Goal: Task Accomplishment & Management: Complete application form

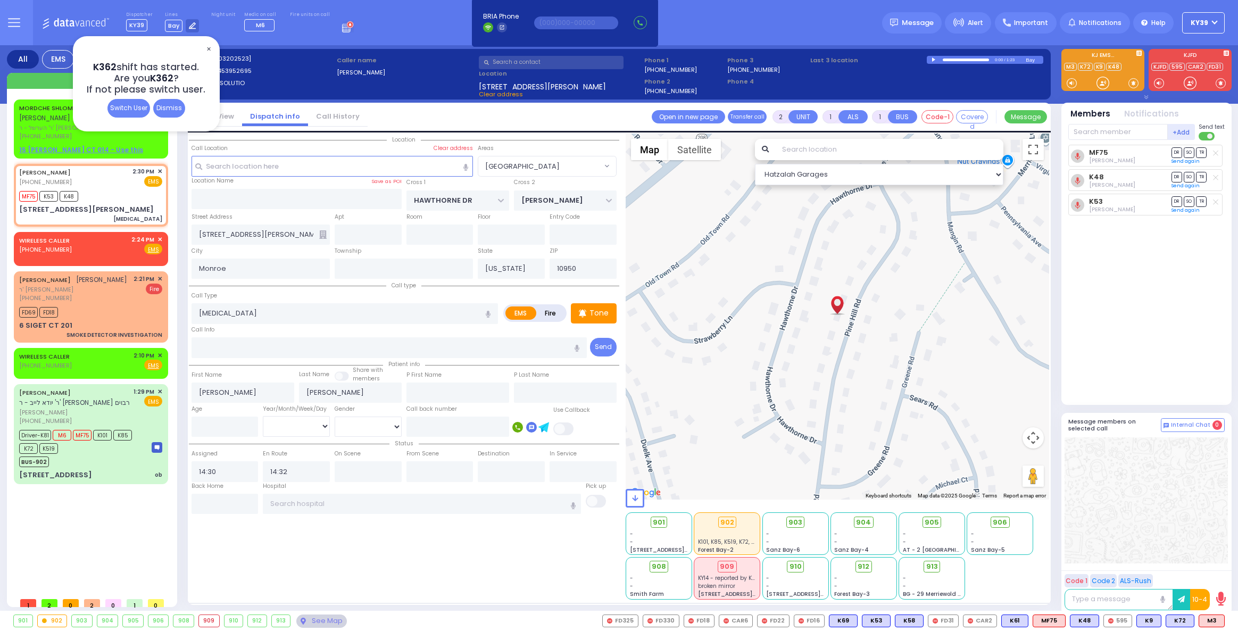
select select "[GEOGRAPHIC_DATA]"
select select
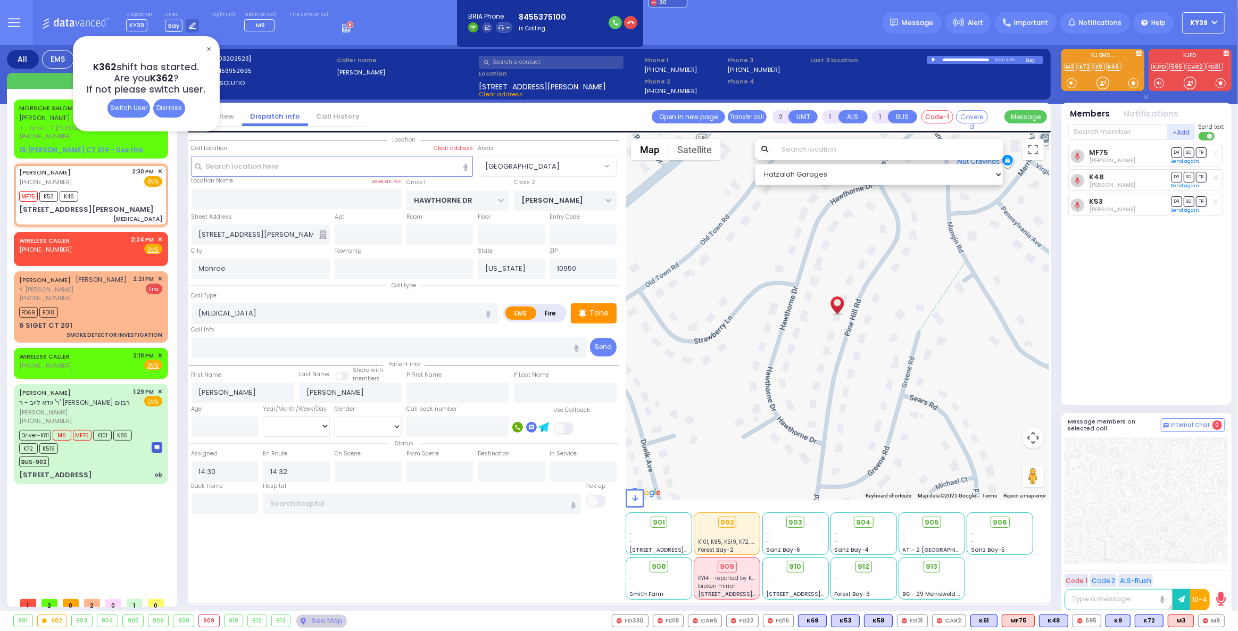
click at [206, 51] on span "✕" at bounding box center [208, 49] width 9 height 12
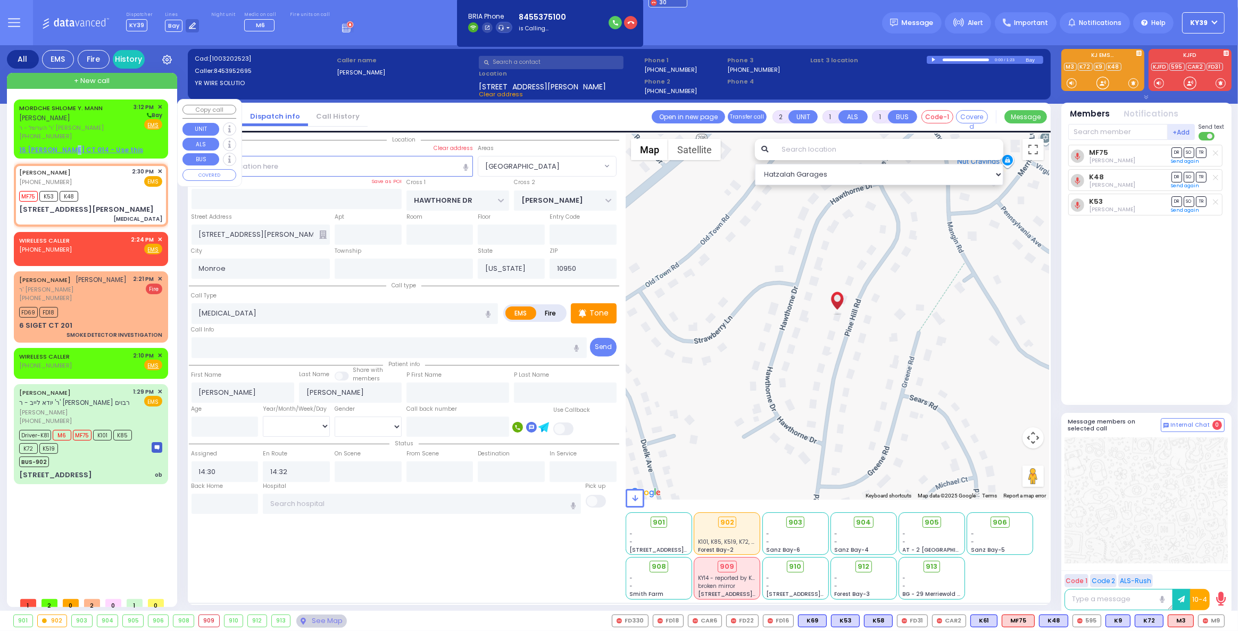
click at [68, 151] on u "15 [PERSON_NAME] CT 014 - Use this" at bounding box center [81, 149] width 124 height 9
select select
radio input "true"
type input "[PERSON_NAME] [PERSON_NAME]"
type input "[PERSON_NAME]"
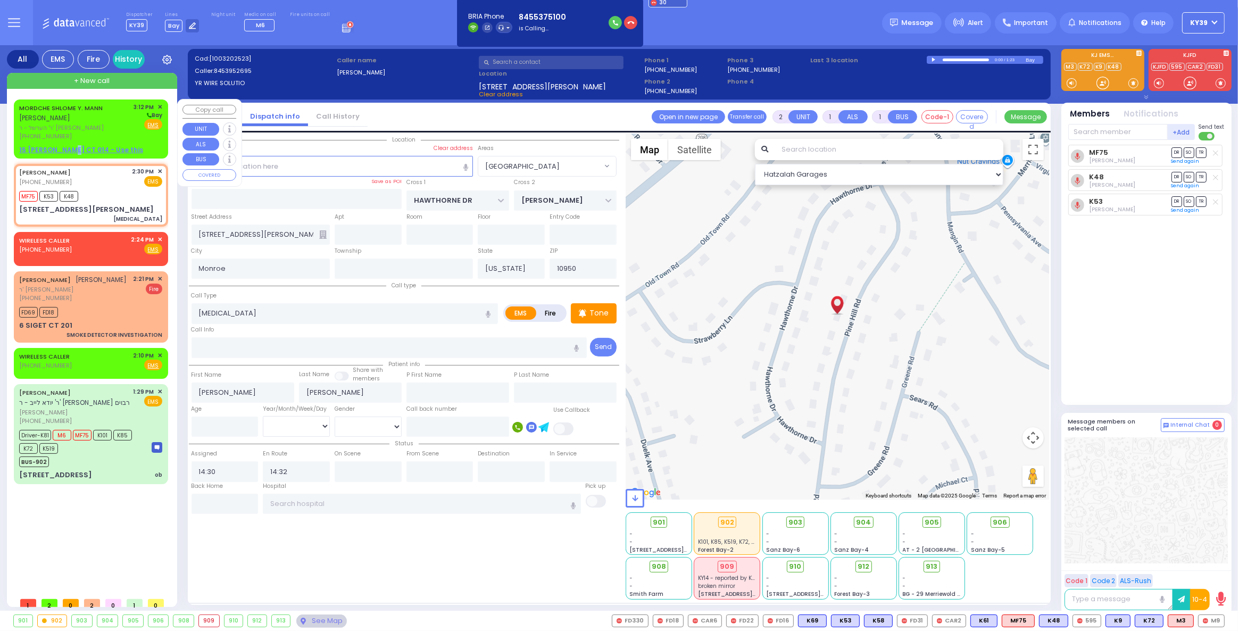
select select
type input "15:12"
select select "Hatzalah Garages"
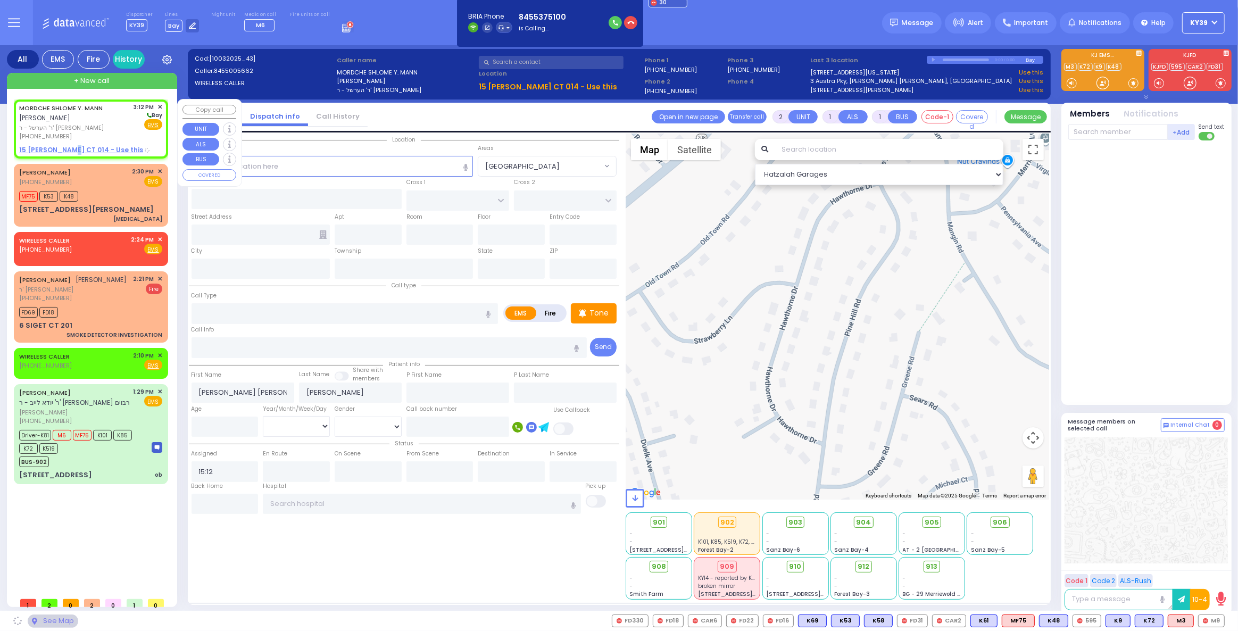
select select
radio input "true"
select select
select select "Hatzalah Garages"
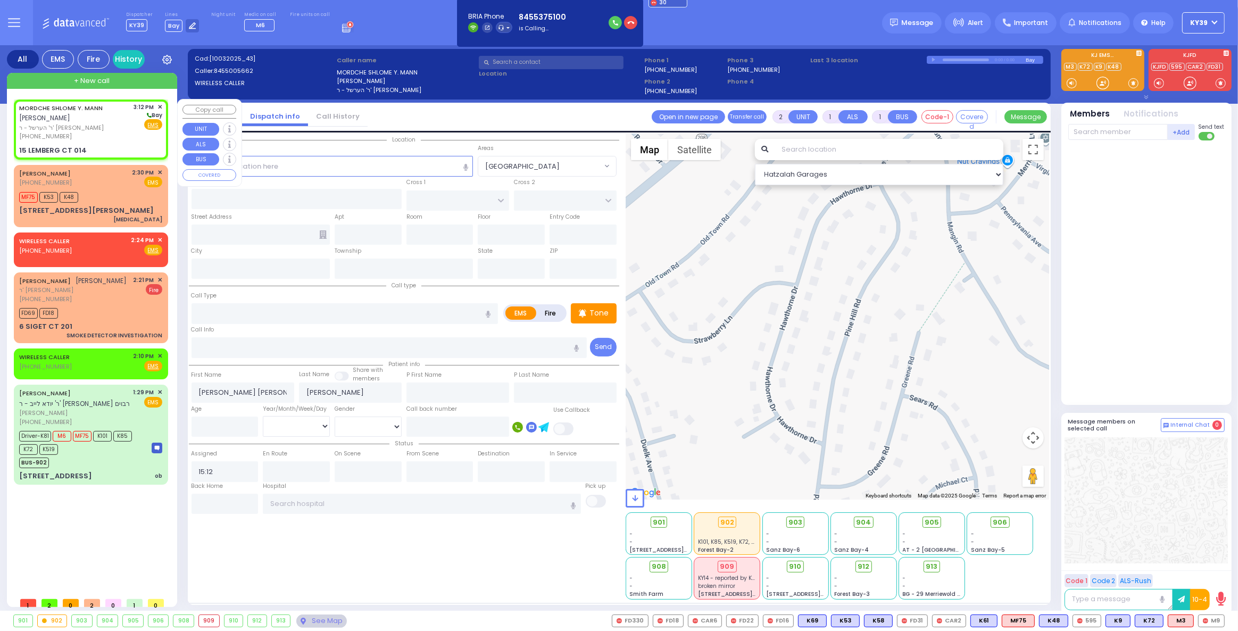
type input "ACRES RD"
type input "15 [PERSON_NAME] CT"
type input "014"
type input "Monroe"
type input "[US_STATE]"
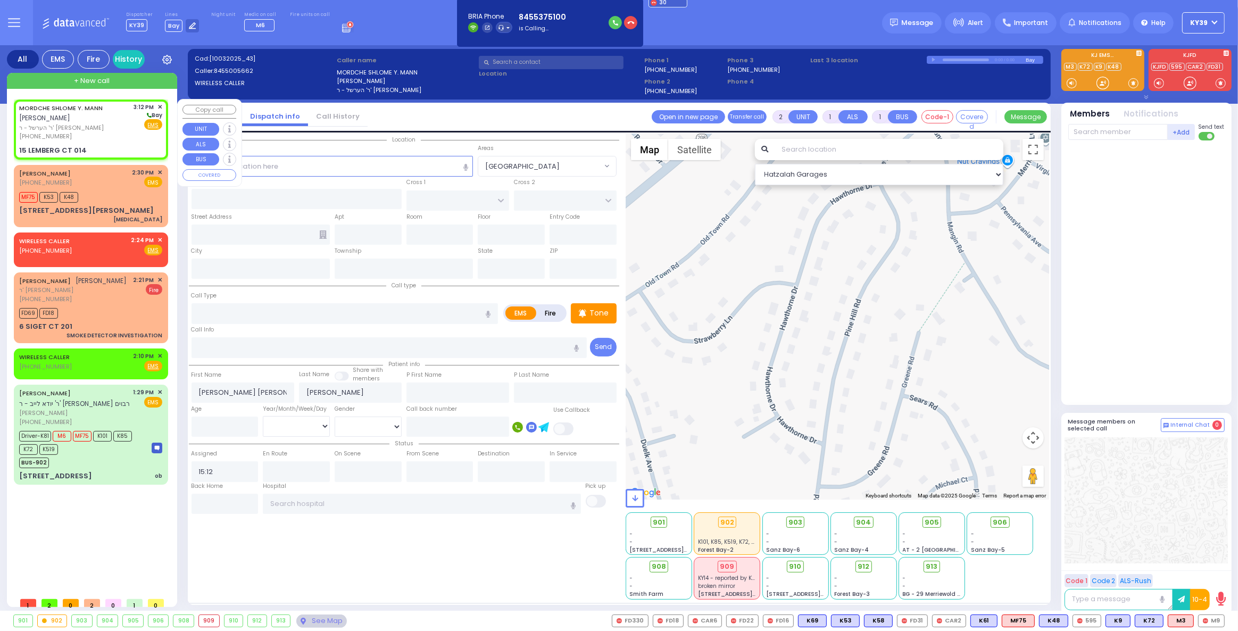
type input "10950"
select select "PALM TREE"
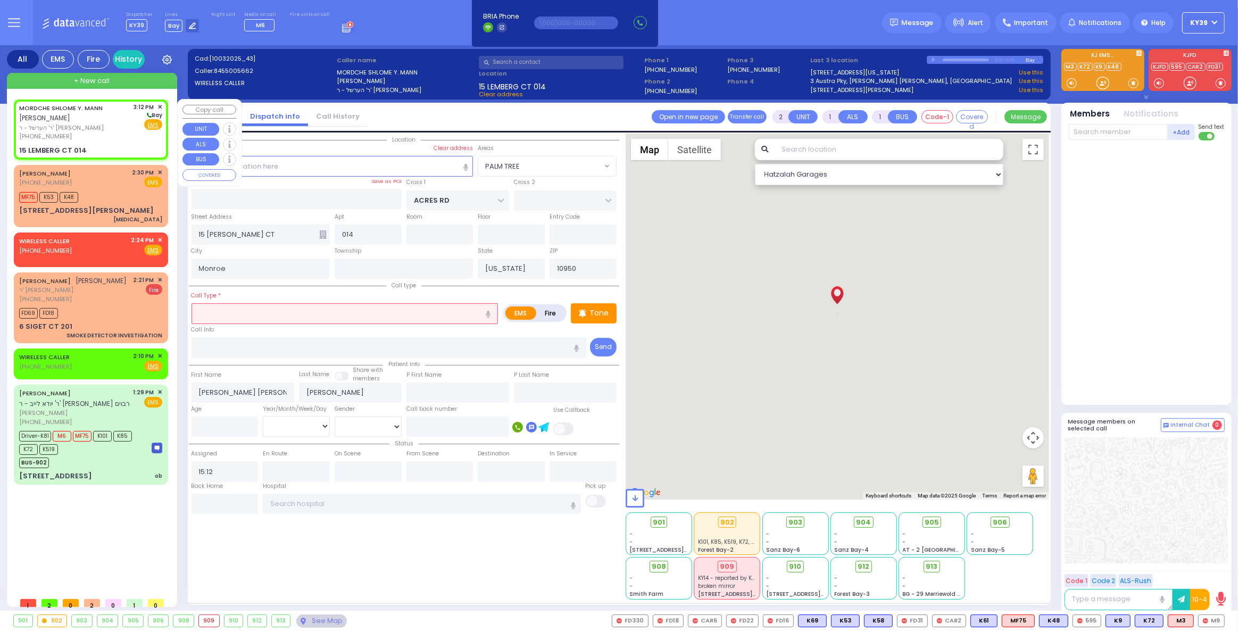
select select
radio input "true"
select select
select select "Hatzalah Garages"
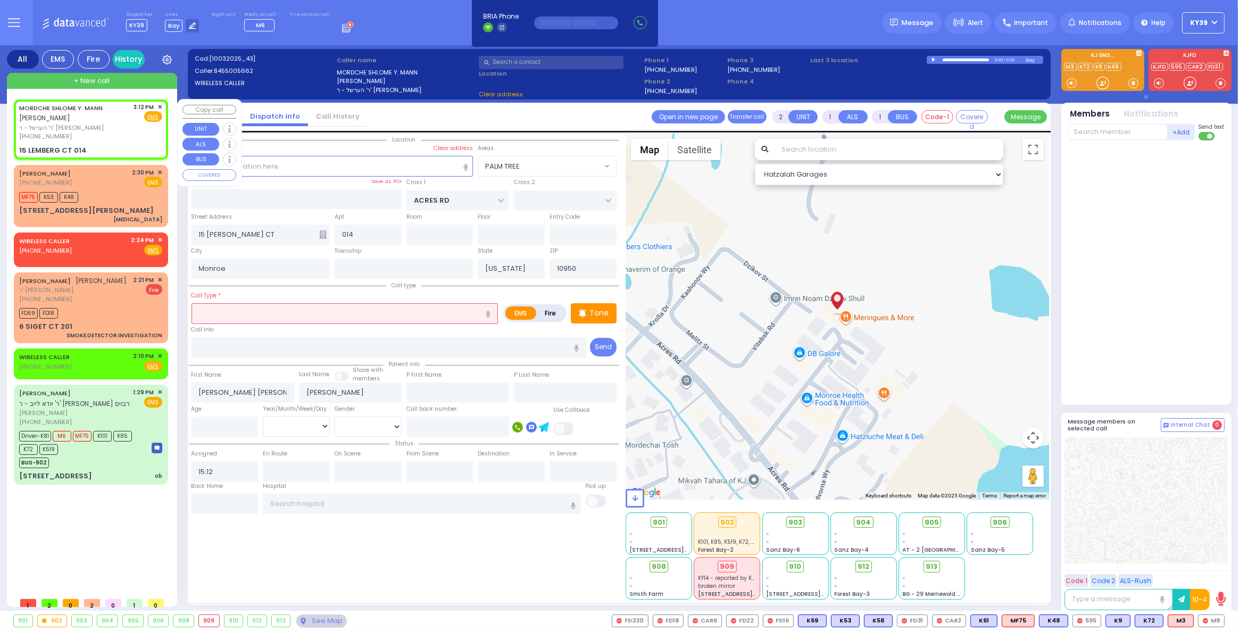
select select "PALM TREE"
click at [97, 126] on span "ר' הערשל - ר' [PERSON_NAME]" at bounding box center [74, 127] width 111 height 9
select select
radio input "true"
select select
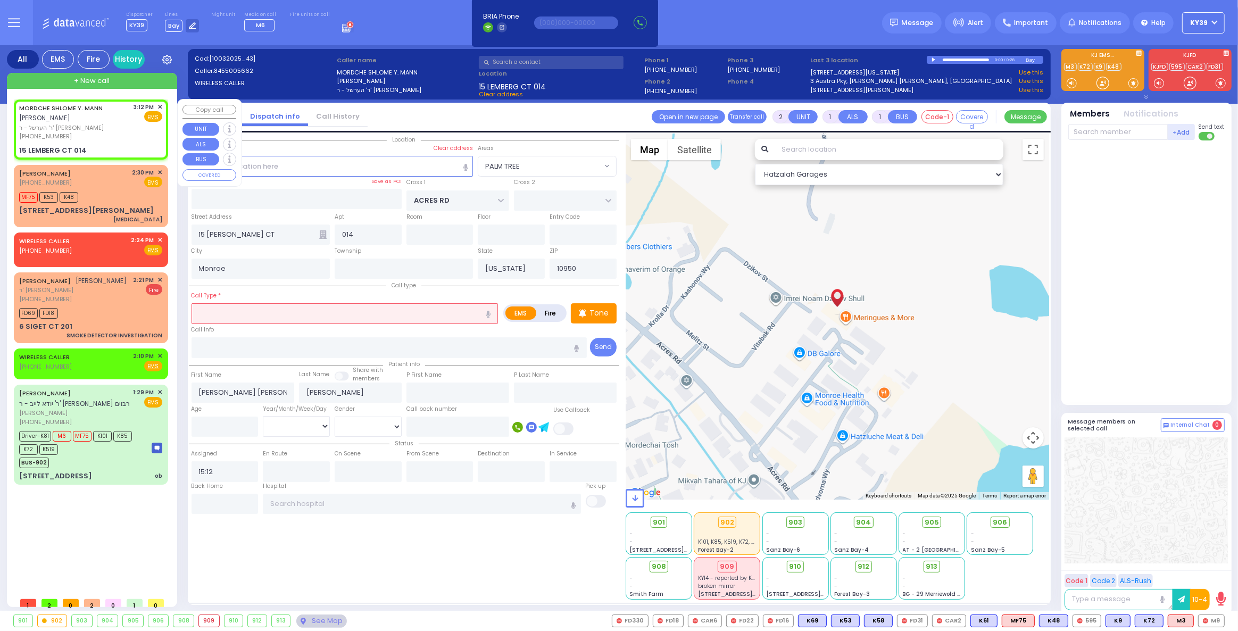
select select "Hatzalah Garages"
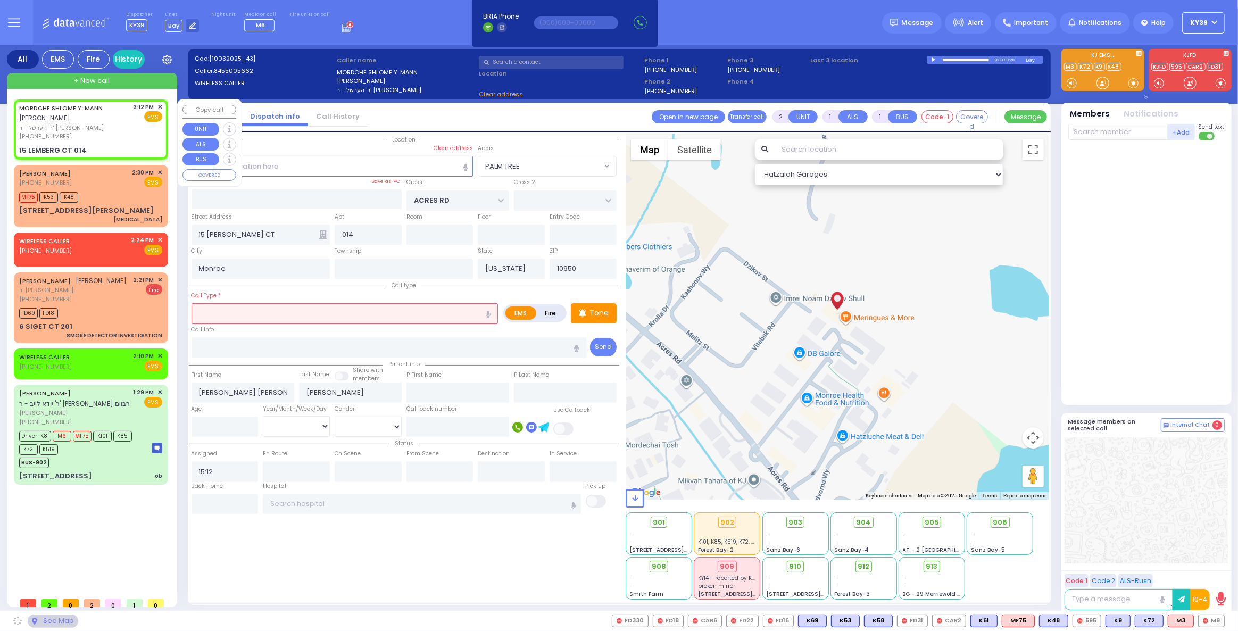
select select "PALM TREE"
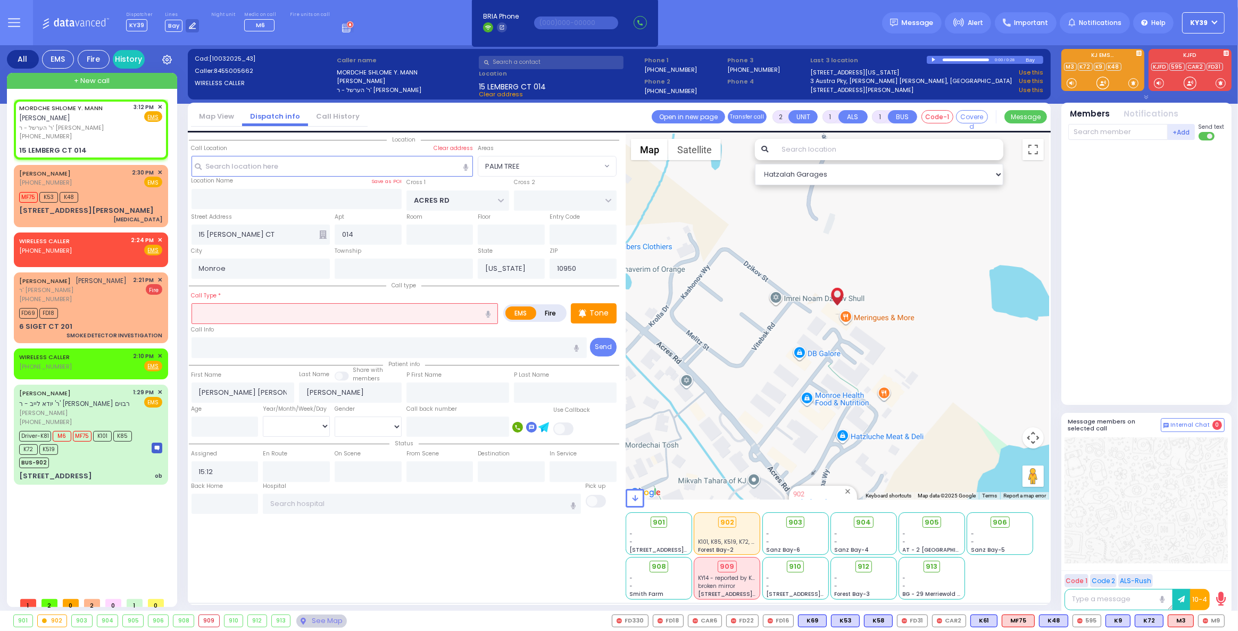
drag, startPoint x: 643, startPoint y: 625, endPoint x: 245, endPoint y: 313, distance: 505.3
click at [245, 313] on input "text" at bounding box center [345, 313] width 307 height 20
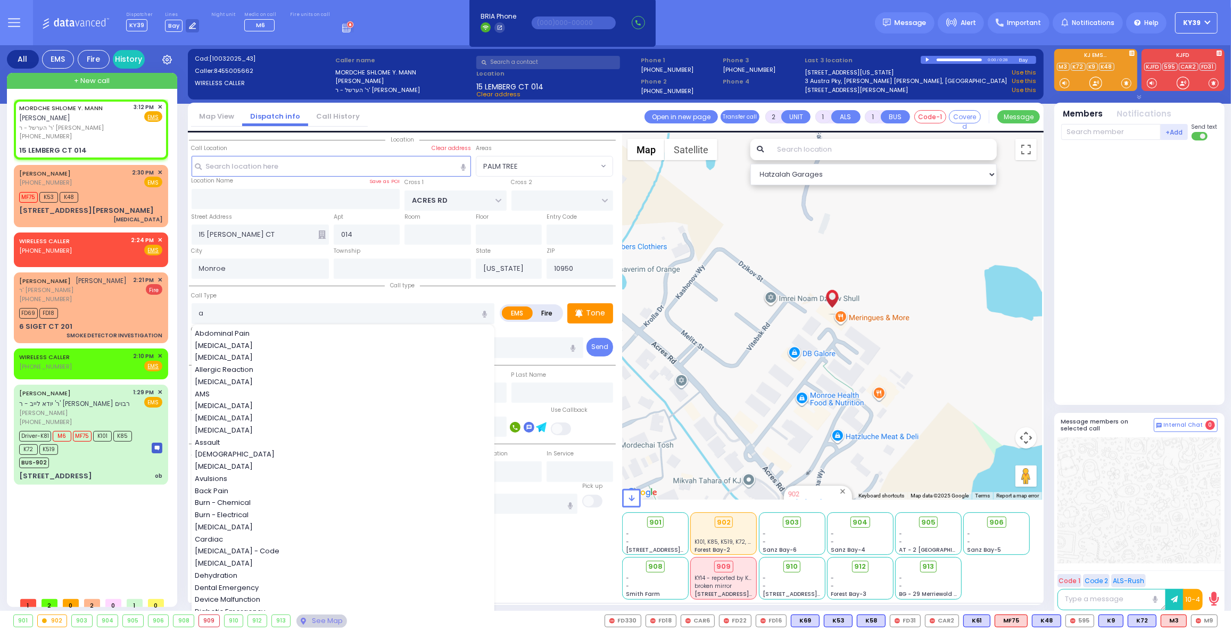
click at [237, 367] on span "Allergic Reaction" at bounding box center [226, 370] width 62 height 11
type input "Allergic Reaction"
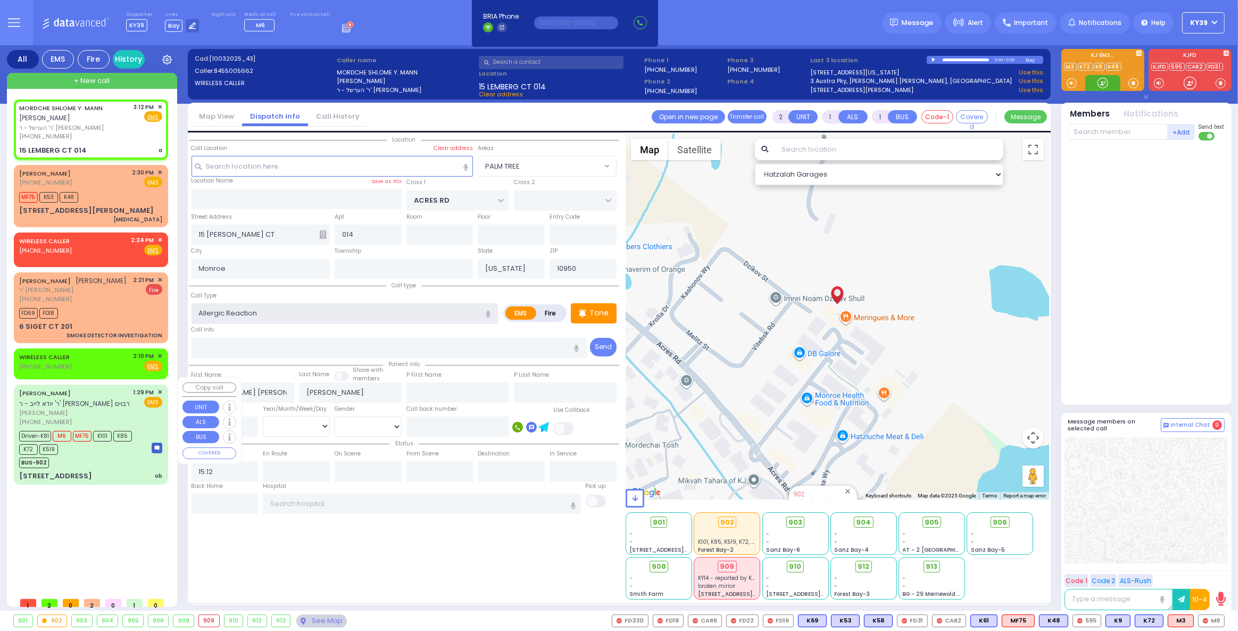
select select
radio input "true"
select select
select select "Hatzalah Garages"
select select "PALM TREE"
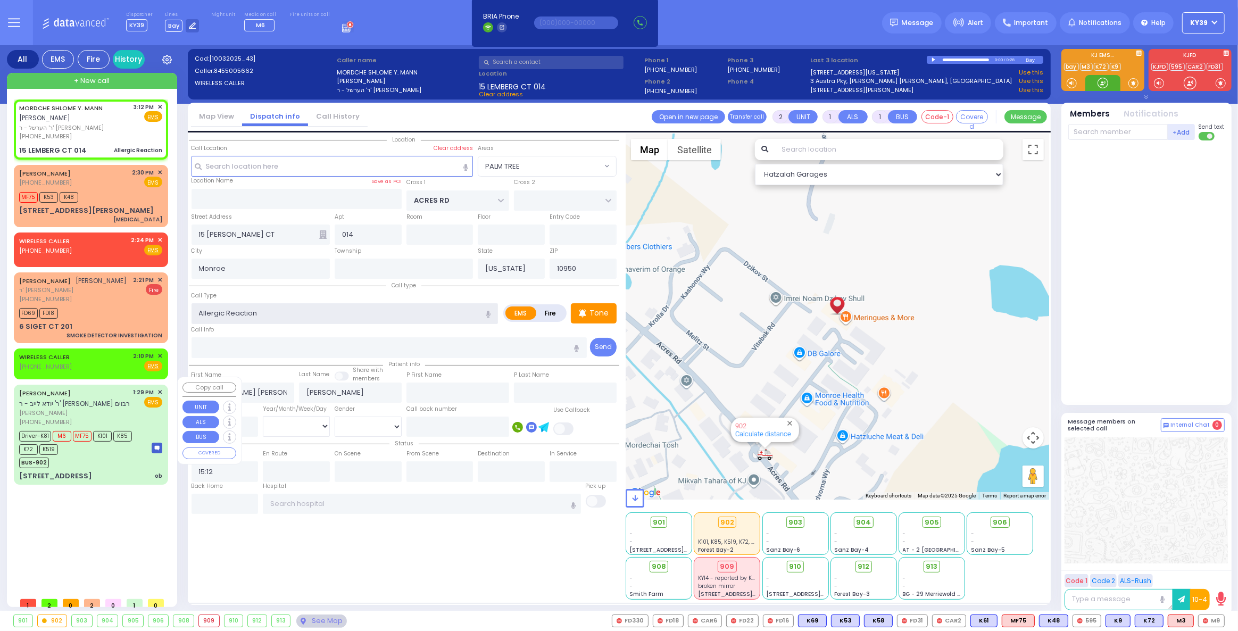
select select
radio input "true"
select select
select select "Hatzalah Garages"
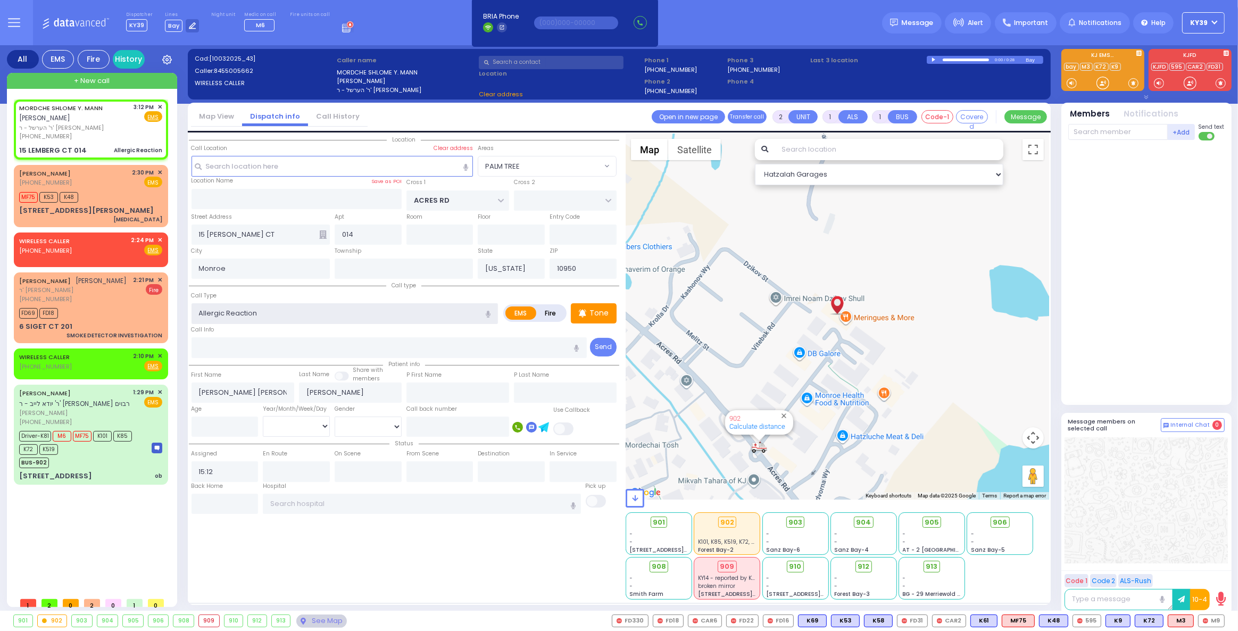
select select "PALM TREE"
select select
radio input "true"
select select
select select "Hatzalah Garages"
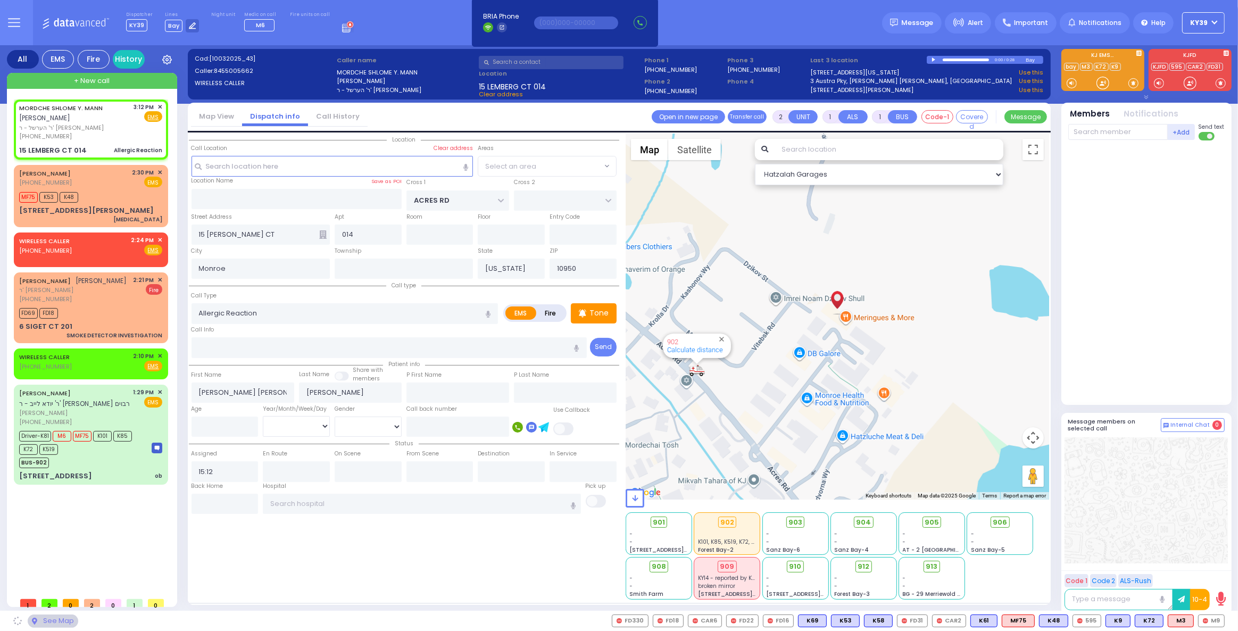
select select "PALM TREE"
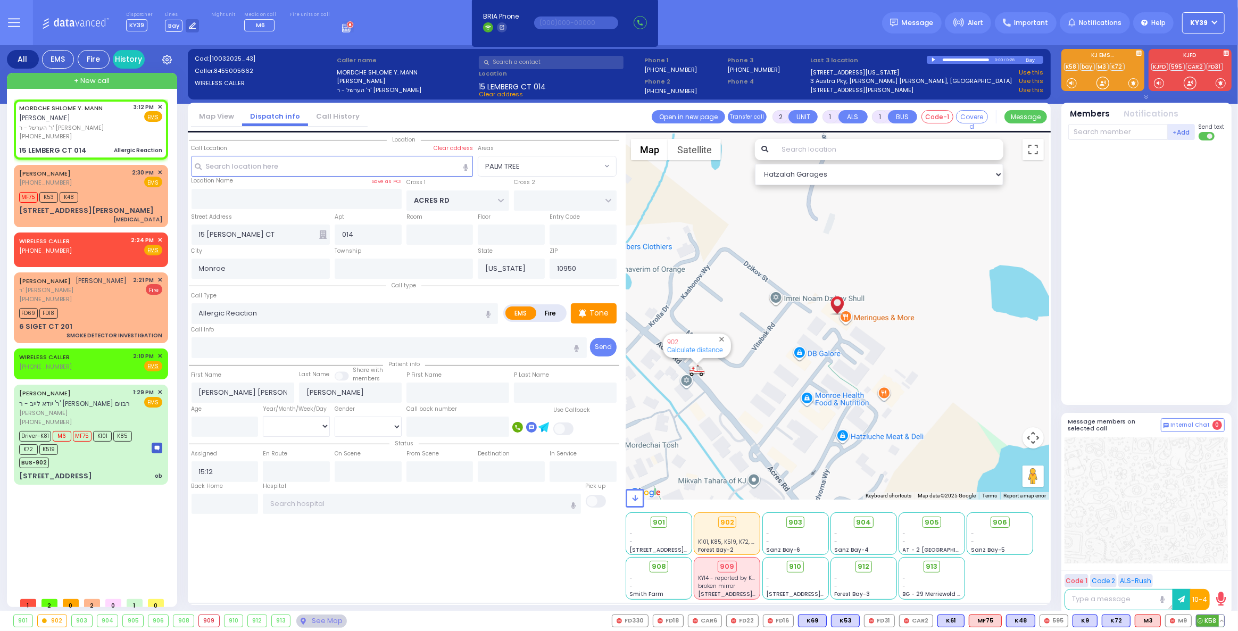
click at [1211, 623] on span "K58" at bounding box center [1211, 621] width 28 height 12
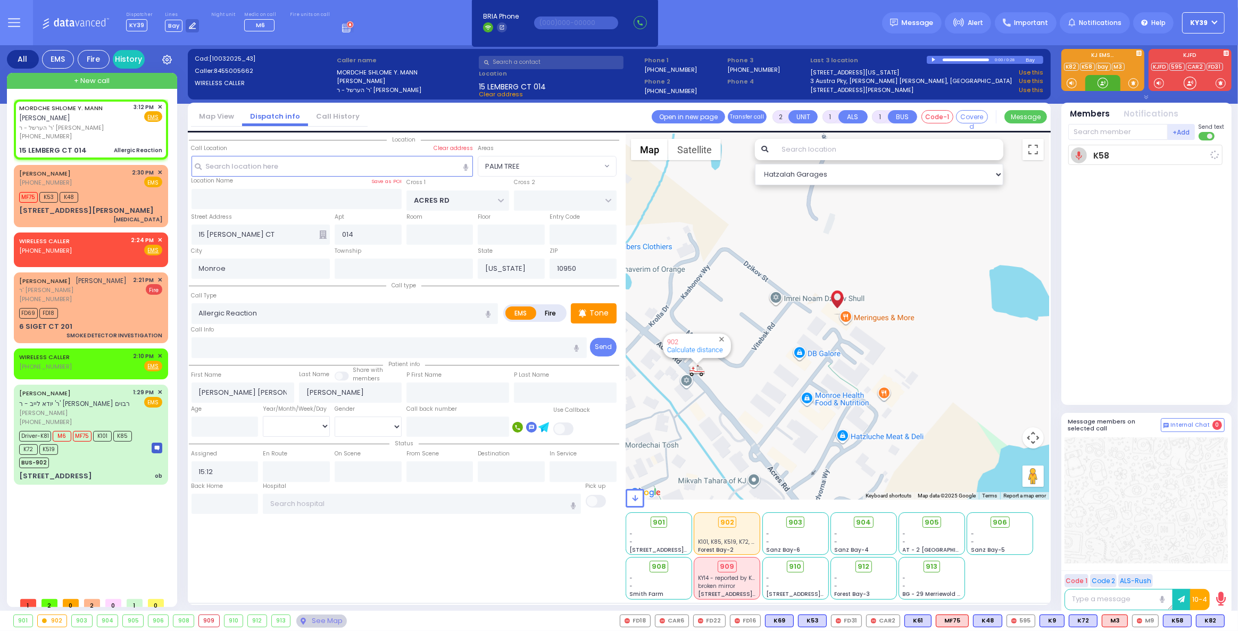
select select
radio input "true"
select select
type input "15:13"
select select "Hatzalah Garages"
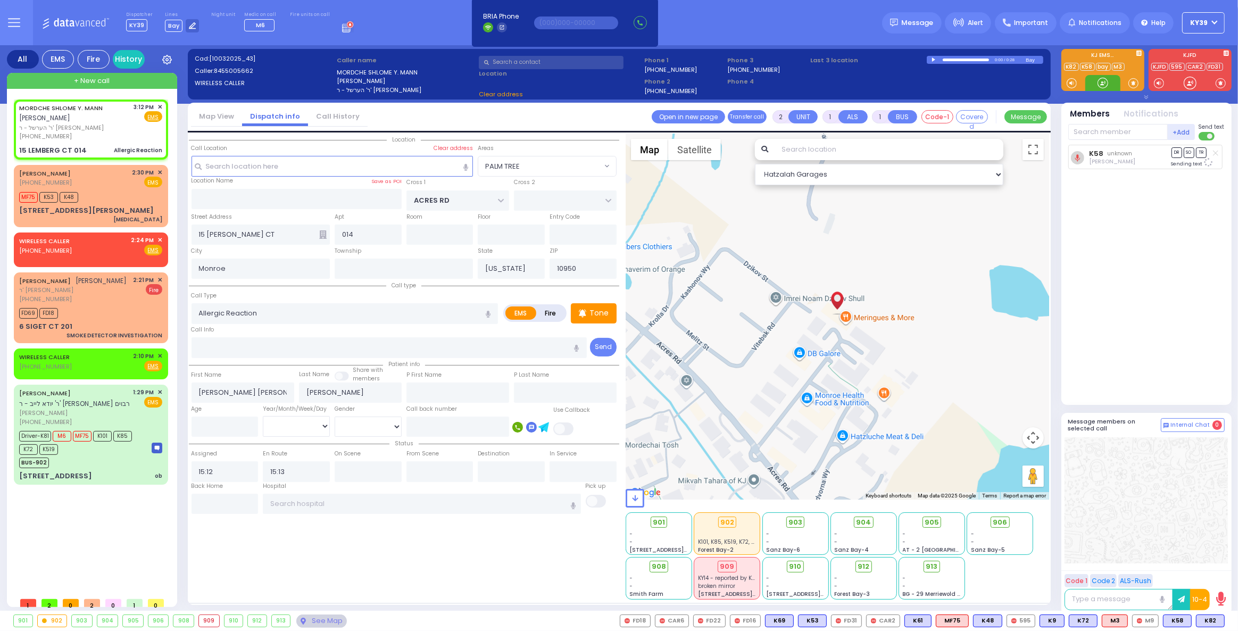
select select "PALM TREE"
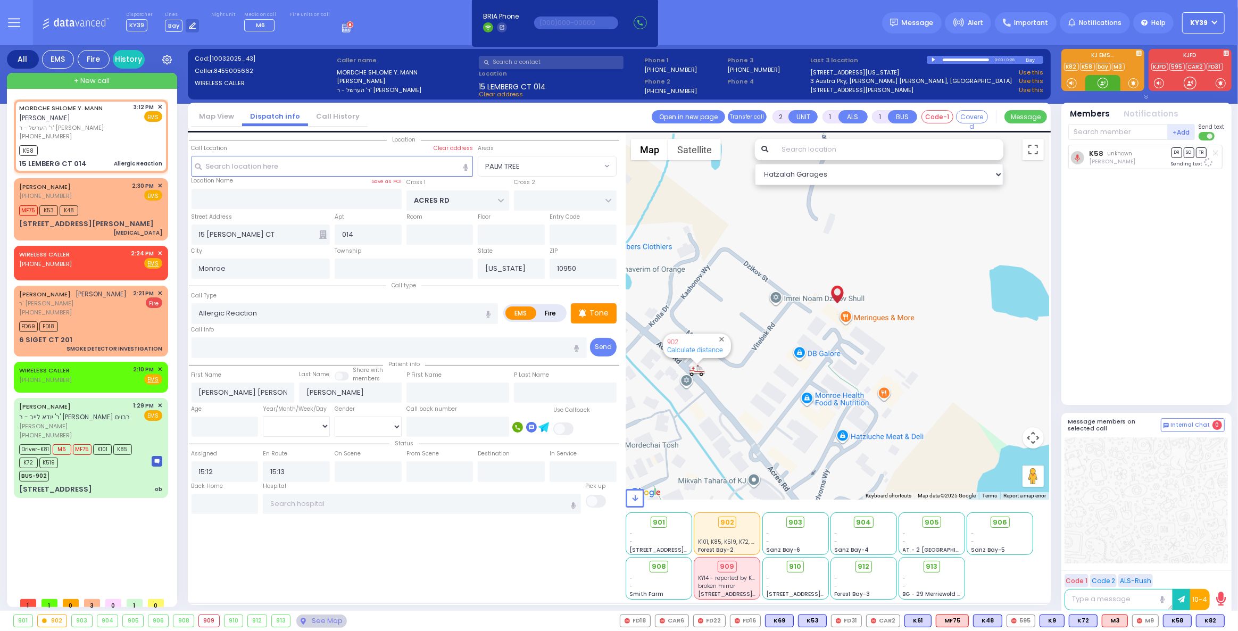
select select
radio input "true"
select select
select select "Hatzalah Garages"
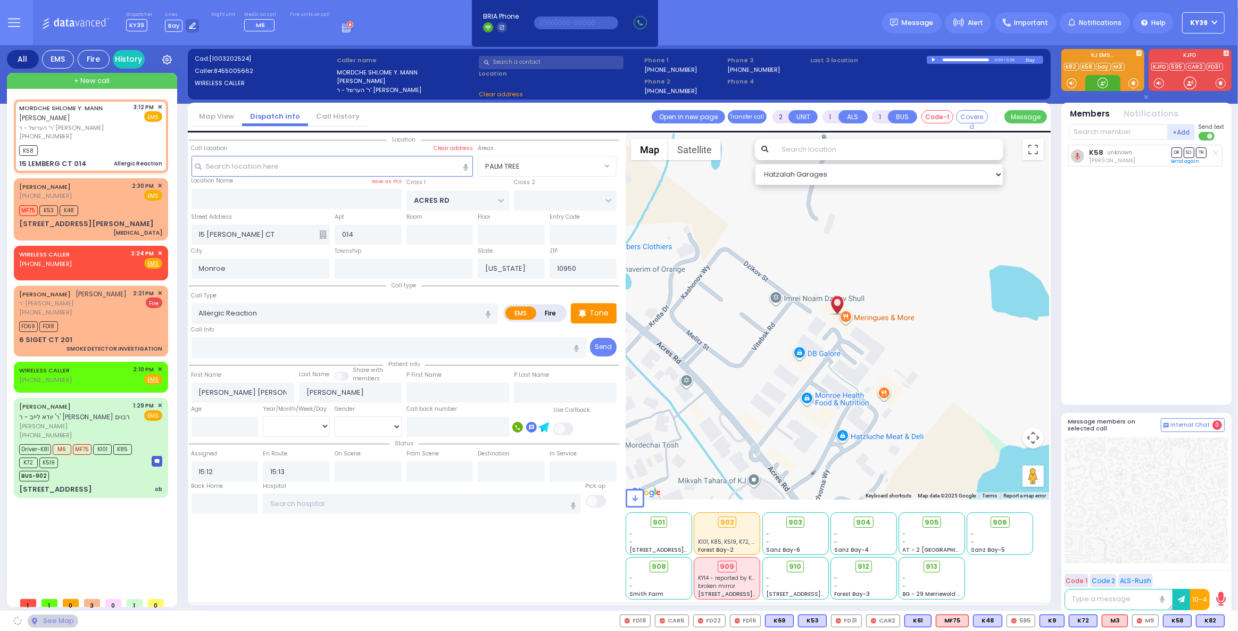
select select "PALM TREE"
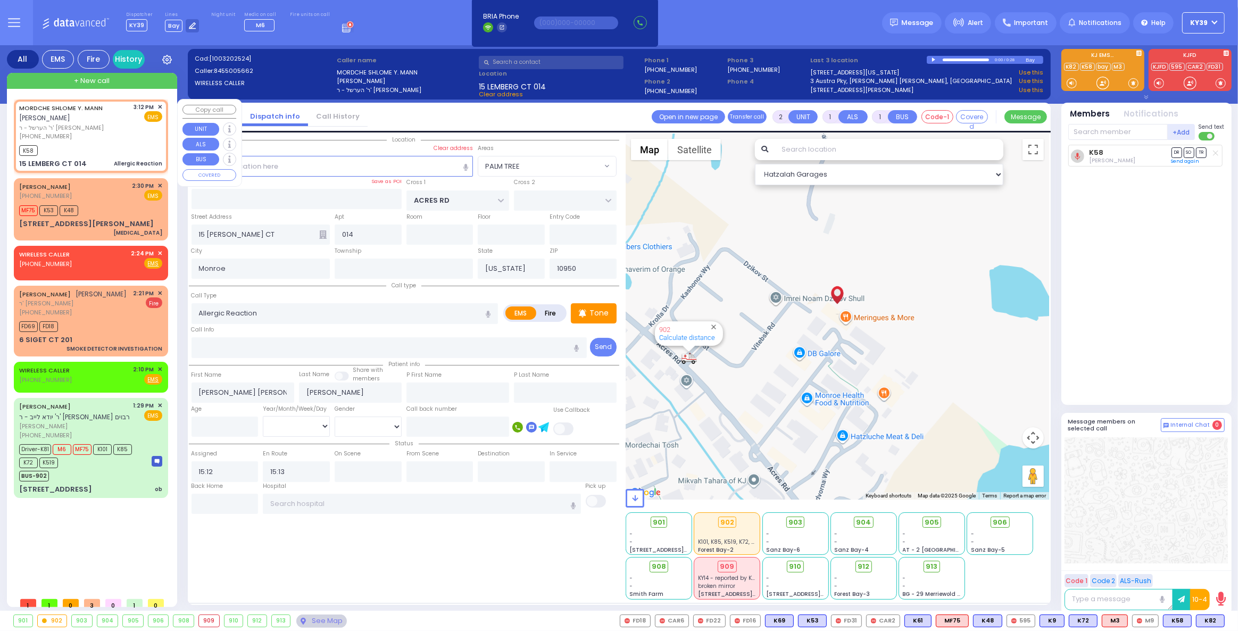
click at [59, 127] on span "ר' הערשל - ר' [PERSON_NAME]" at bounding box center [74, 127] width 111 height 9
select select
radio input "true"
select select
select select "PALM TREE"
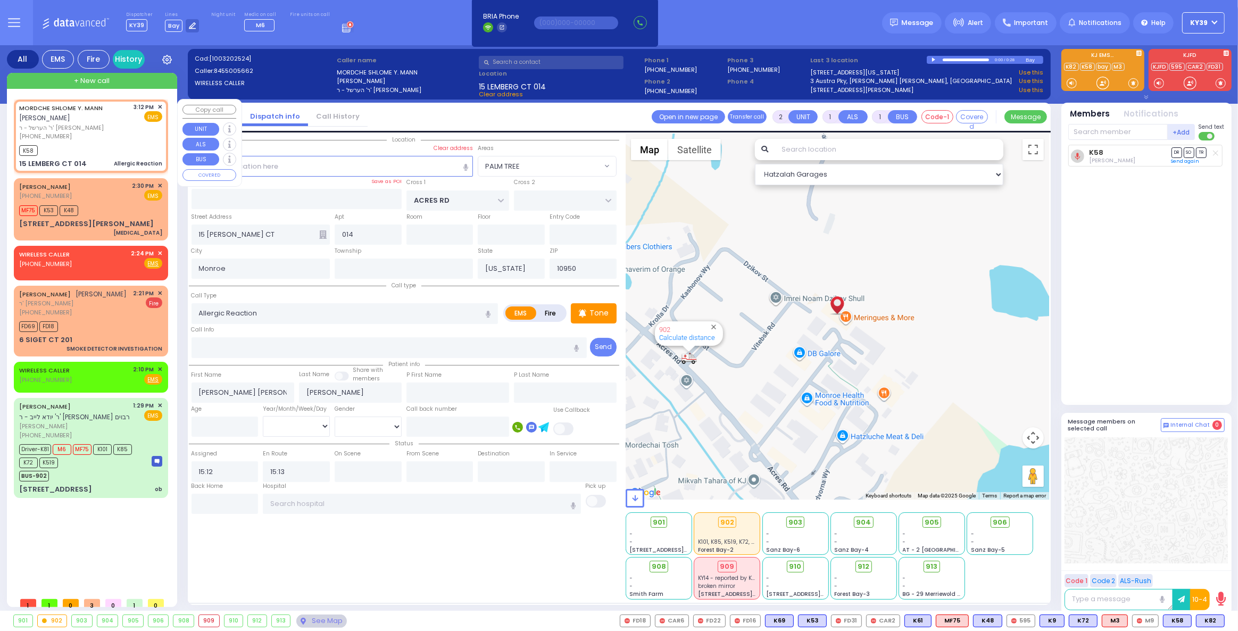
select select "Hatzalah Garages"
click at [1209, 623] on span "K82" at bounding box center [1211, 621] width 28 height 12
select select
radio input "true"
select select
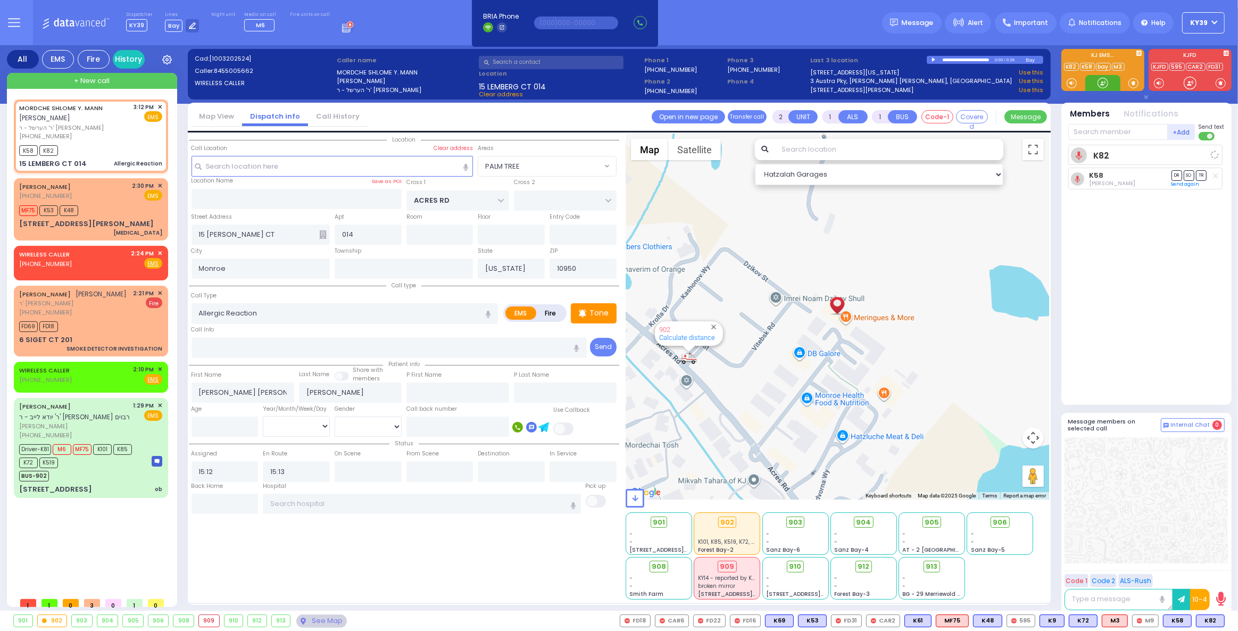
select select "PALM TREE"
select select "Hatzalah Garages"
click at [506, 62] on input "text" at bounding box center [551, 62] width 145 height 13
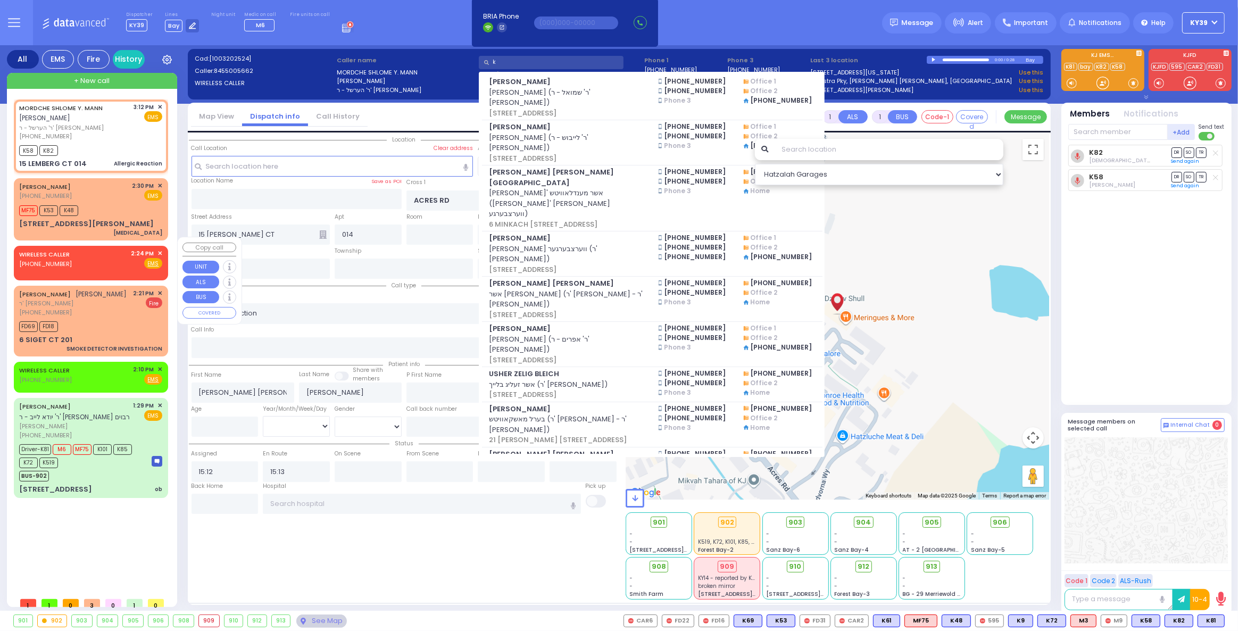
type input "k"
drag, startPoint x: 434, startPoint y: 535, endPoint x: 442, endPoint y: 539, distance: 8.8
click at [436, 537] on div "Location" at bounding box center [404, 367] width 431 height 466
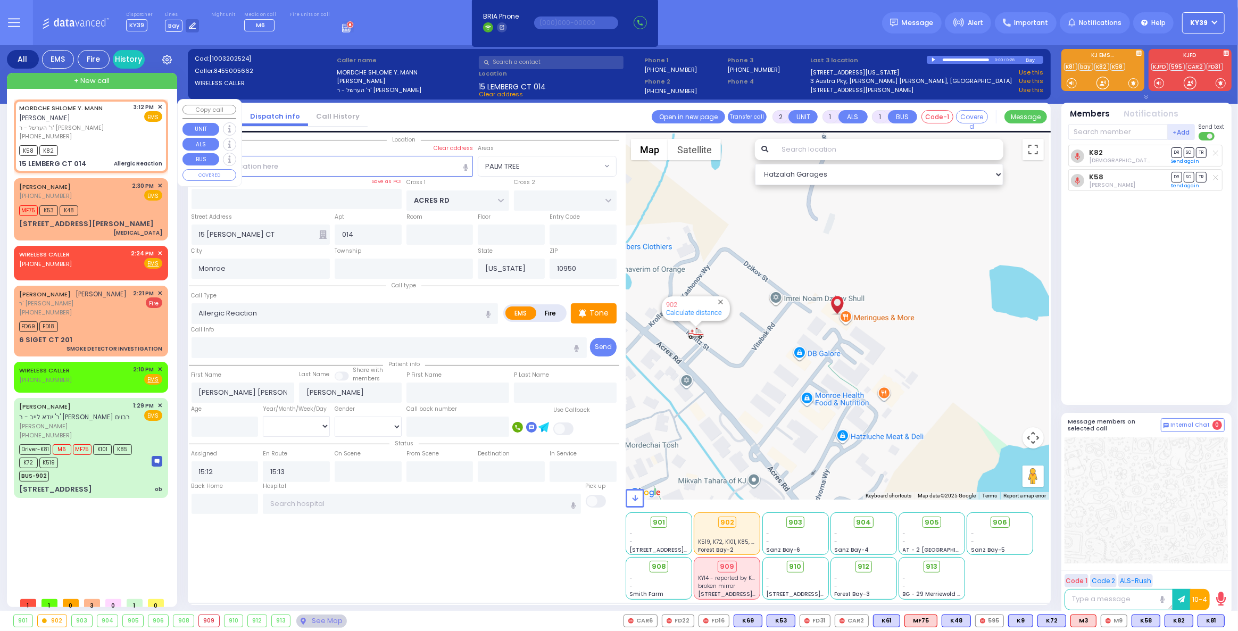
click at [114, 130] on span "ר' הערשל - ר' [PERSON_NAME]" at bounding box center [74, 127] width 111 height 9
select select
radio input "true"
select select
select select "PALM TREE"
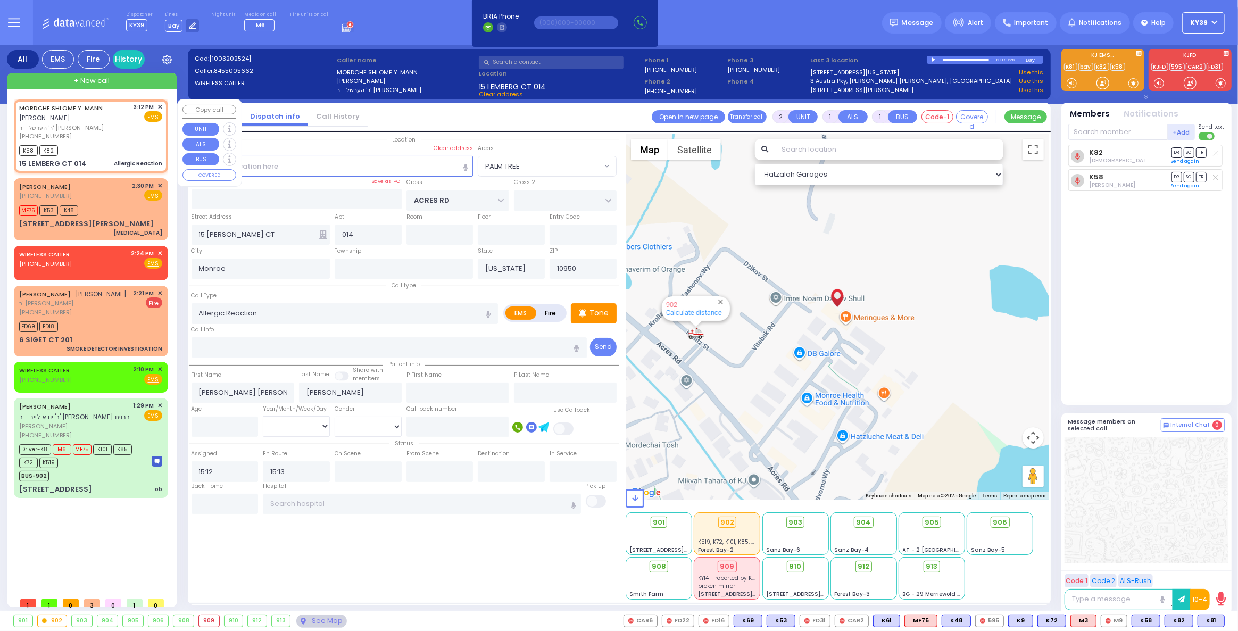
select select "Hatzalah Garages"
click at [1211, 623] on span "K81" at bounding box center [1211, 621] width 26 height 12
select select
radio input "true"
select select
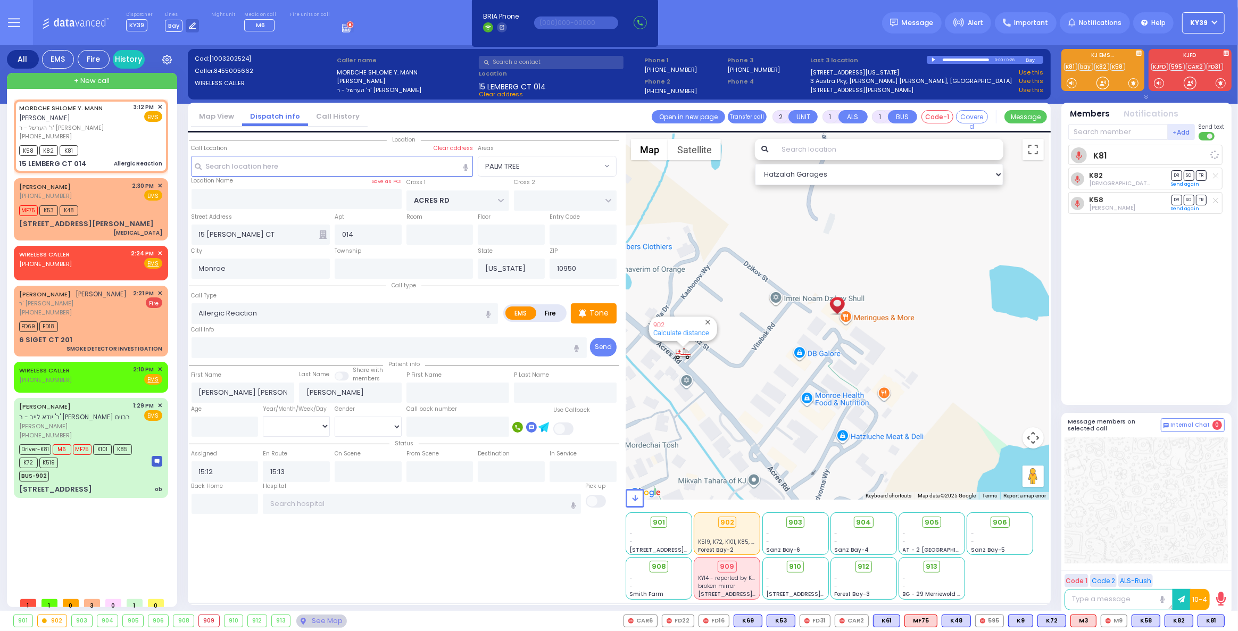
select select "PALM TREE"
select select "Hatzalah Garages"
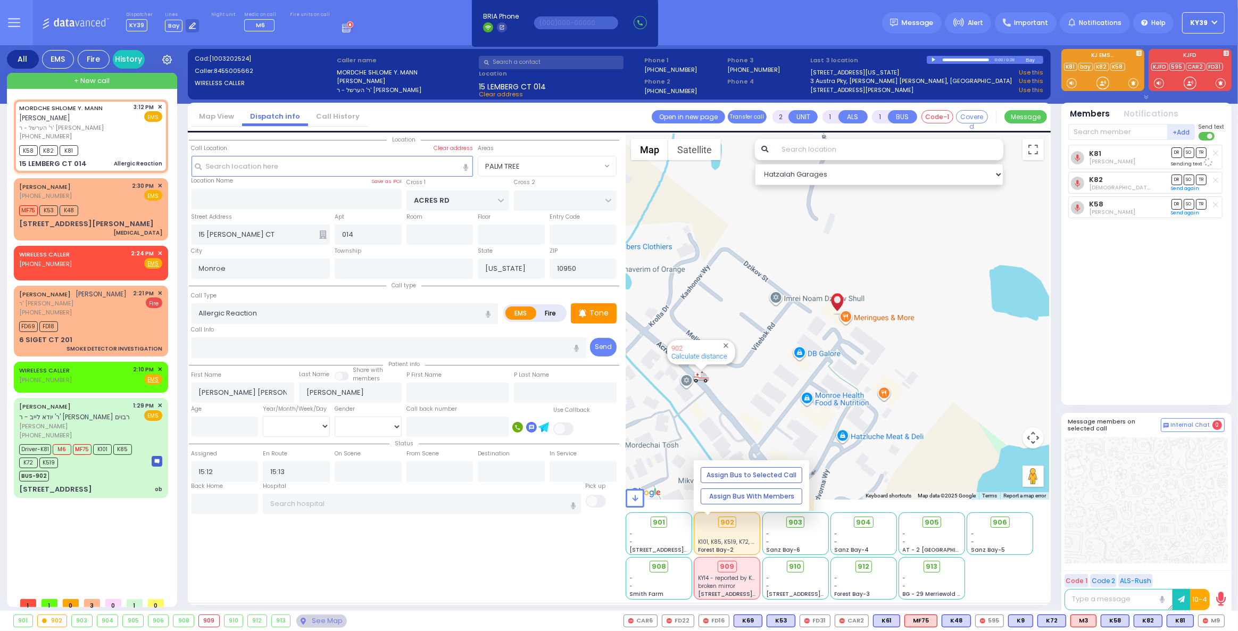
click at [713, 531] on div at bounding box center [727, 534] width 59 height 8
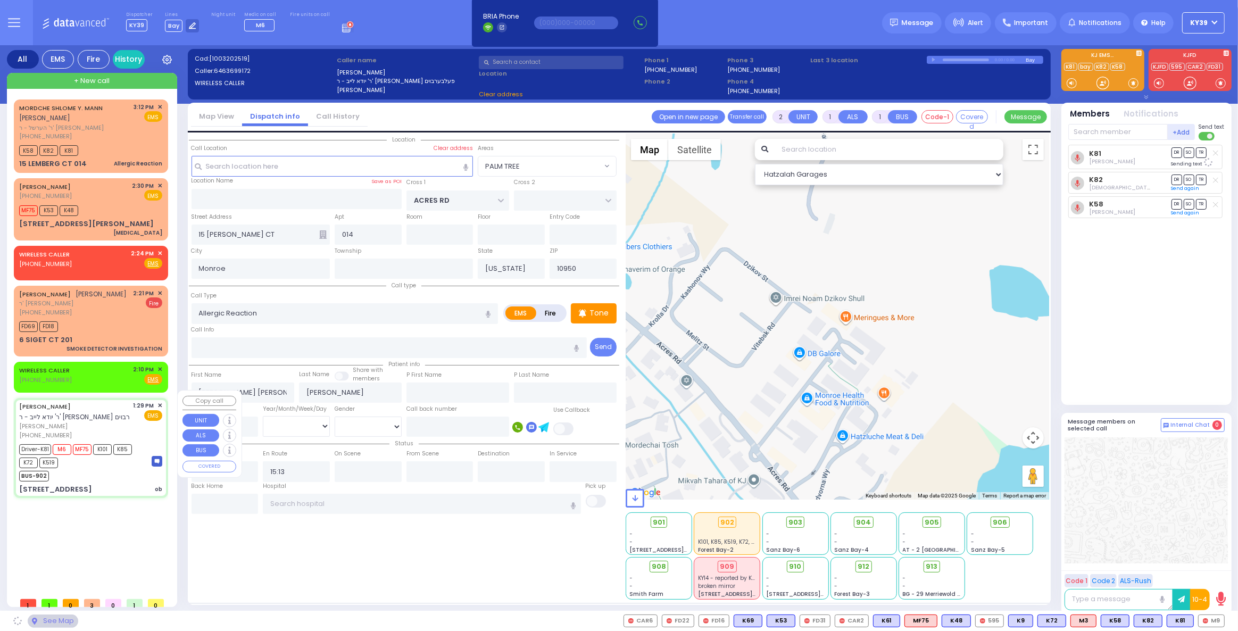
type input "6"
select select
type input "ob"
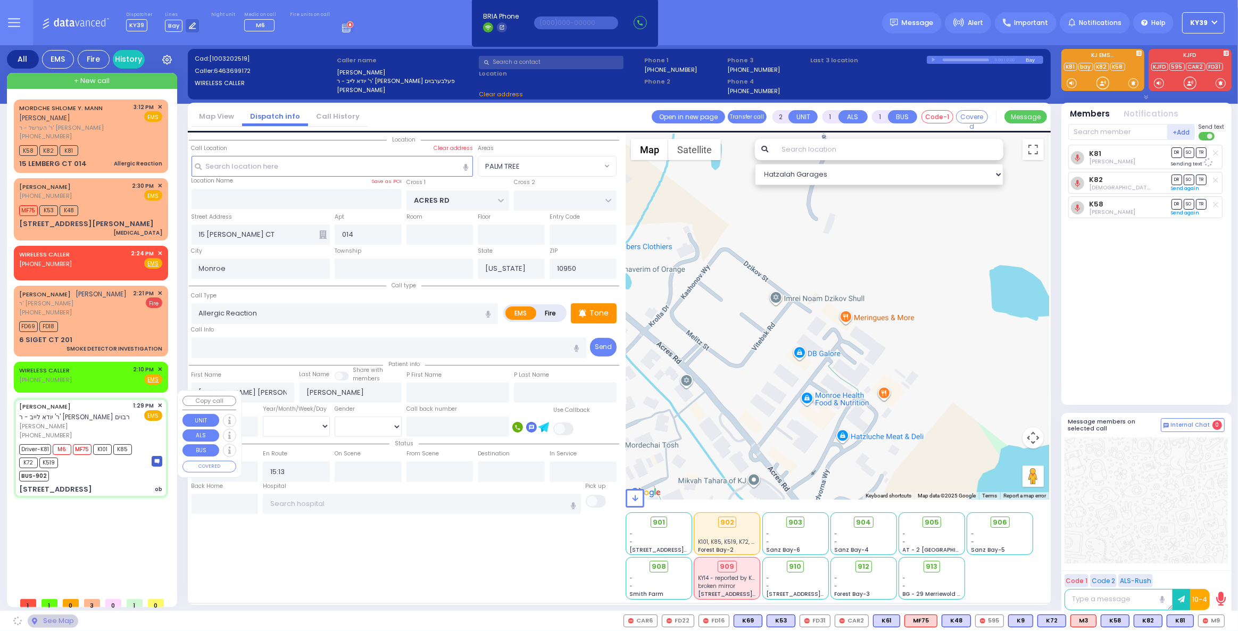
radio input "true"
type input "[PERSON_NAME]"
type input "Rivka"
type input "[PERSON_NAME]"
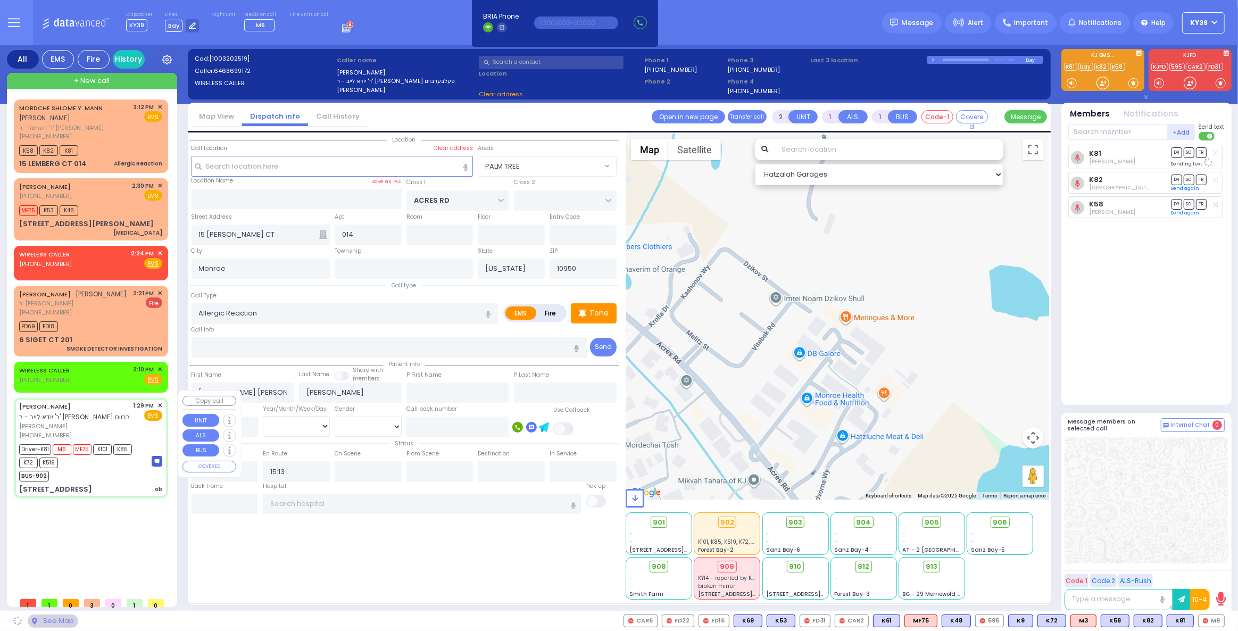
type input "35"
select select "Year"
select select "[DEMOGRAPHIC_DATA]"
type input "13:29"
type input "13:30"
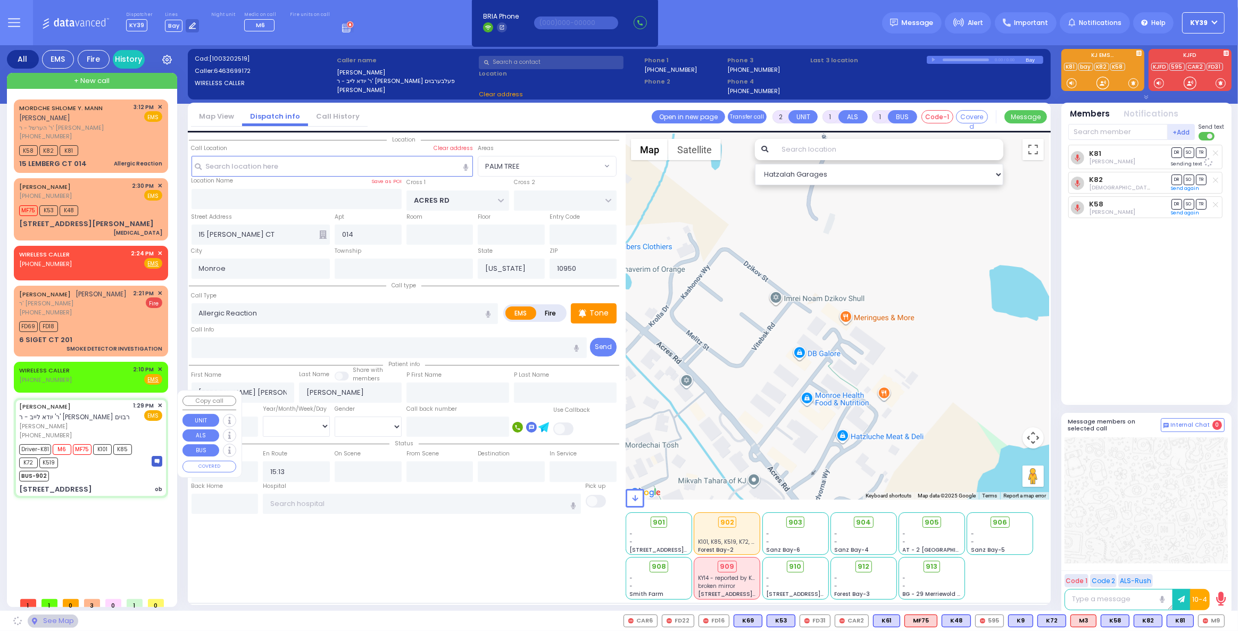
type input "13:31"
type input "13:45"
type input "14:15"
type input "14:35"
type input "[GEOGRAPHIC_DATA] [STREET_ADDRESS][GEOGRAPHIC_DATA] Suffern"
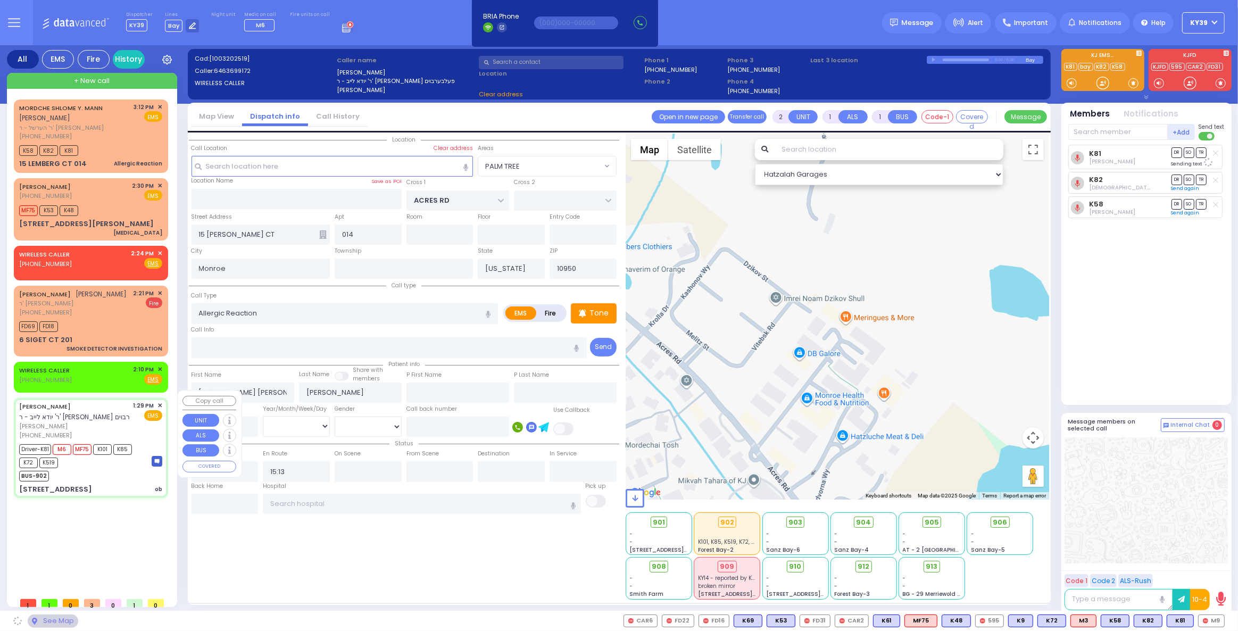
select select "Hatzalah Garages"
type input "[PERSON_NAME][GEOGRAPHIC_DATA]"
type input "BEER SHAVA ST"
type input "[STREET_ADDRESS]"
type input "405"
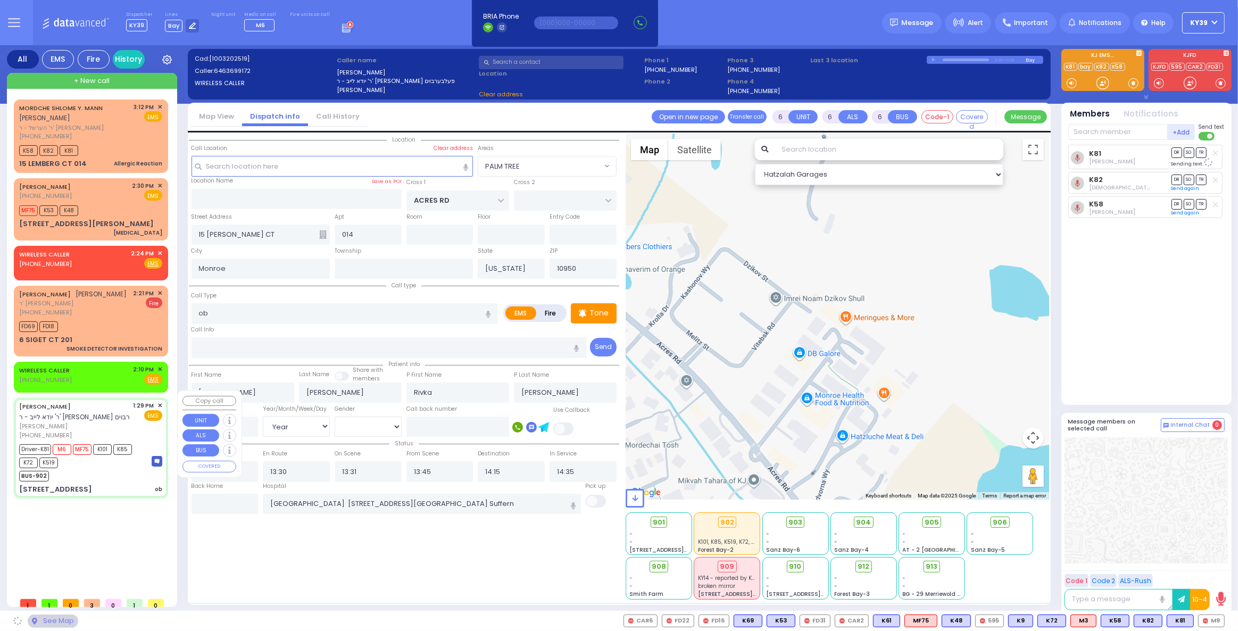
type input "[PERSON_NAME]"
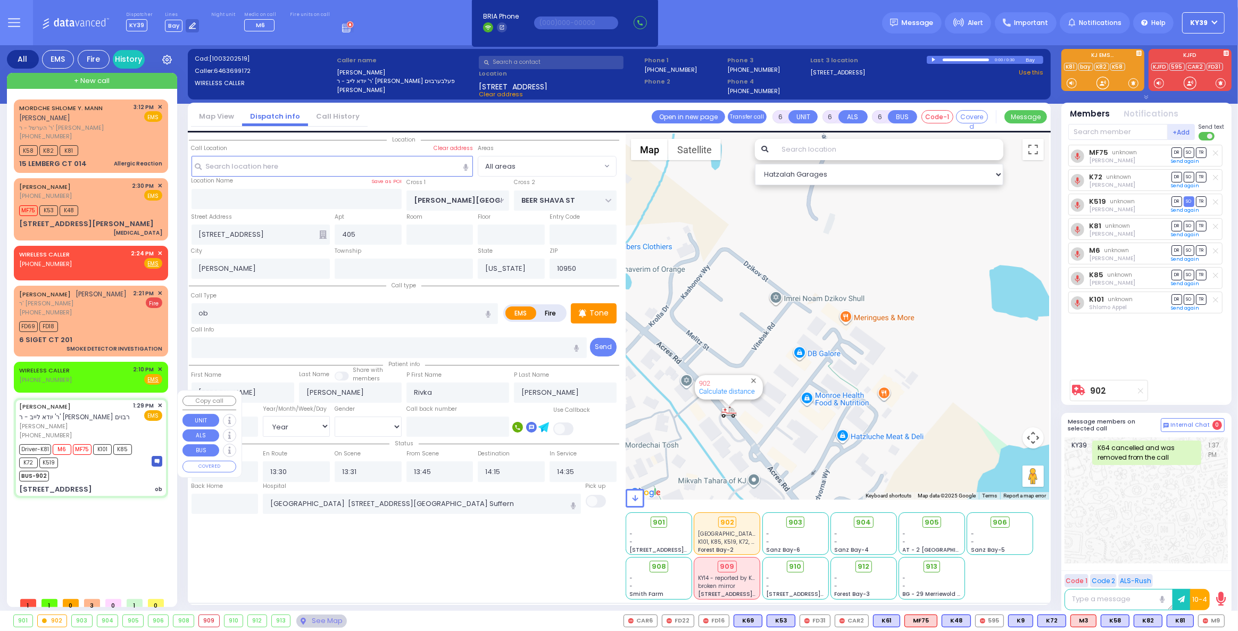
click at [95, 476] on div "[PERSON_NAME] ר' יודא לייב - ר' [PERSON_NAME] פעלבערבוים [PERSON_NAME] [PHONE_N…" at bounding box center [91, 448] width 150 height 96
select select
radio input "true"
select select "Year"
select select "[DEMOGRAPHIC_DATA]"
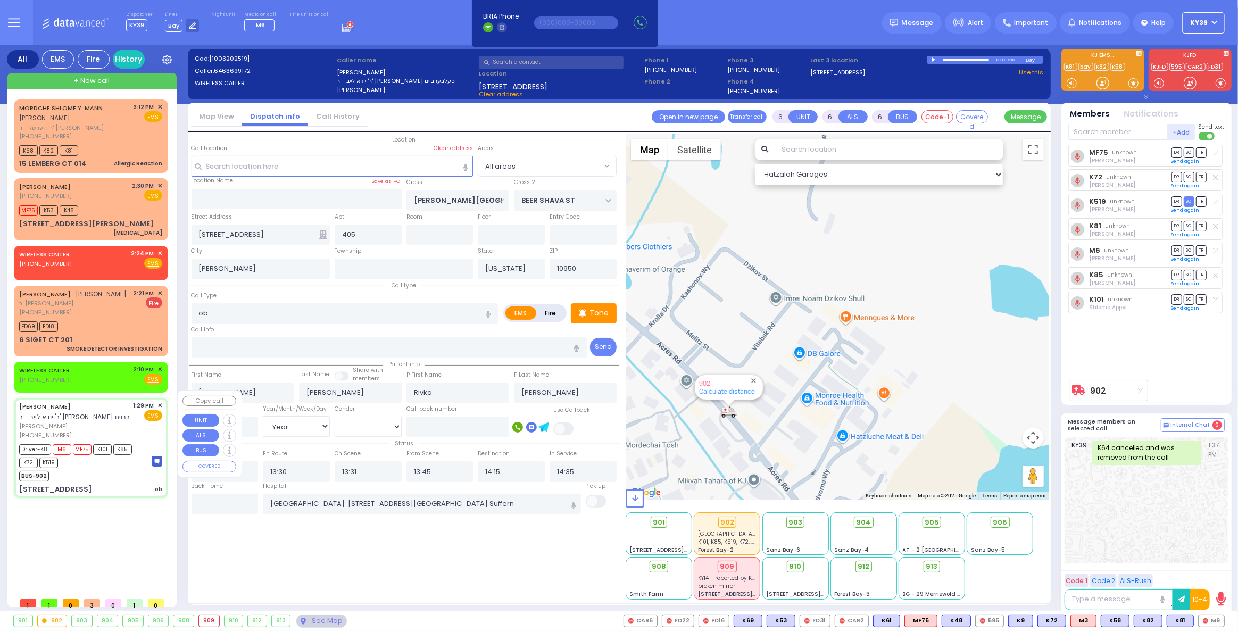
select select "Hatzalah Garages"
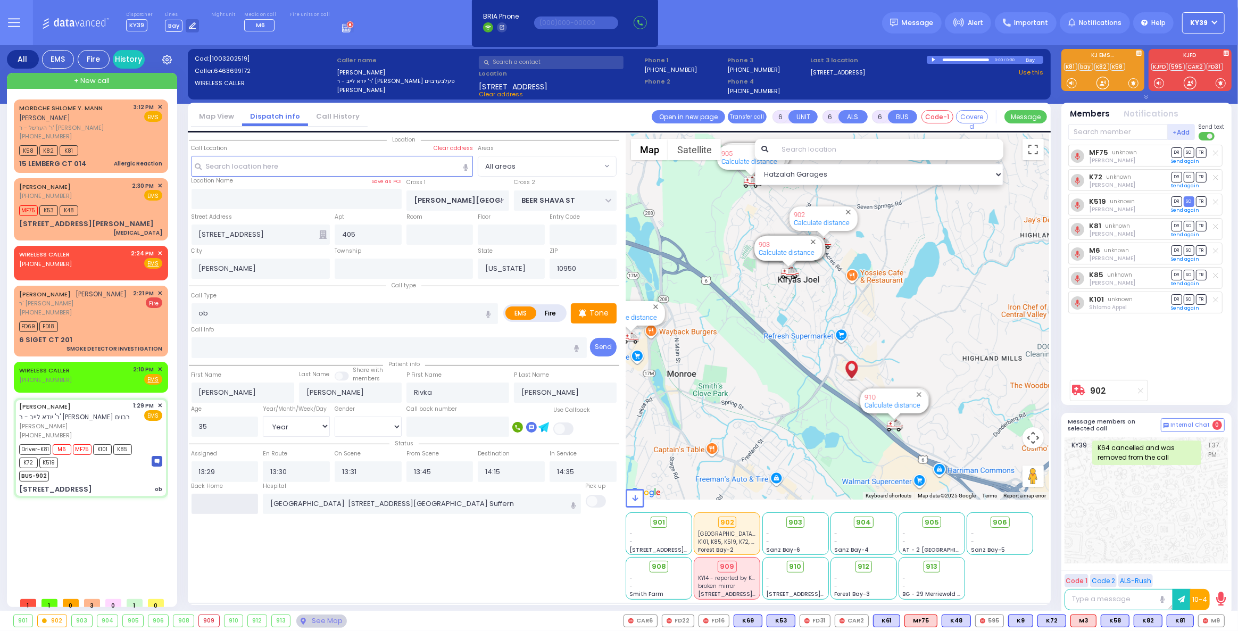
click at [238, 507] on input "text" at bounding box center [225, 504] width 67 height 20
click at [237, 503] on input "text" at bounding box center [225, 504] width 67 height 20
click at [235, 503] on input "text" at bounding box center [225, 504] width 67 height 20
click at [236, 503] on input "text" at bounding box center [225, 504] width 67 height 20
click at [236, 502] on input "text" at bounding box center [225, 504] width 67 height 20
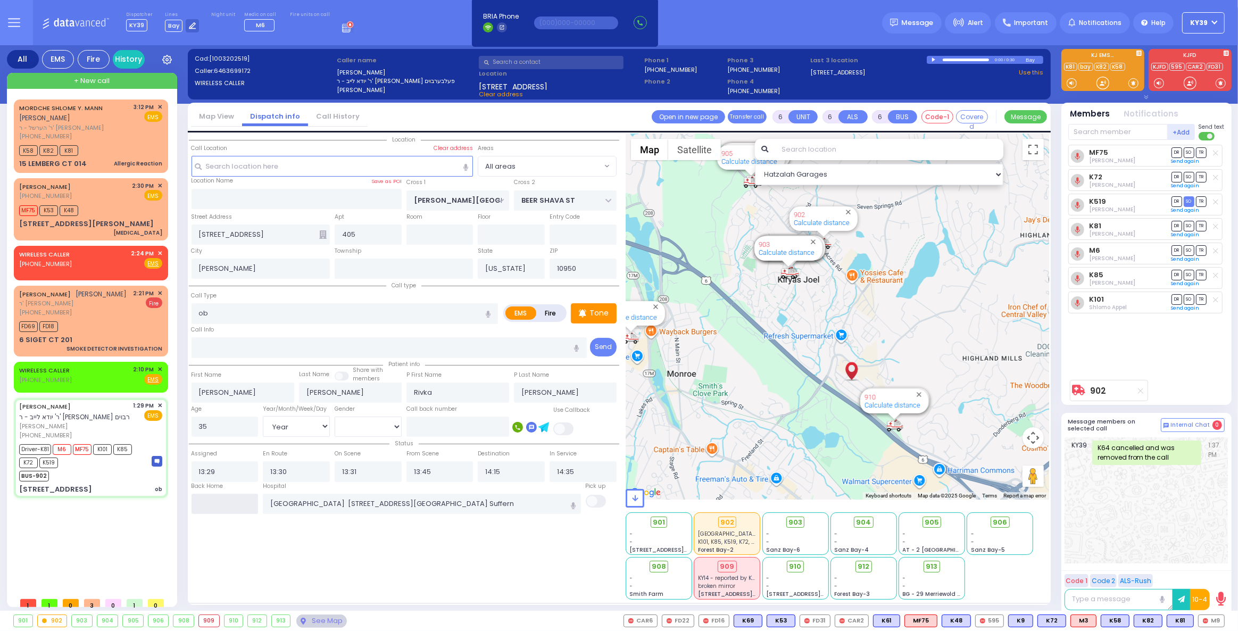
click at [236, 502] on input "text" at bounding box center [225, 504] width 67 height 20
type input "15:14"
select select
radio input "true"
select select
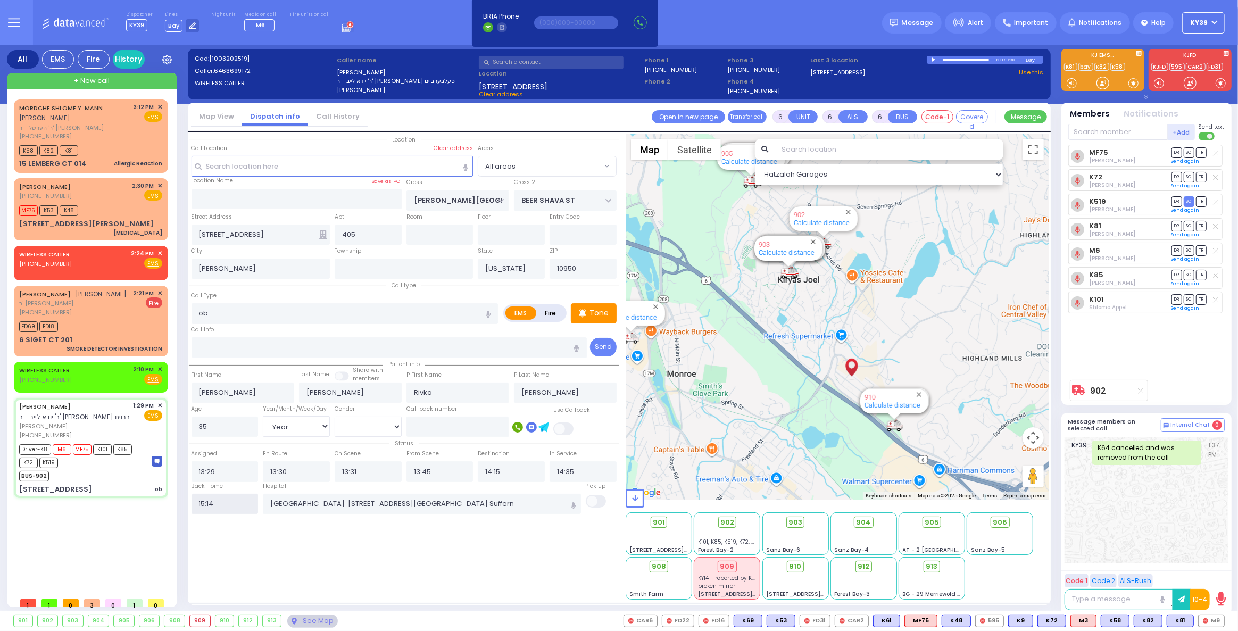
select select
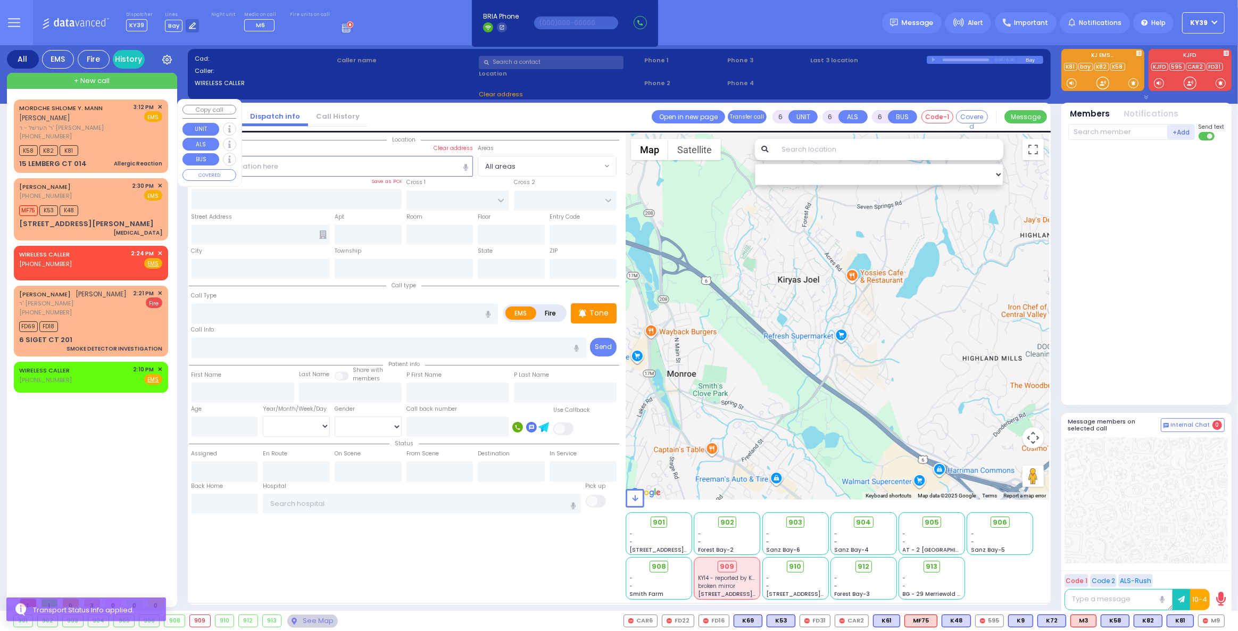
drag, startPoint x: 114, startPoint y: 139, endPoint x: 134, endPoint y: 145, distance: 20.5
click at [115, 139] on div "[PHONE_NUMBER]" at bounding box center [74, 136] width 111 height 9
type input "2"
type input "1"
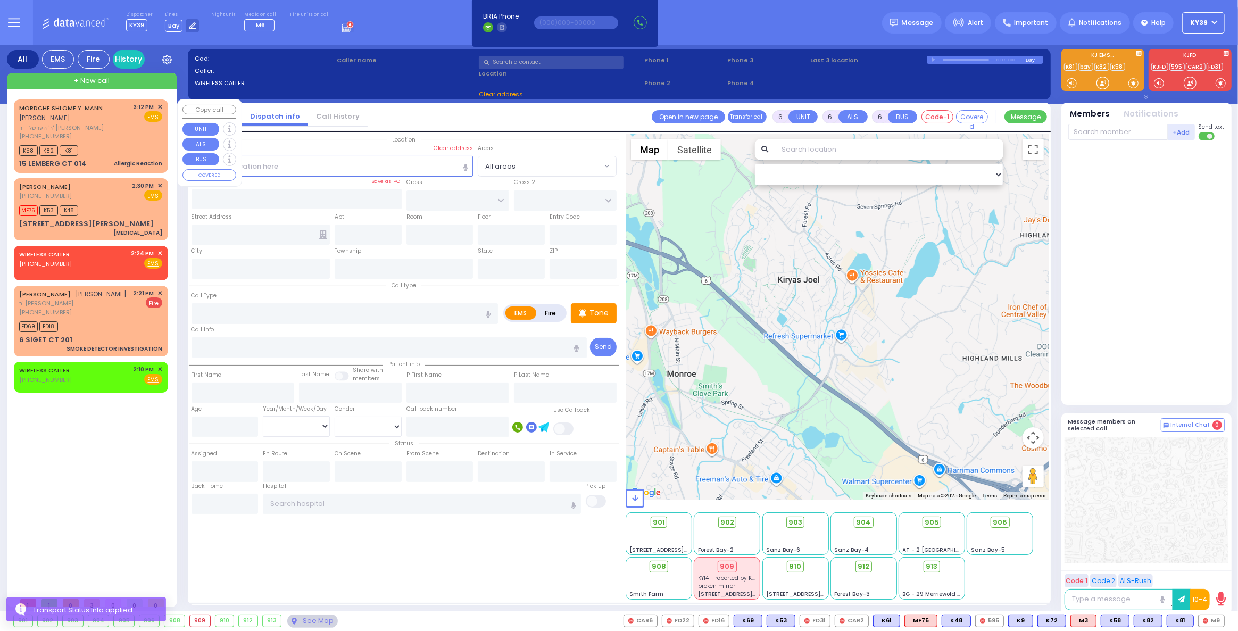
select select
type input "Allergic Reaction"
radio input "true"
type input "[PERSON_NAME] [PERSON_NAME]"
type input "[PERSON_NAME]"
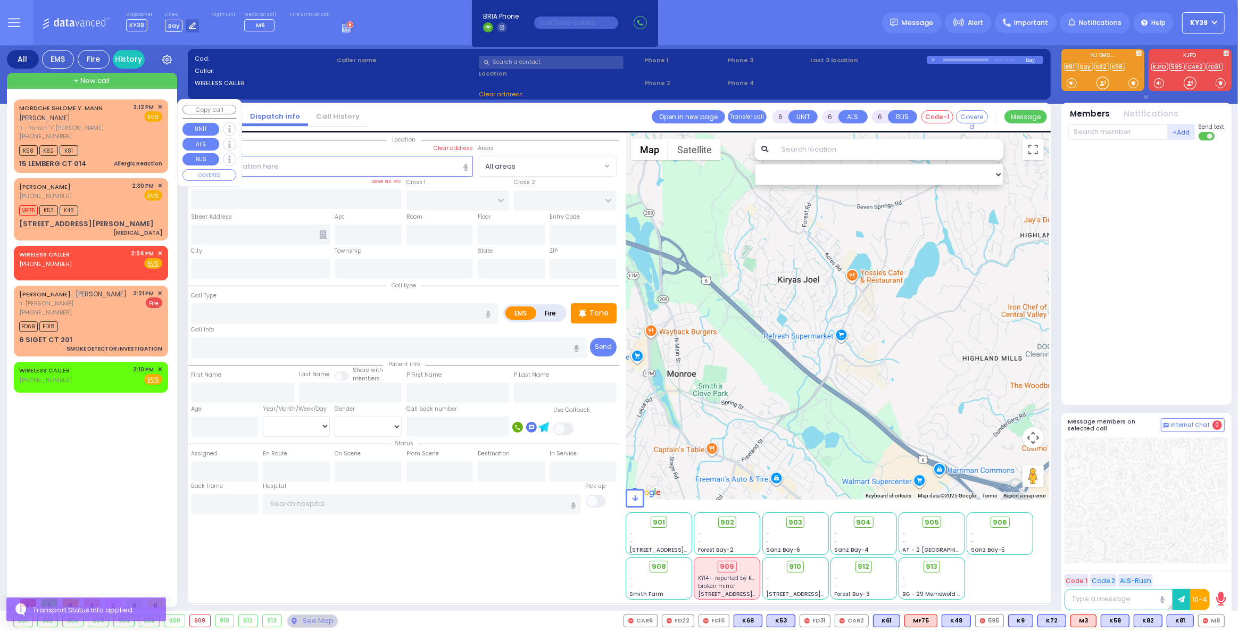
select select
type input "15:12"
type input "15:13"
select select "Hatzalah Garages"
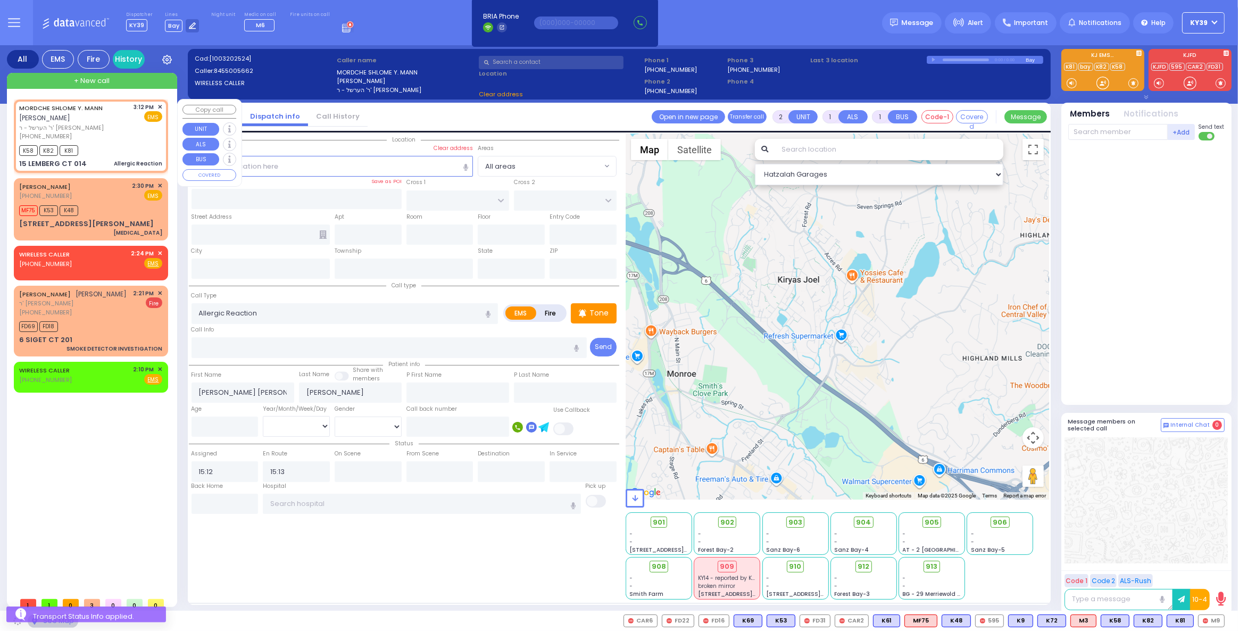
type input "ACRES RD"
type input "15 [PERSON_NAME] CT"
type input "014"
type input "Monroe"
type input "[US_STATE]"
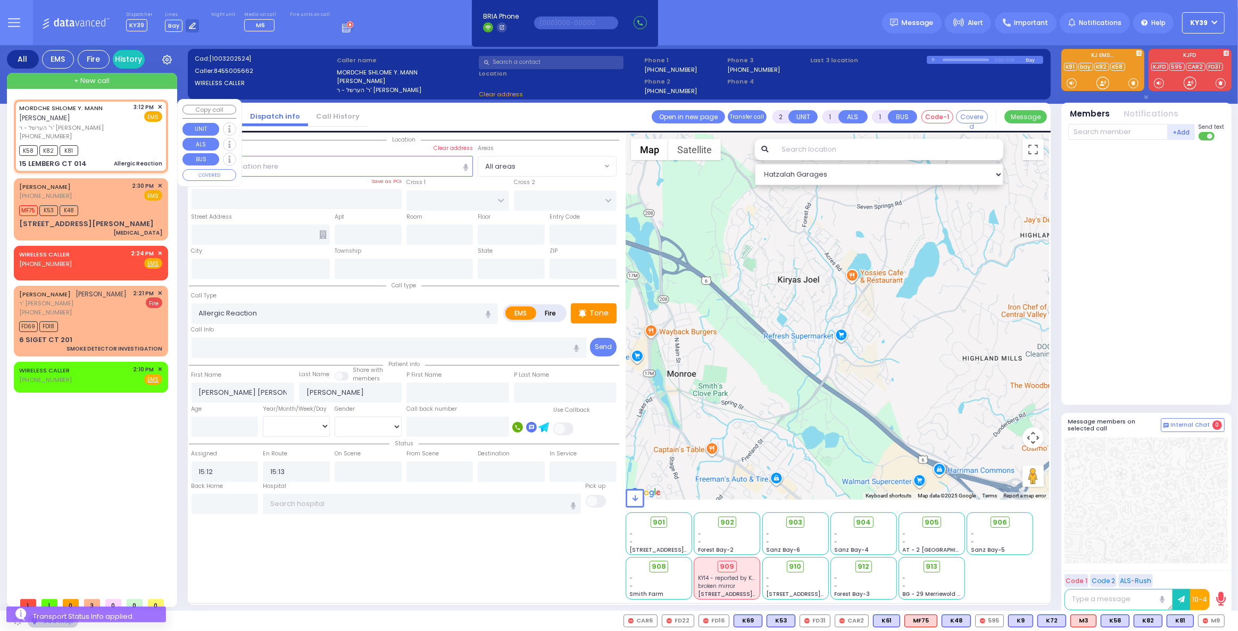
type input "10950"
select select "PALM TREE"
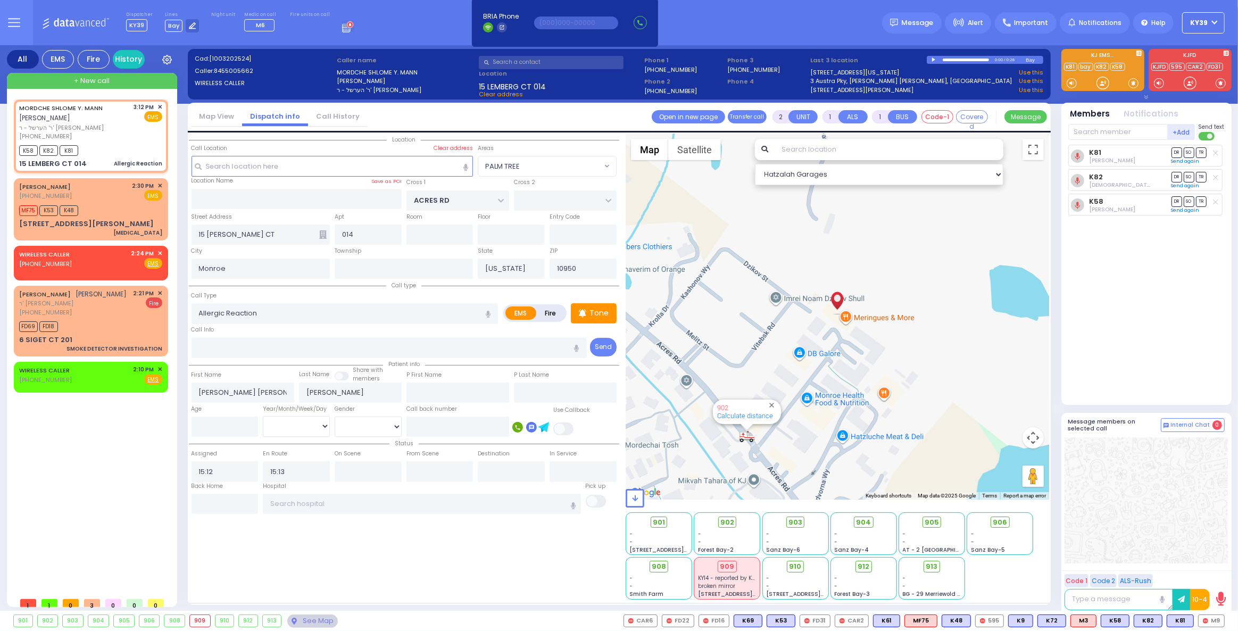
click at [694, 520] on div "901 - - [STREET_ADDRESS][PERSON_NAME] - - - -" at bounding box center [838, 555] width 424 height 89
click at [721, 523] on icon at bounding box center [719, 522] width 6 height 6
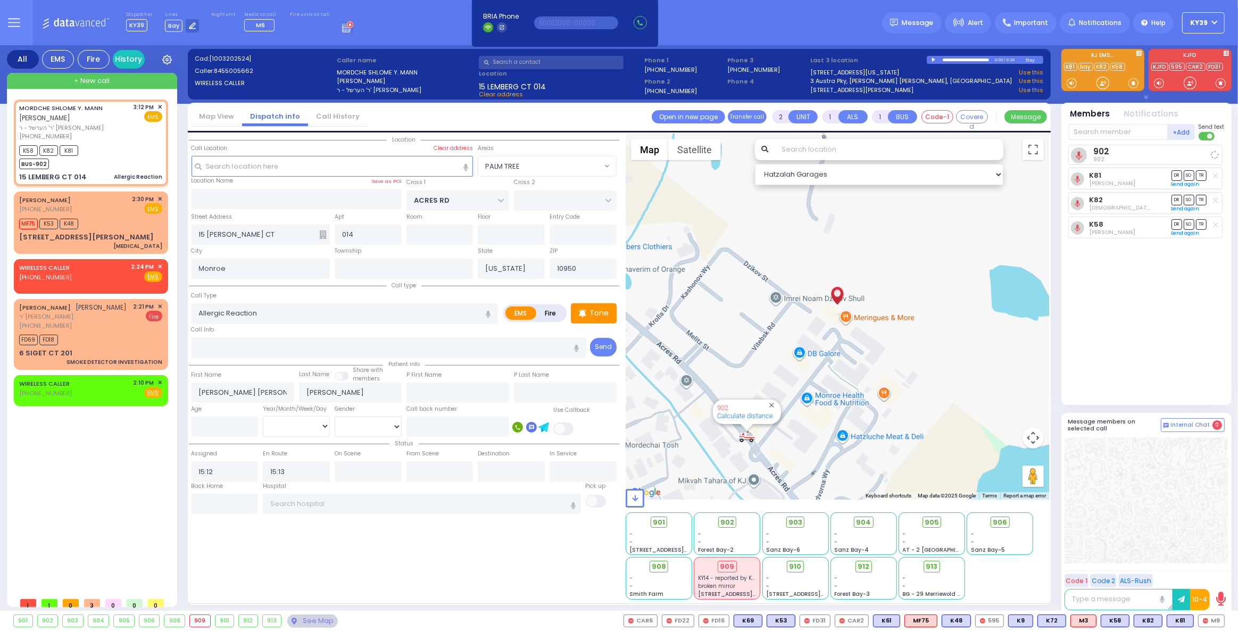
select select
radio input "true"
select select
select select "Hatzalah Garages"
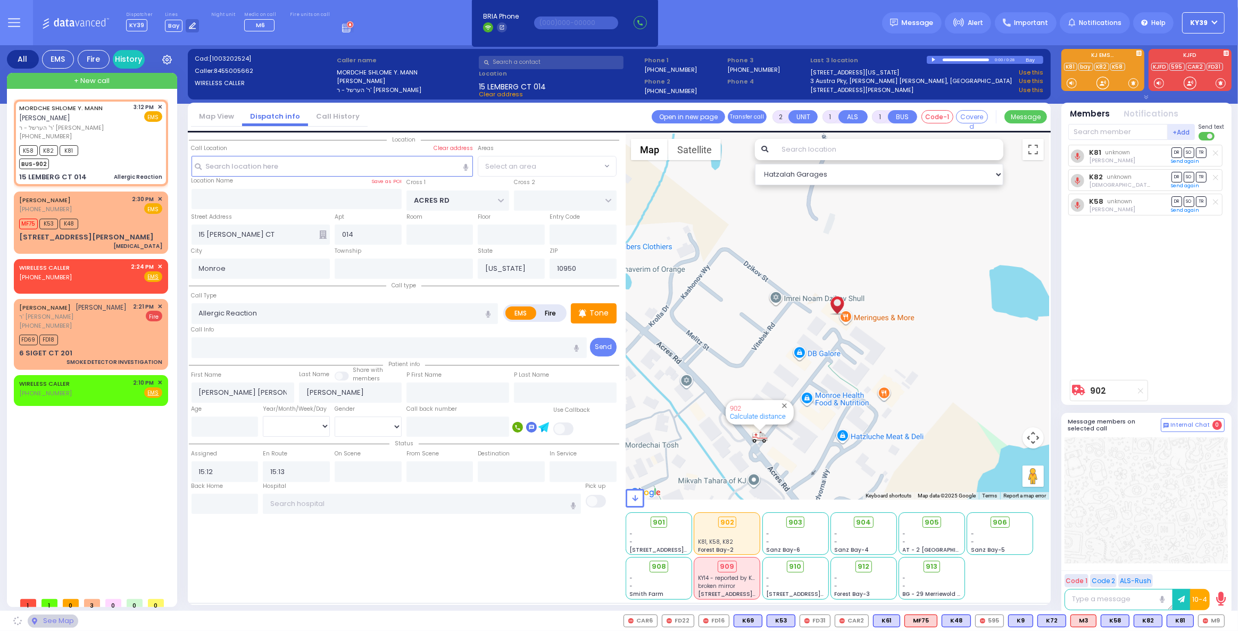
select select "PALM TREE"
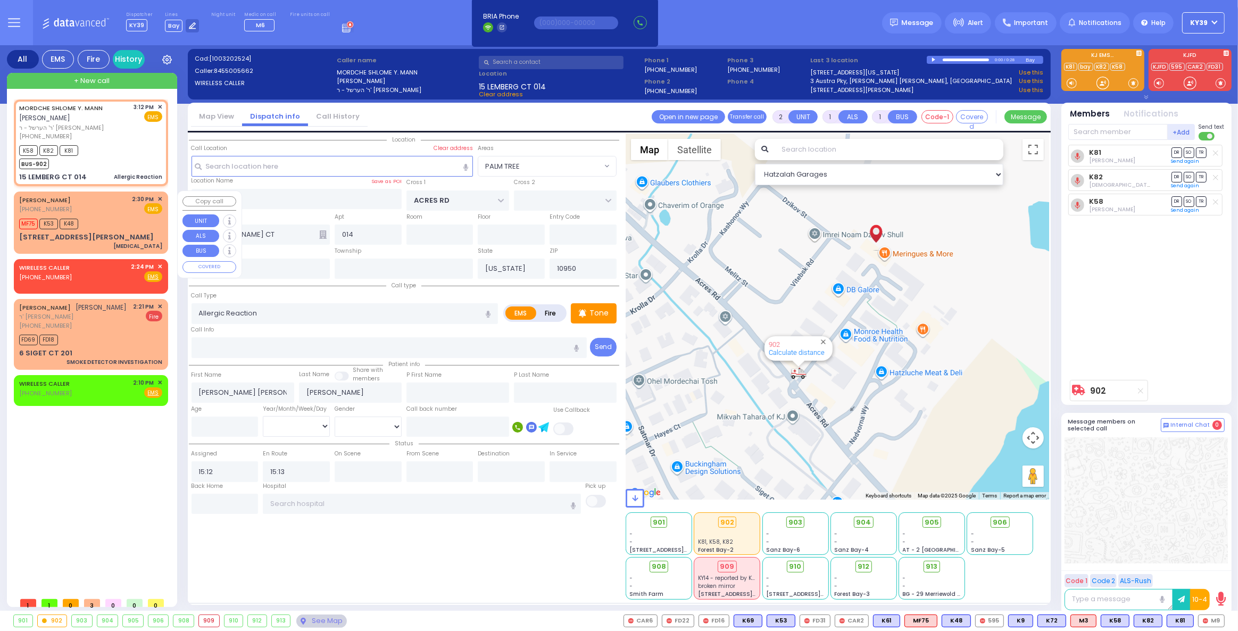
click at [117, 216] on div "MF75 K53 K48" at bounding box center [90, 222] width 143 height 13
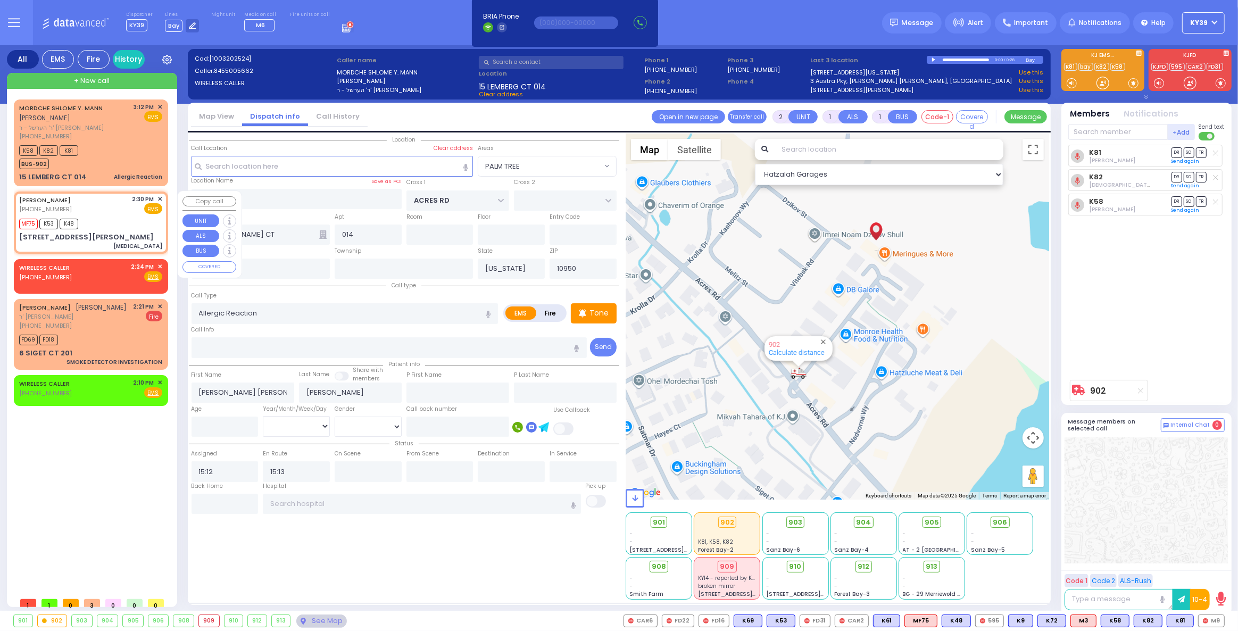
select select
type input "[MEDICAL_DATA]"
radio input "true"
type input "[PERSON_NAME]"
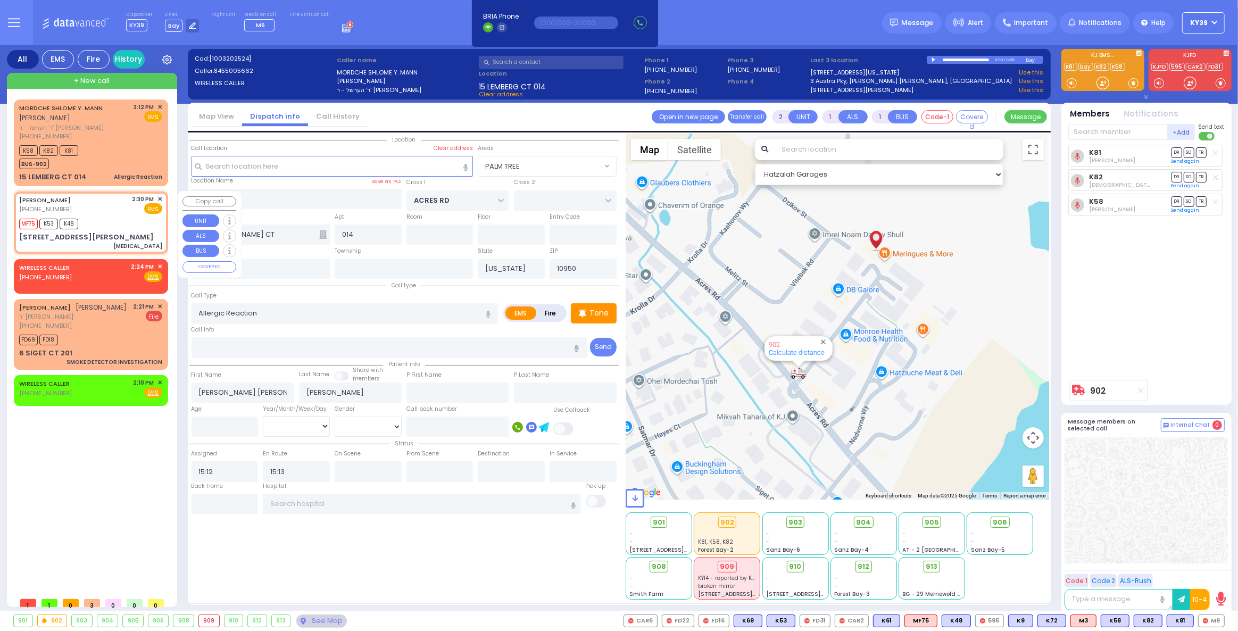
select select
type input "14:30"
type input "14:32"
type input "HAWTHORNE DR"
type input "[PERSON_NAME]"
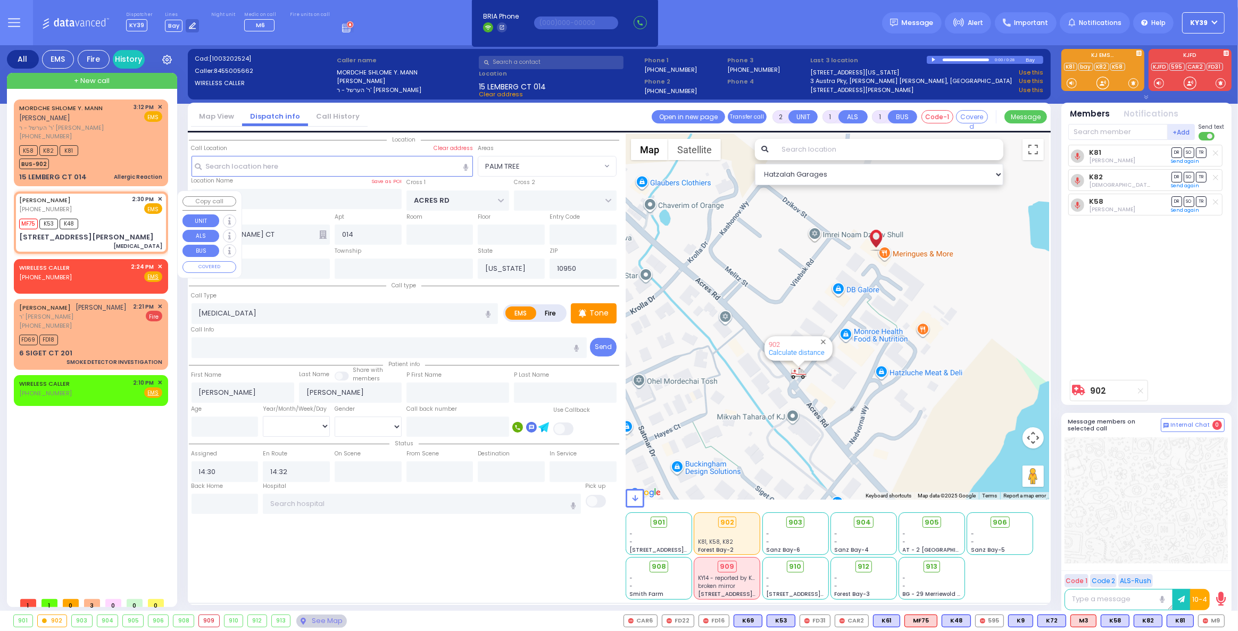
type input "[STREET_ADDRESS][PERSON_NAME]"
select select "[GEOGRAPHIC_DATA]"
select select "Hatzalah Garages"
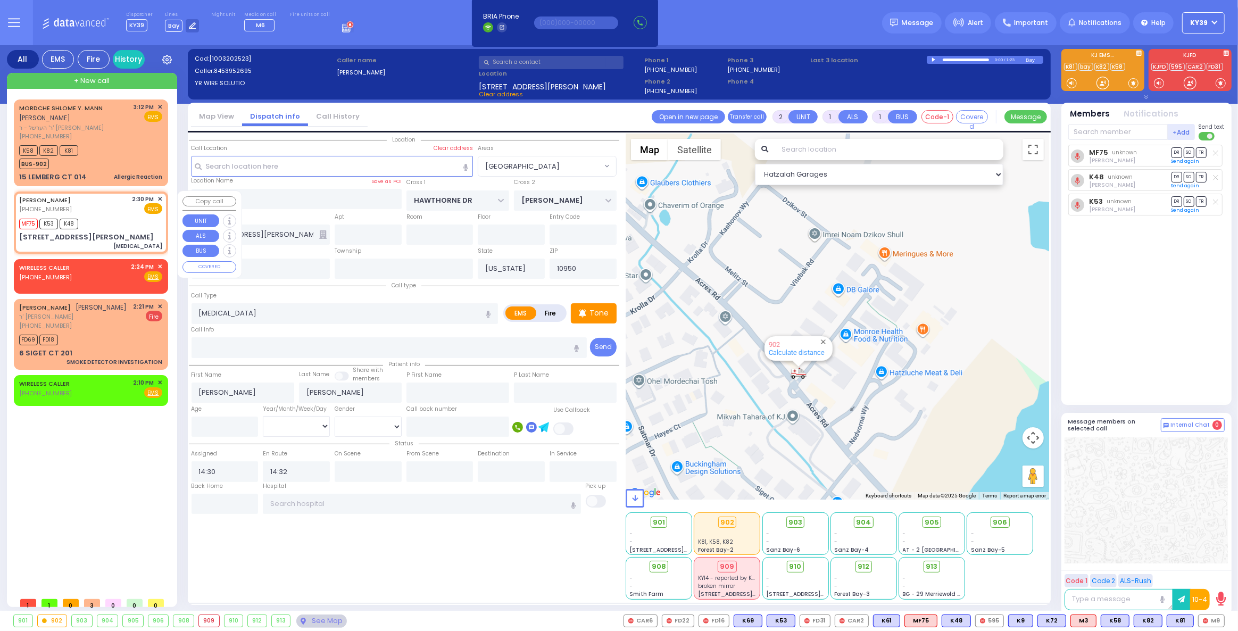
click at [160, 196] on span "✕" at bounding box center [160, 199] width 5 height 9
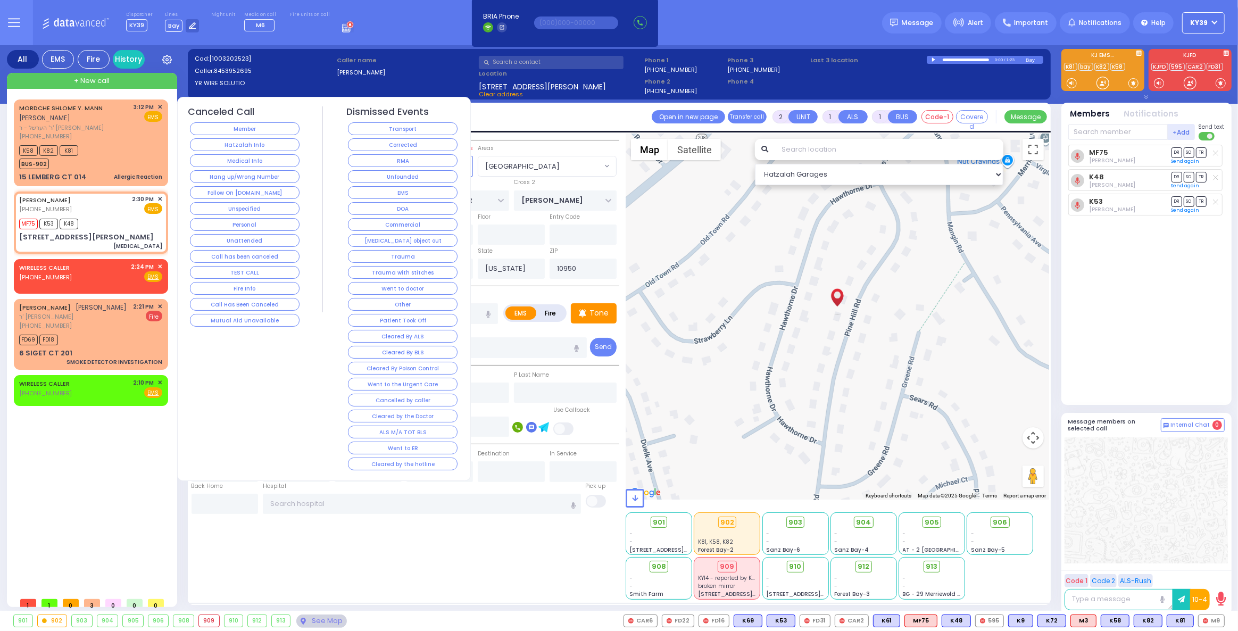
drag, startPoint x: 241, startPoint y: 159, endPoint x: 216, endPoint y: 167, distance: 25.7
click at [241, 159] on button "Medical Info" at bounding box center [245, 160] width 110 height 13
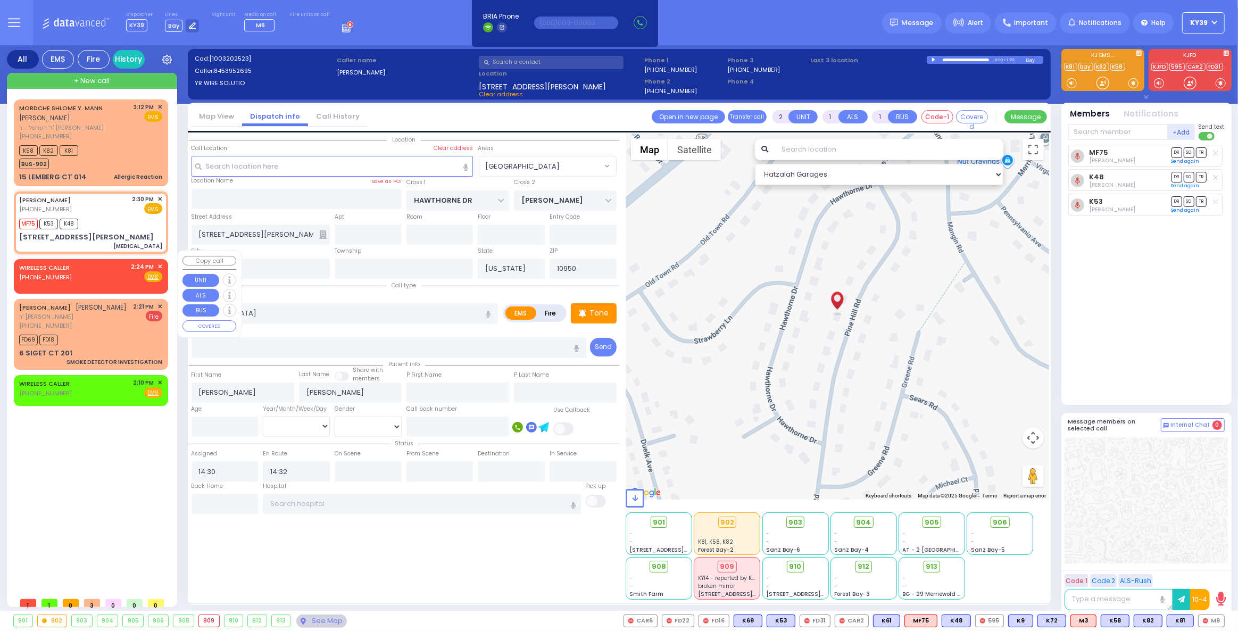
select select
radio input "true"
select select
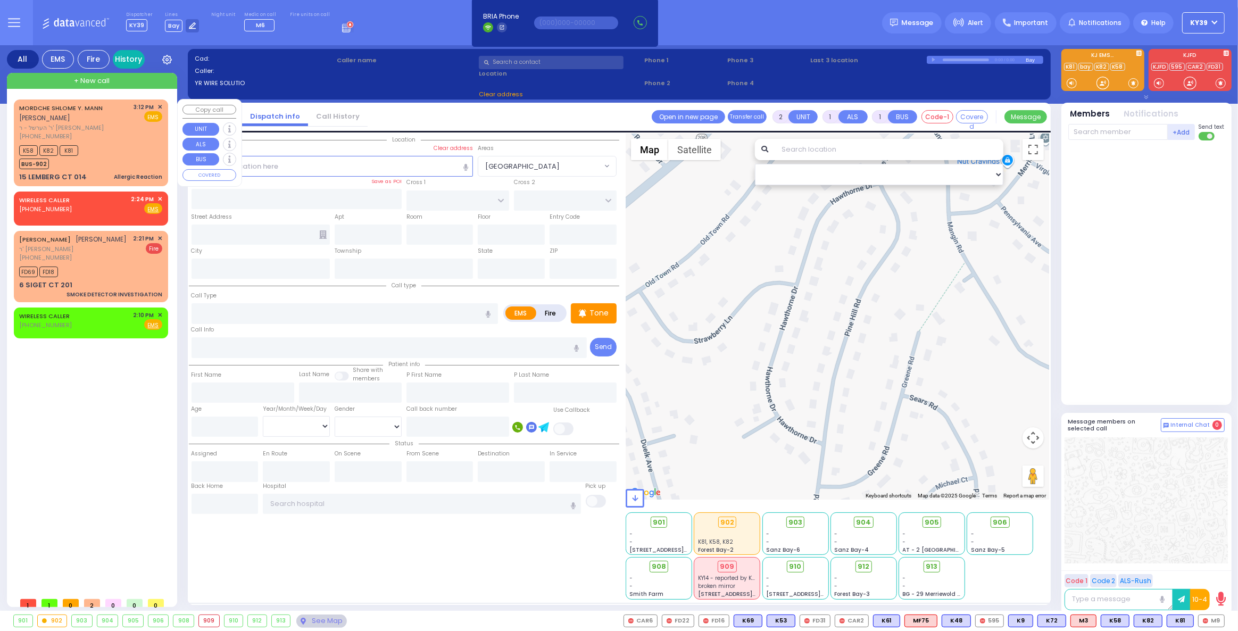
click at [133, 57] on link "History" at bounding box center [129, 59] width 32 height 19
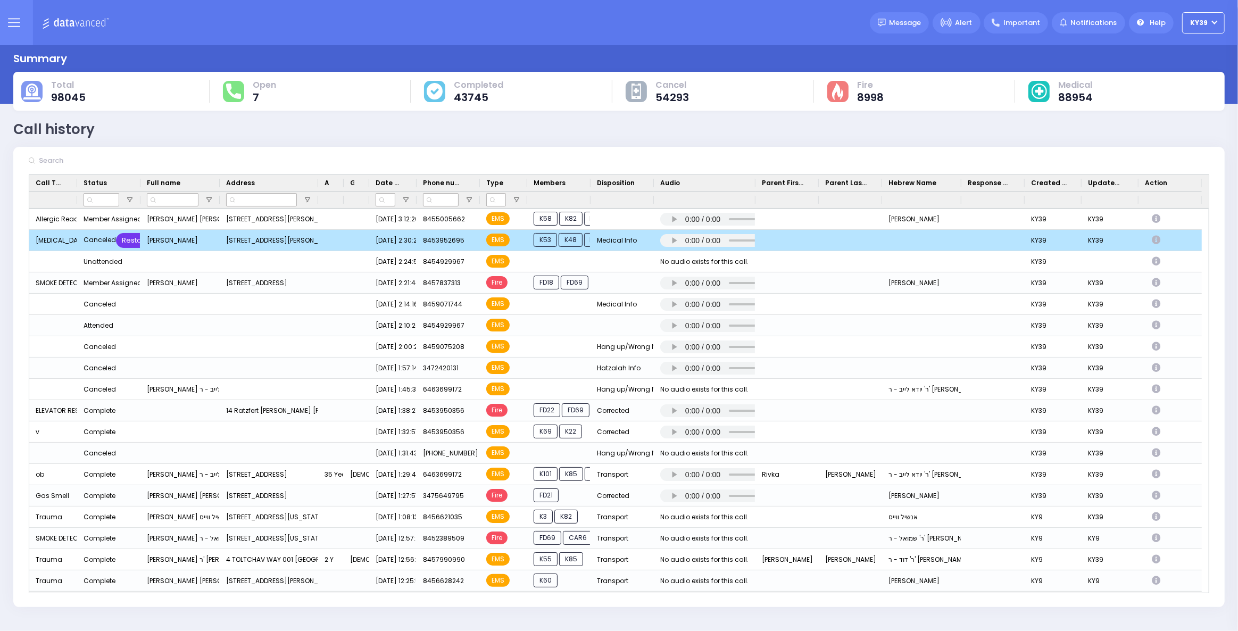
click at [130, 238] on div "Restore" at bounding box center [135, 240] width 39 height 15
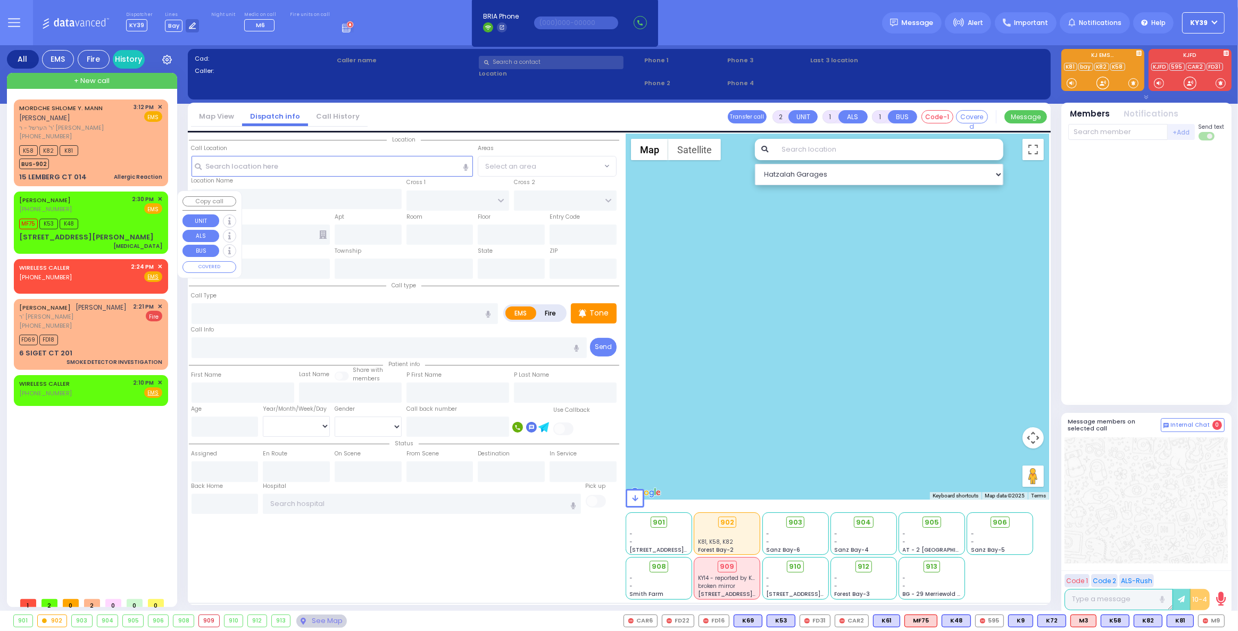
click at [106, 212] on div "MORDCHE HAUSER (845) 395-2695 2:30 PM ✕ EMS" at bounding box center [90, 205] width 143 height 20
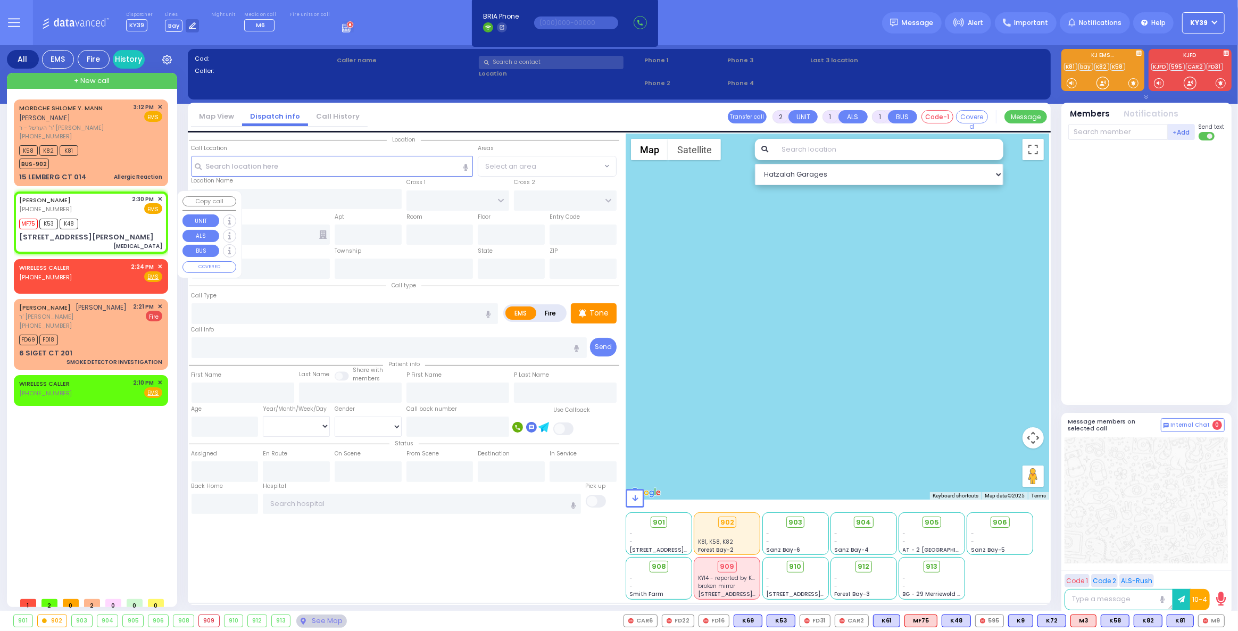
select select
type input "[MEDICAL_DATA]"
radio input "true"
type input "[PERSON_NAME]"
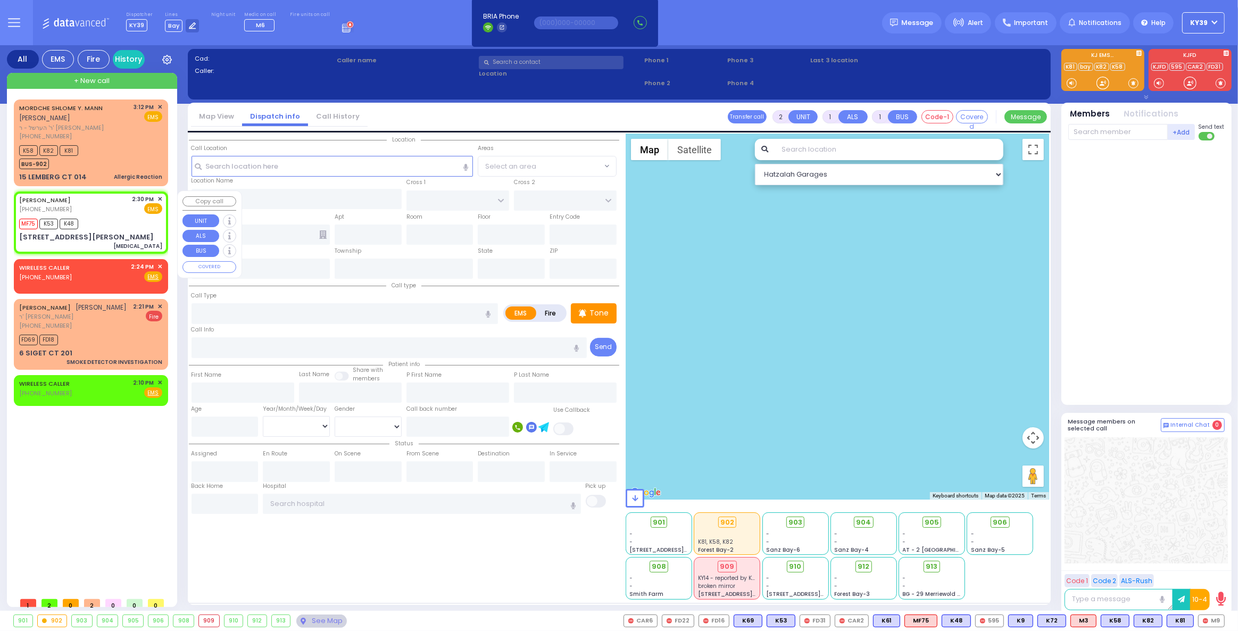
select select
type input "14:30"
type input "14:32"
select select "Hatzalah Garages"
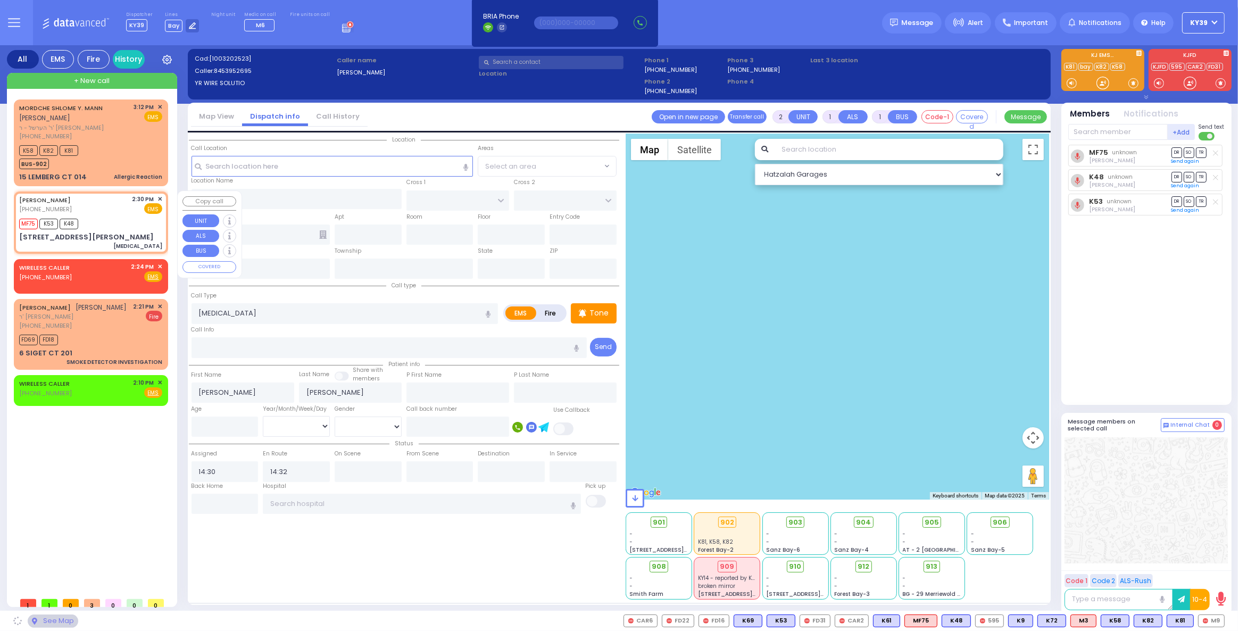
type input "HAWTHORNE DR"
type input "[PERSON_NAME]"
type input "[STREET_ADDRESS][PERSON_NAME]"
type input "Monroe"
type input "[US_STATE]"
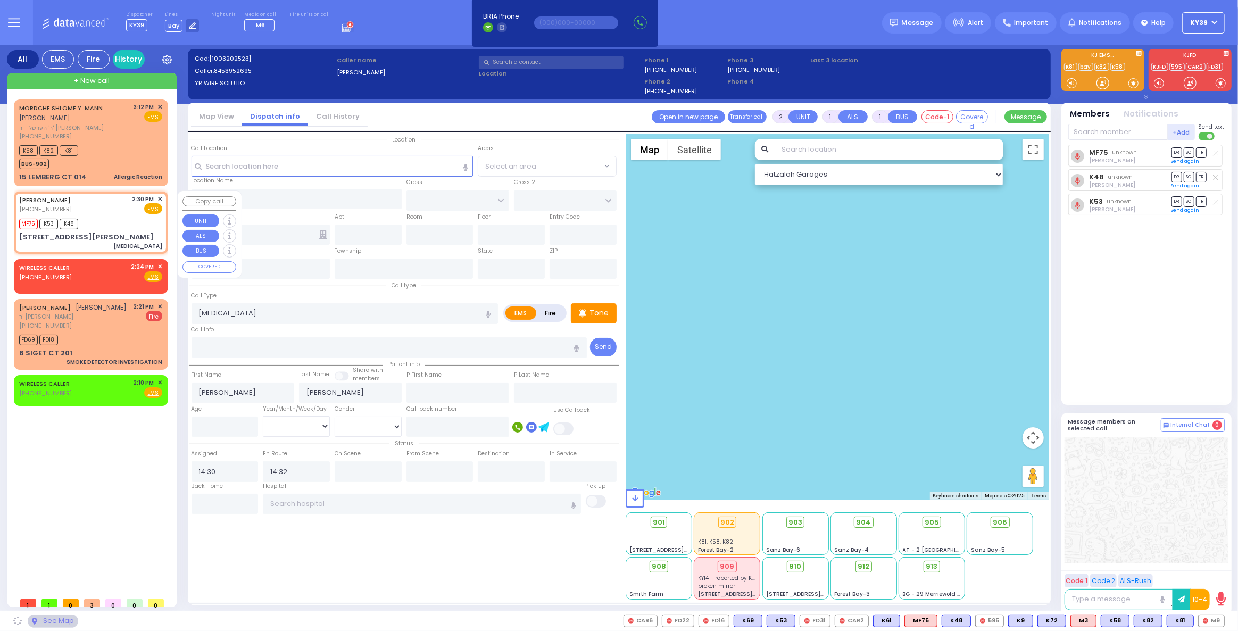
type input "10950"
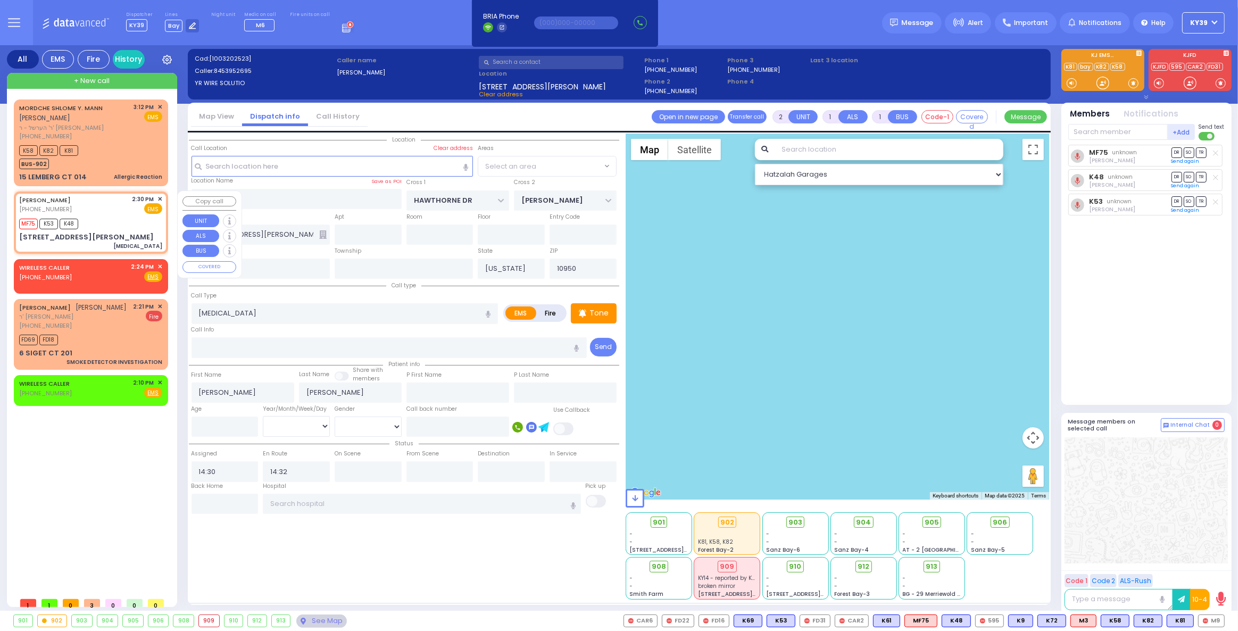
select select
radio input "true"
select select
select select "Hatzalah Garages"
select select "[GEOGRAPHIC_DATA]"
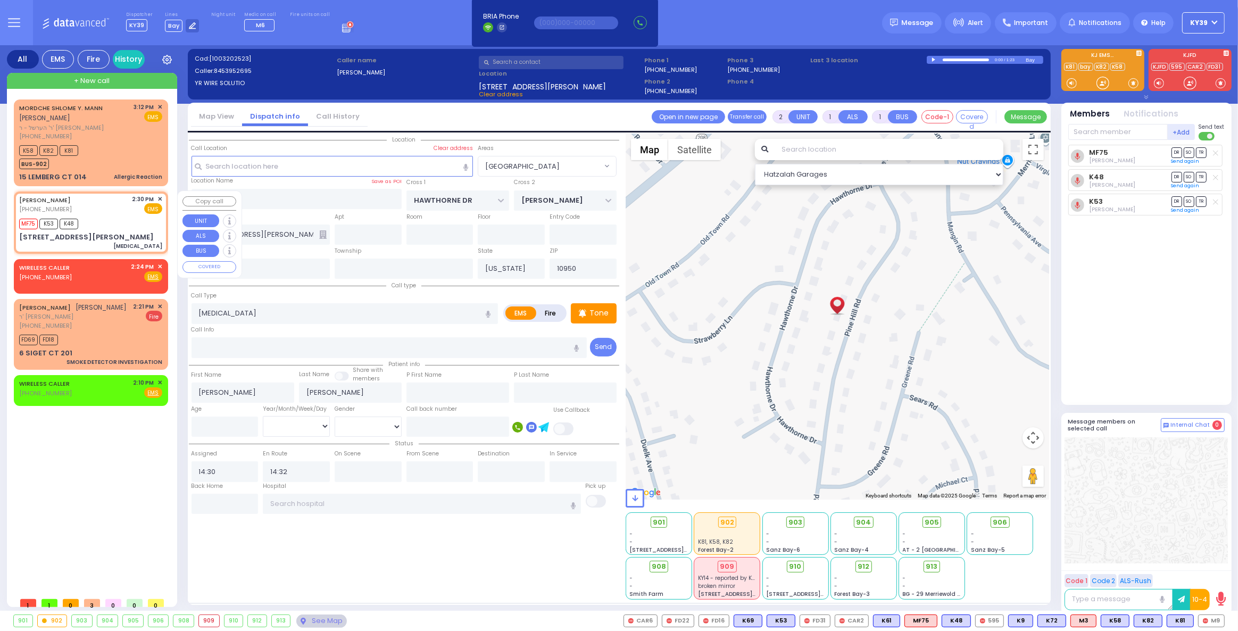
click at [73, 225] on span "K48" at bounding box center [69, 224] width 19 height 11
select select
radio input "true"
select select
select select "[GEOGRAPHIC_DATA]"
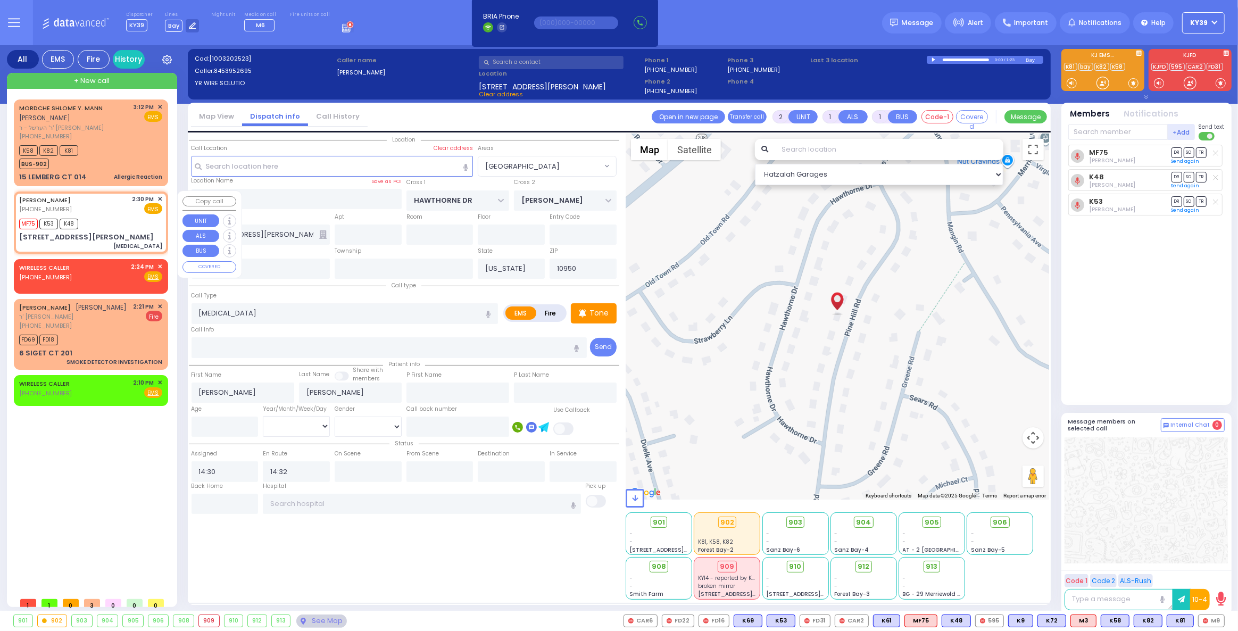
select select "Hatzalah Garages"
click at [48, 224] on span "K53" at bounding box center [48, 224] width 19 height 11
select select
radio input "true"
select select
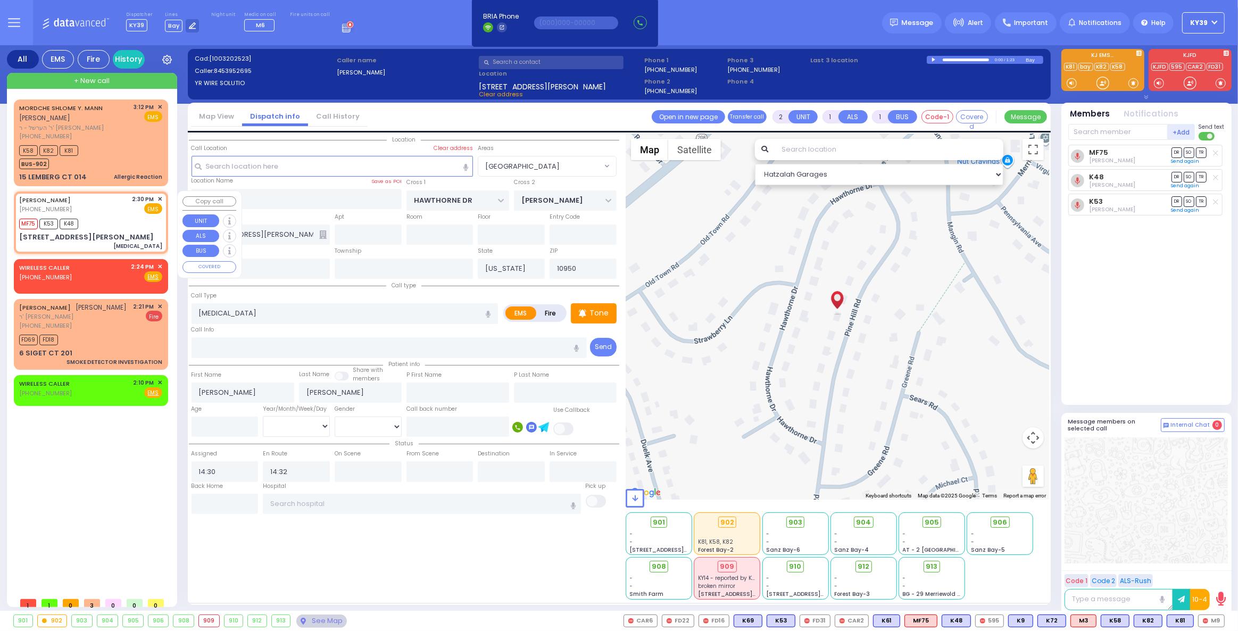
select select "[GEOGRAPHIC_DATA]"
select select "Hatzalah Garages"
click at [98, 268] on div "WIRELESS CALLER (845) 492-9967 2:24 PM ✕ Fire EMS" at bounding box center [90, 272] width 143 height 20
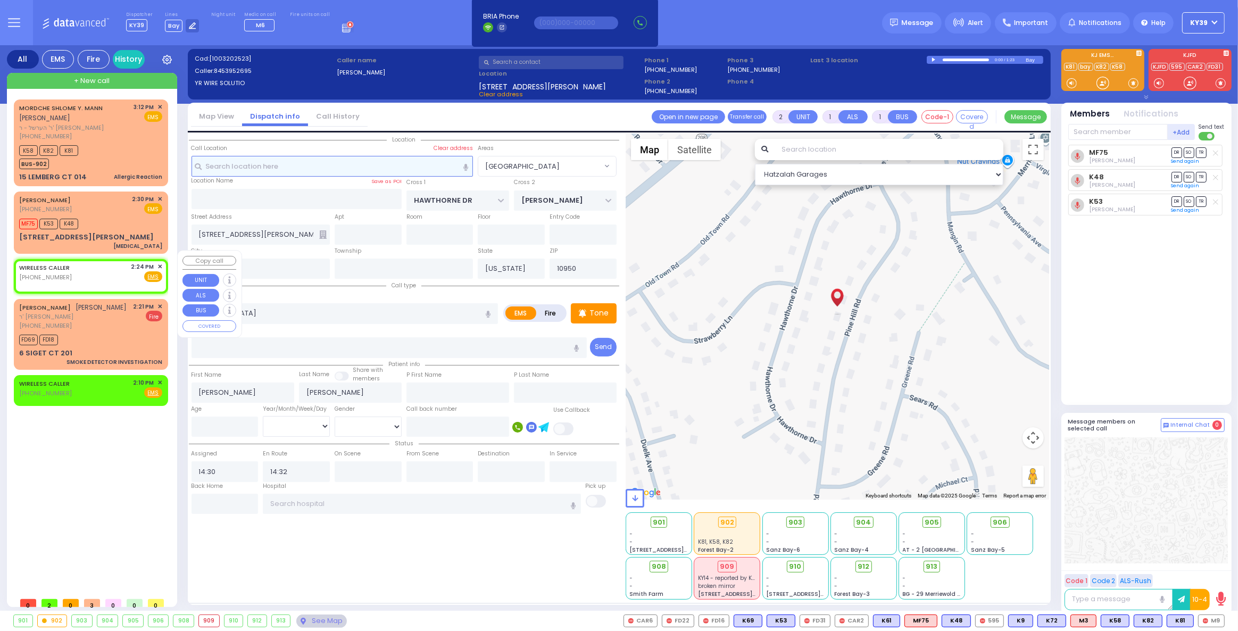
select select
radio input "true"
select select
type input "14:24"
select select "Hatzalah Garages"
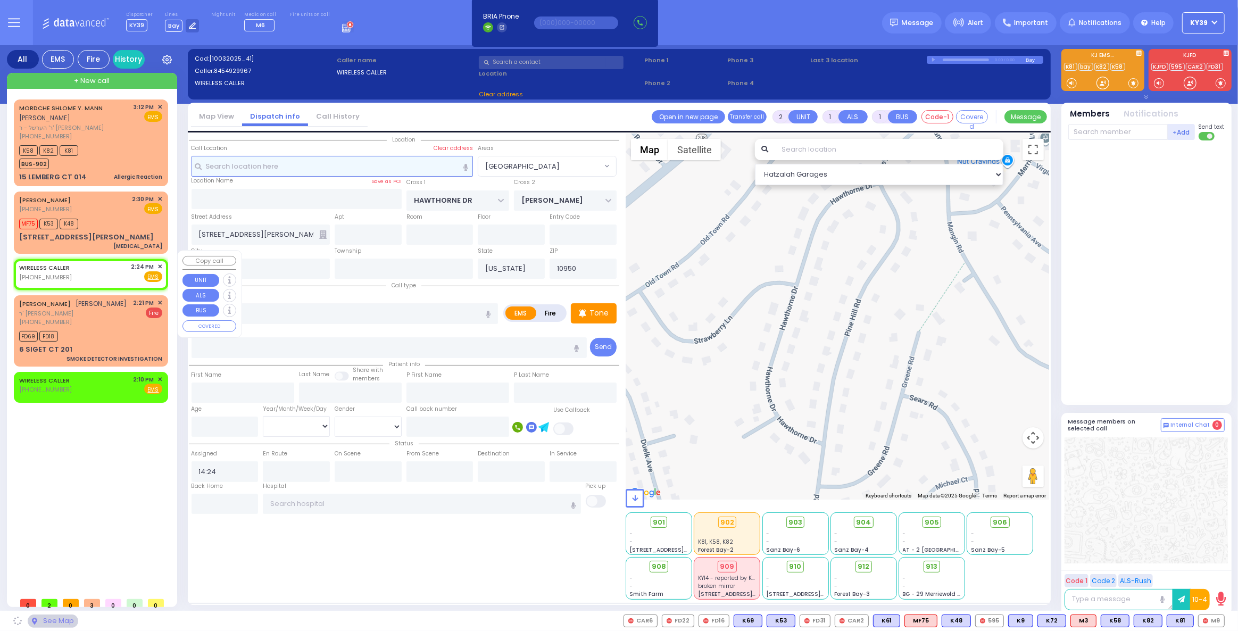
select select
radio input "true"
select select
select select "Hatzalah Garages"
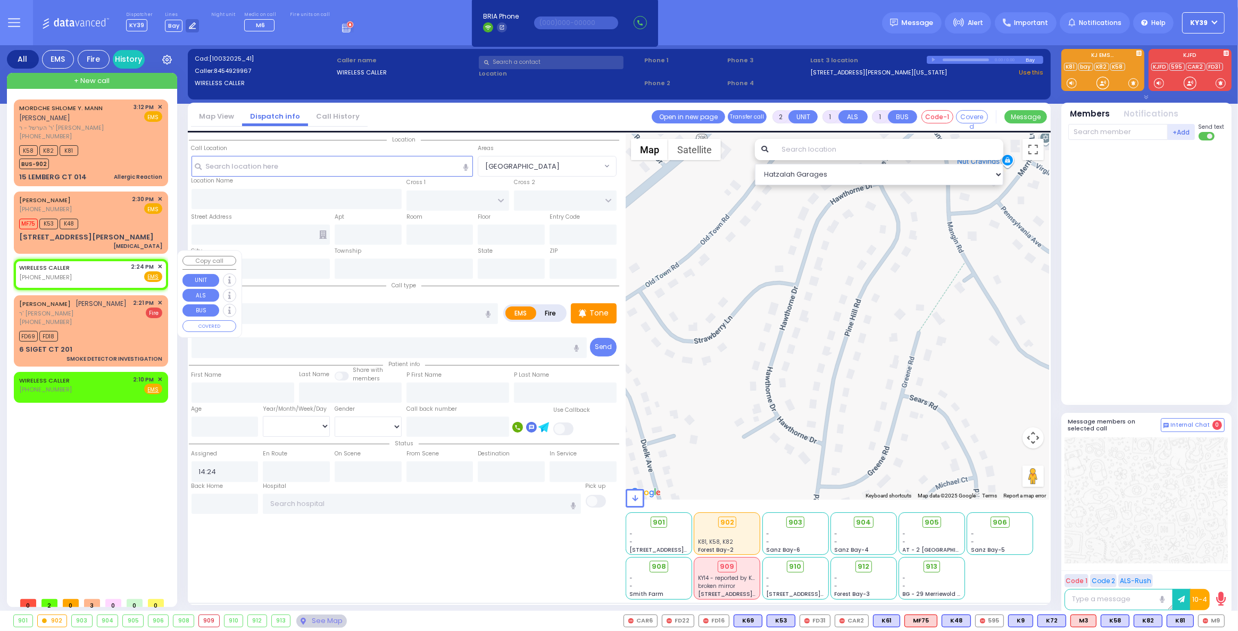
click at [163, 261] on div "WIRELESS CALLER (845) 492-9967 2:24 PM ✕ Fire EMS" at bounding box center [91, 274] width 150 height 27
select select
radio input "true"
select select
select select "Hatzalah Garages"
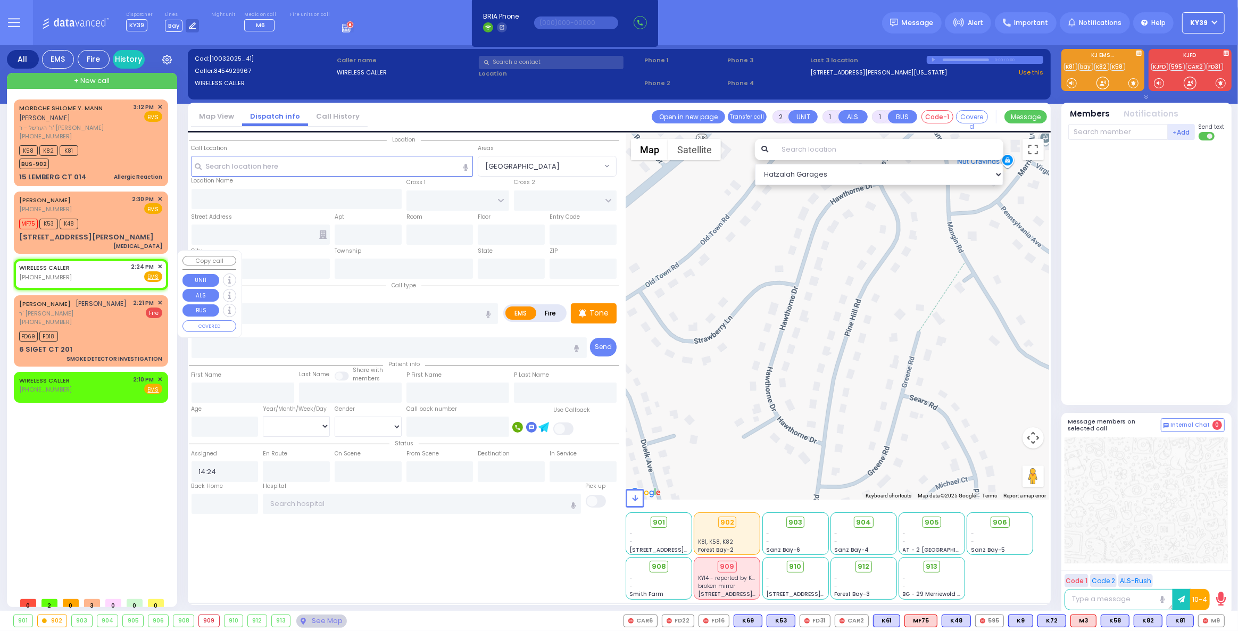
click at [161, 262] on span "✕" at bounding box center [160, 266] width 5 height 9
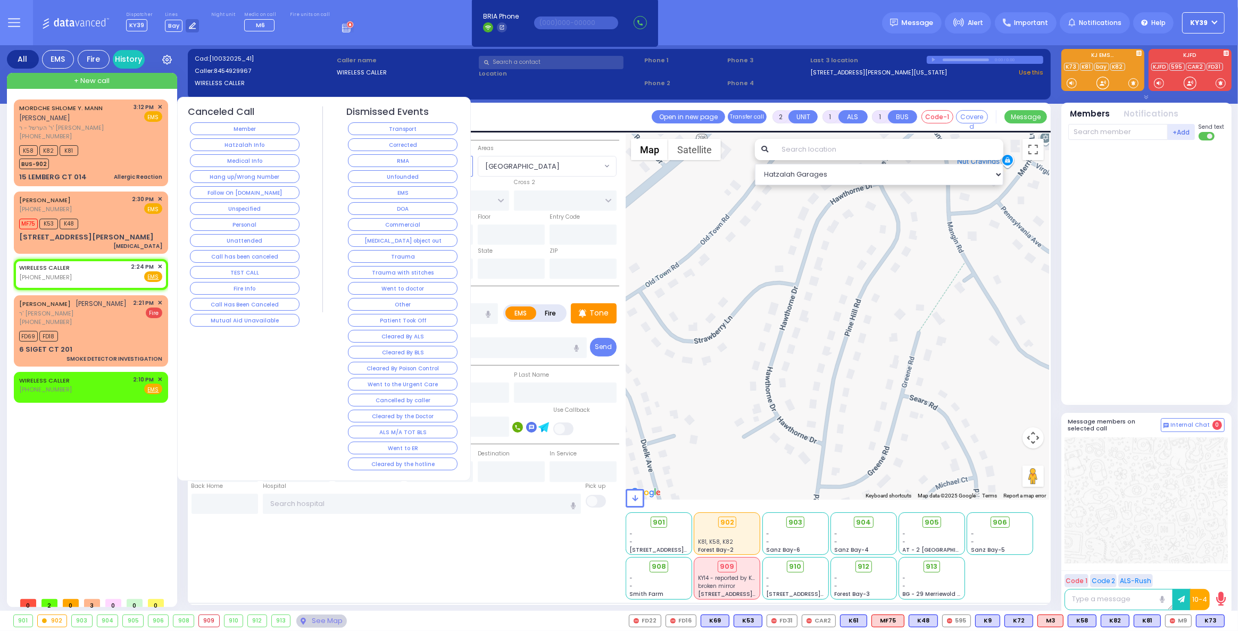
click at [228, 160] on button "Medical Info" at bounding box center [245, 160] width 110 height 13
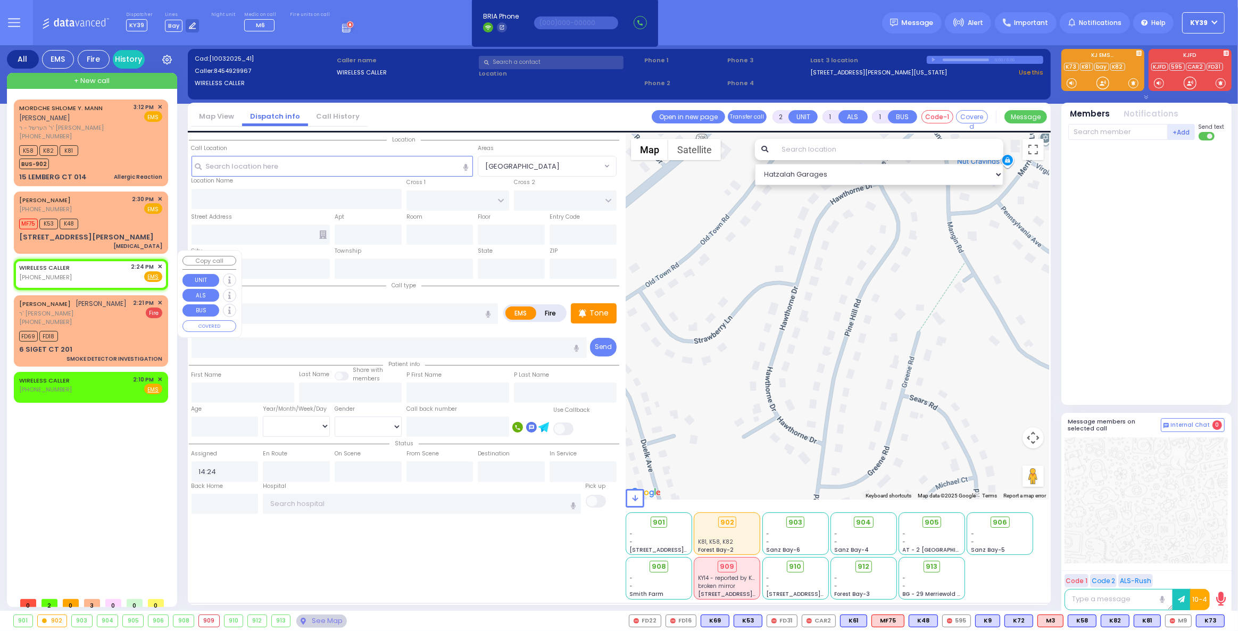
select select
radio input "true"
select select
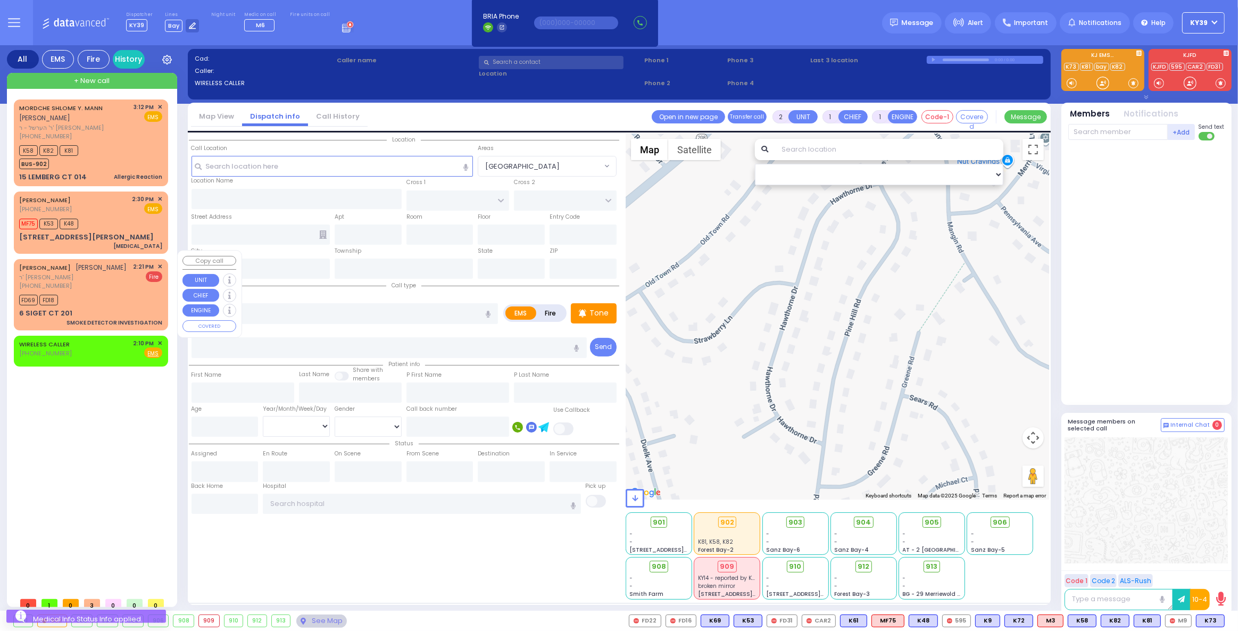
click at [161, 262] on span "✕" at bounding box center [160, 266] width 5 height 9
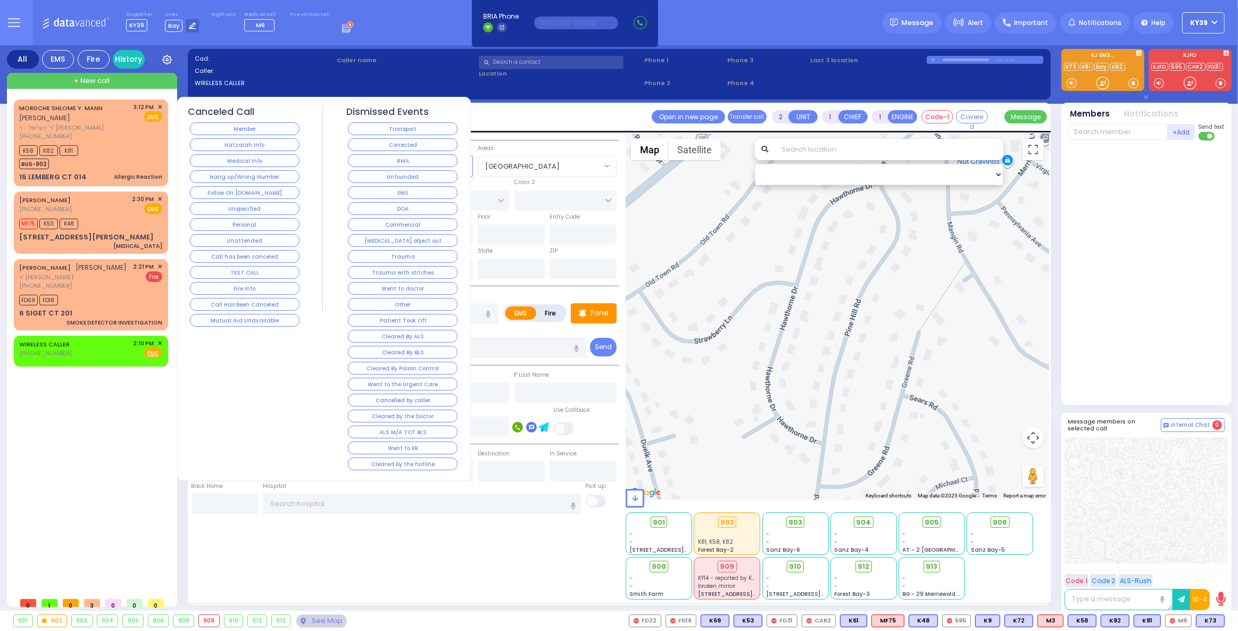
drag, startPoint x: 376, startPoint y: 144, endPoint x: 370, endPoint y: 148, distance: 7.7
click at [376, 145] on button "Corrected" at bounding box center [403, 144] width 110 height 13
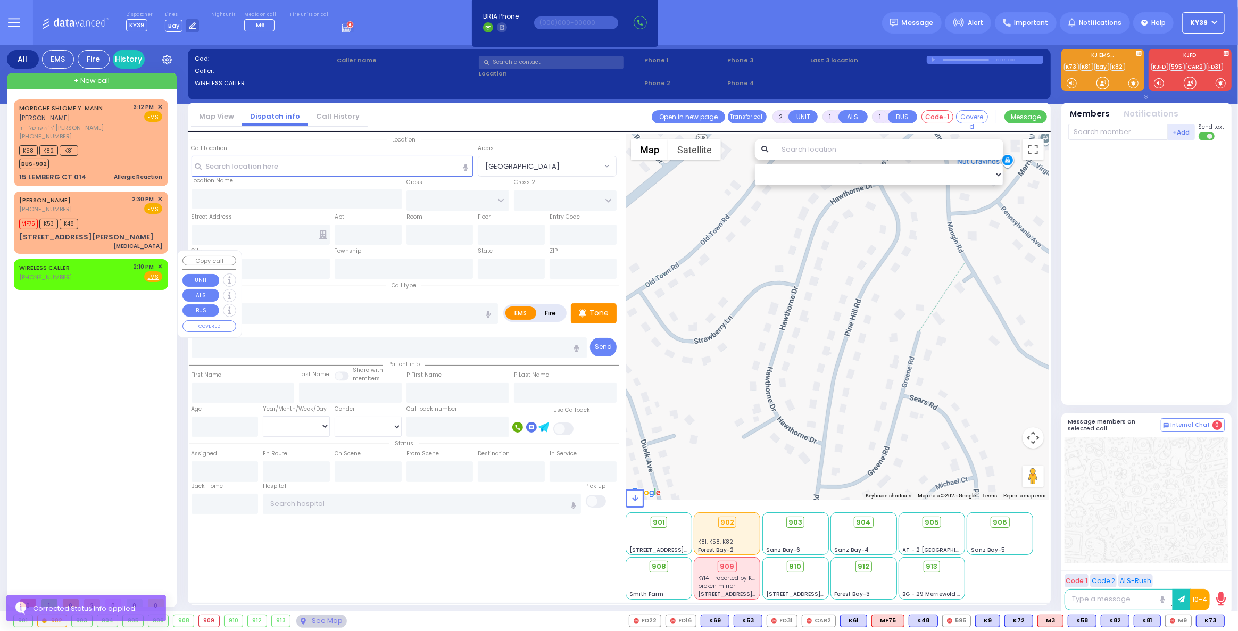
click at [102, 262] on div "WIRELESS CALLER (845) 492-9967 2:10 PM ✕ Fire EMS" at bounding box center [90, 272] width 143 height 20
select select
radio input "true"
select select
type input "14:10"
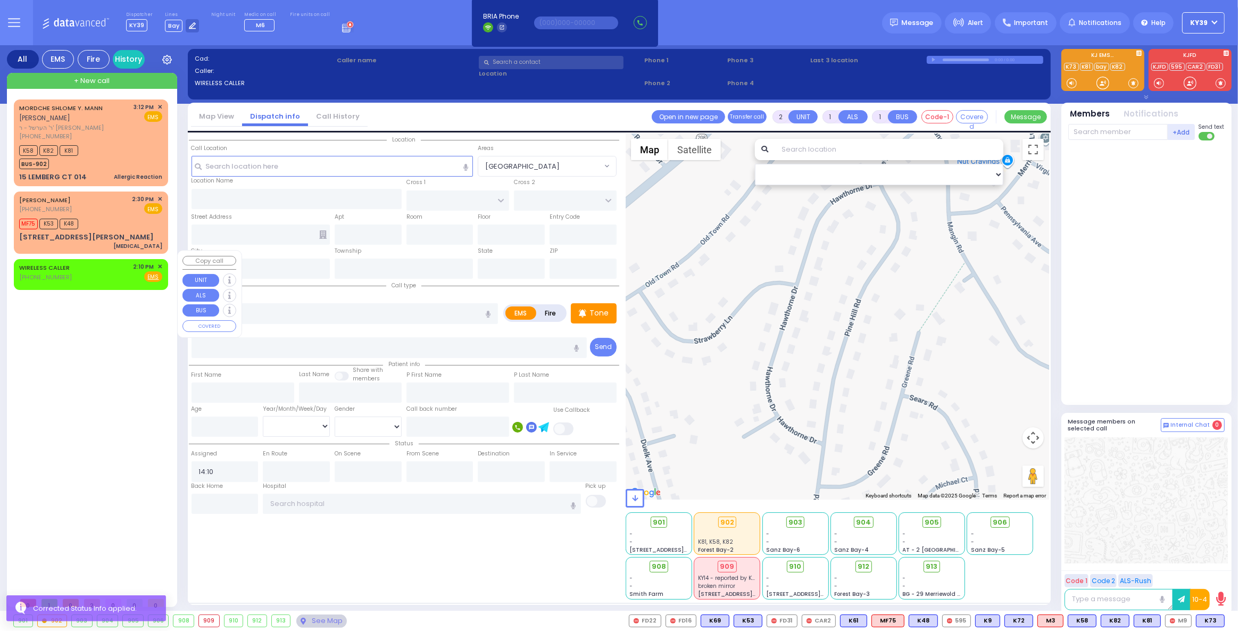
select select "Hatzalah Garages"
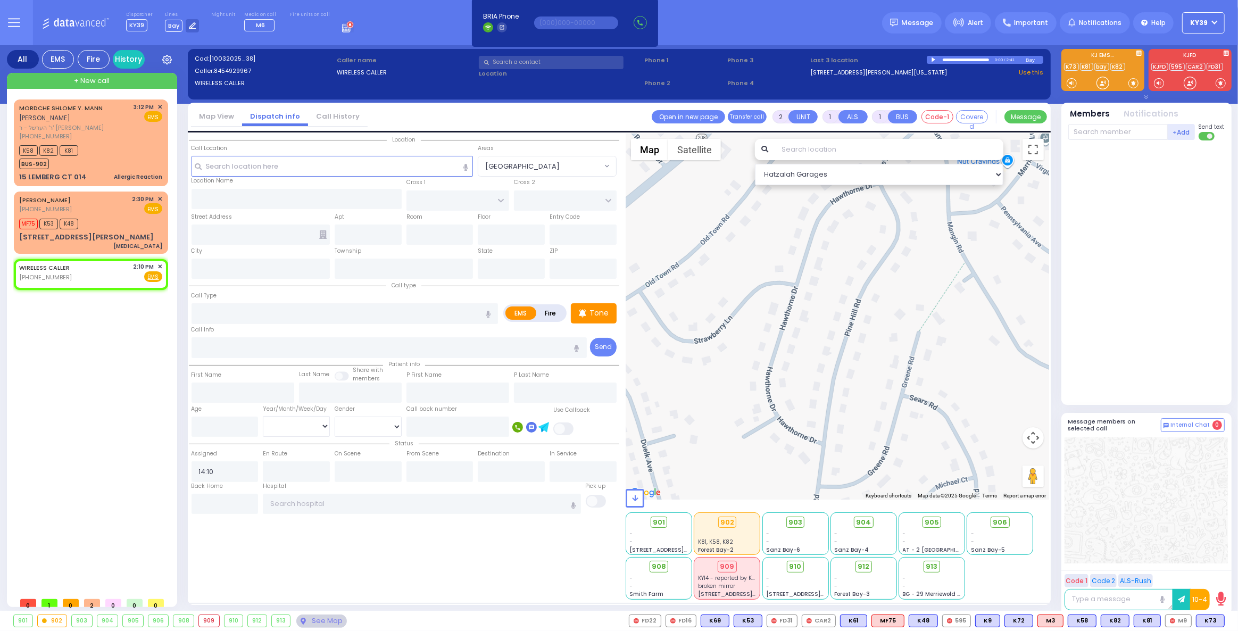
click at [932, 61] on div at bounding box center [935, 59] width 6 height 5
click at [161, 262] on span "✕" at bounding box center [160, 266] width 5 height 9
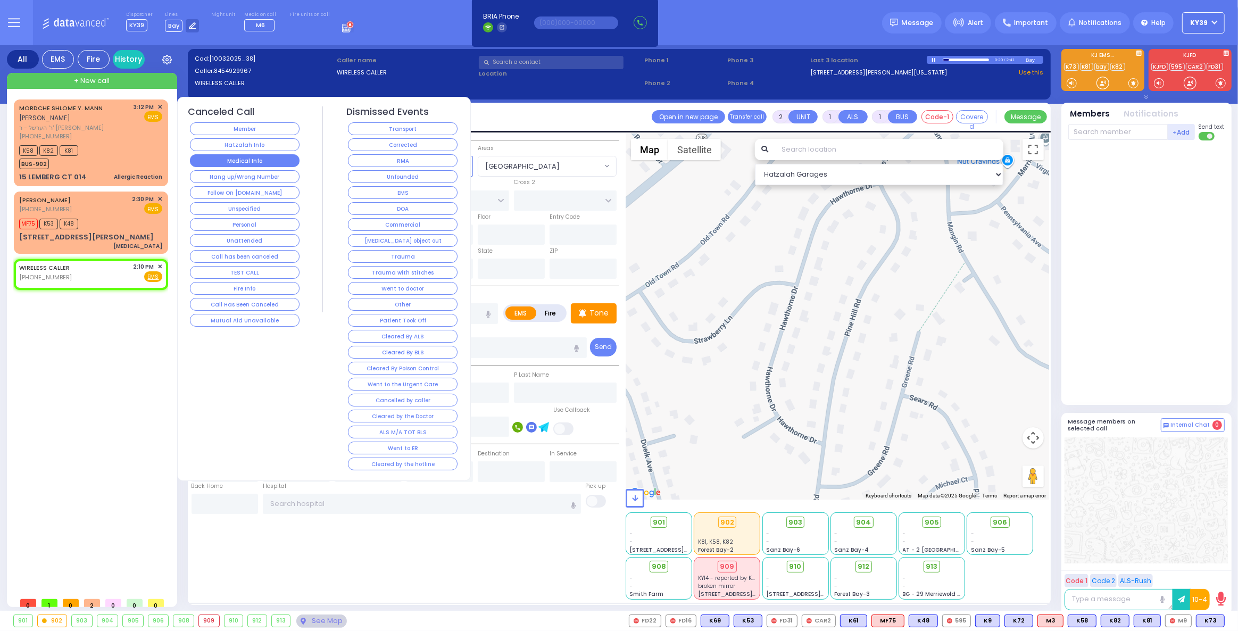
click at [264, 158] on button "Medical Info" at bounding box center [245, 160] width 110 height 13
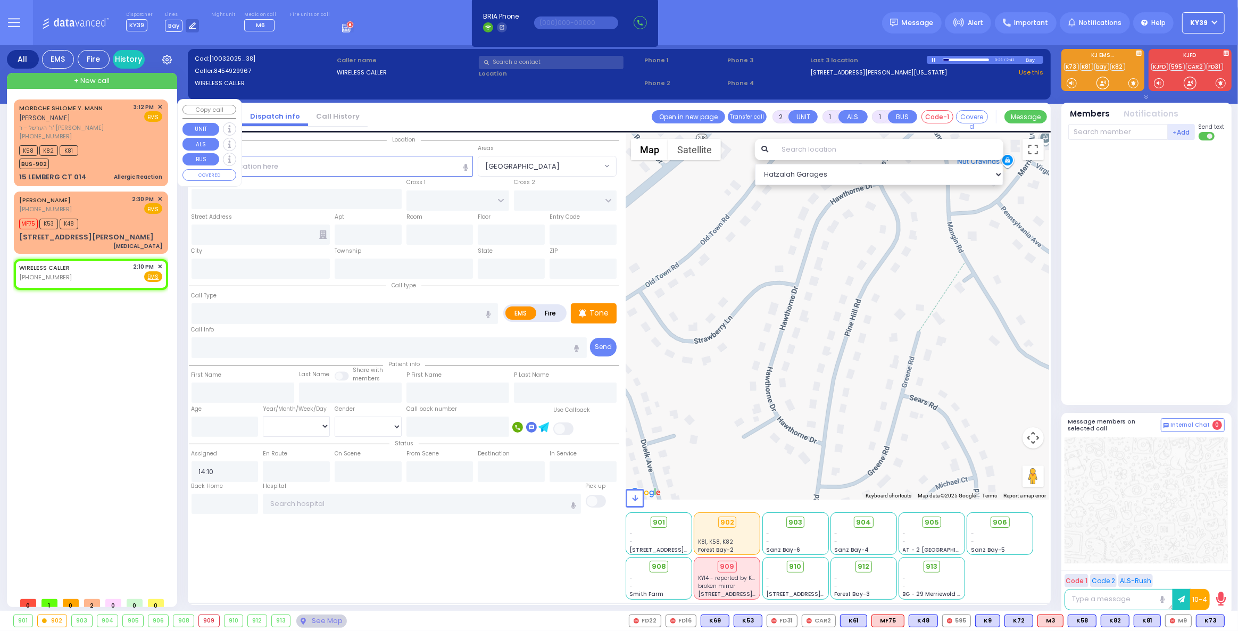
select select
radio input "true"
select select
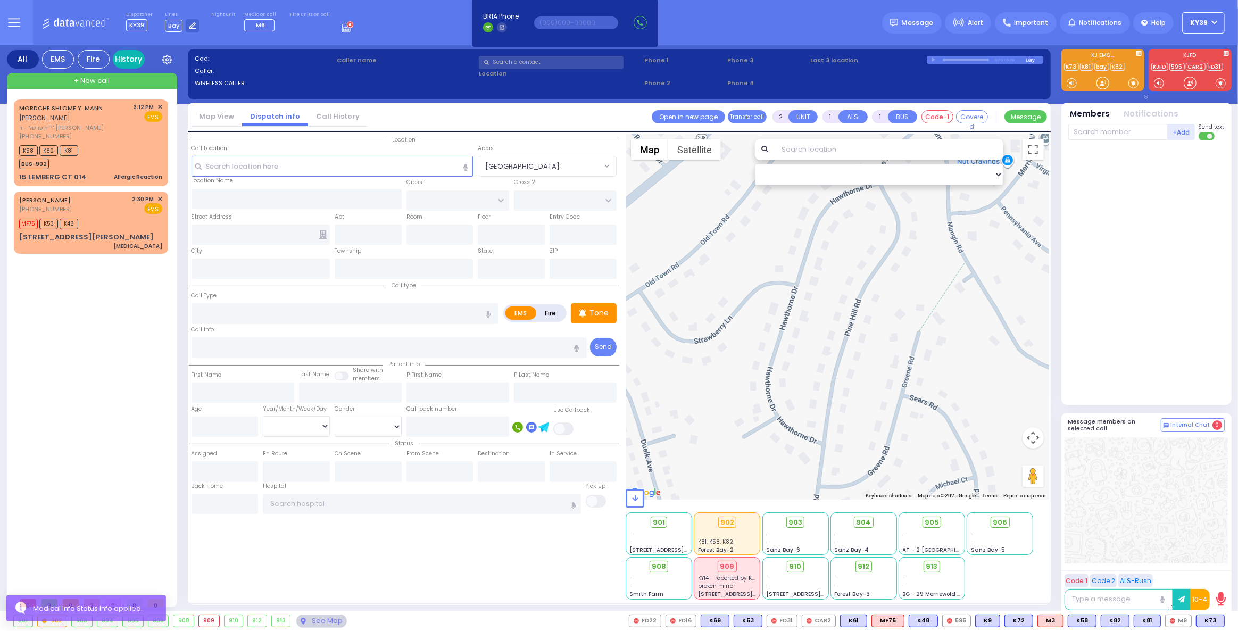
click at [130, 62] on link "History" at bounding box center [129, 59] width 32 height 19
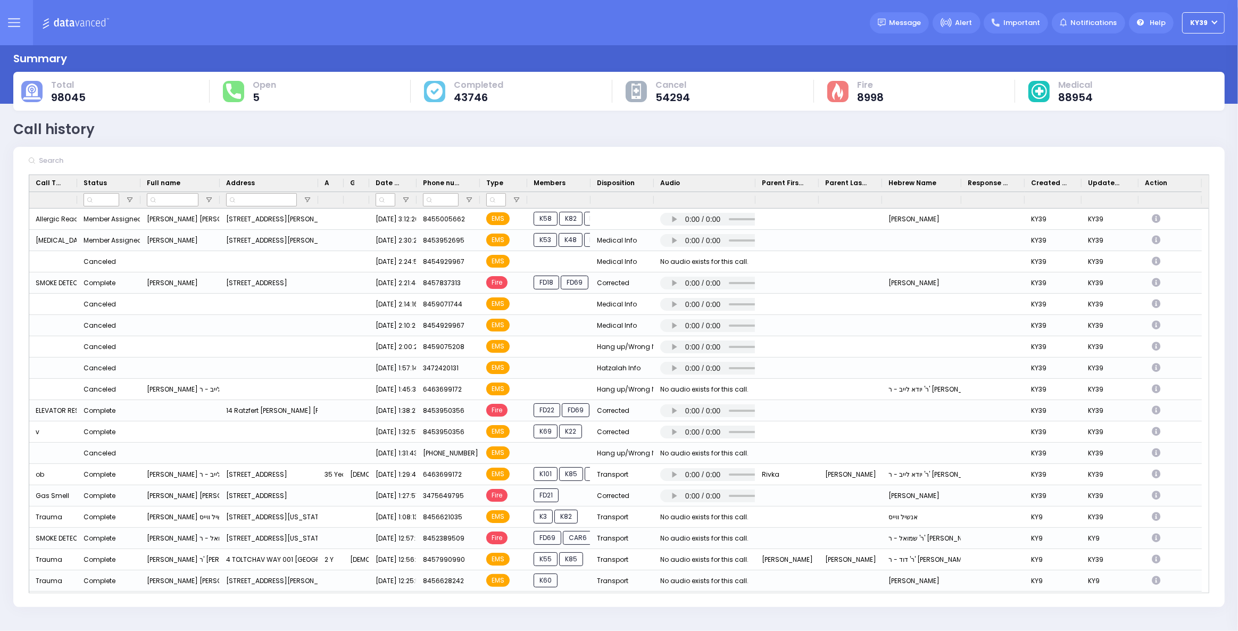
click at [7, 22] on button at bounding box center [14, 22] width 38 height 45
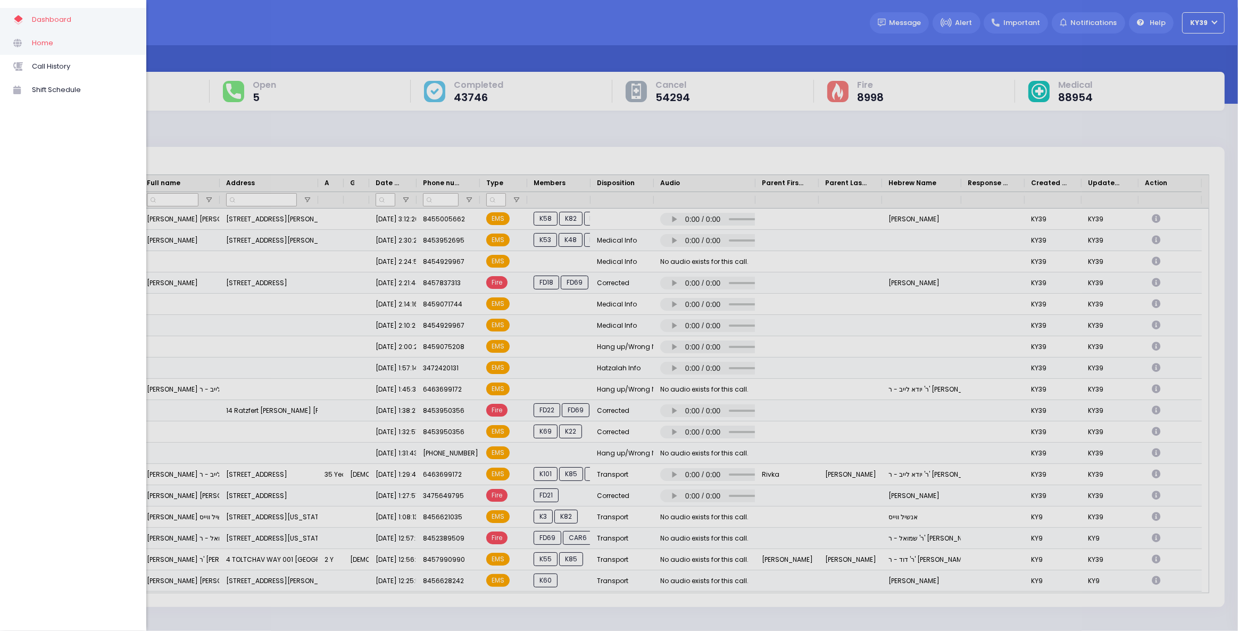
click at [52, 44] on span "Home" at bounding box center [82, 43] width 101 height 14
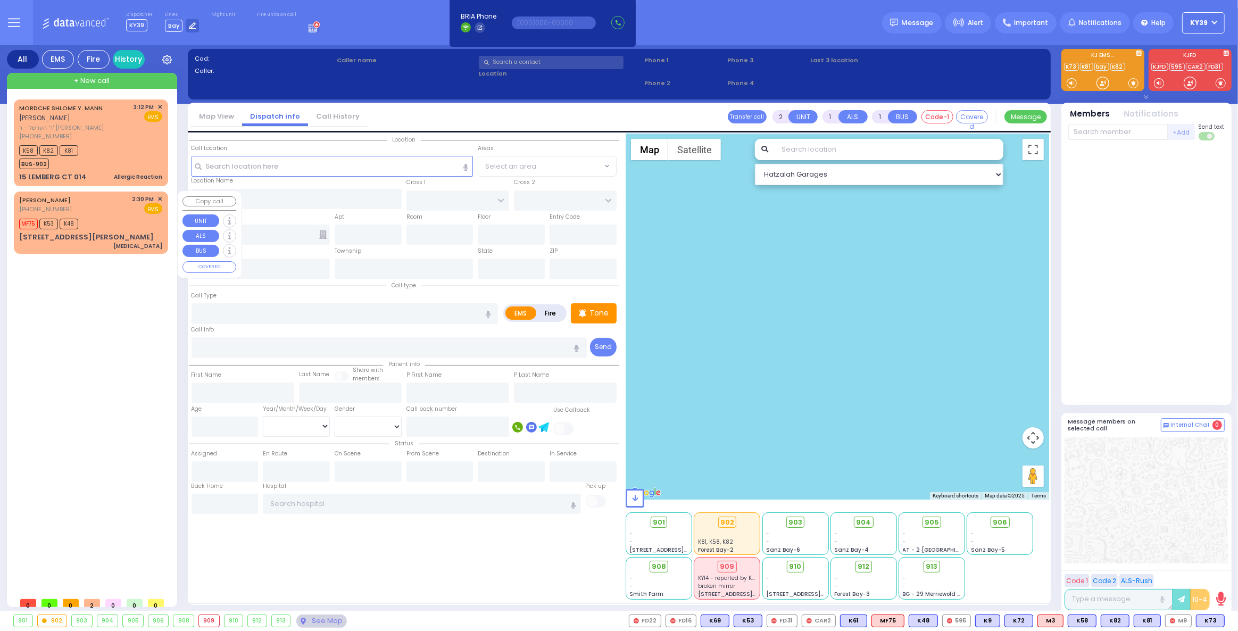
click at [56, 317] on div "MORDCHE SHLOME Y. MANN מרדכי שלמה יודא מאנן ר' הערשל - ר' יודא ברייער (845) 500…" at bounding box center [93, 346] width 159 height 493
click at [497, 63] on input "text" at bounding box center [551, 62] width 145 height 13
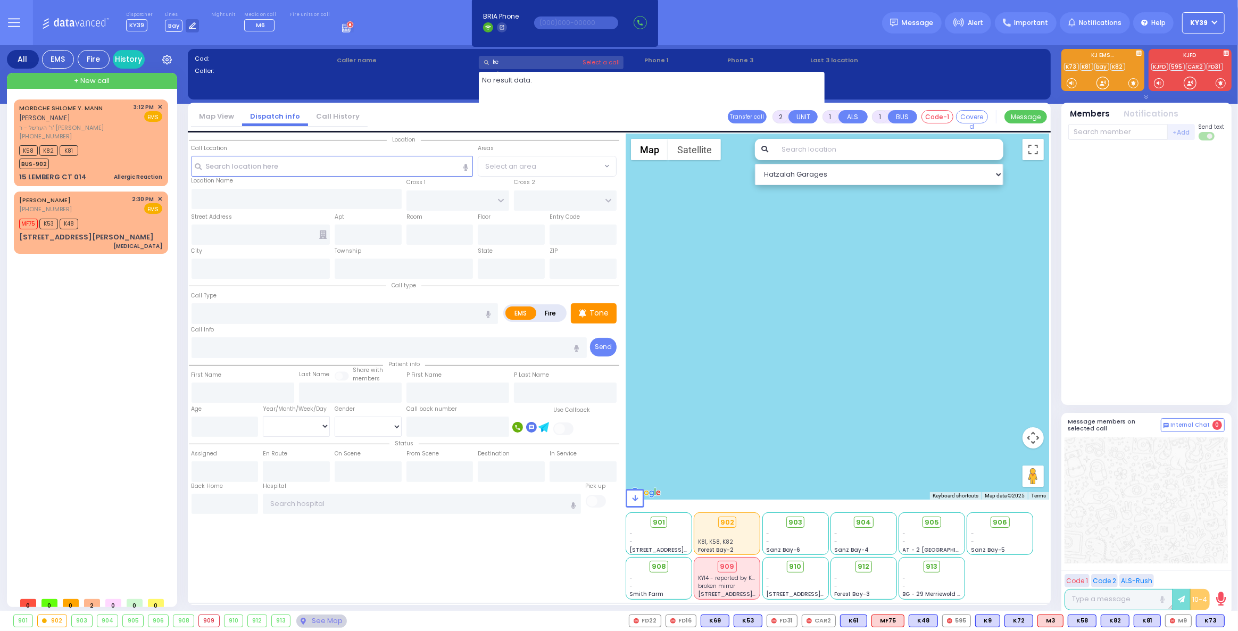
type input "k"
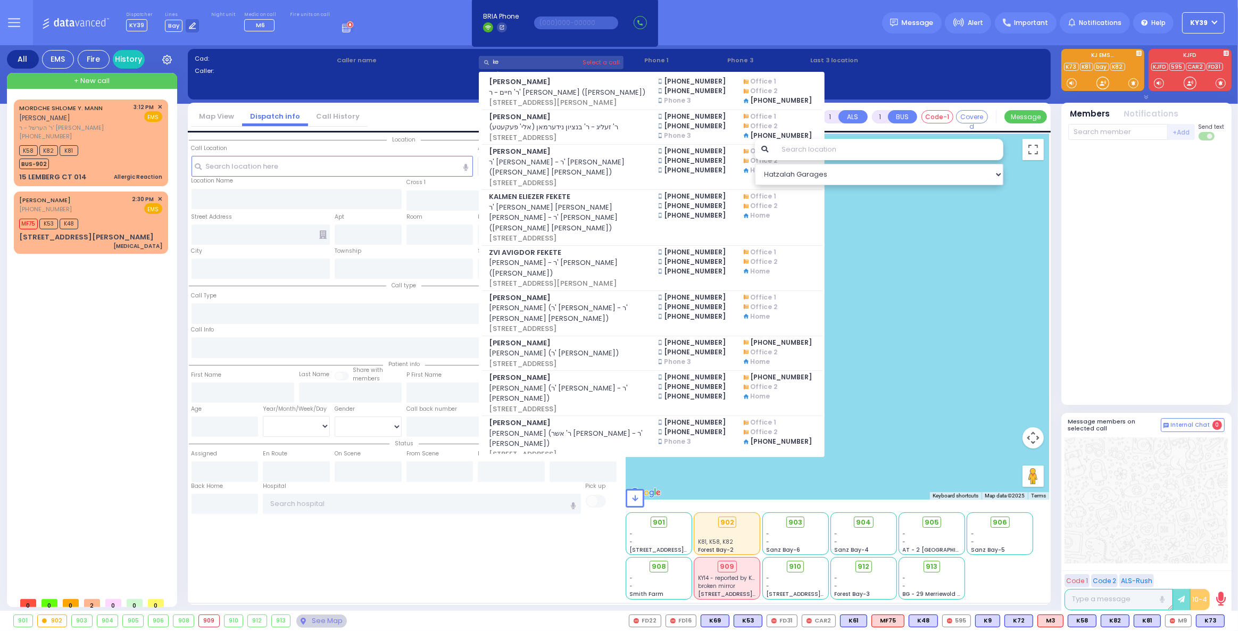
type input "k"
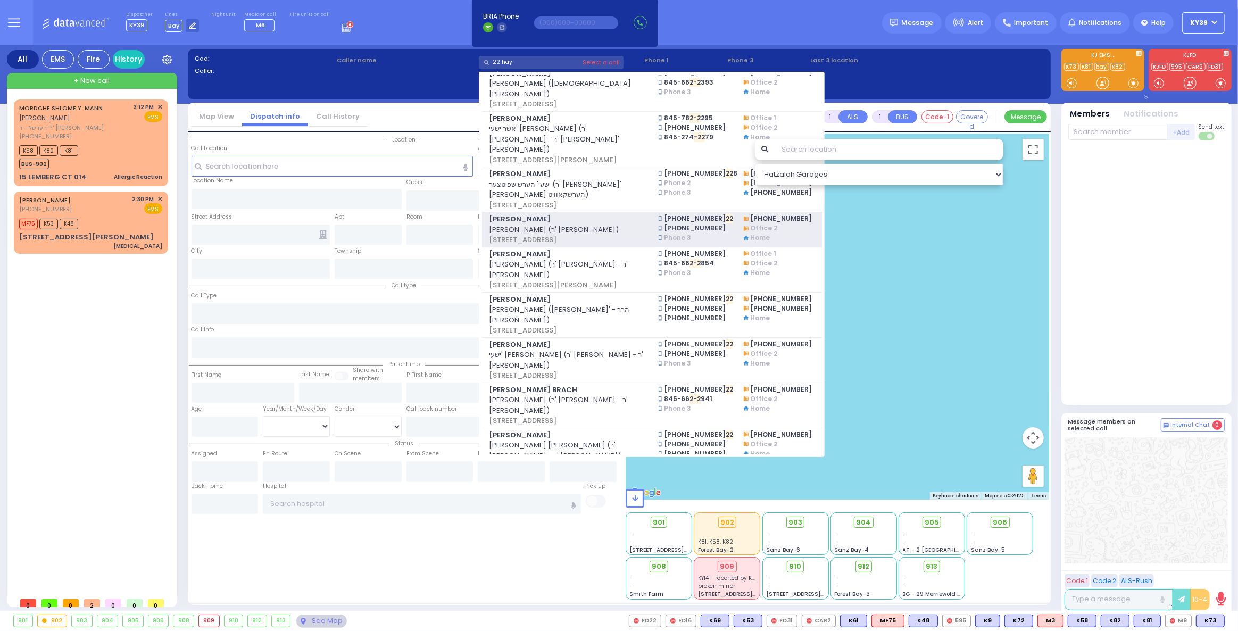
scroll to position [532, 0]
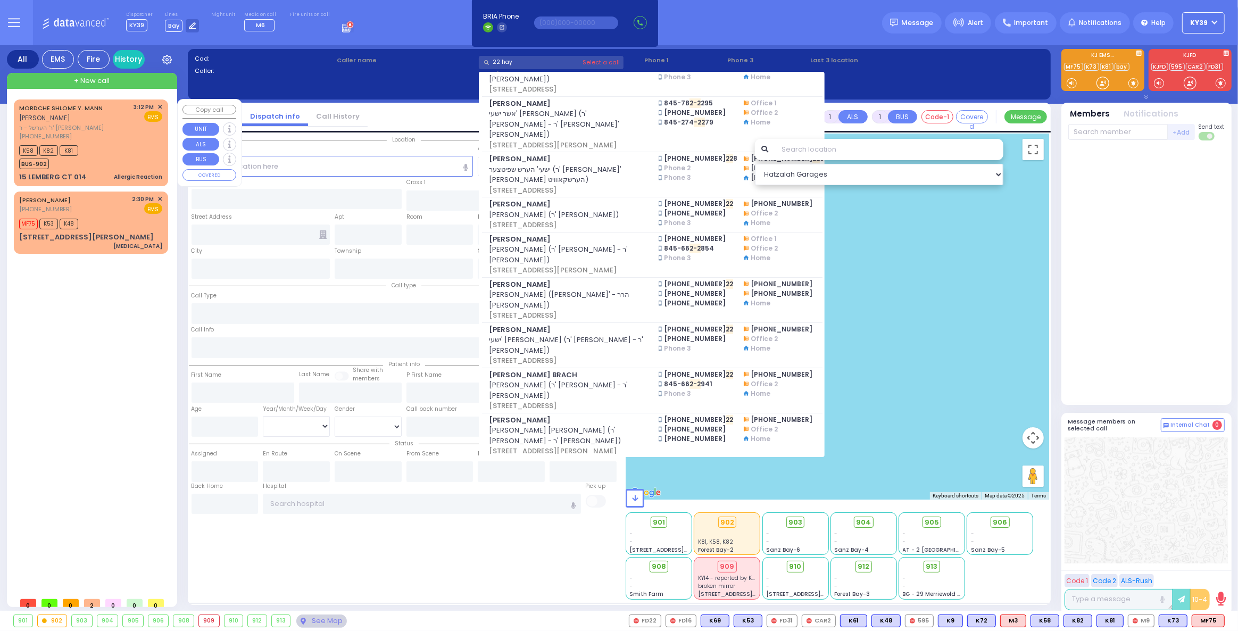
type input "22 hay"
click at [111, 83] on div "+ New call" at bounding box center [92, 81] width 170 height 16
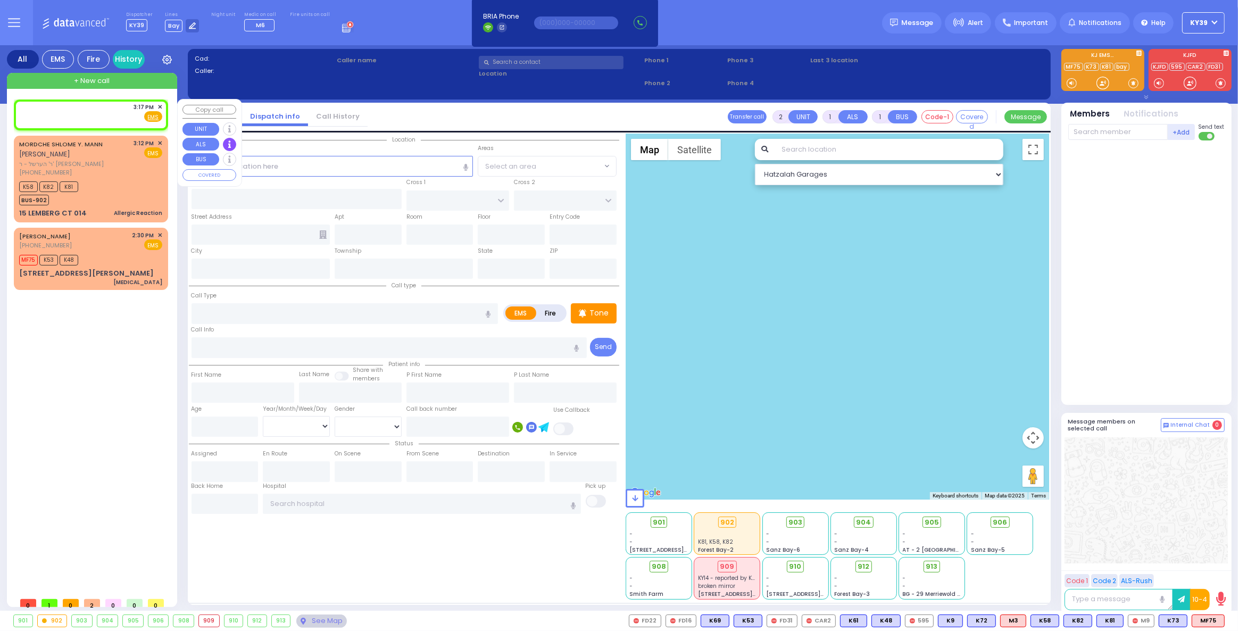
select select
radio input "true"
select select
type input "15:17"
select select "Hatzalah Garages"
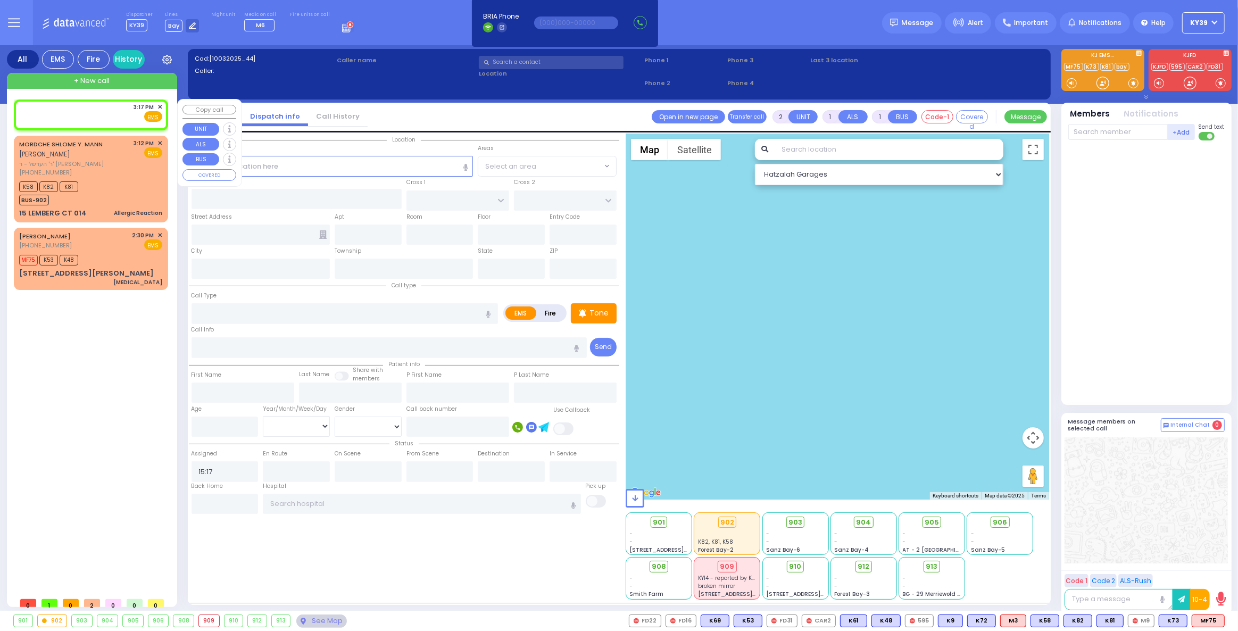
select select
radio input "true"
select select
select select "Hatzalah Garages"
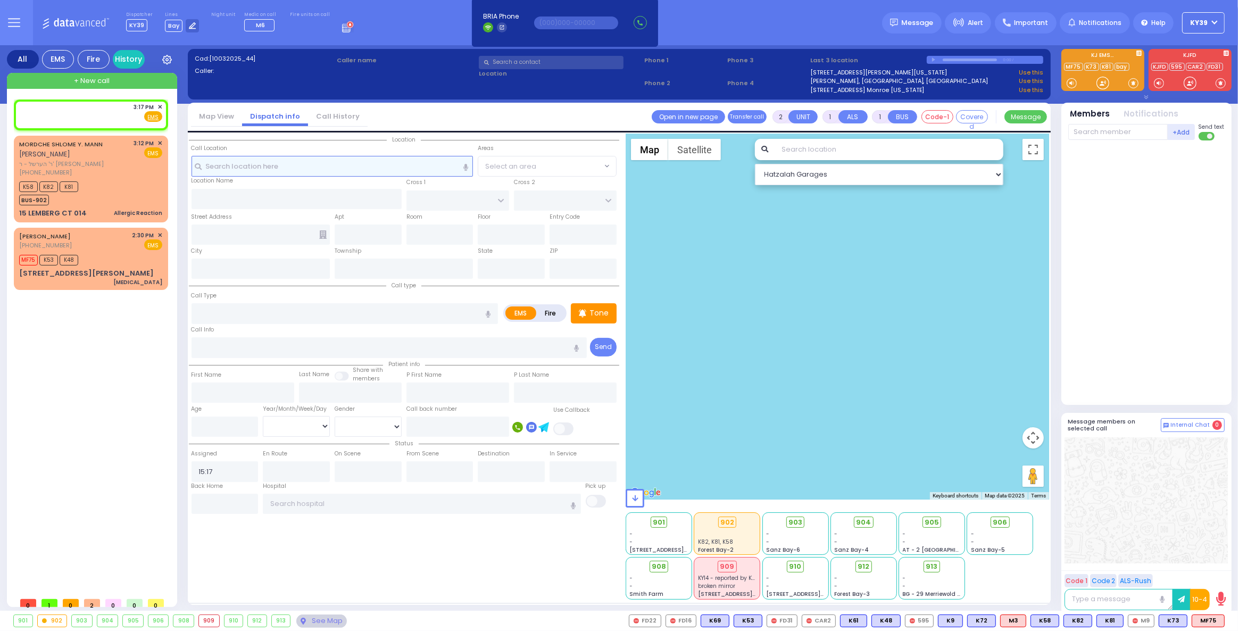
click at [296, 163] on input "text" at bounding box center [333, 166] width 282 height 20
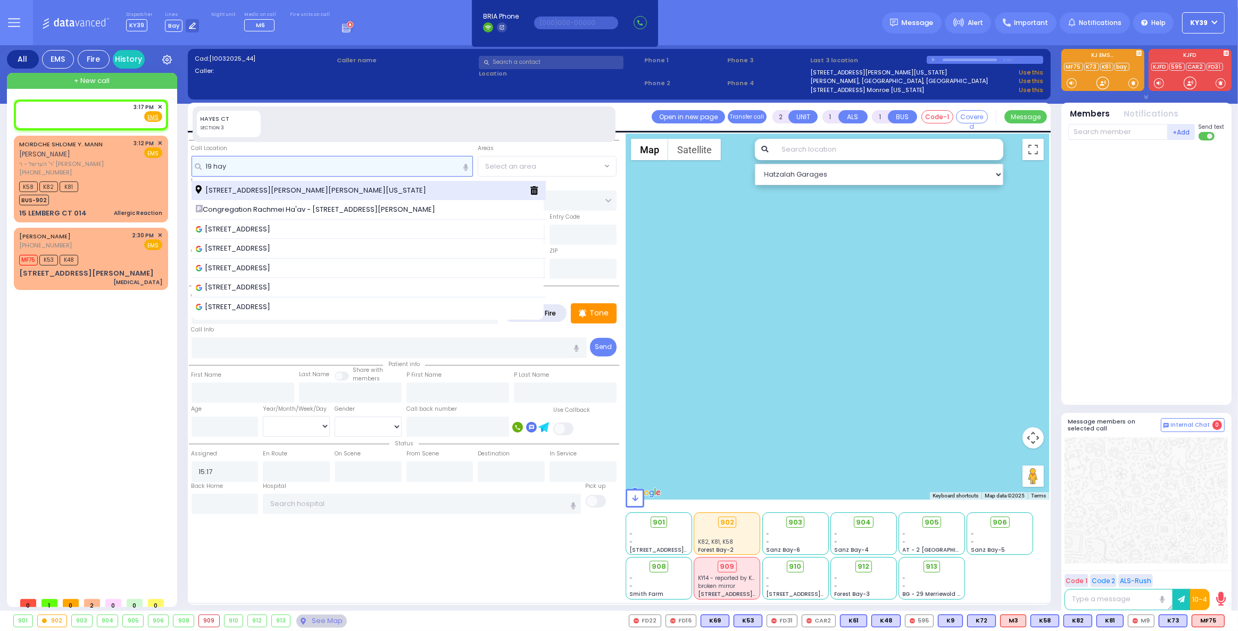
type input "19 hay"
click at [312, 192] on span "19 Hayes Court Monroe New York 10950" at bounding box center [313, 190] width 234 height 11
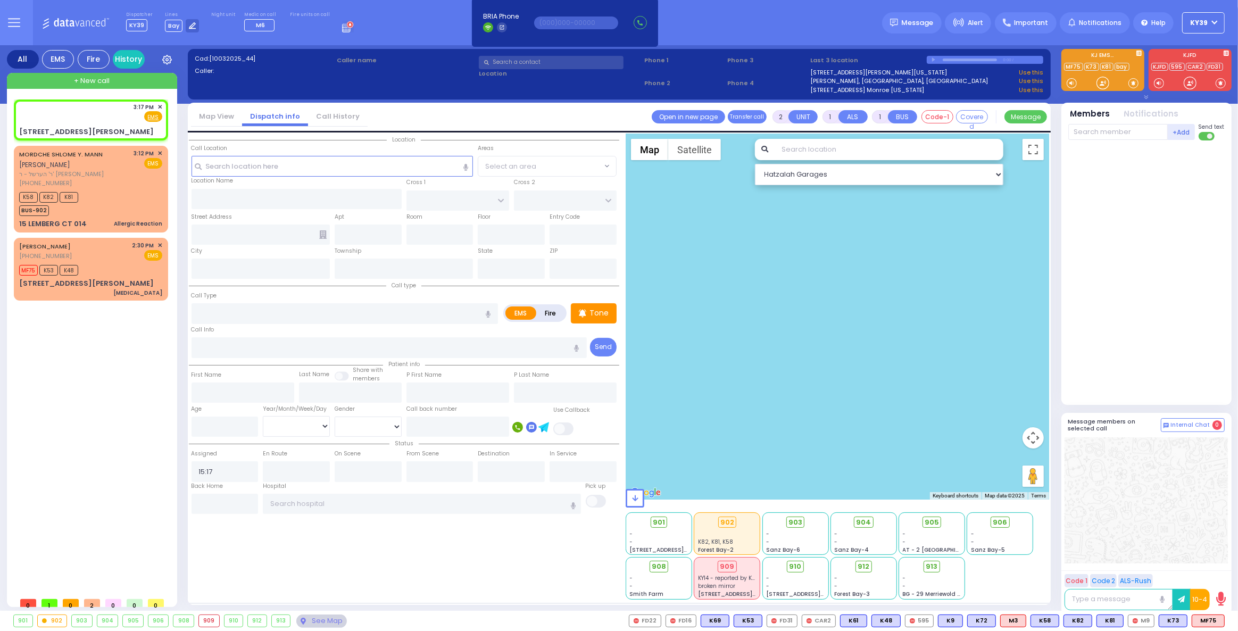
select select
radio input "true"
select select
select select "Hatzalah Garages"
type input "HAYES COURT"
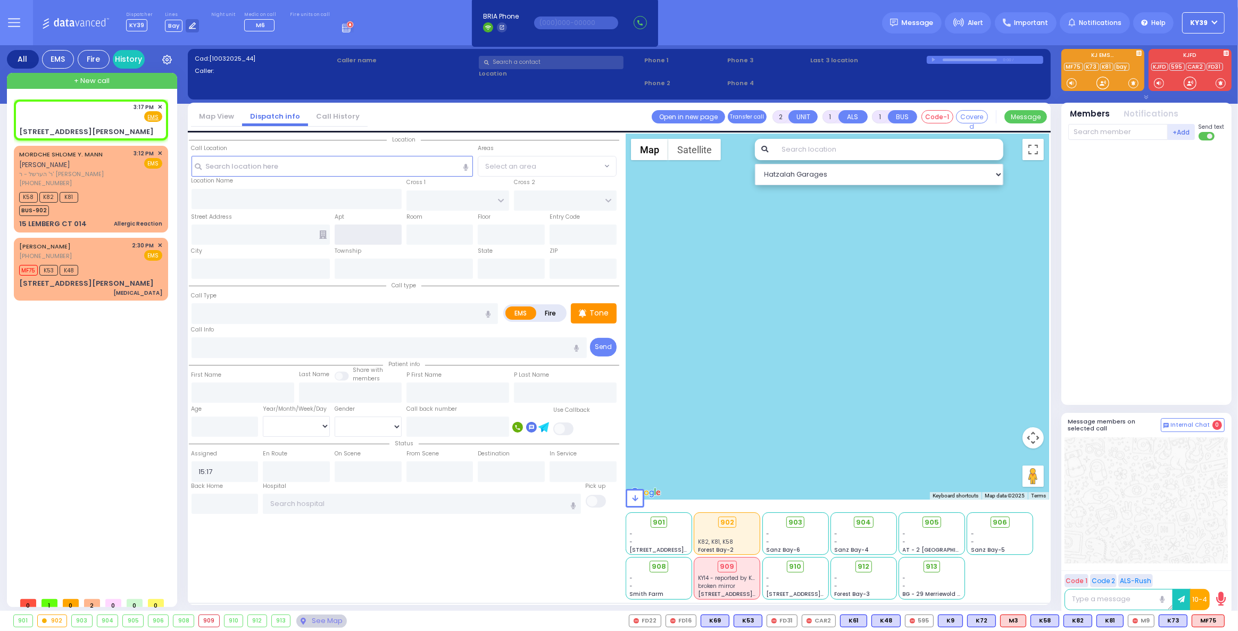
type input "ORSHAVA COURT"
type input "19 Hayes Court"
type input "Monroe"
type input "[US_STATE]"
type input "10950"
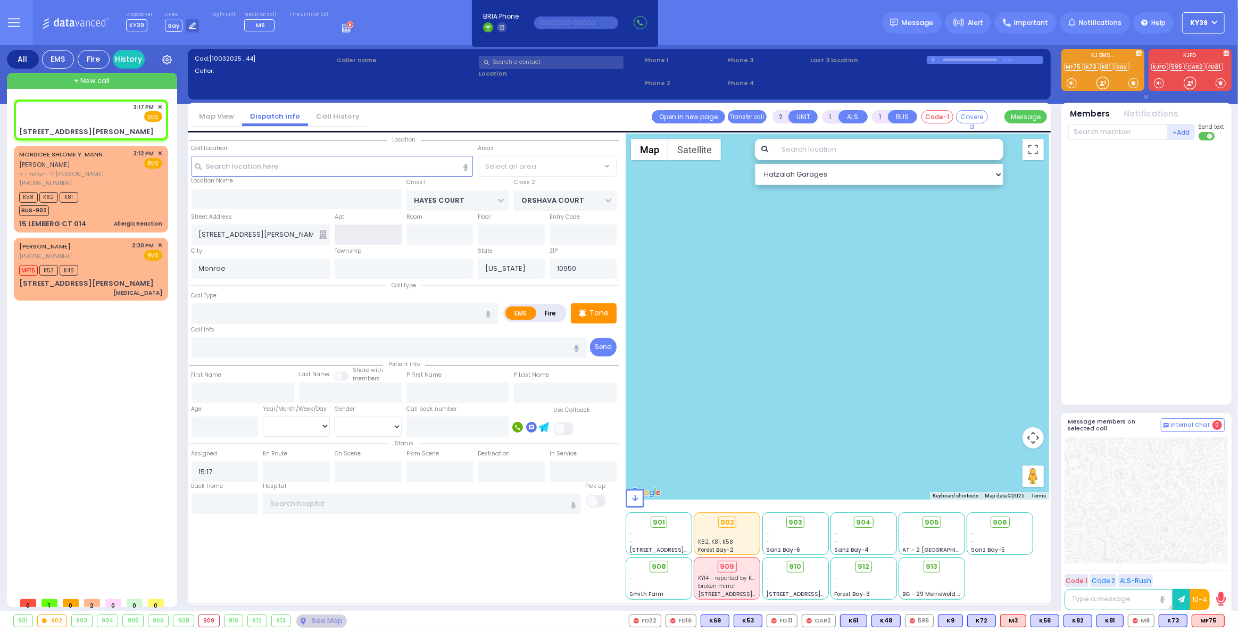
select select "SECTION 3"
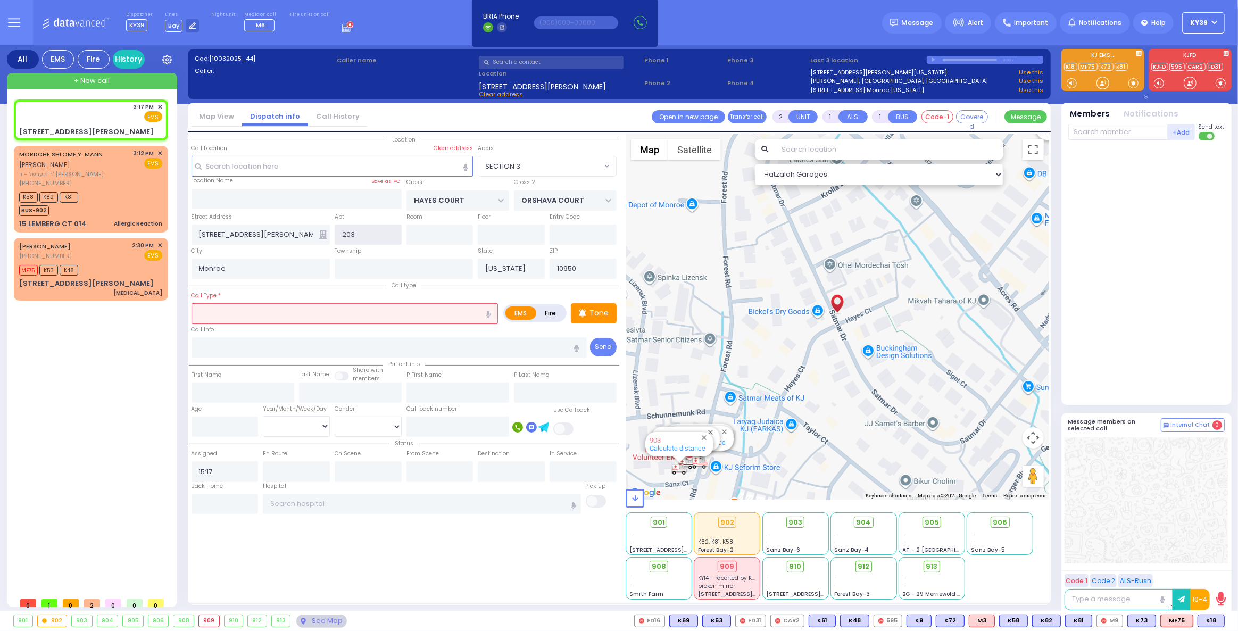
type input "203"
click at [273, 321] on input "text" at bounding box center [345, 313] width 307 height 20
select select
radio input "true"
select select
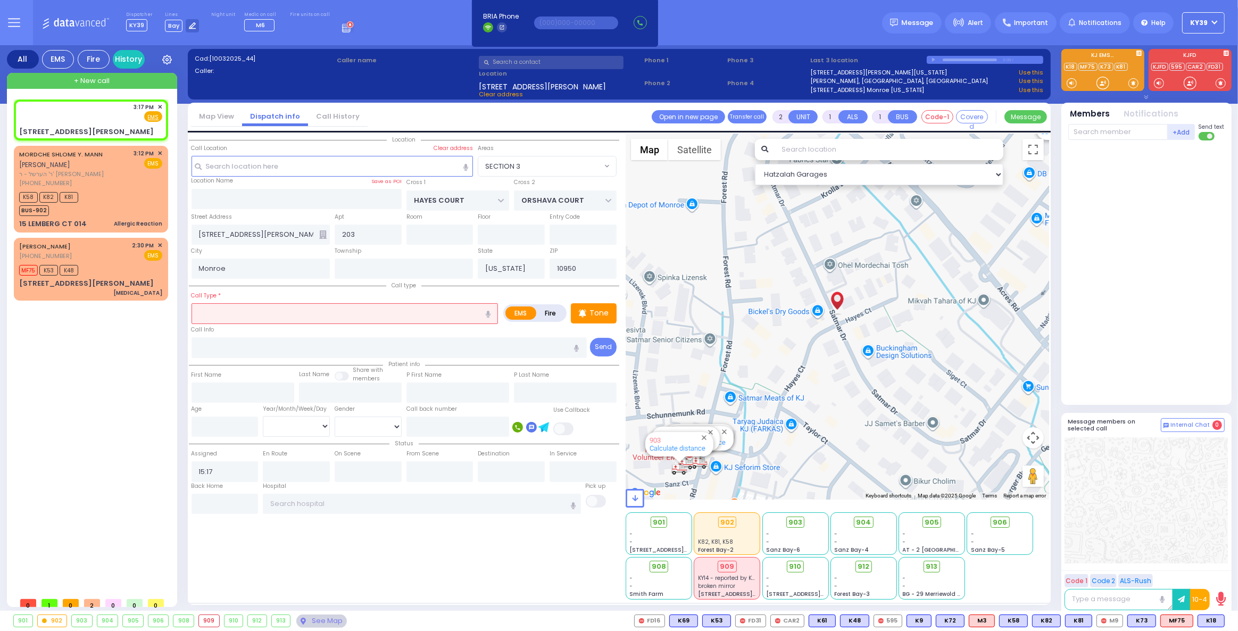
select select "Hatzalah Garages"
select select "SECTION 3"
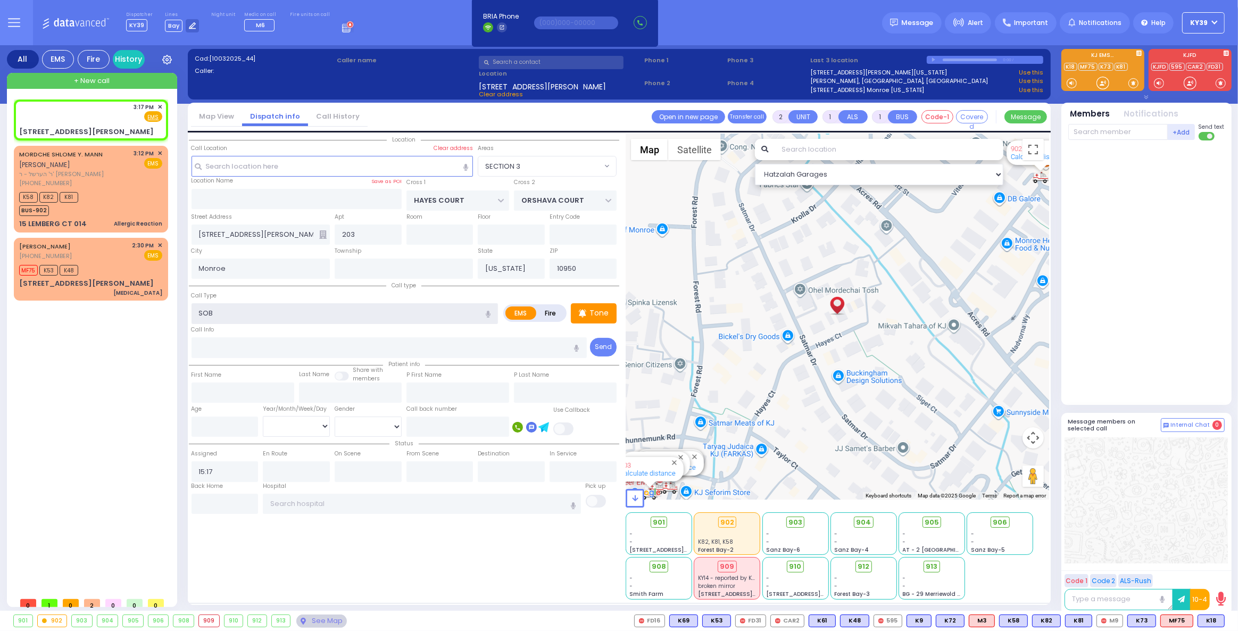
type input "SOB"
click at [126, 367] on div "3:17 PM ✕ EMS K58 K82" at bounding box center [93, 346] width 159 height 493
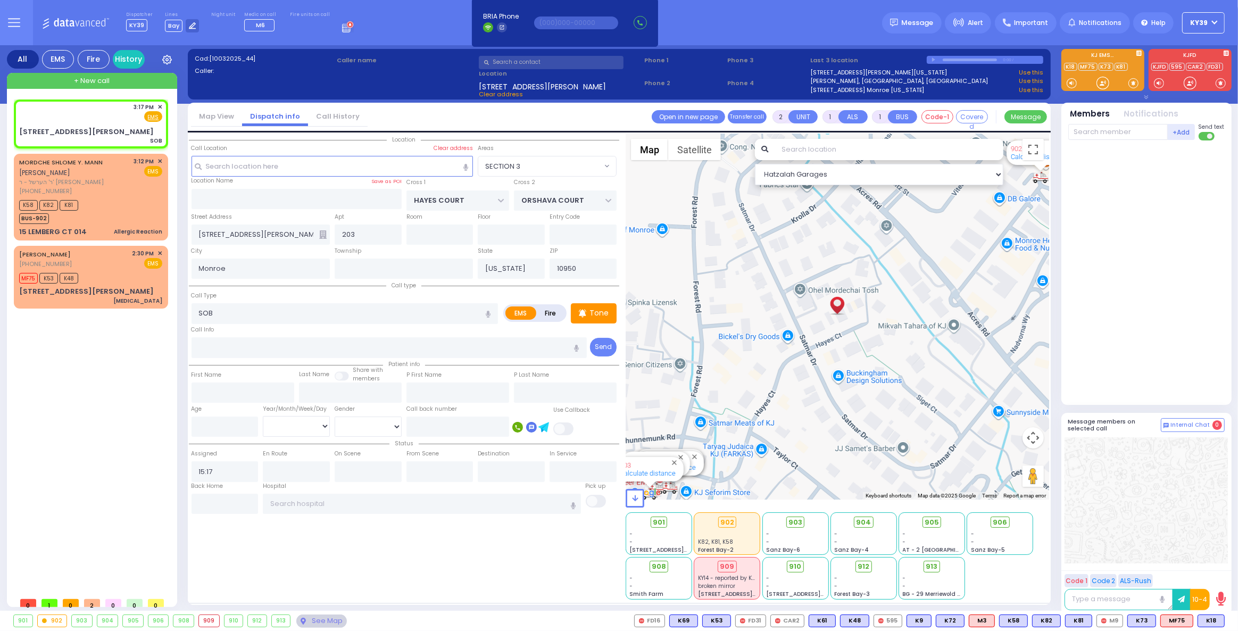
select select
radio input "true"
select select
select select "Hatzalah Garages"
select select "SECTION 3"
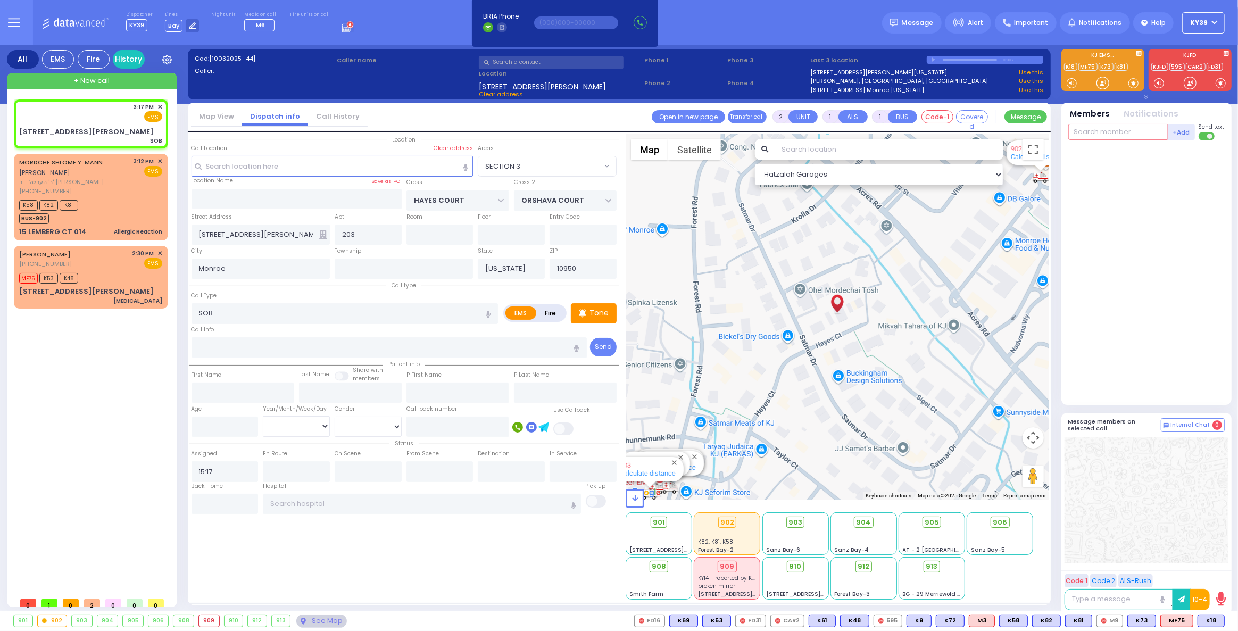
click at [1097, 130] on input "text" at bounding box center [1119, 132] width 100 height 16
type input "30"
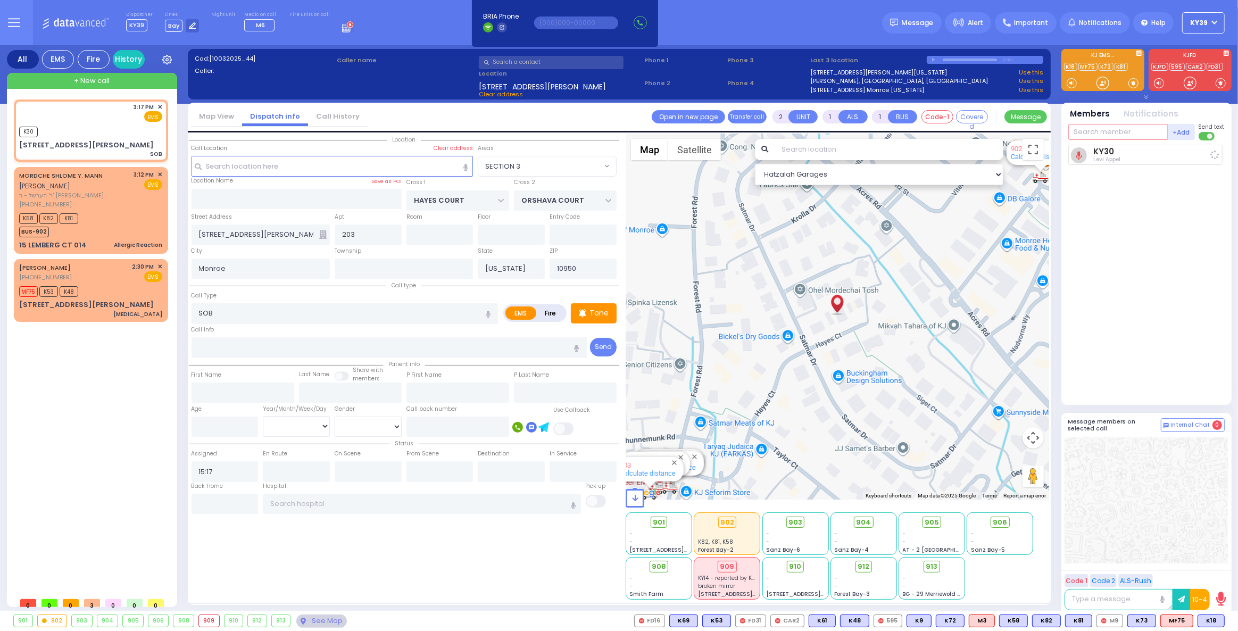
select select
radio input "true"
select select
type input "15:17"
select select "Hatzalah Garages"
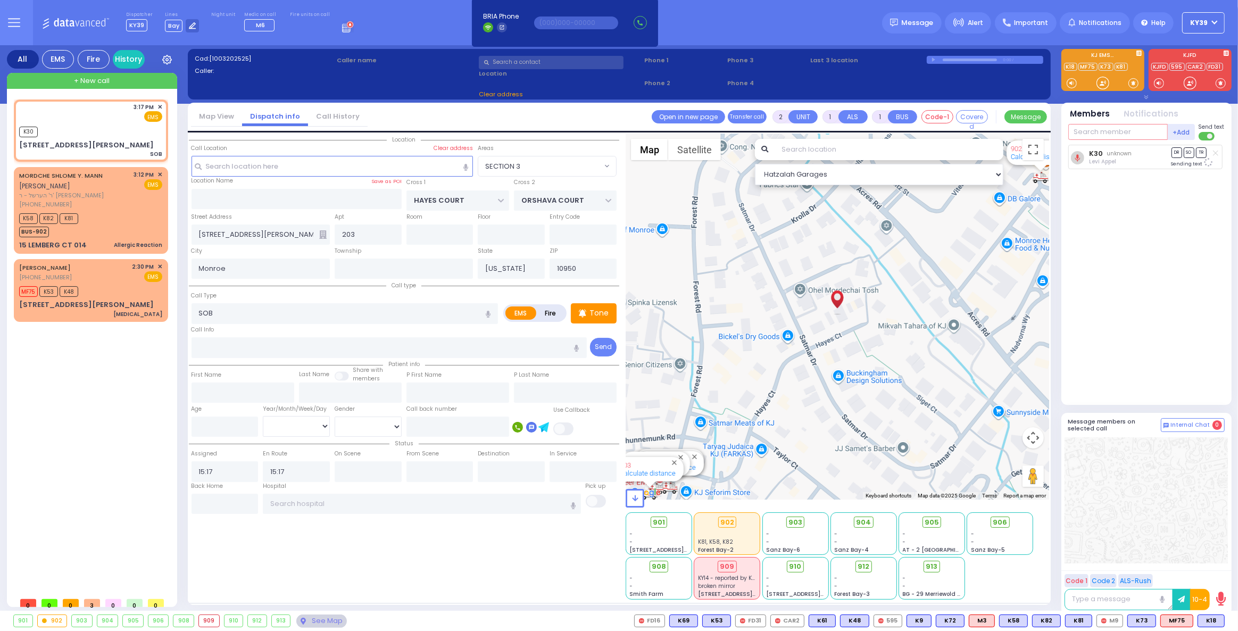
select select "SECTION 3"
click at [133, 211] on div "K58 K82 K81 BUS-902" at bounding box center [90, 224] width 143 height 27
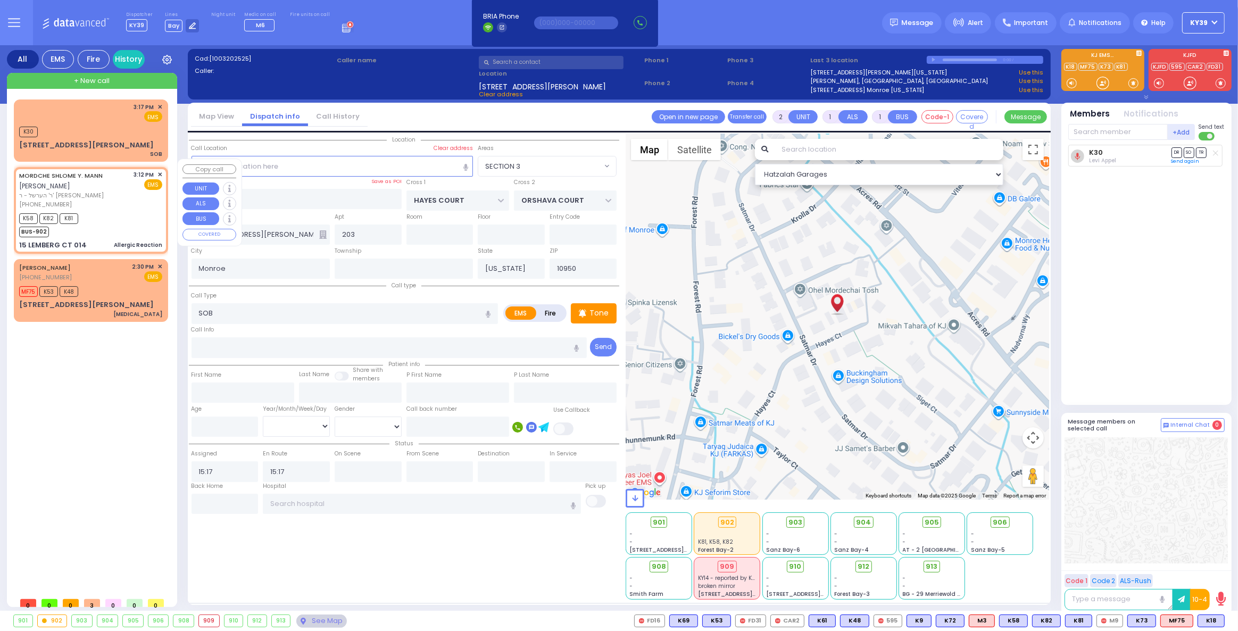
select select
type input "Allergic Reaction"
radio input "true"
type input "[PERSON_NAME] [PERSON_NAME]"
type input "[PERSON_NAME]"
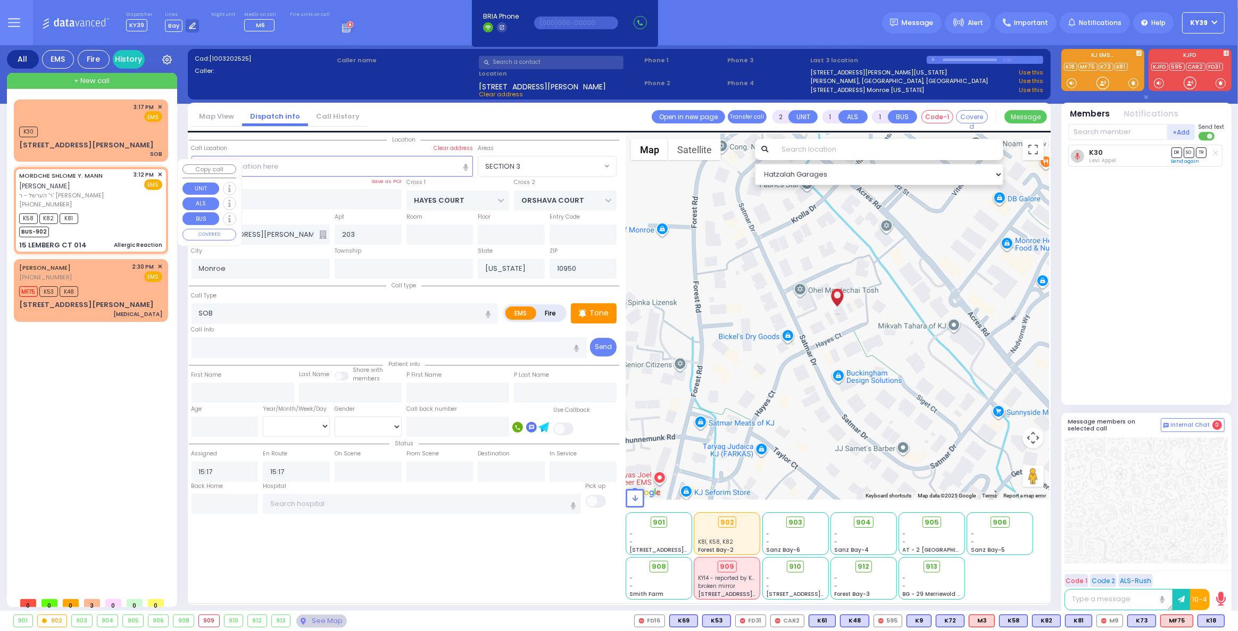
select select
type input "15:12"
type input "15:13"
type input "ACRES RD"
type input "15 [PERSON_NAME] CT"
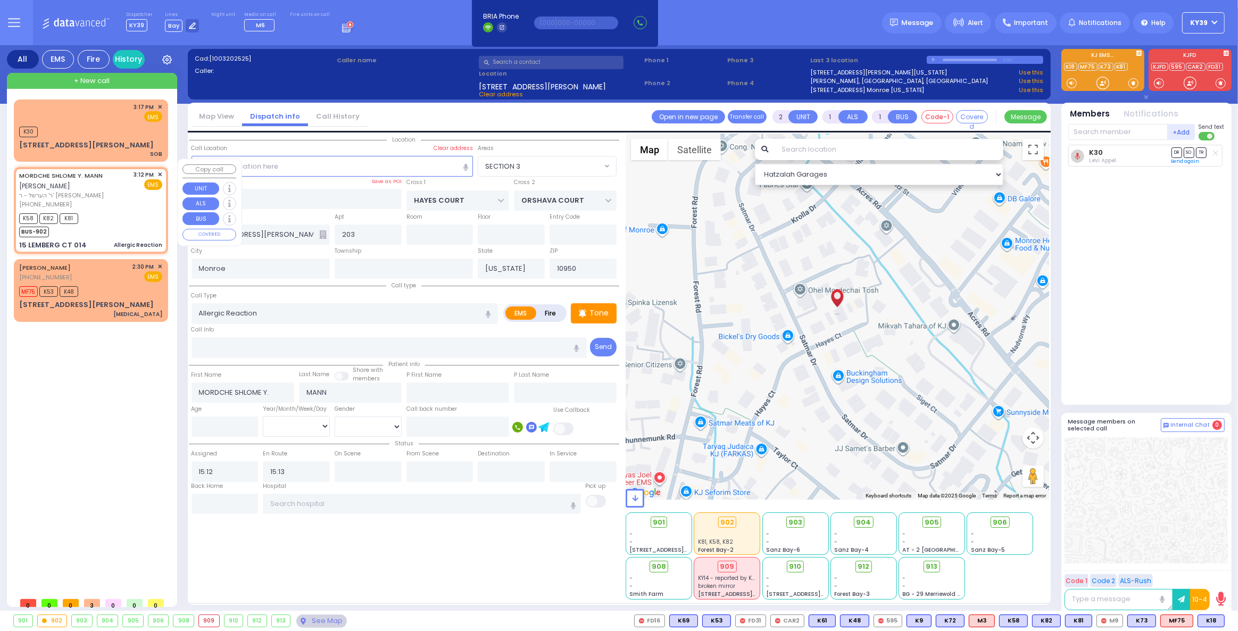
type input "014"
select select "Hatzalah Garages"
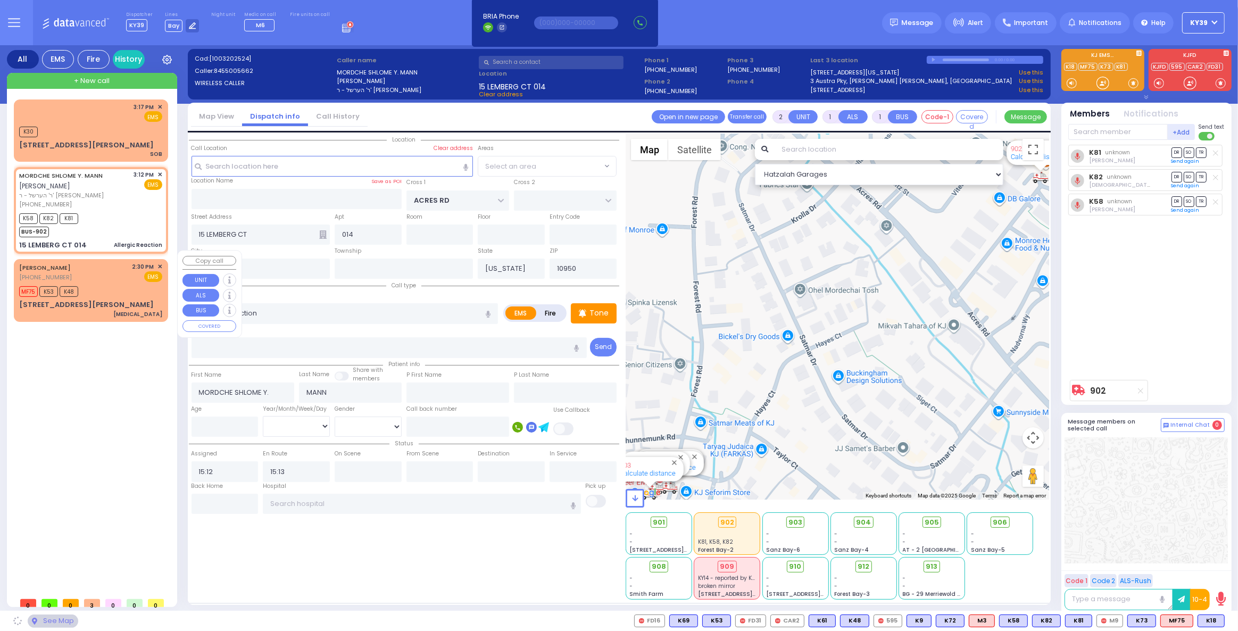
select select "PALM TREE"
click at [109, 287] on div "MF75 K53 K48" at bounding box center [90, 290] width 143 height 13
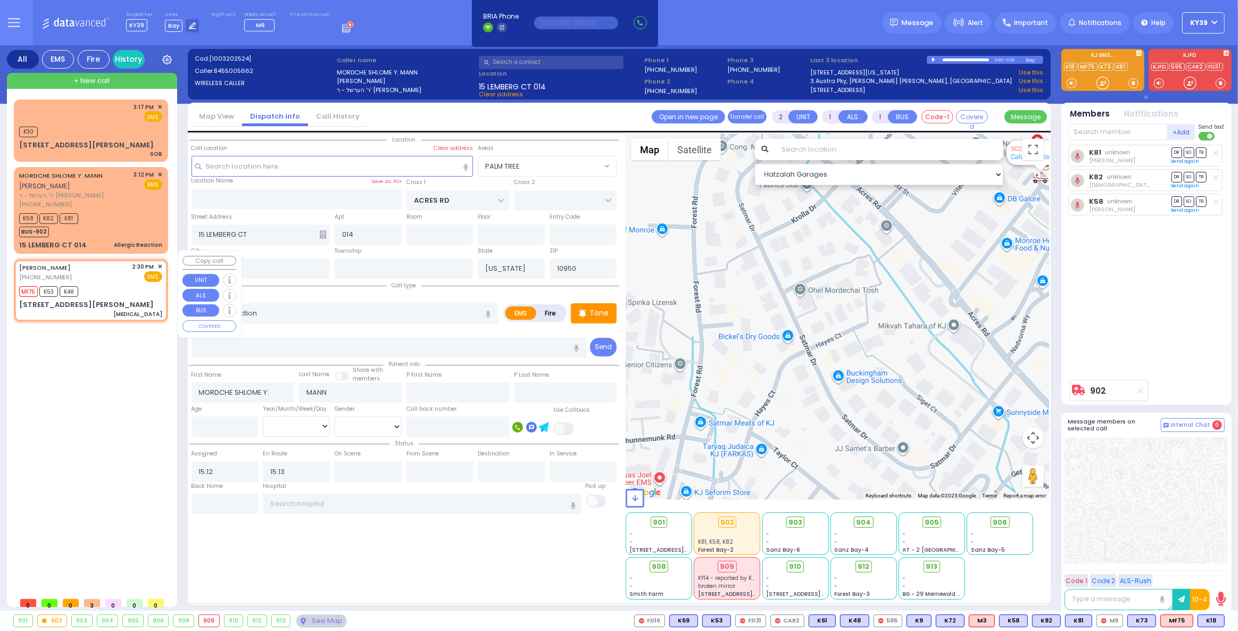
select select
type input "[MEDICAL_DATA]"
radio input "true"
type input "[PERSON_NAME]"
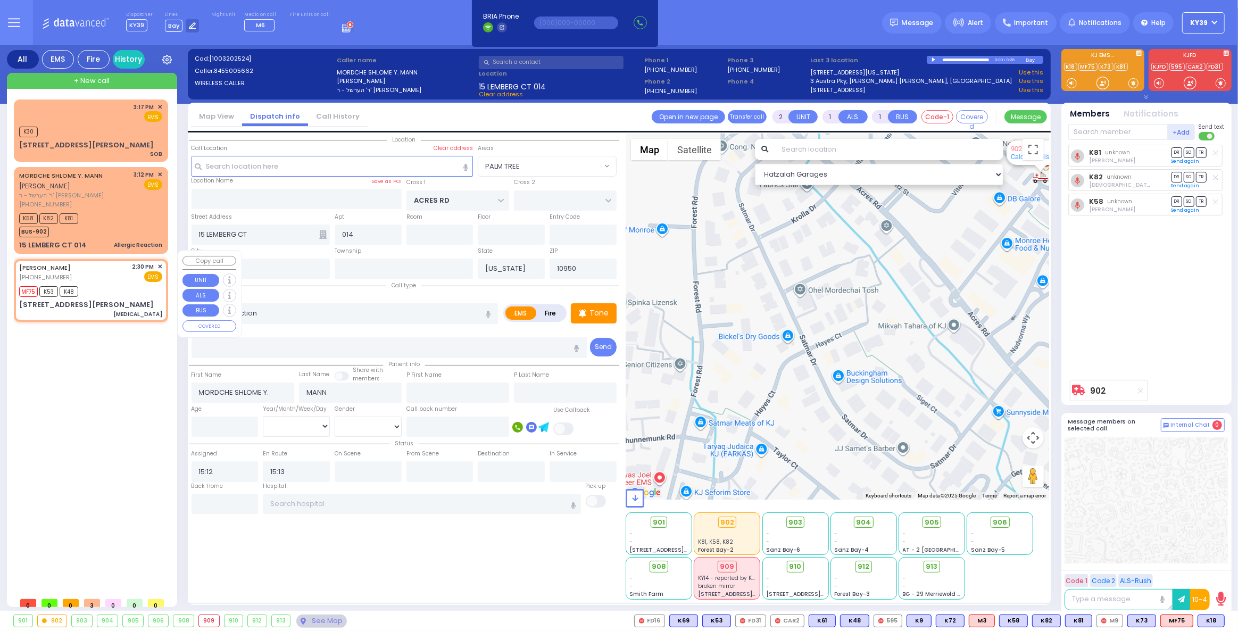
select select
type input "14:30"
type input "14:32"
select select "Hatzalah Garages"
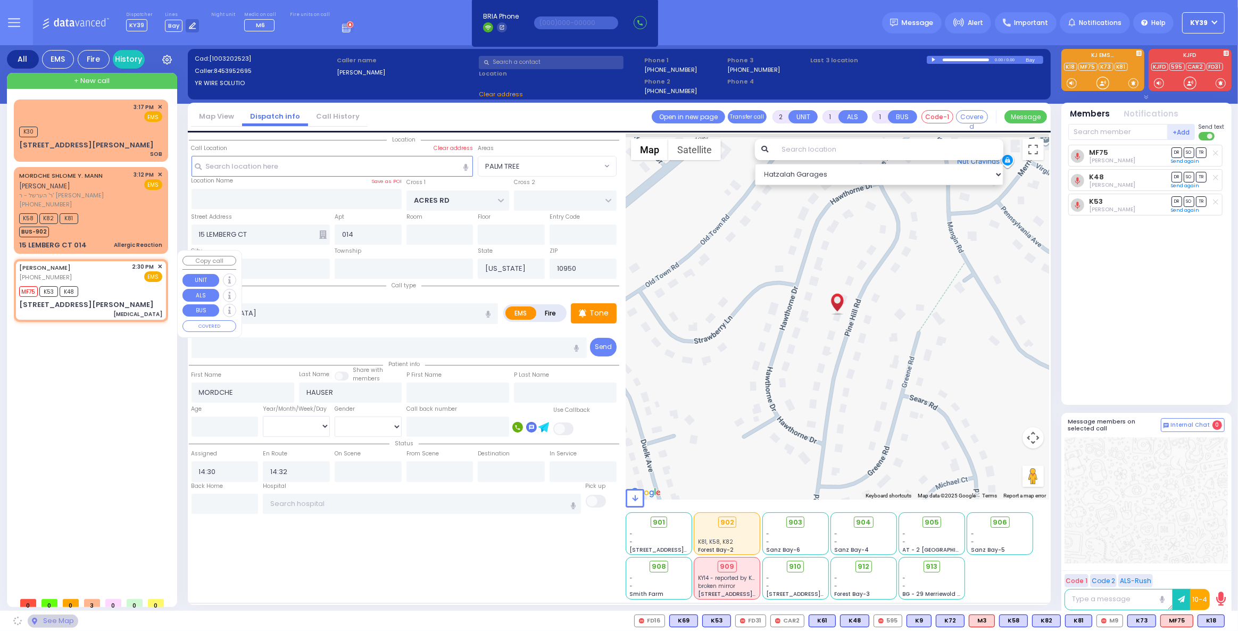
type input "HAWTHORNE DR"
type input "[PERSON_NAME]"
type input "[STREET_ADDRESS][PERSON_NAME]"
select select "[GEOGRAPHIC_DATA]"
click at [73, 286] on span "K48" at bounding box center [69, 291] width 19 height 11
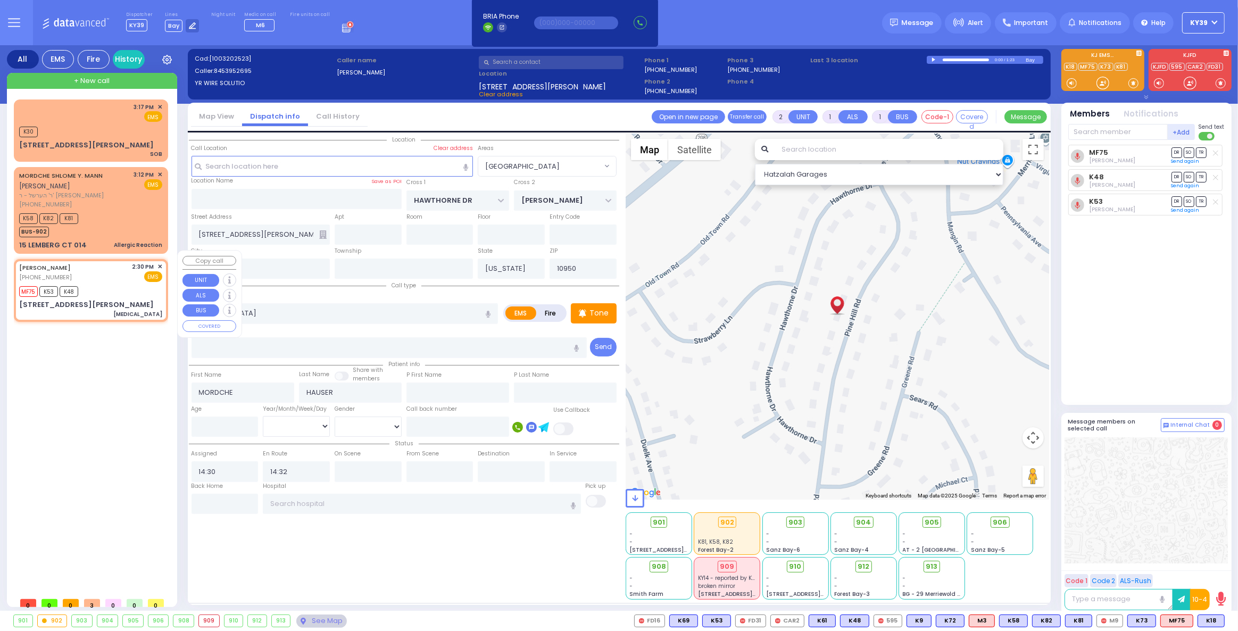
select select
radio input "true"
select select
select select "[GEOGRAPHIC_DATA]"
select select "Hatzalah Garages"
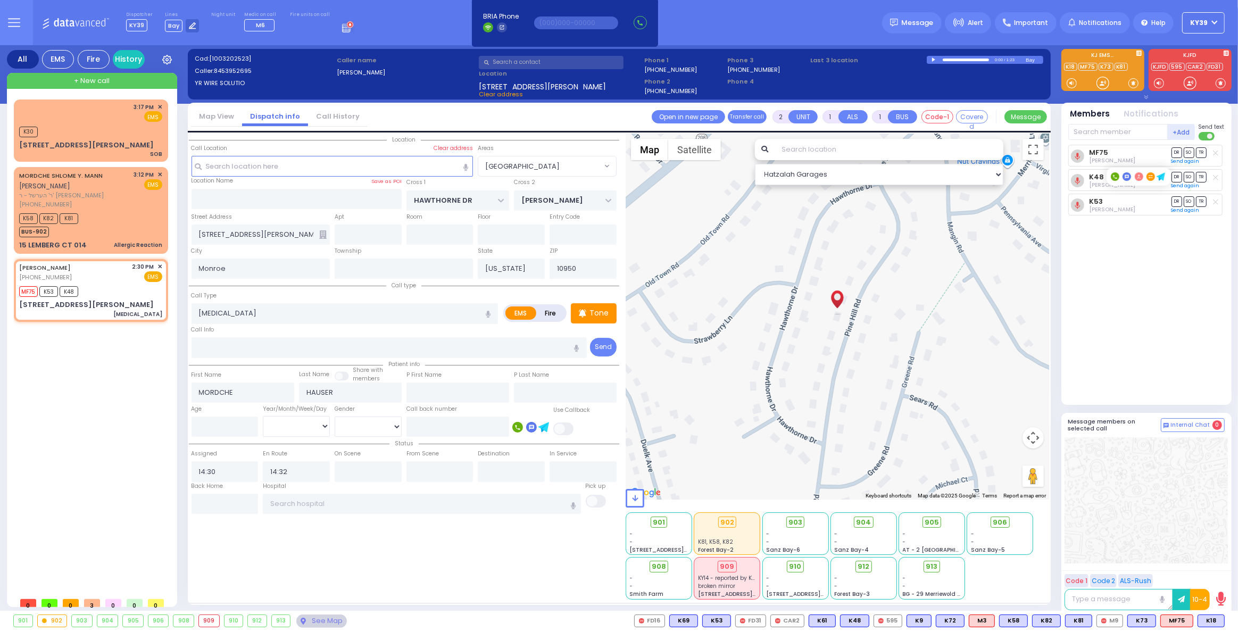
click at [1115, 178] on icon at bounding box center [1115, 176] width 9 height 9
type input "3477814545"
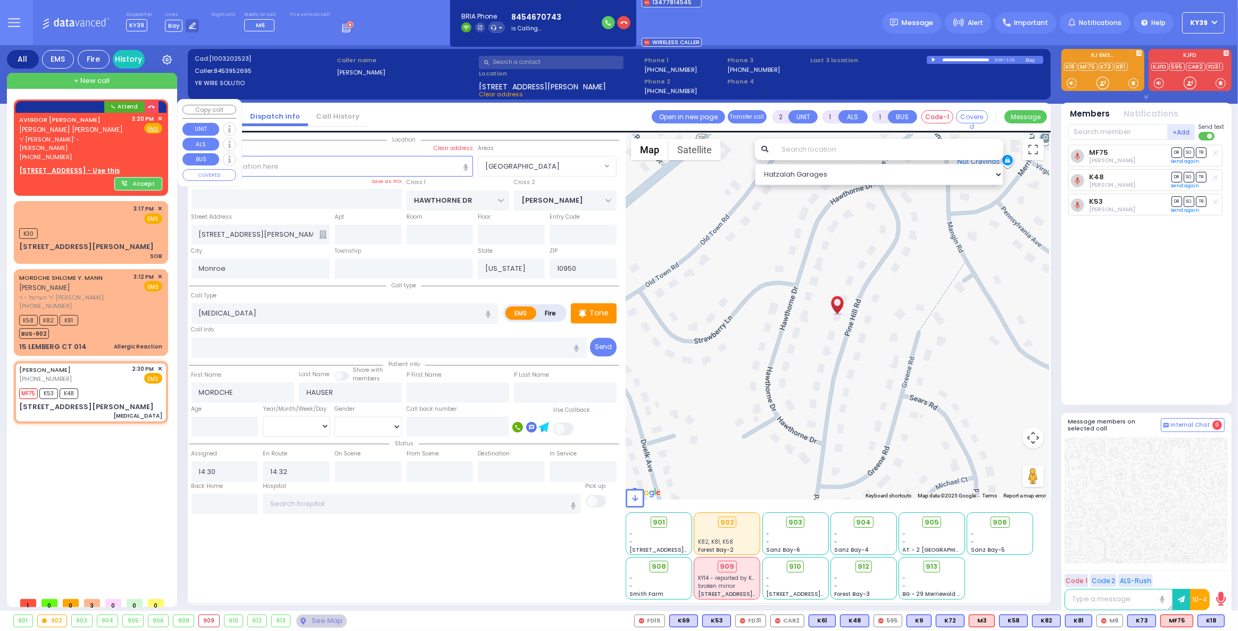
click at [73, 166] on link "8 MERON DR 102 - Use this" at bounding box center [69, 171] width 101 height 10
select select
radio input "true"
type input "AVIGDOR DANIEL"
type input "FISH"
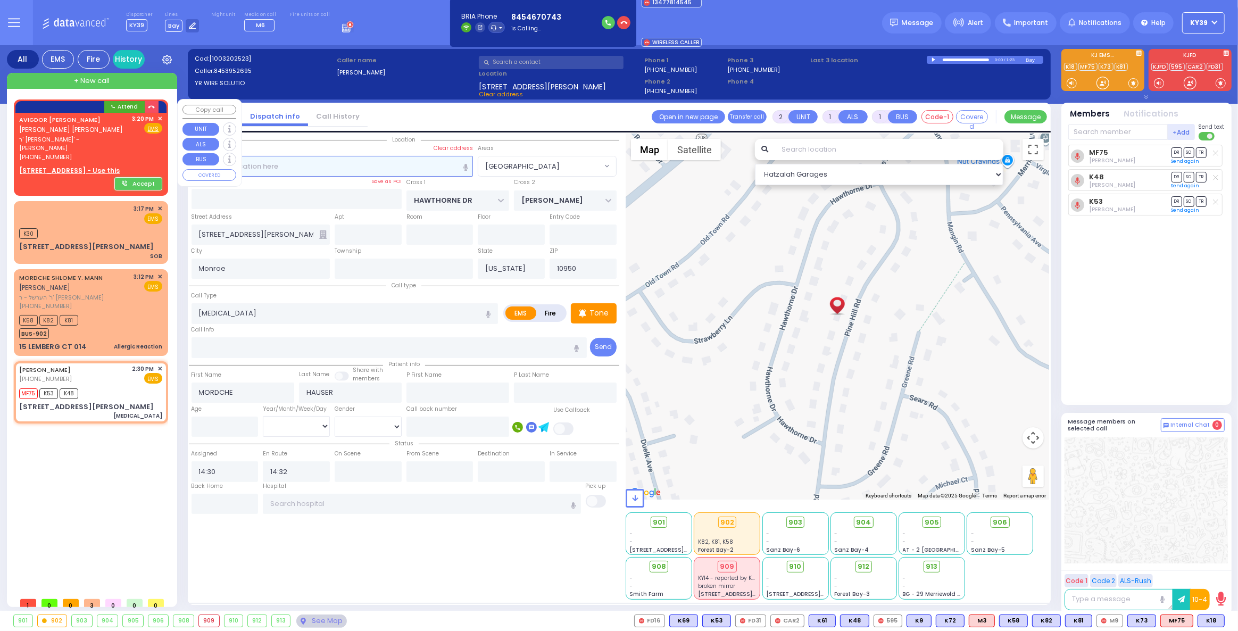
select select
type input "15:20"
select select "Hatzalah Garages"
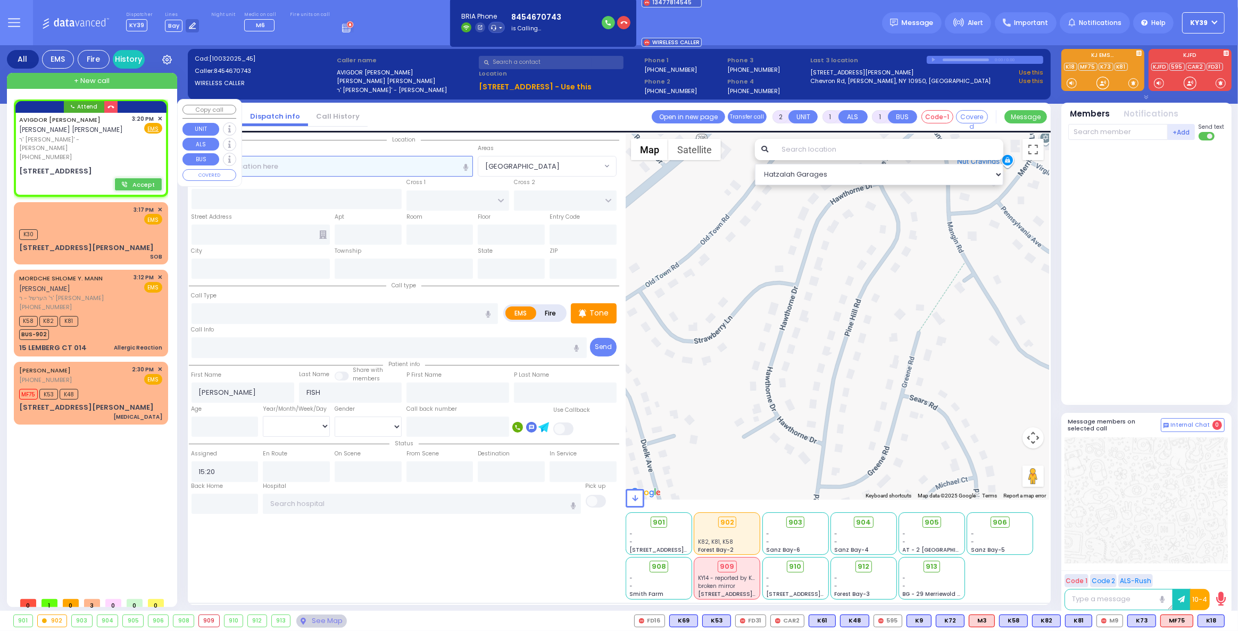
select select
radio input "true"
select select
select select "Hatzalah Garages"
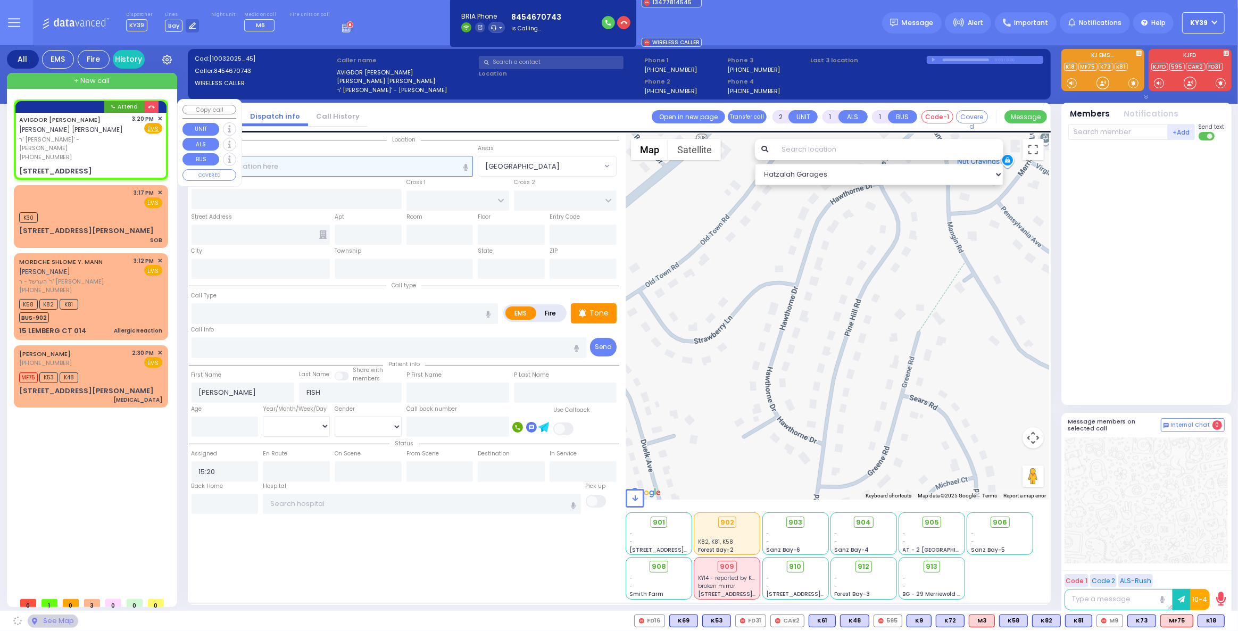
select select
radio input "true"
select select
select select "Hatzalah Garages"
select select
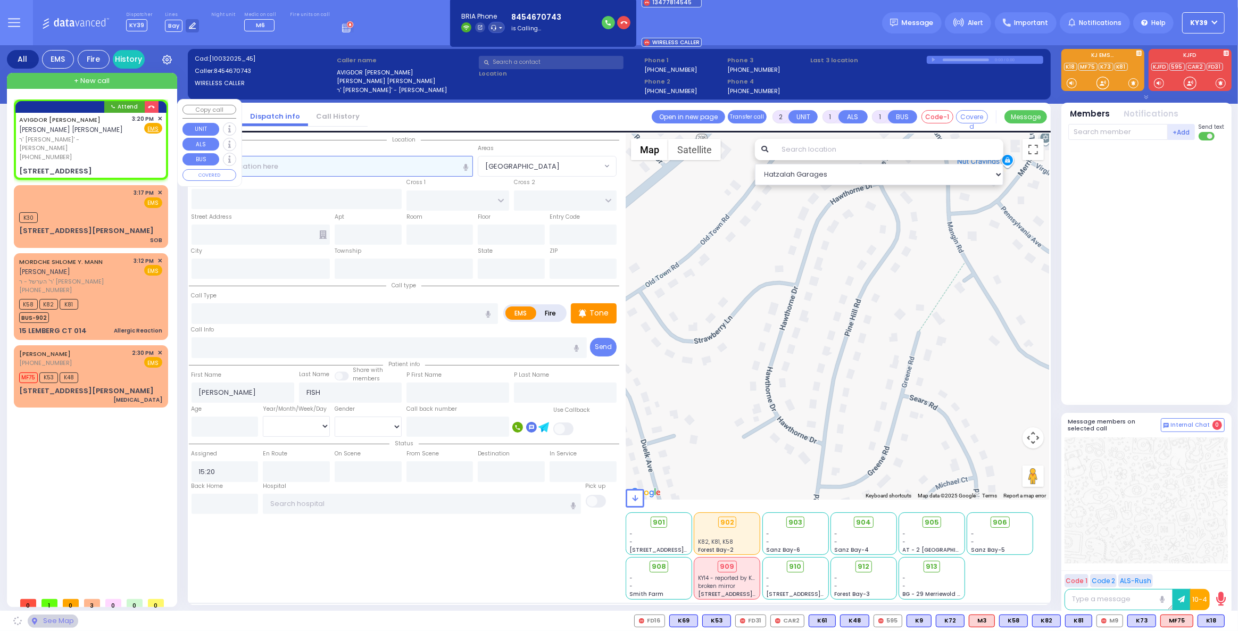
radio input "true"
select select
select select "Hatzalah Garages"
type input "KAHAN DR"
type input "GETZIL BERGER BLVD"
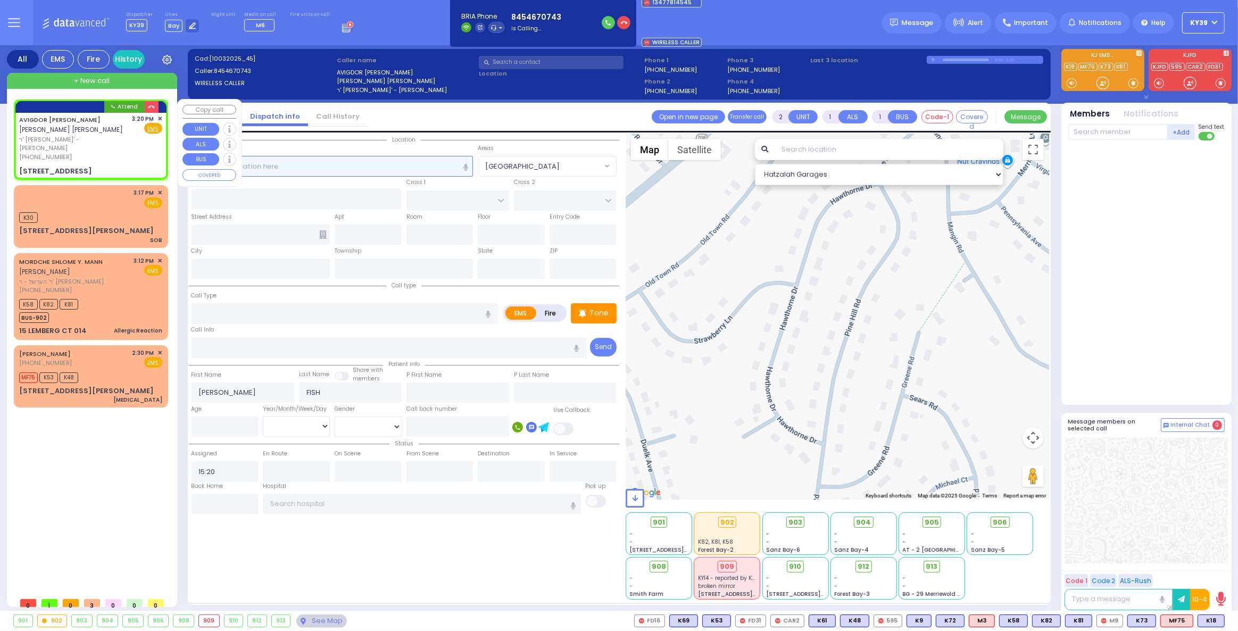
type input "8 MERON DR"
type input "102"
type input "[PERSON_NAME]"
type input "[US_STATE]"
type input "10950"
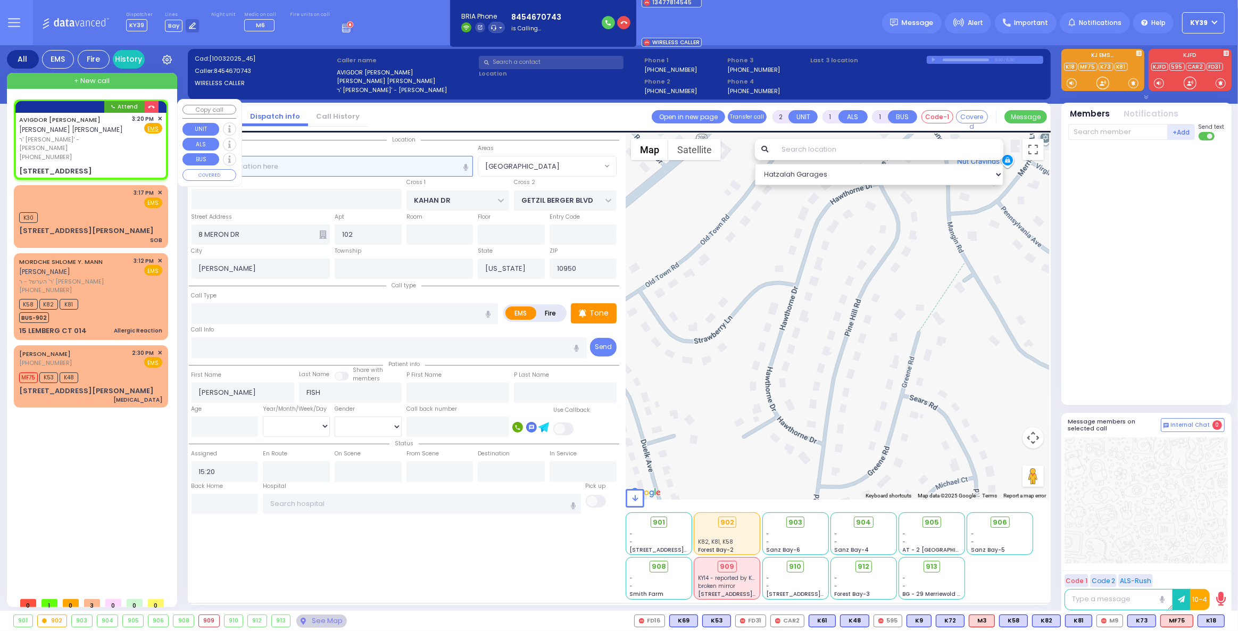
select select "SECTION 4"
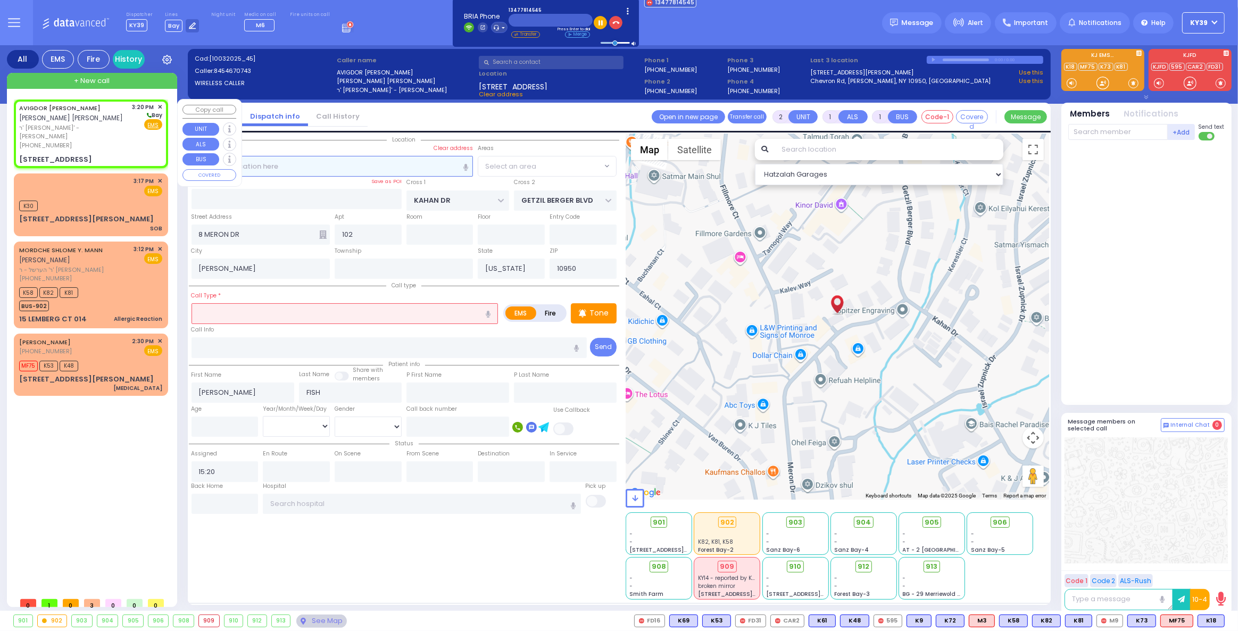
select select
radio input "true"
select select
select select "SECTION 4"
select select "Hatzalah Garages"
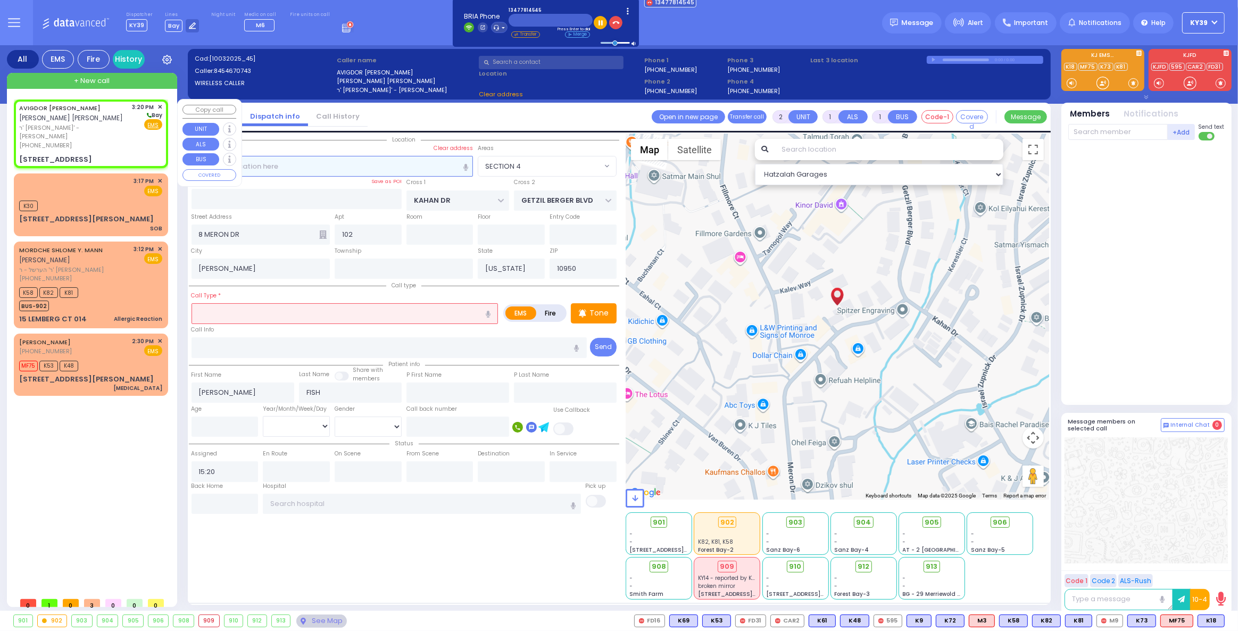
select select "SECTION 4"
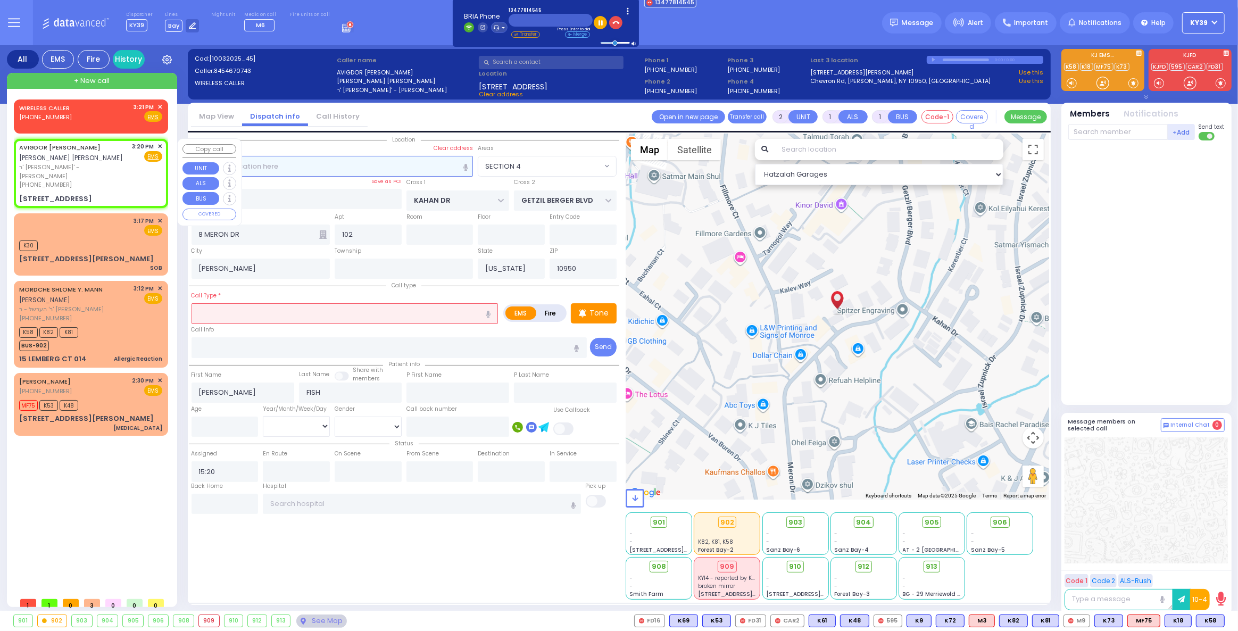
select select
radio input "true"
select select
select select "Hatzalah Garages"
select select "SECTION 4"
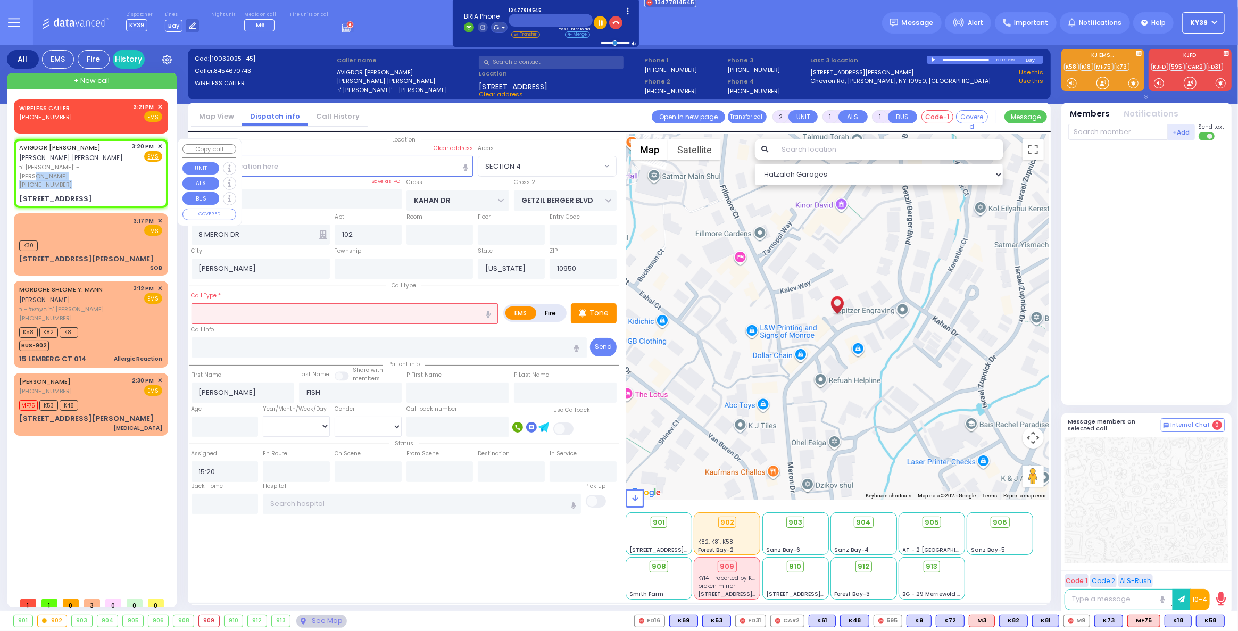
click at [105, 171] on div "AVIGDOR DANIEL FISH אביגדור דניאל פיש ר' יחזקי' - הרר יעקב מערץ (845) 467-0743" at bounding box center [74, 165] width 110 height 47
select select
radio input "true"
select select
select select "SECTION 4"
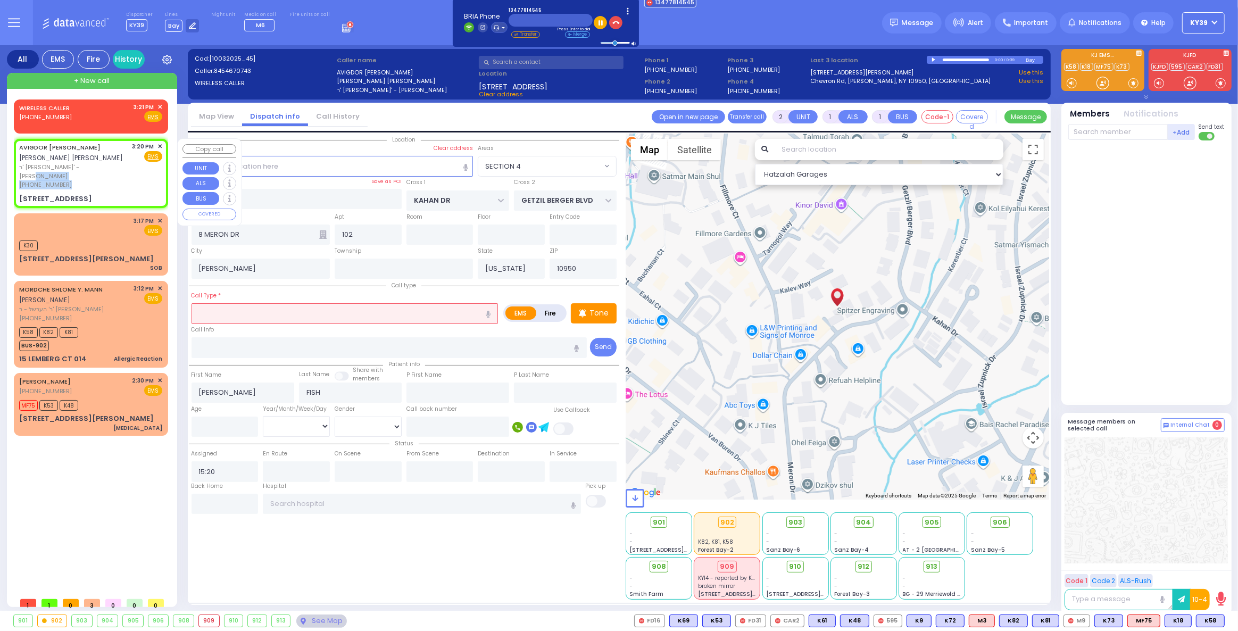
select select "Hatzalah Garages"
click at [162, 106] on span "✕" at bounding box center [160, 107] width 5 height 9
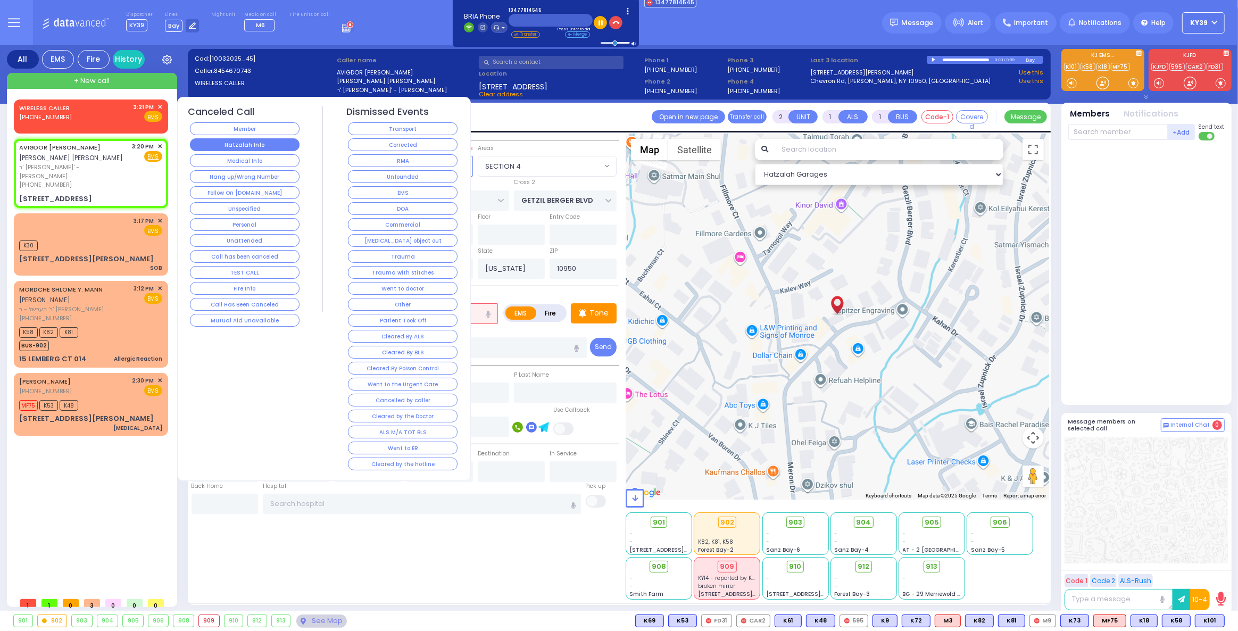
click at [226, 146] on button "Hatzalah Info" at bounding box center [245, 144] width 110 height 13
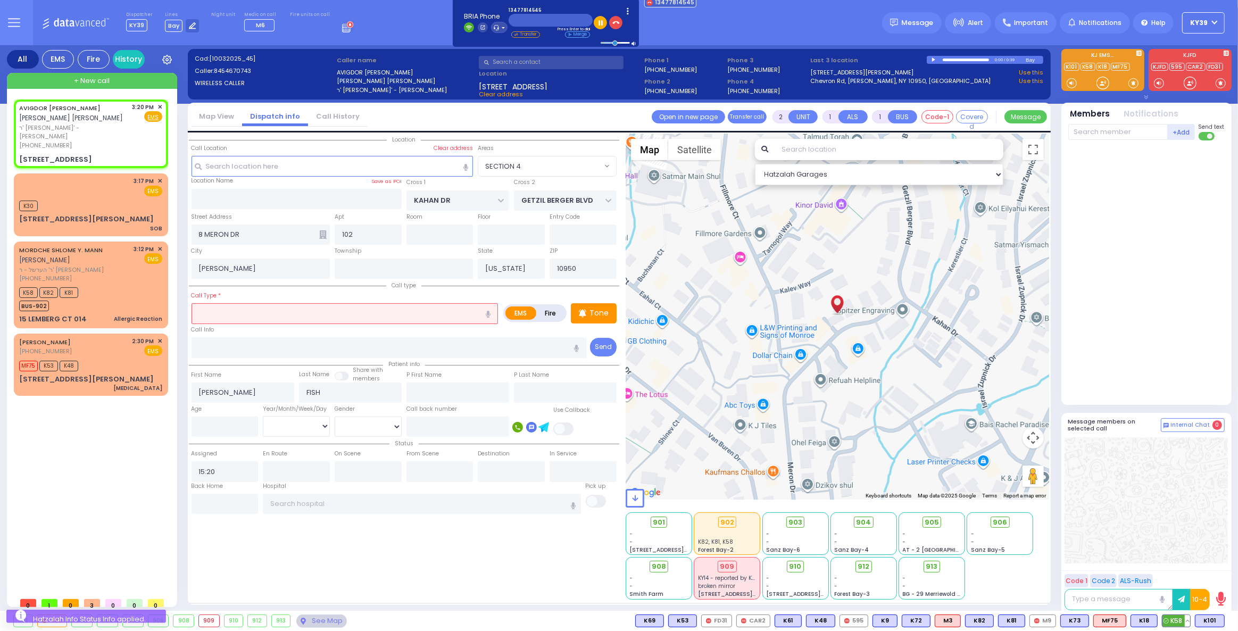
click at [1190, 621] on button at bounding box center [1187, 621] width 5 height 12
click at [1224, 622] on button at bounding box center [1221, 621] width 5 height 12
click at [1213, 573] on icon at bounding box center [1214, 573] width 11 height 11
click at [1215, 558] on icon at bounding box center [1214, 558] width 11 height 11
drag, startPoint x: 1117, startPoint y: 476, endPoint x: 1106, endPoint y: 480, distance: 12.0
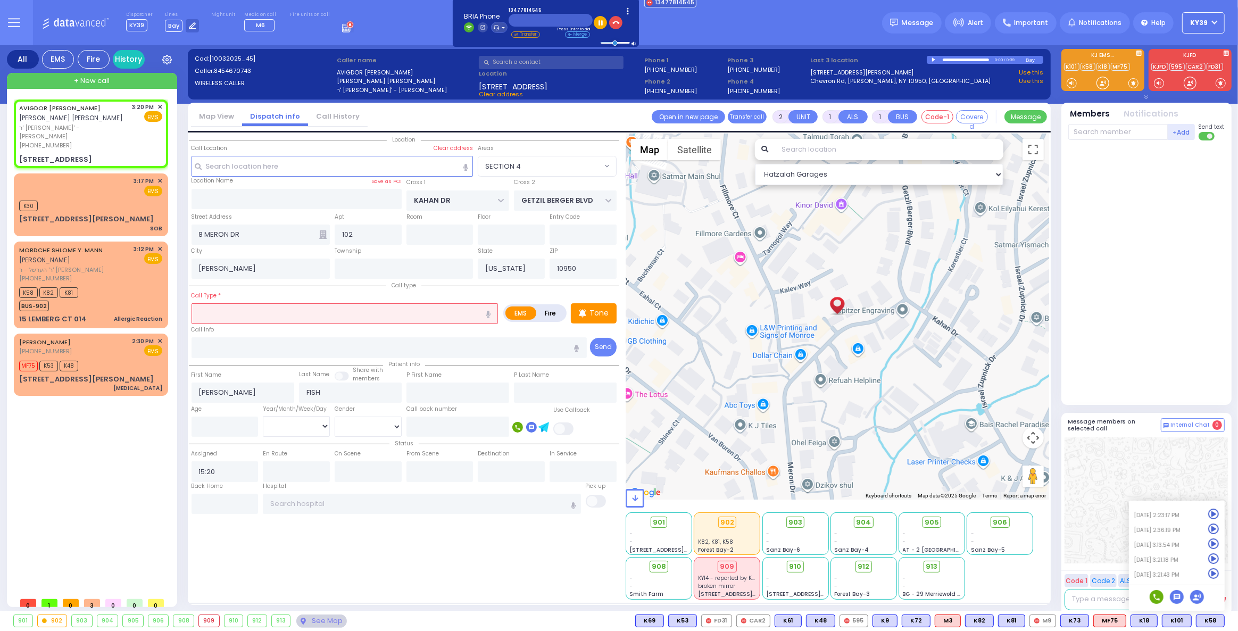
click at [1113, 478] on div at bounding box center [1146, 500] width 163 height 126
click at [319, 503] on input "text" at bounding box center [422, 504] width 318 height 20
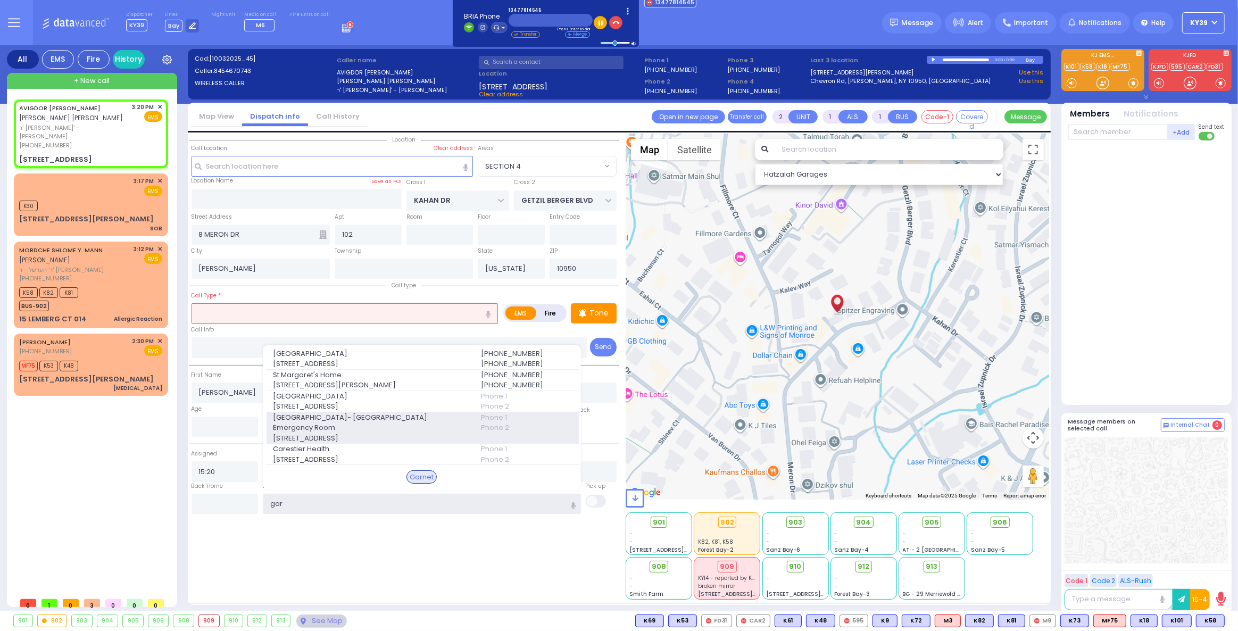
type input "gar"
click at [390, 418] on span "Garnet Health Medical Center- Middletown: Emergency Room" at bounding box center [370, 422] width 195 height 21
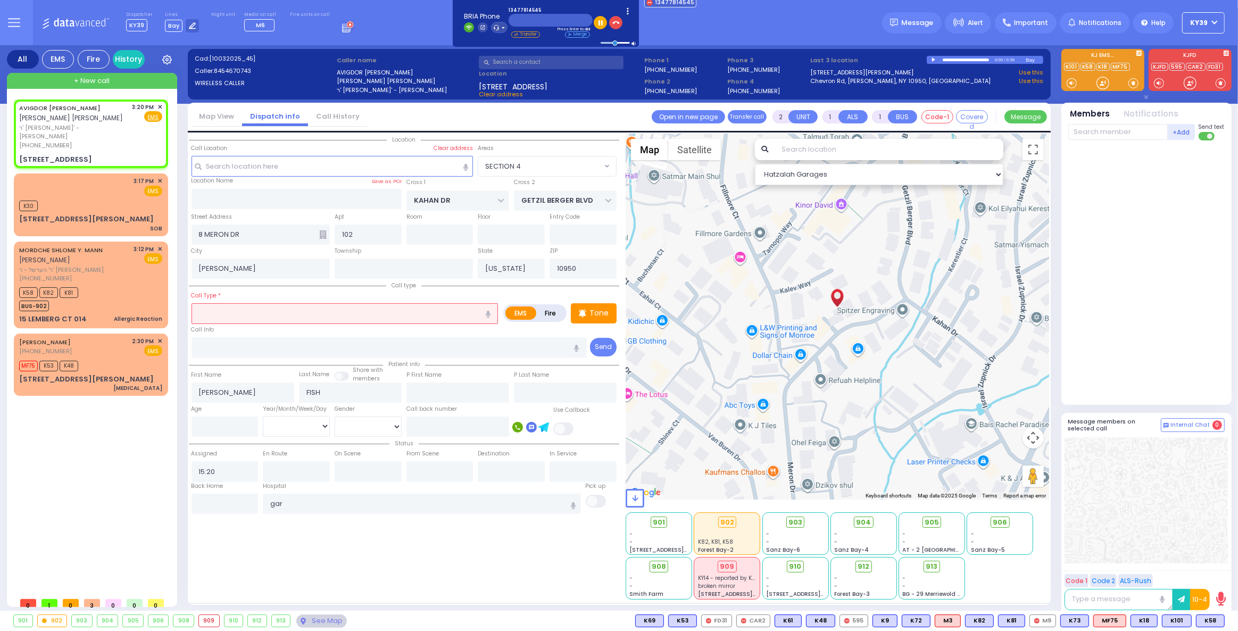
select select
radio input "true"
select select
type input "Garnet Health Medical Center- Middletown: Emergency Room"
select select "Hatzalah Garages"
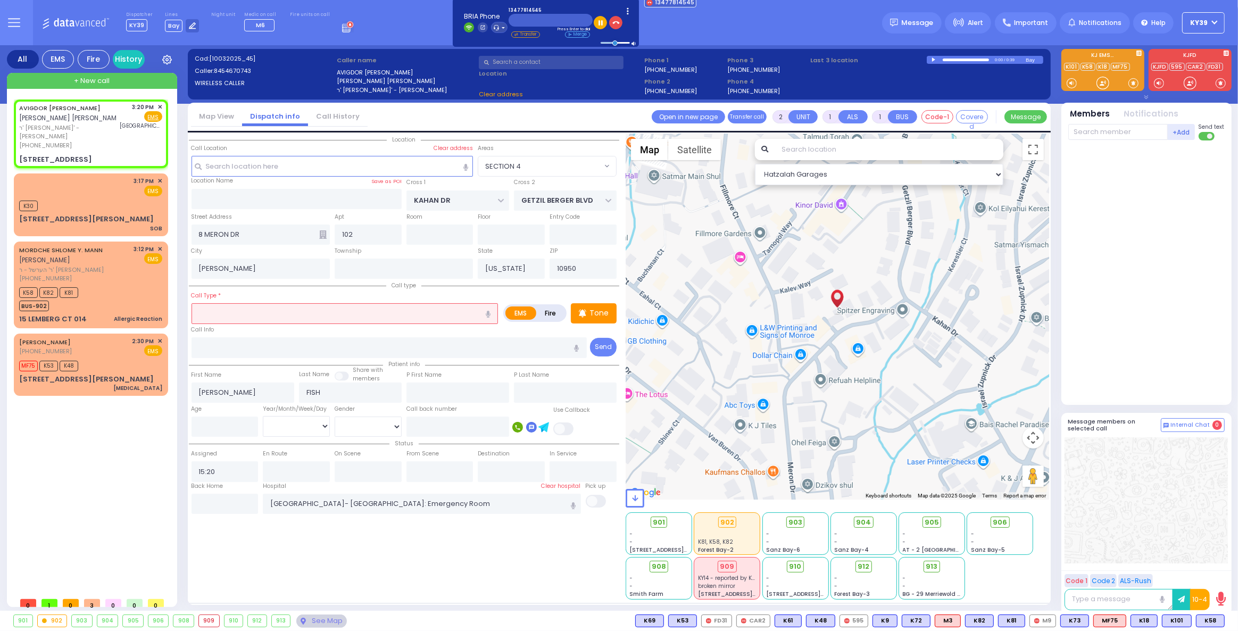
select select "SECTION 4"
click at [56, 126] on span "ר' יחזקי' - הרר יעקב מערץ" at bounding box center [67, 132] width 97 height 18
select select
radio input "true"
select select
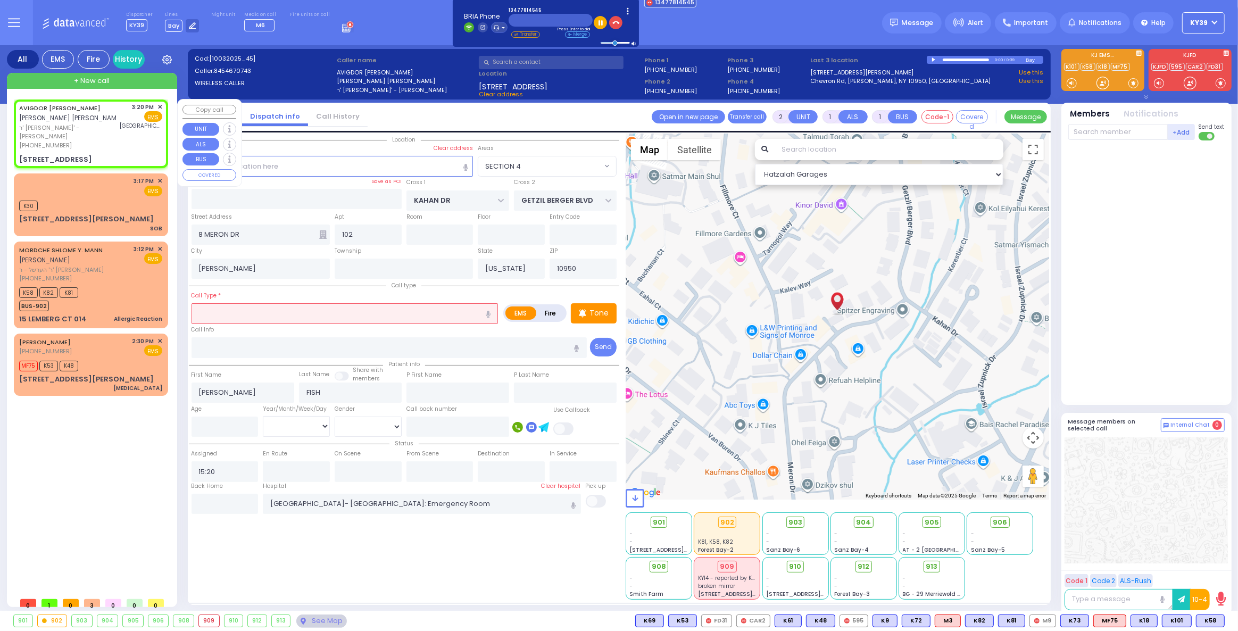
select select "SECTION 4"
select select "Hatzalah Garages"
click at [160, 106] on span "✕" at bounding box center [160, 107] width 5 height 9
click at [92, 141] on div "(845) 467-0743" at bounding box center [67, 145] width 97 height 9
select select
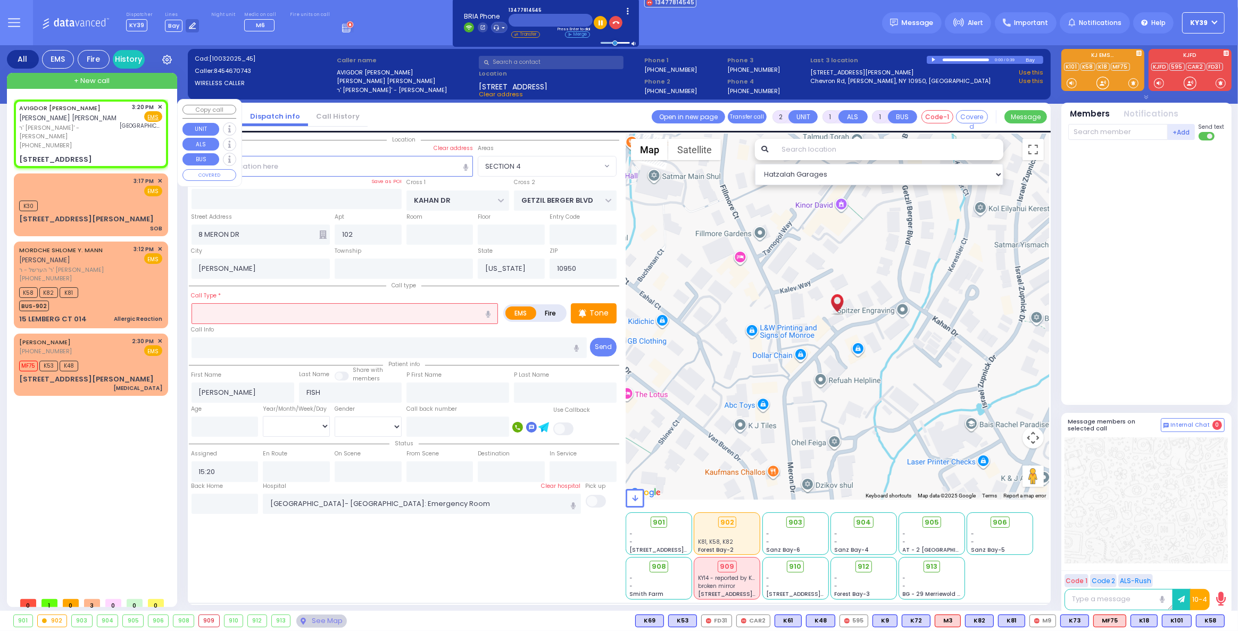
radio input "true"
select select
select select "SECTION 4"
select select "Hatzalah Garages"
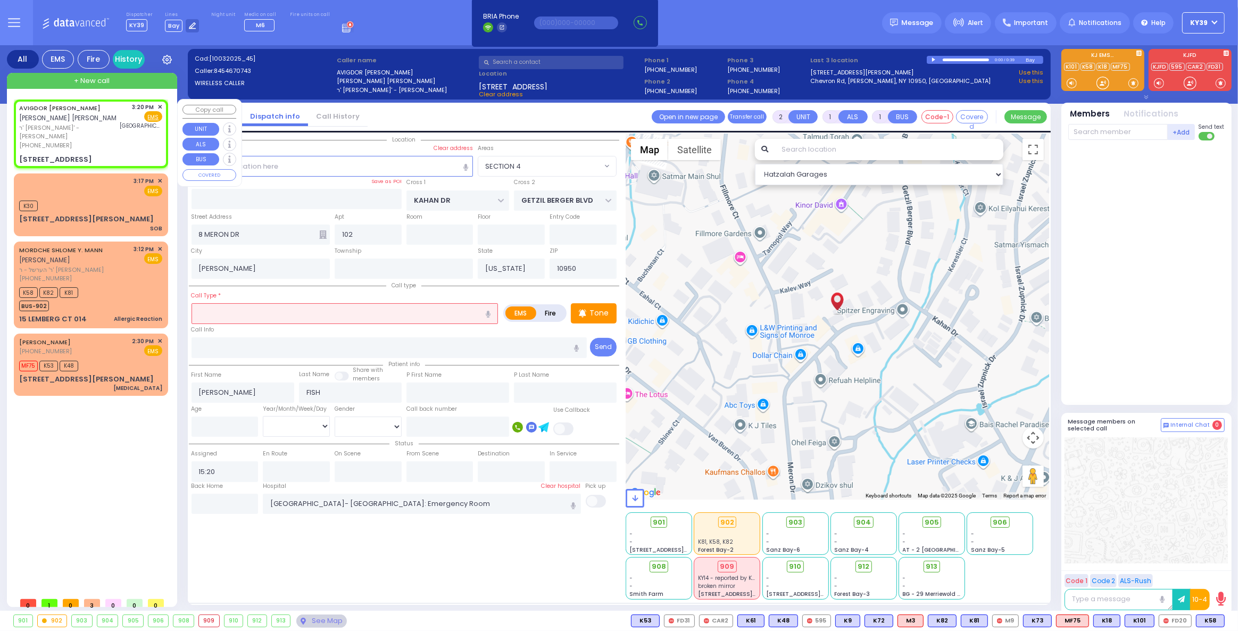
click at [161, 105] on span "✕" at bounding box center [160, 107] width 5 height 9
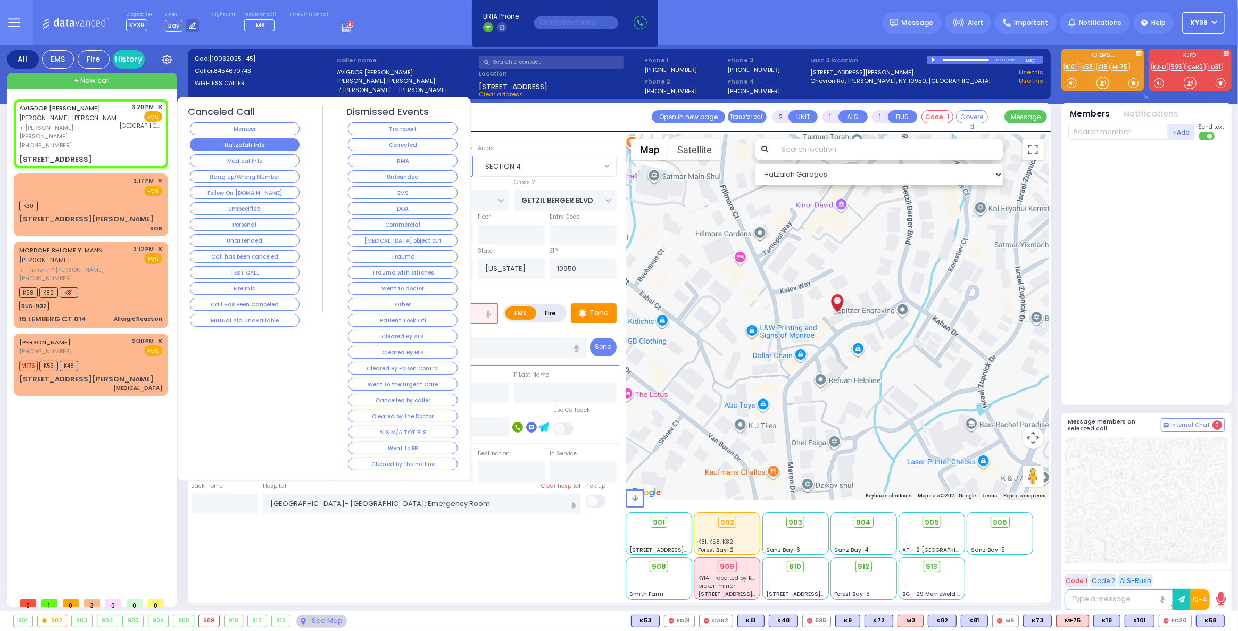
click at [243, 147] on button "Hatzalah Info" at bounding box center [245, 144] width 110 height 13
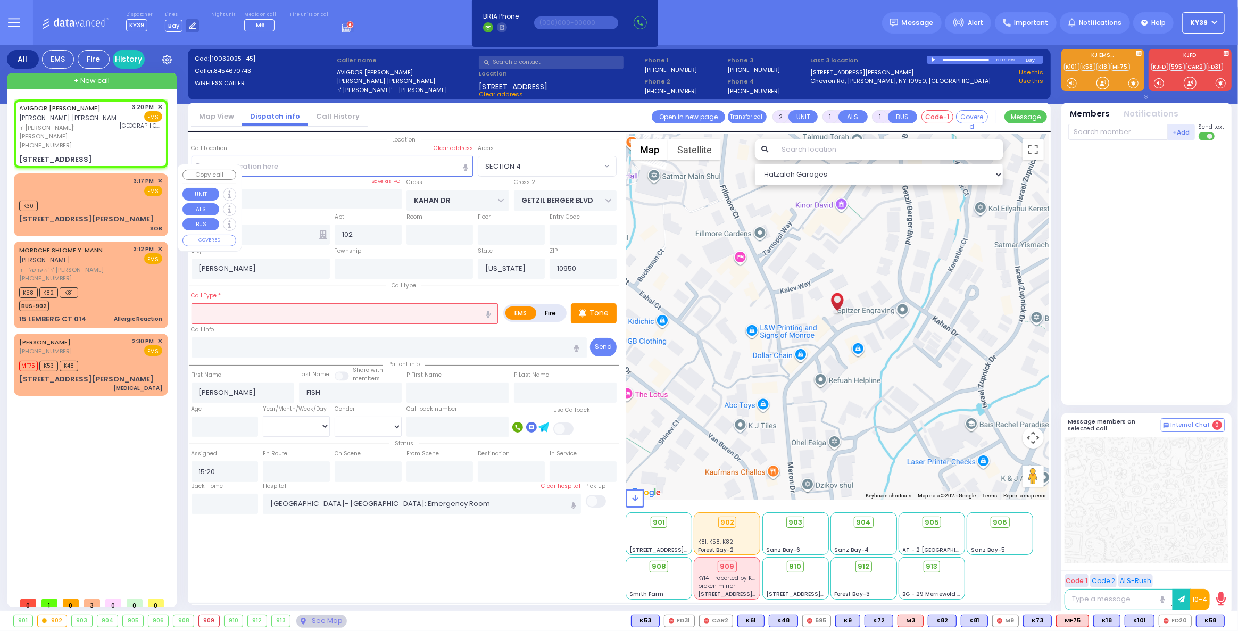
select select
radio input "true"
select select
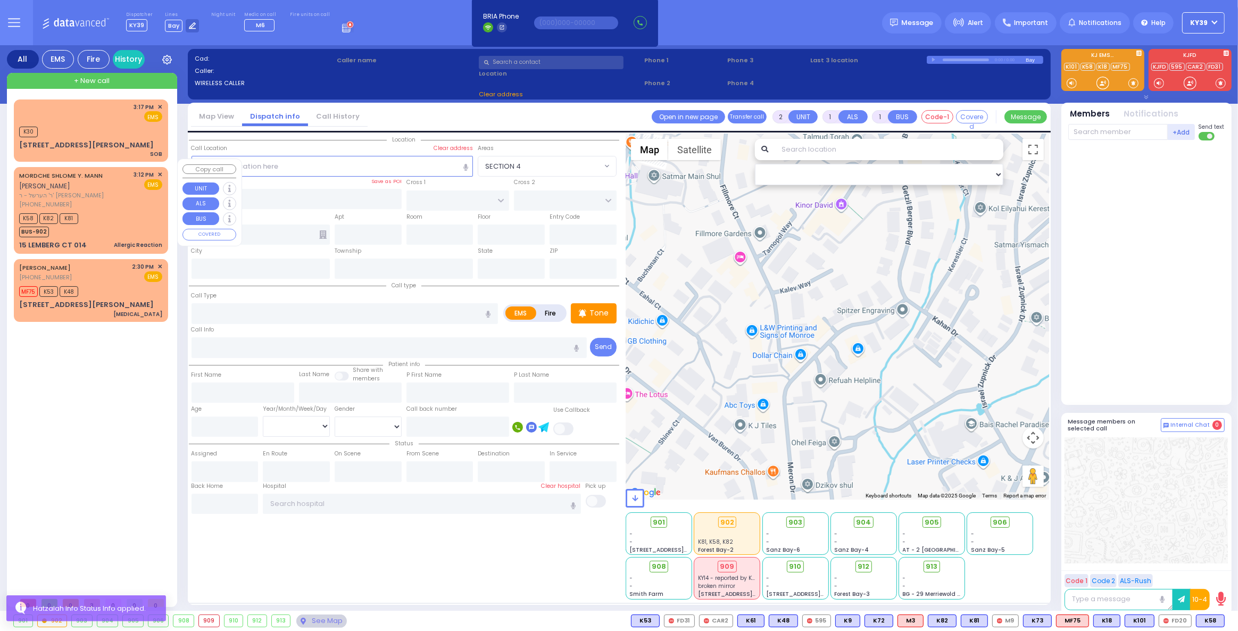
click at [107, 200] on div "[PHONE_NUMBER]" at bounding box center [74, 204] width 111 height 9
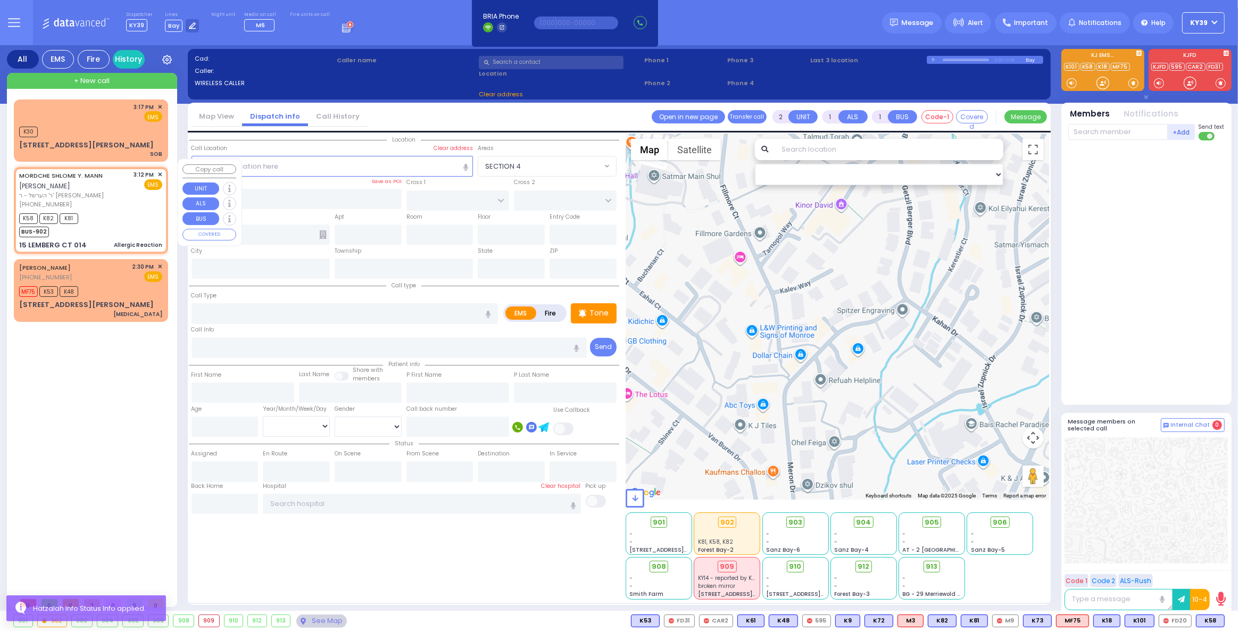
select select
type input "Allergic Reaction"
radio input "true"
type input "[PERSON_NAME] [PERSON_NAME]"
type input "[PERSON_NAME]"
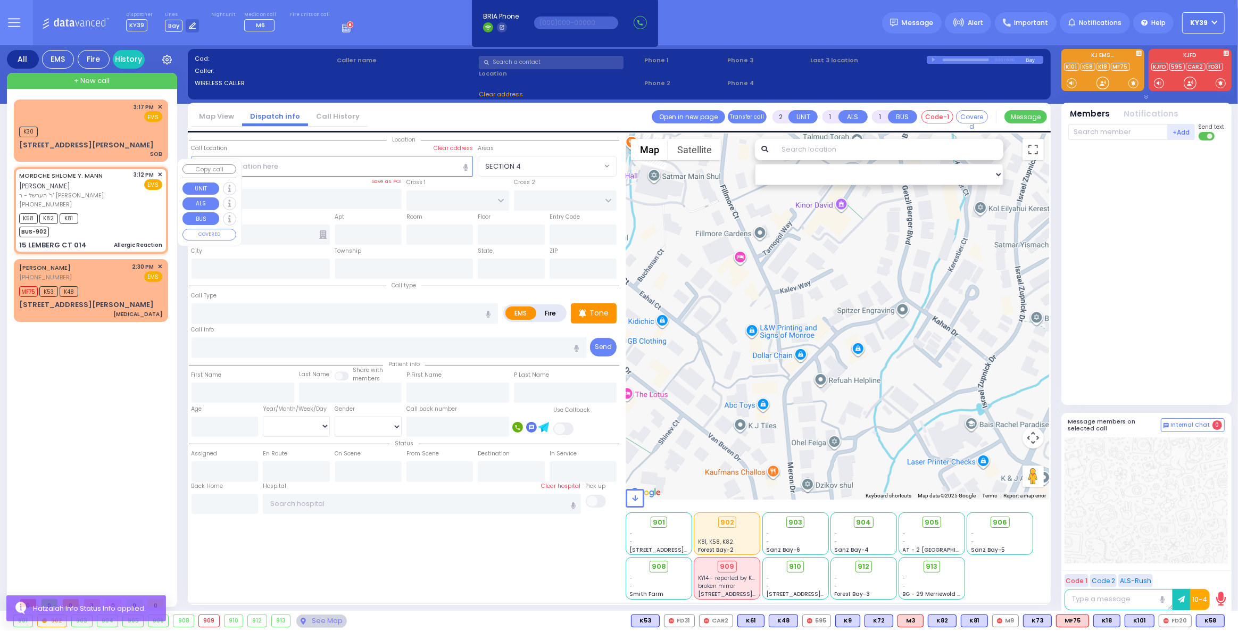
select select
type input "15:12"
type input "15:13"
type input "ACRES RD"
type input "15 [PERSON_NAME] CT"
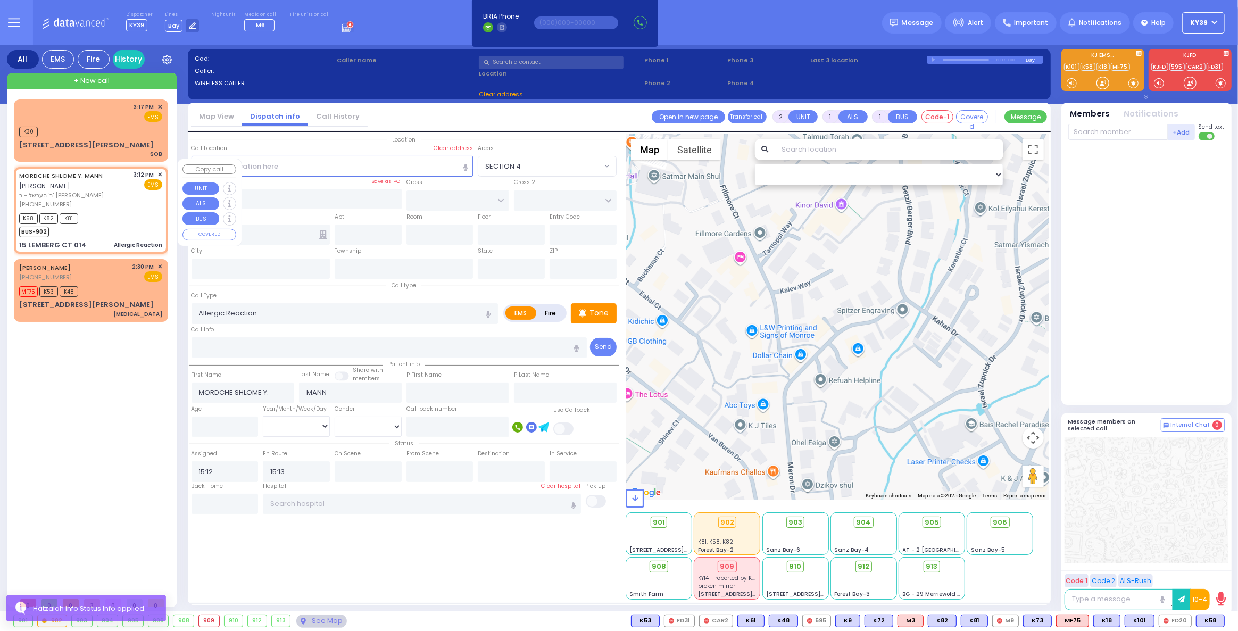
type input "014"
type input "Monroe"
type input "[US_STATE]"
type input "10950"
select select "PALM TREE"
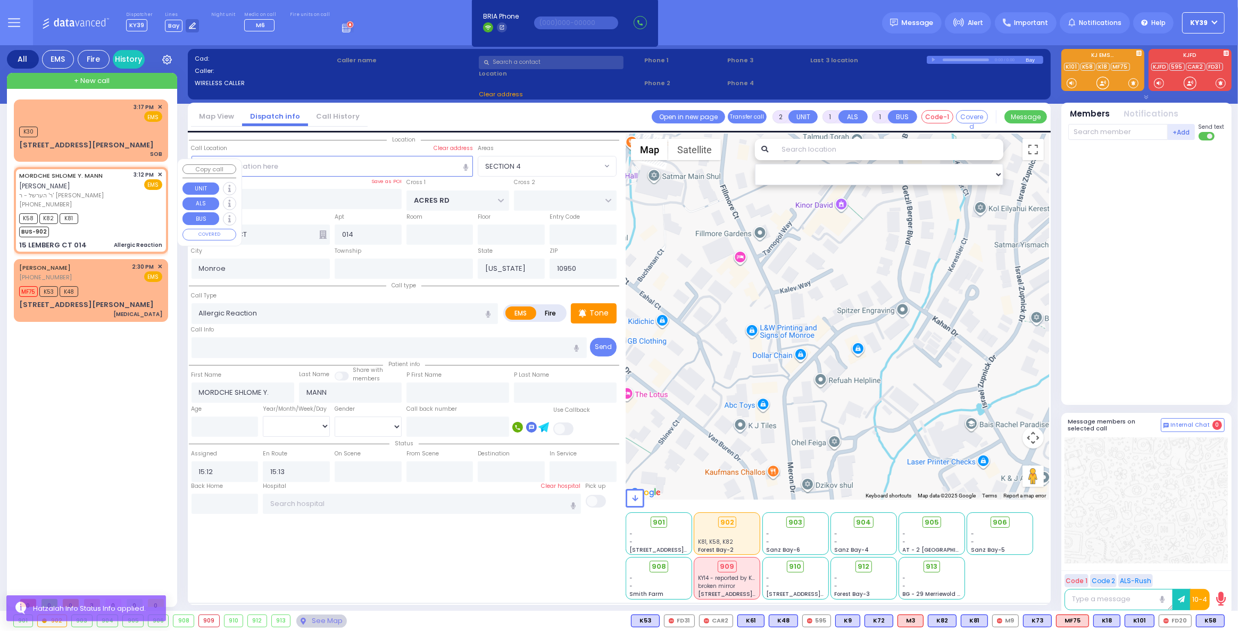
select select "Hatzalah Garages"
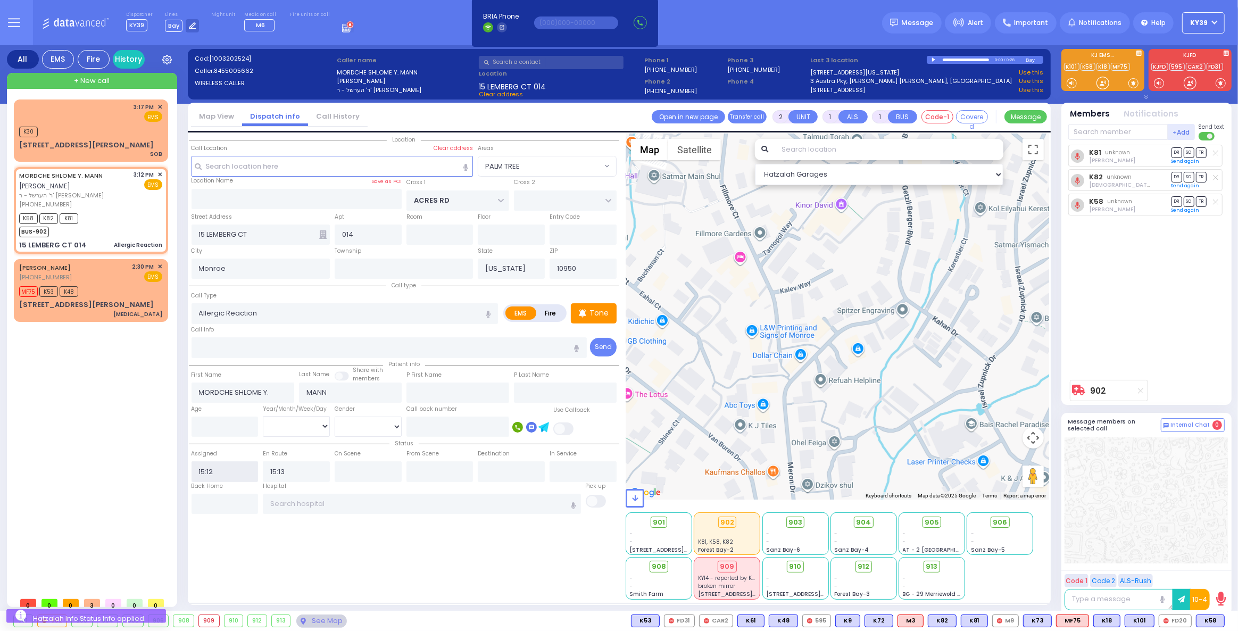
drag, startPoint x: 244, startPoint y: 479, endPoint x: 274, endPoint y: 467, distance: 32.7
click at [274, 468] on div "Status Assigned 15:12 En Route 15:13" at bounding box center [404, 459] width 431 height 45
click at [309, 499] on input "text" at bounding box center [422, 504] width 318 height 20
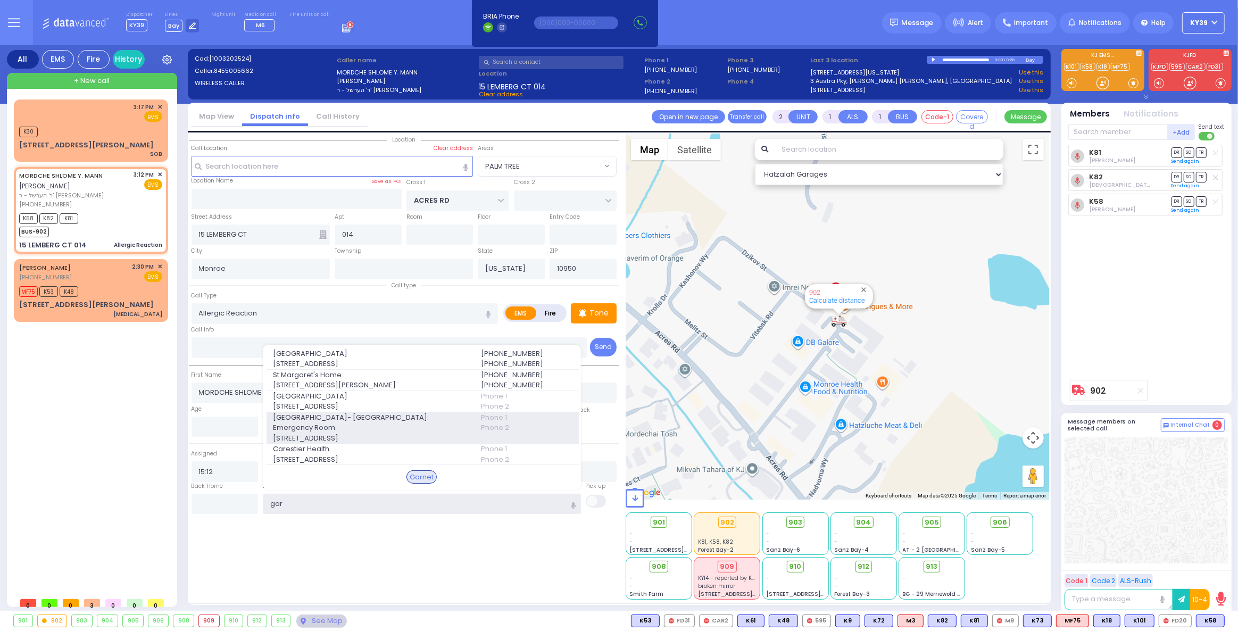
type input "gar"
click at [344, 420] on span "Garnet Health Medical Center- Middletown: Emergency Room" at bounding box center [370, 422] width 195 height 21
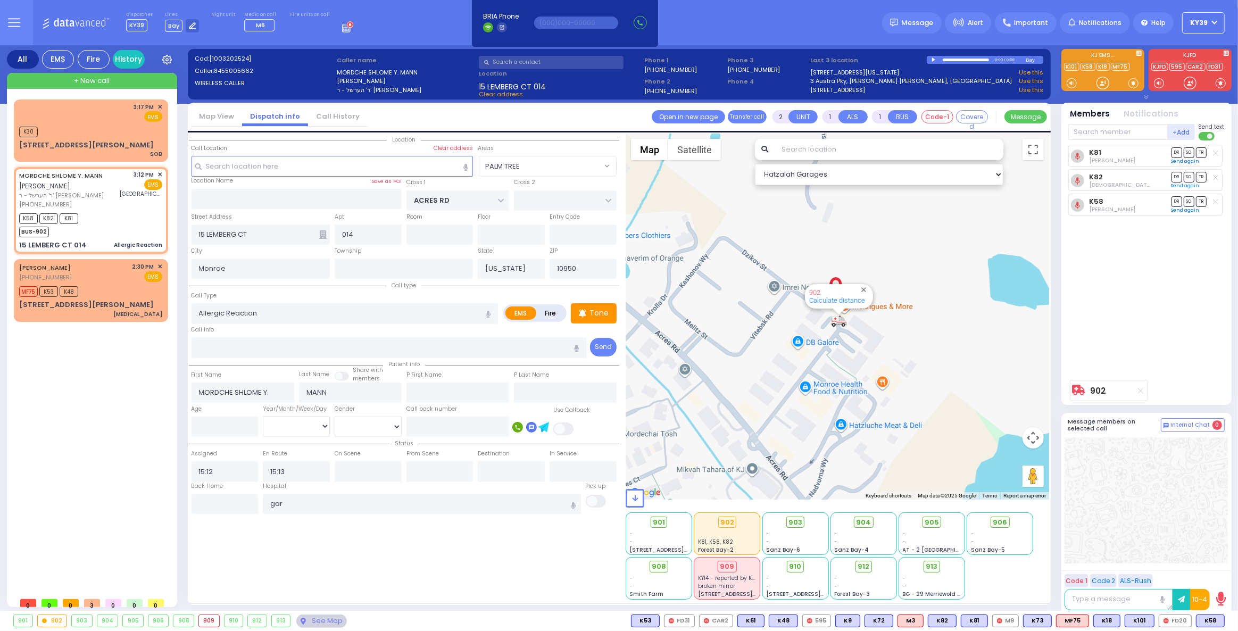
select select
radio input "true"
select select
type input "Garnet Health Medical Center- Middletown: Emergency Room"
select select "Hatzalah Garages"
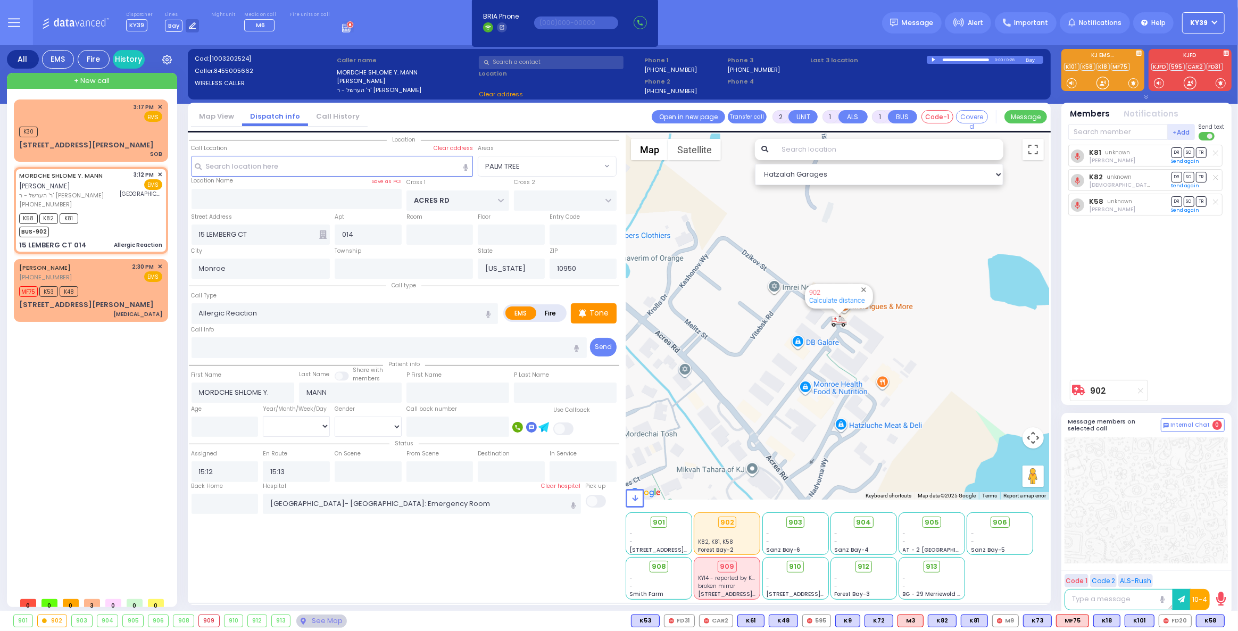
select select "PALM TREE"
click at [109, 130] on div "K30" at bounding box center [90, 130] width 143 height 13
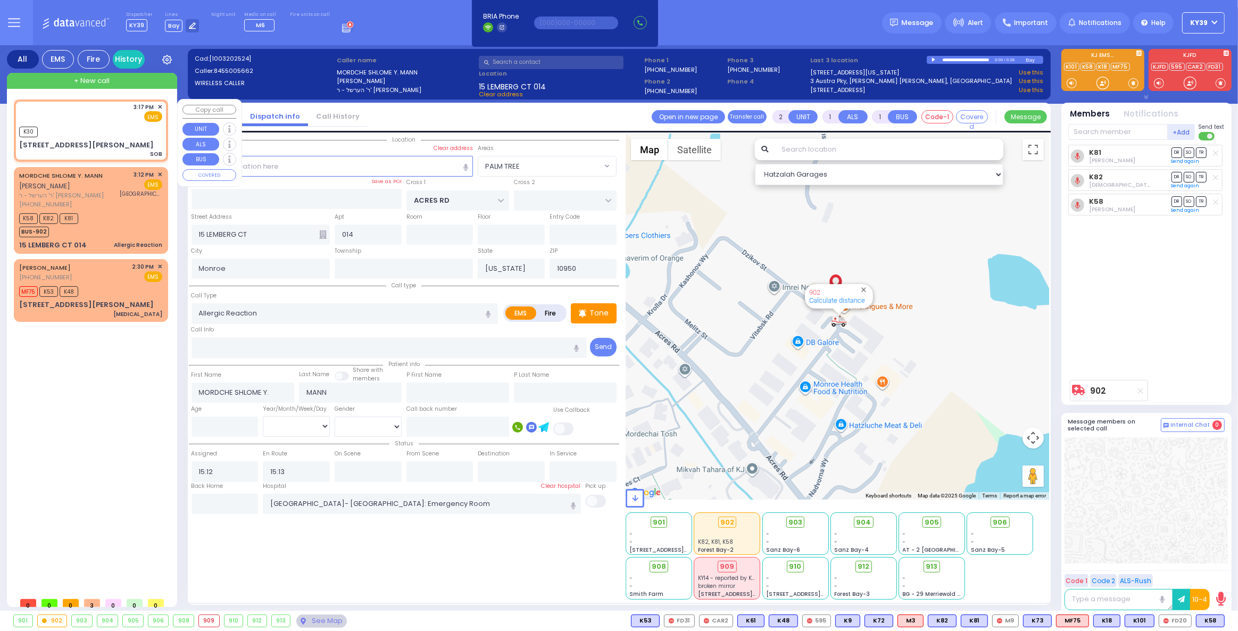
select select
type input "SOB"
radio input "true"
select select
type input "15:17"
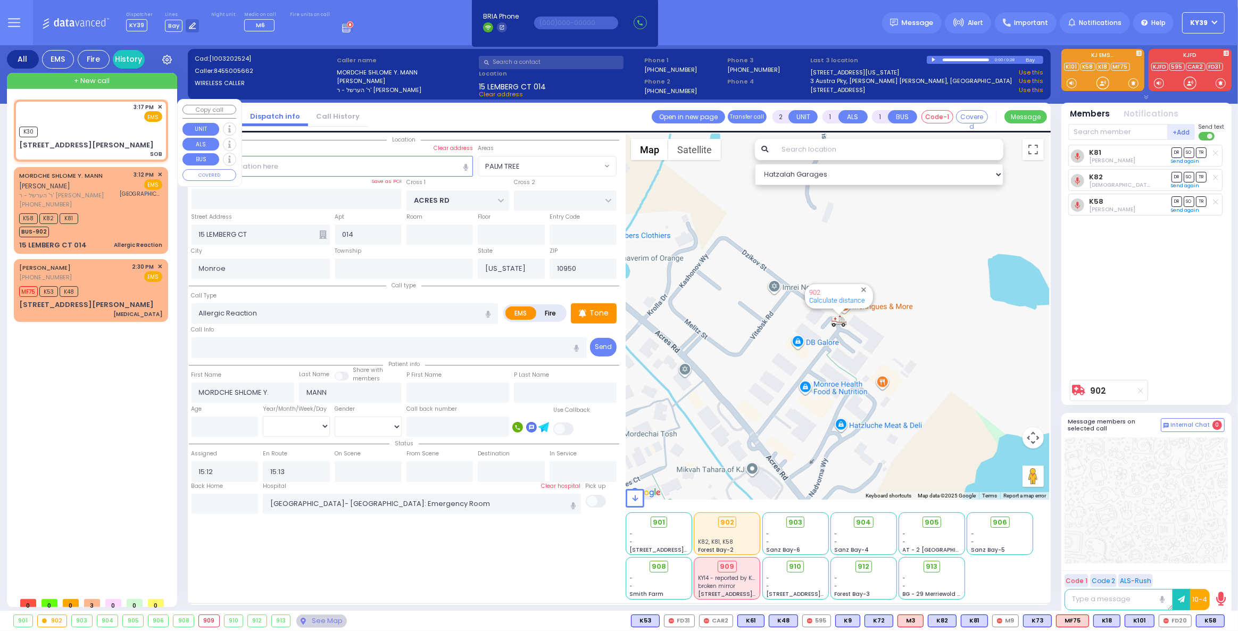
type input "15:17"
select select "Hatzalah Garages"
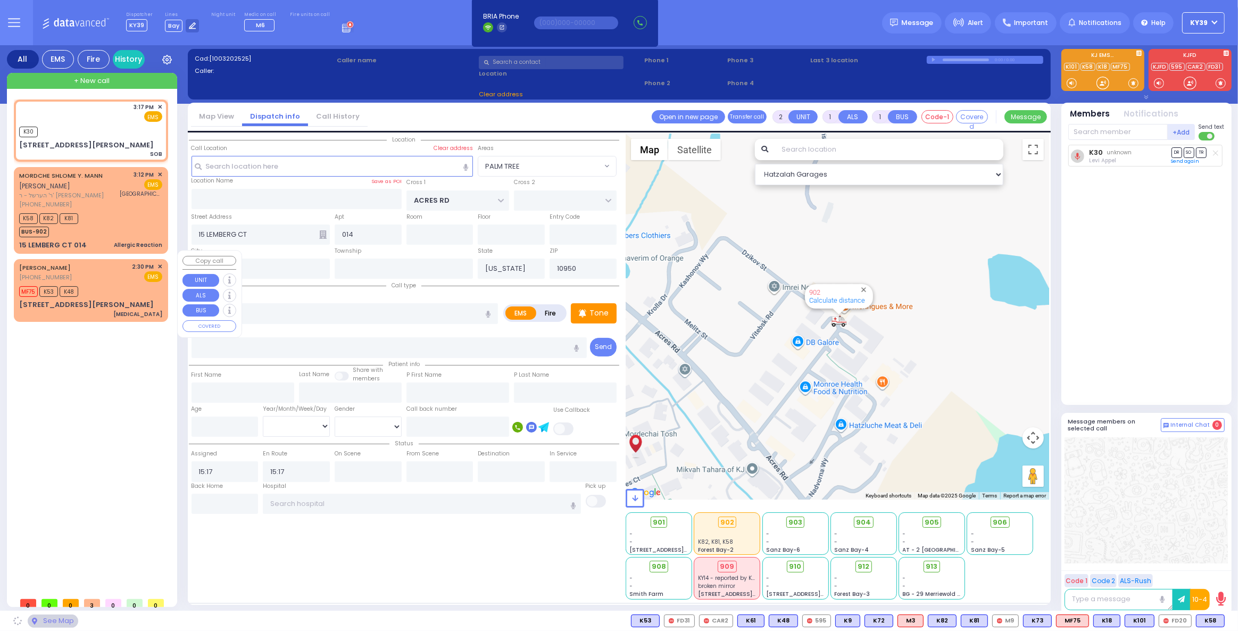
type input "HAYES COURT"
type input "ORSHAVA COURT"
type input "19 Hayes Court"
type input "203"
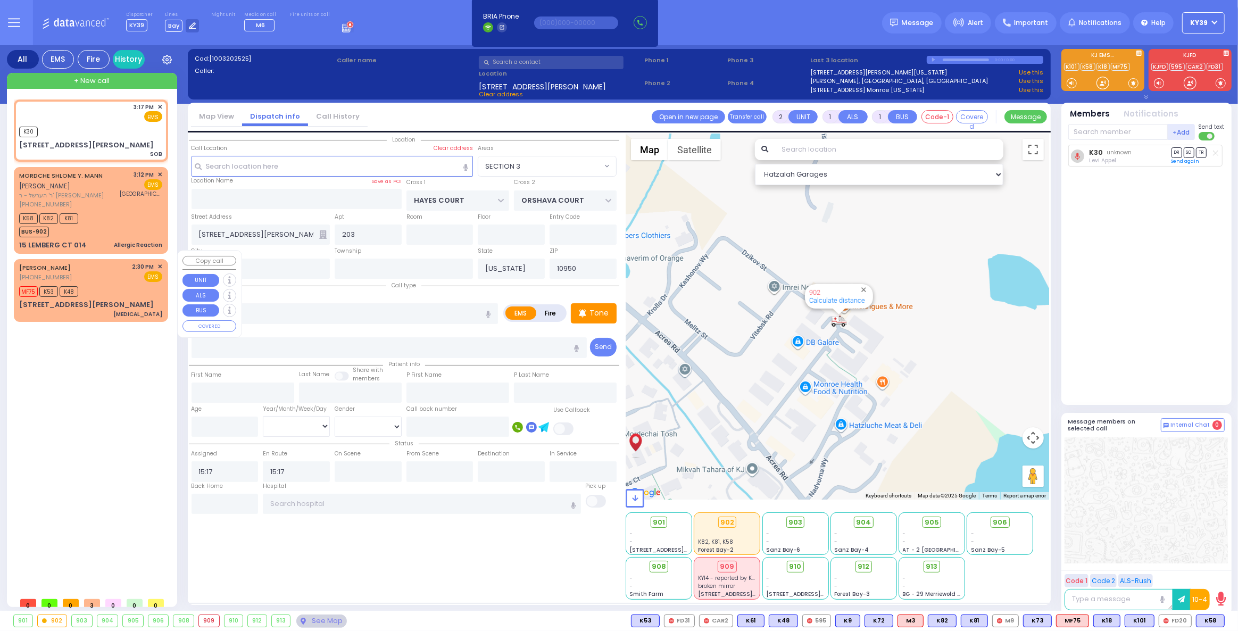
click at [30, 403] on div "3:17 PM ✕ K30 SOB" at bounding box center [93, 346] width 159 height 493
click at [97, 285] on div "MF75 K53 K48" at bounding box center [90, 290] width 143 height 13
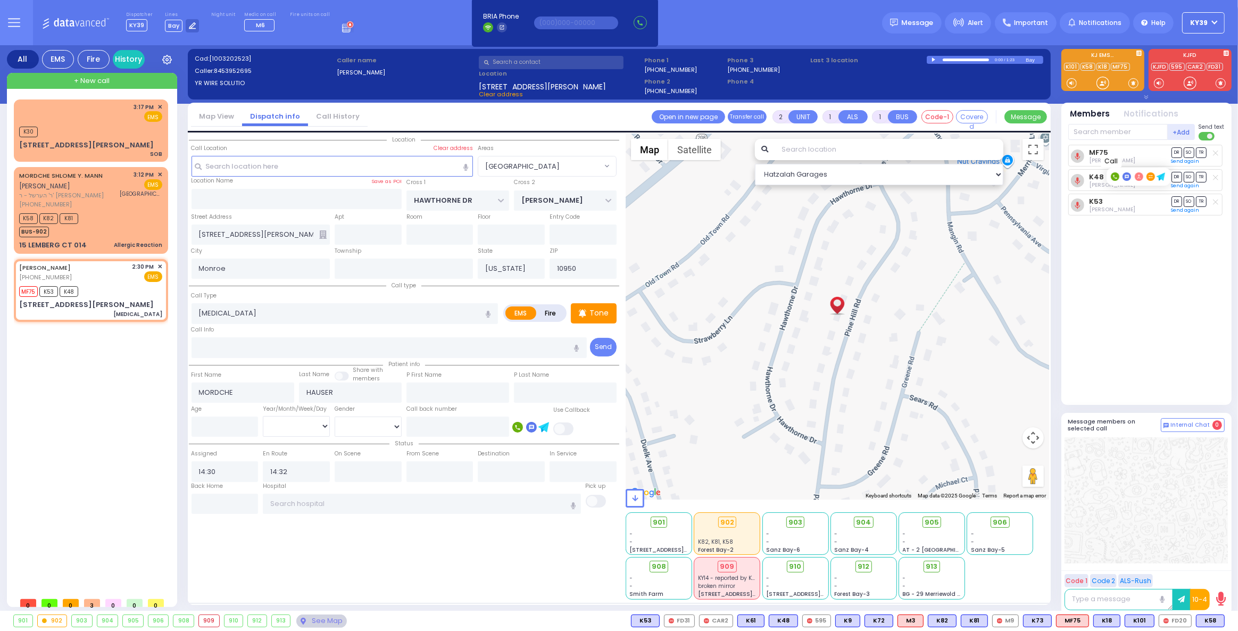
click at [1115, 176] on rect at bounding box center [1115, 176] width 9 height 9
drag, startPoint x: 855, startPoint y: 62, endPoint x: 825, endPoint y: 40, distance: 37.4
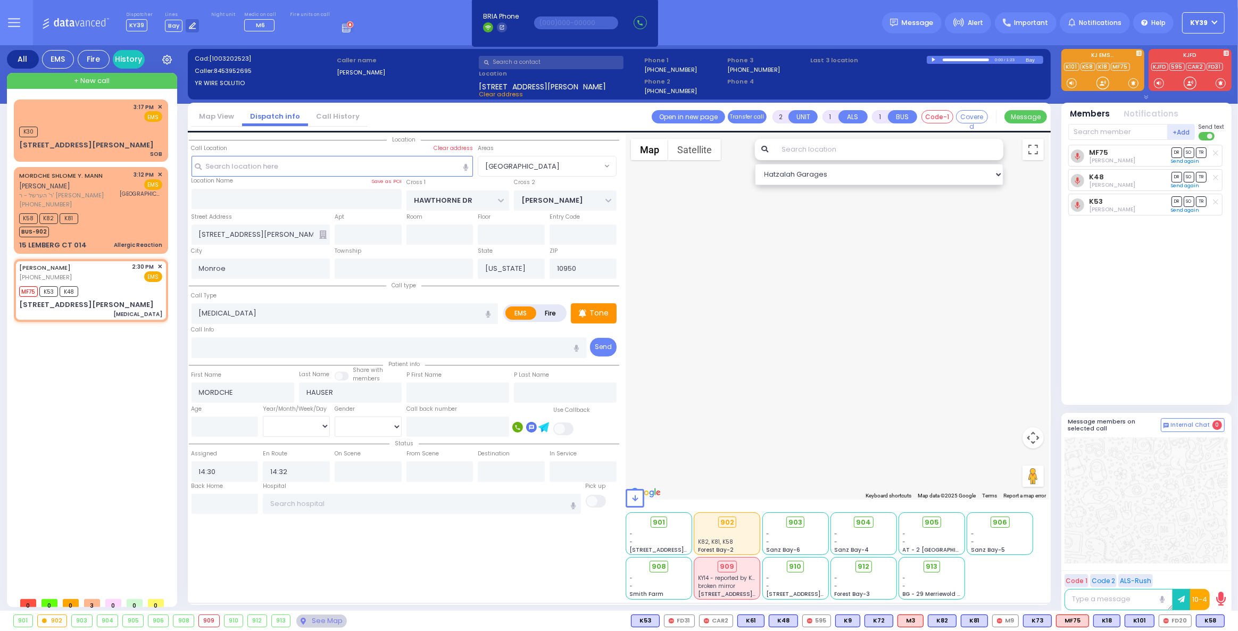
drag, startPoint x: 825, startPoint y: 40, endPoint x: 732, endPoint y: 355, distance: 329.0
click at [780, 353] on div "594 Calculate distance 595 Calculate distance 596 Calculate distance 901 Calcul…" at bounding box center [838, 317] width 424 height 366
click at [159, 262] on span "✕" at bounding box center [160, 266] width 5 height 9
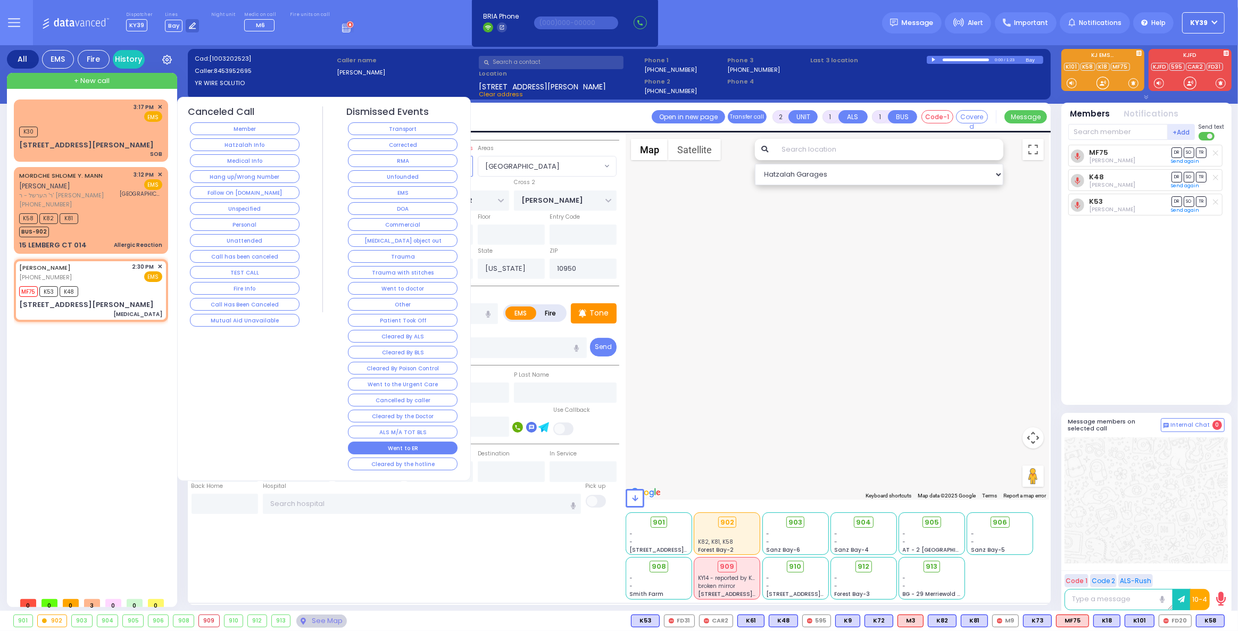
click at [405, 442] on button "Went to ER" at bounding box center [403, 448] width 110 height 13
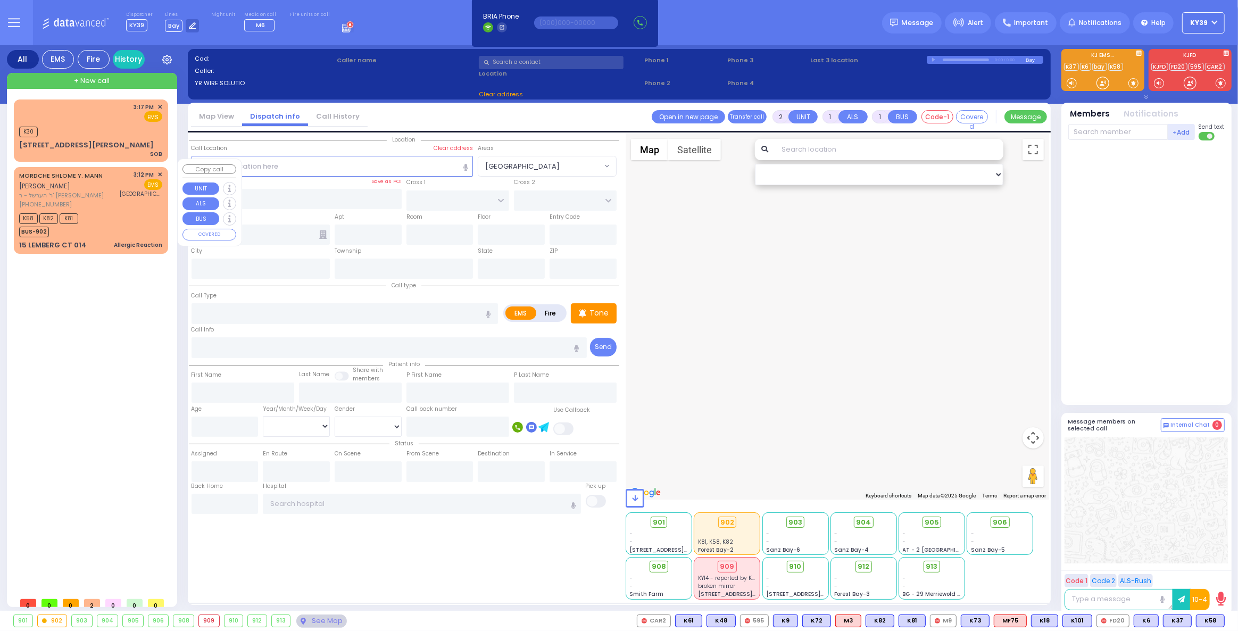
click at [115, 218] on div "K58 K82 K81 BUS-902" at bounding box center [90, 224] width 143 height 27
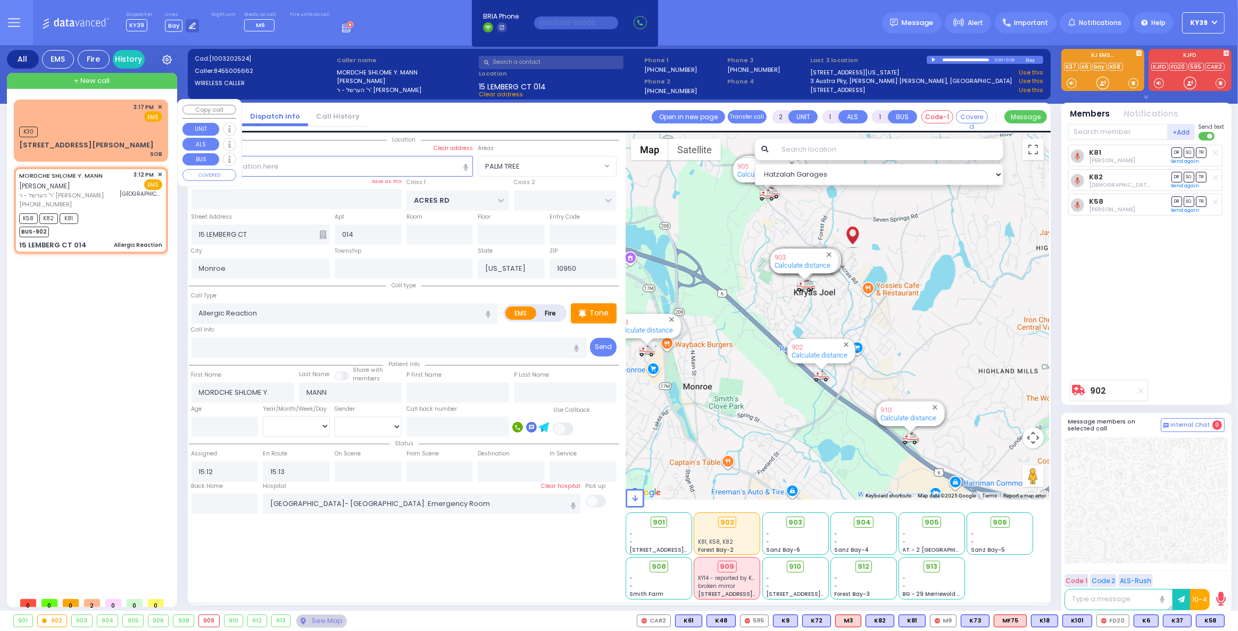
click at [128, 134] on div "K30" at bounding box center [90, 130] width 143 height 13
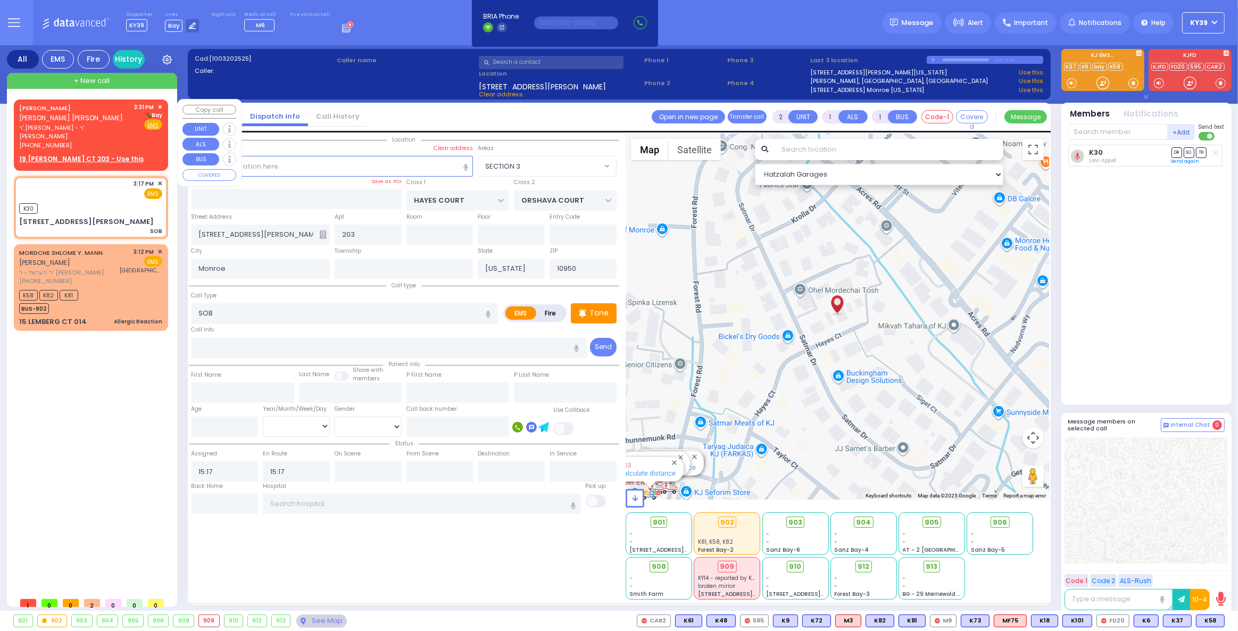
click at [113, 141] on div "(845) 783-7922" at bounding box center [75, 145] width 112 height 9
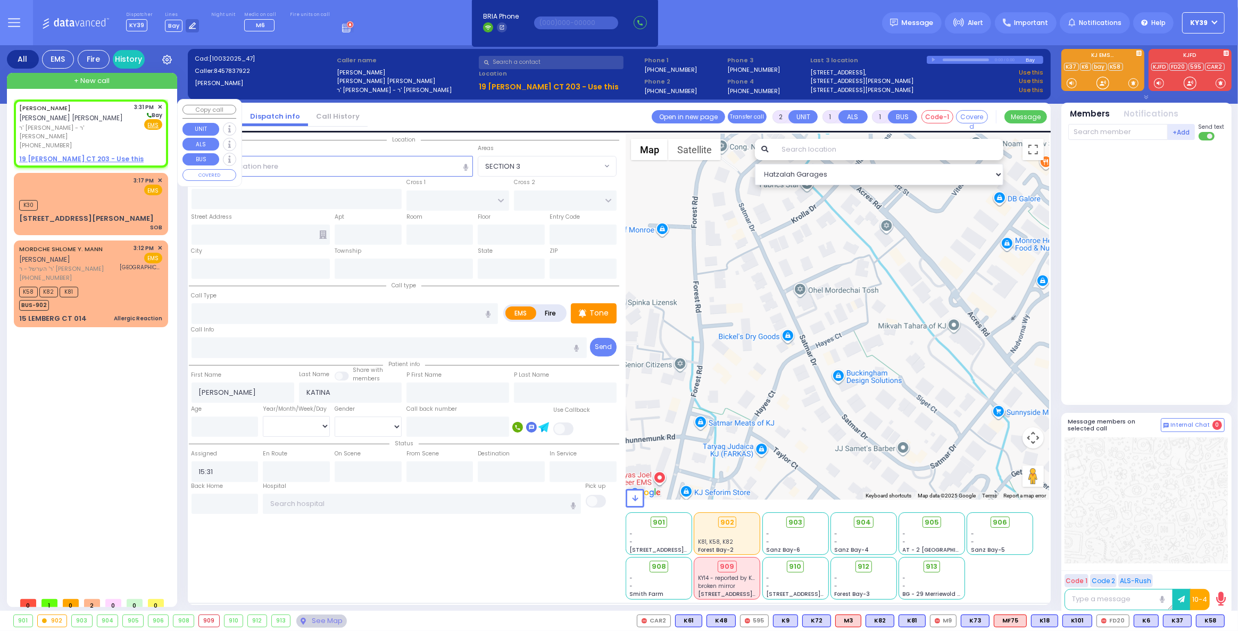
click at [88, 154] on u "19 HAYES CT 203 - Use this" at bounding box center [81, 158] width 125 height 9
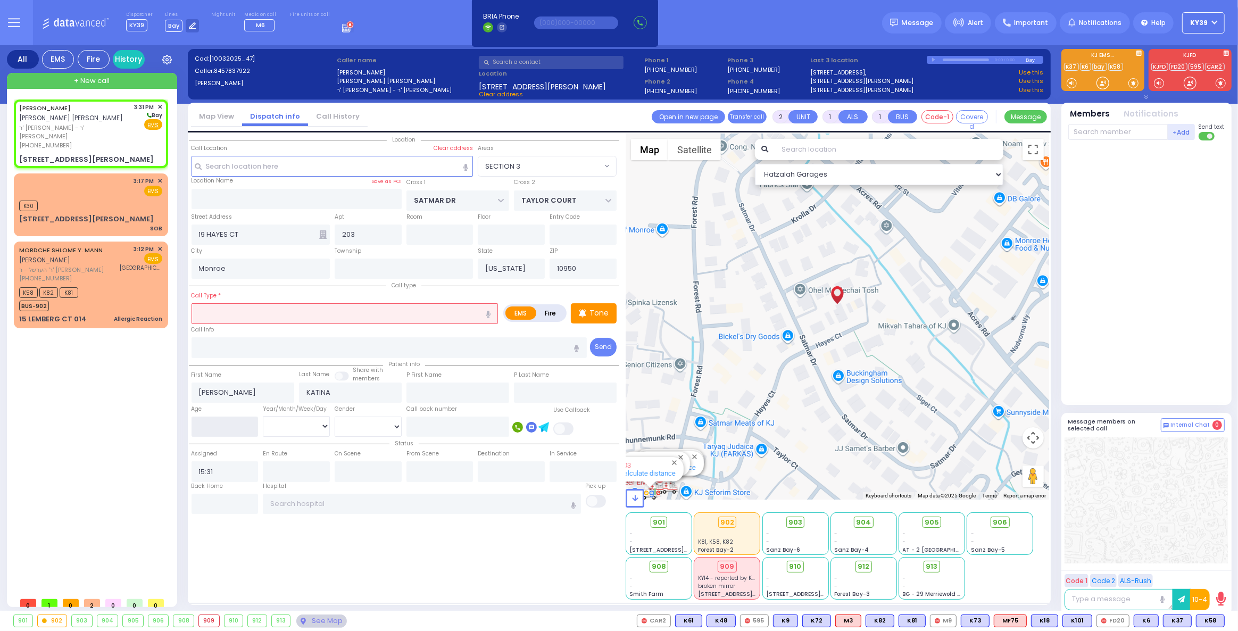
click at [227, 423] on input "number" at bounding box center [225, 427] width 67 height 20
click at [278, 426] on select "Year Month Week Day" at bounding box center [296, 426] width 67 height 20
click at [263, 416] on select "Year Month Week Day" at bounding box center [296, 426] width 67 height 20
click at [354, 425] on select "Male Female" at bounding box center [368, 427] width 67 height 20
click at [335, 417] on select "Male Female" at bounding box center [368, 427] width 67 height 20
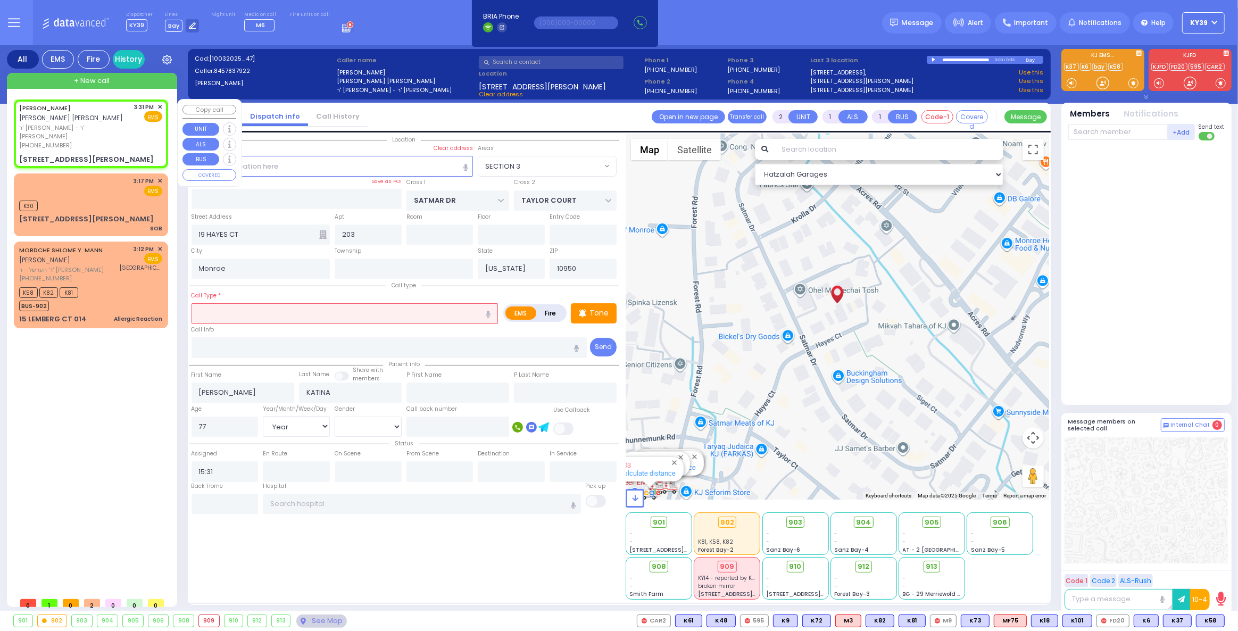
click at [122, 141] on div "(845) 783-7922" at bounding box center [75, 145] width 112 height 9
click at [597, 310] on p "Tone" at bounding box center [599, 313] width 19 height 11
click at [599, 313] on p "Tone" at bounding box center [599, 313] width 19 height 11
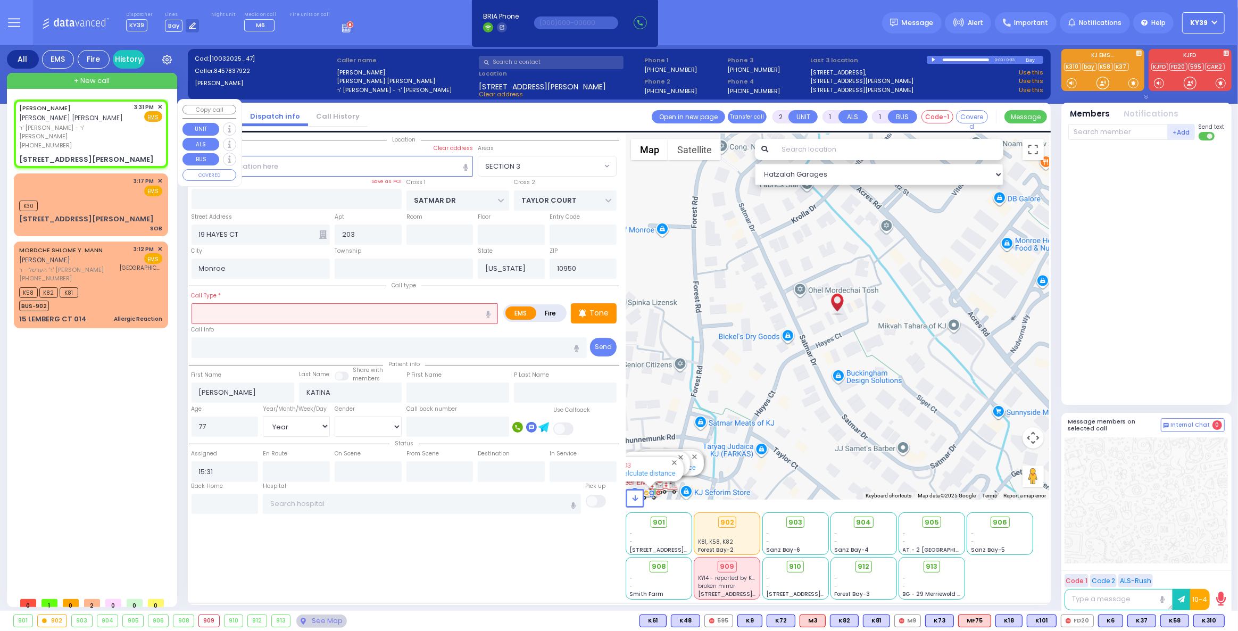
click at [140, 143] on div "CHAIM MENDEL KATINA חיים מענדל קטינא ר' יצחק - ר' יחזקאל לויפער (845) 783-7922 …" at bounding box center [91, 133] width 150 height 65
click at [1209, 620] on span "K310" at bounding box center [1209, 621] width 30 height 12
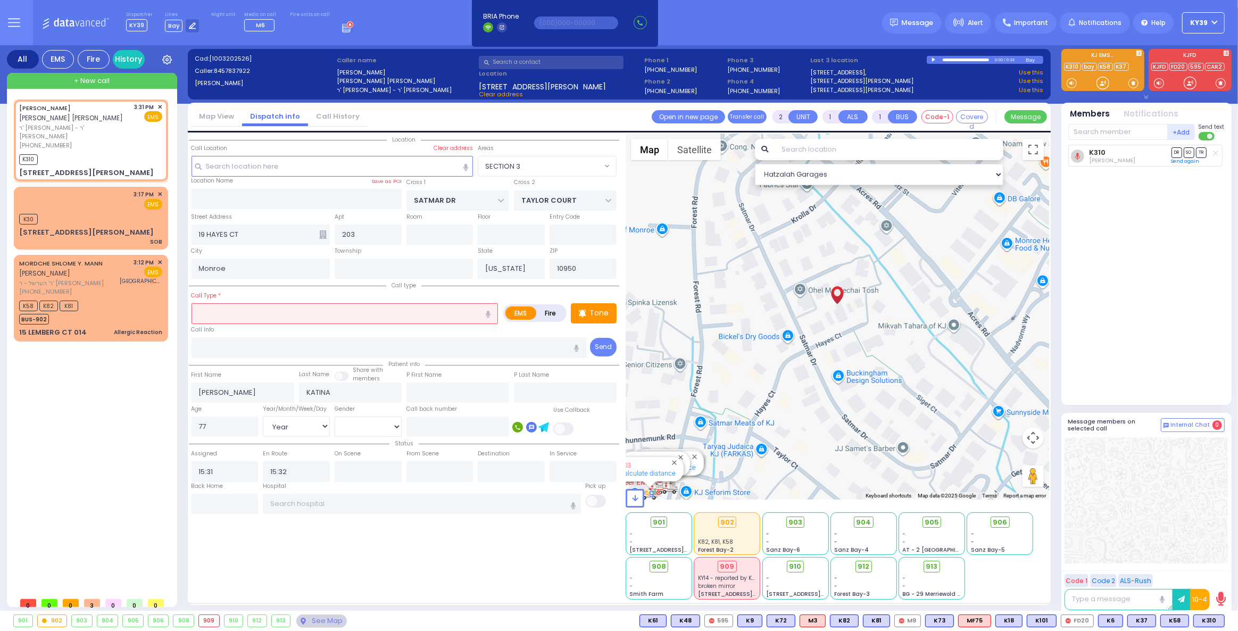
click at [227, 305] on input "text" at bounding box center [345, 313] width 307 height 20
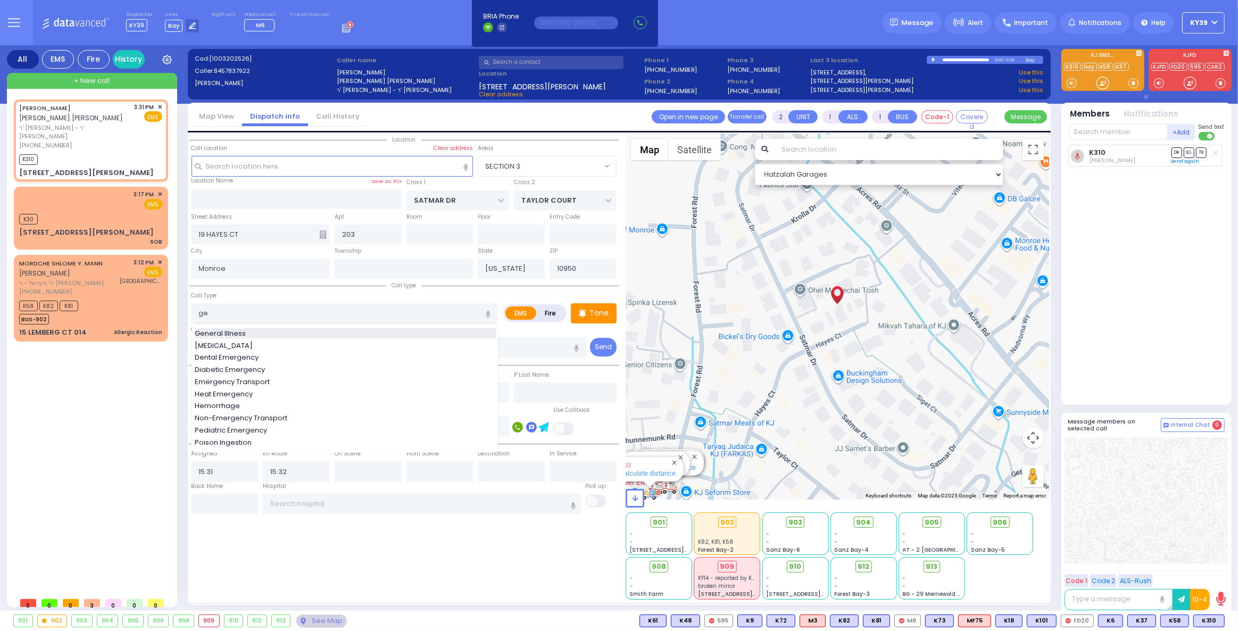
click at [230, 328] on span "General Illness" at bounding box center [222, 333] width 55 height 11
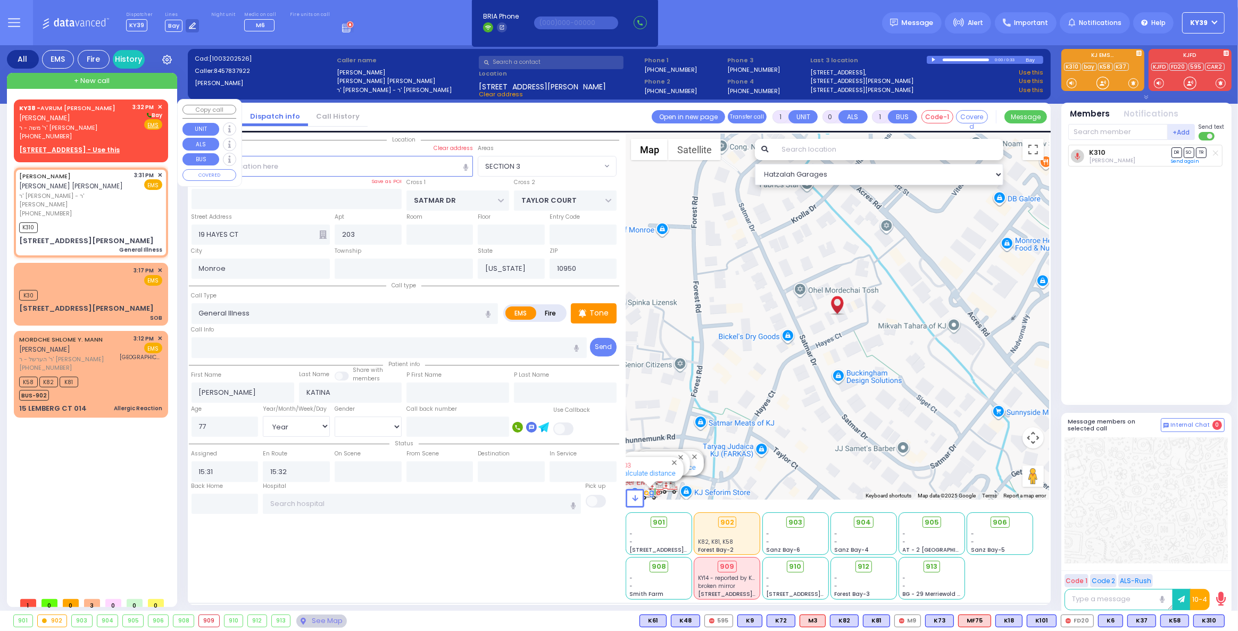
click at [133, 136] on div "KY38 - AVRUM MAYER MILLER אברהם מאיר מיללער ר' משה - ר' יעקב שמואל טייטלבוים (8…" at bounding box center [90, 122] width 143 height 38
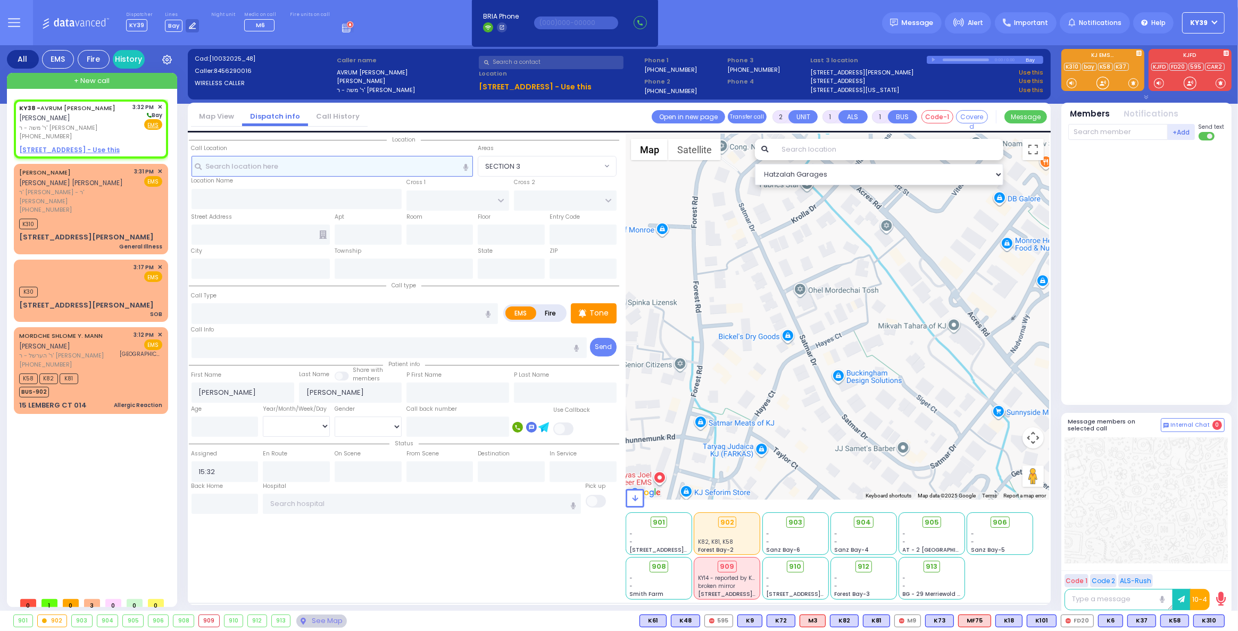
click at [239, 164] on input "text" at bounding box center [333, 166] width 282 height 20
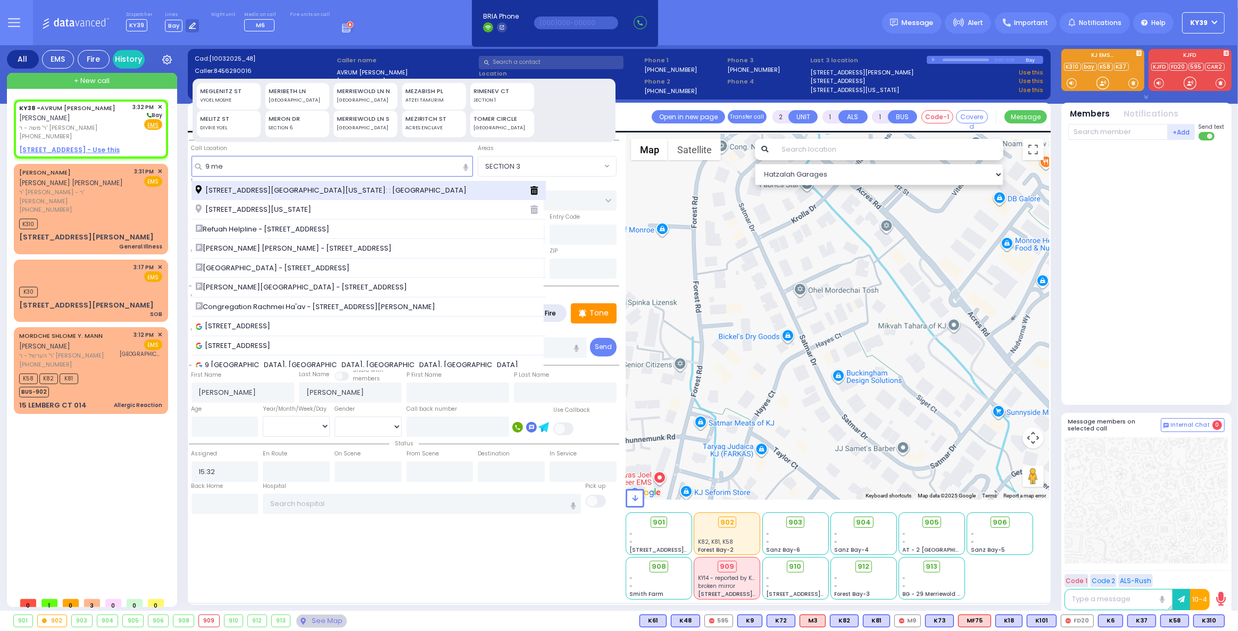
click at [242, 185] on span "9 Meron Drive Monroe New York 10950 Cross Streets: : KAHAN DR/DAJ BLVD" at bounding box center [333, 190] width 275 height 11
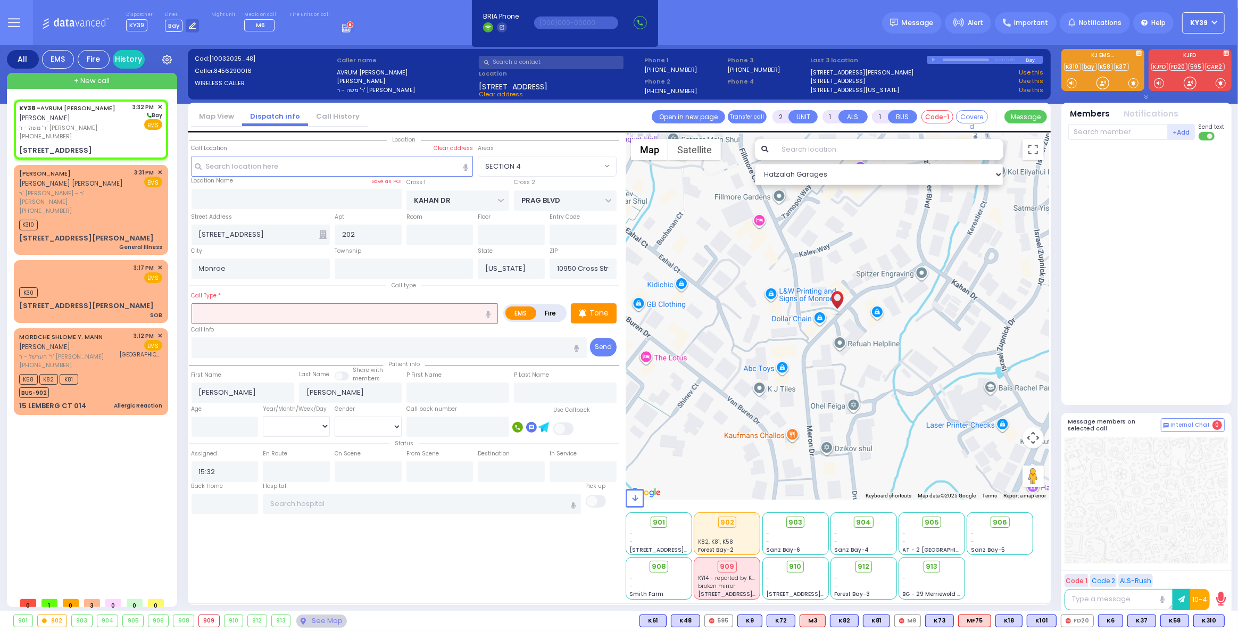
click at [296, 311] on input "text" at bounding box center [345, 313] width 307 height 20
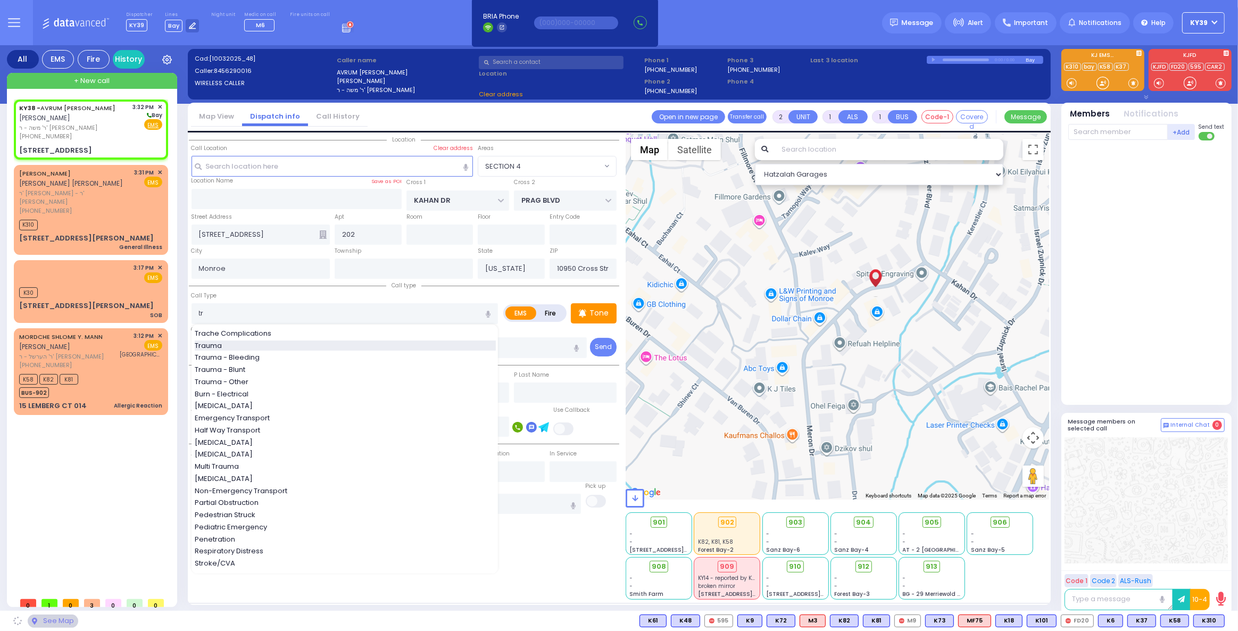
click at [296, 342] on div "Trauma" at bounding box center [345, 346] width 301 height 11
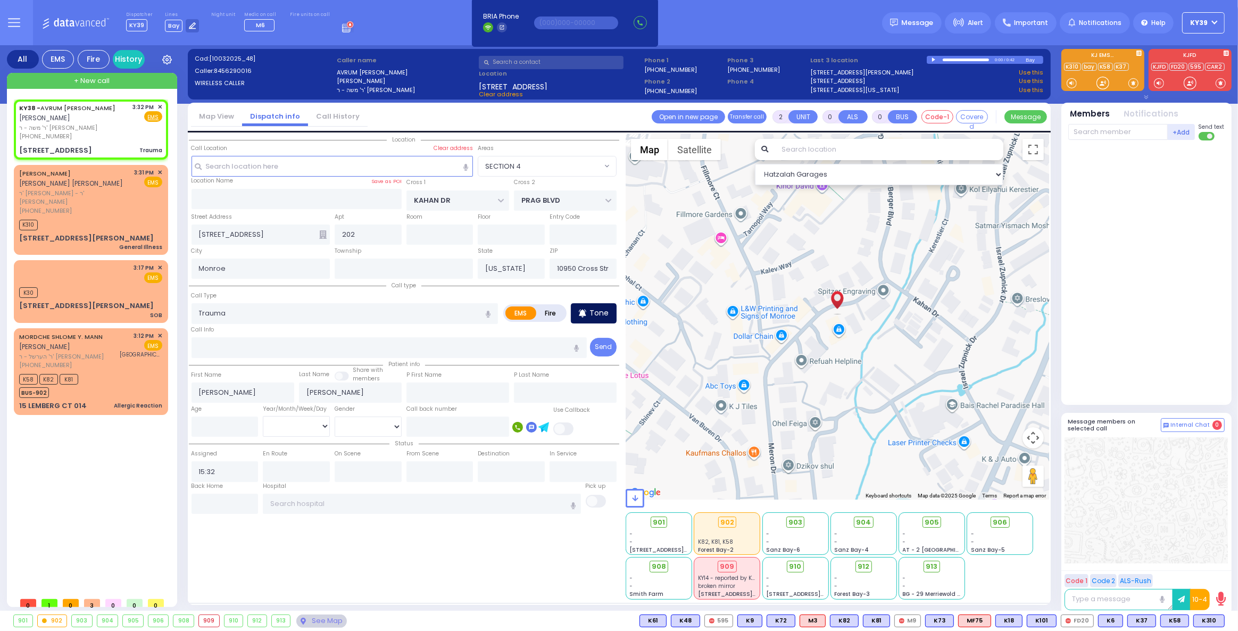
click at [594, 306] on div "Tone" at bounding box center [594, 313] width 46 height 20
click at [1209, 619] on span "K62" at bounding box center [1211, 621] width 28 height 12
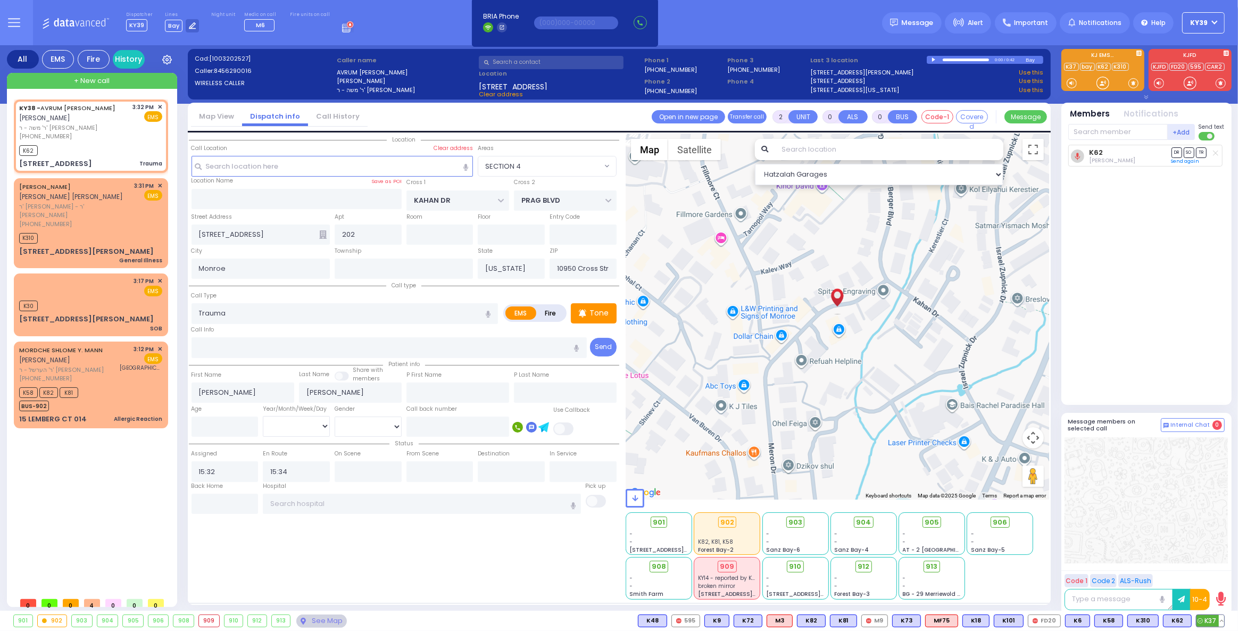
click at [1205, 621] on span "K37" at bounding box center [1211, 621] width 28 height 12
click at [110, 230] on div "K310" at bounding box center [90, 236] width 143 height 13
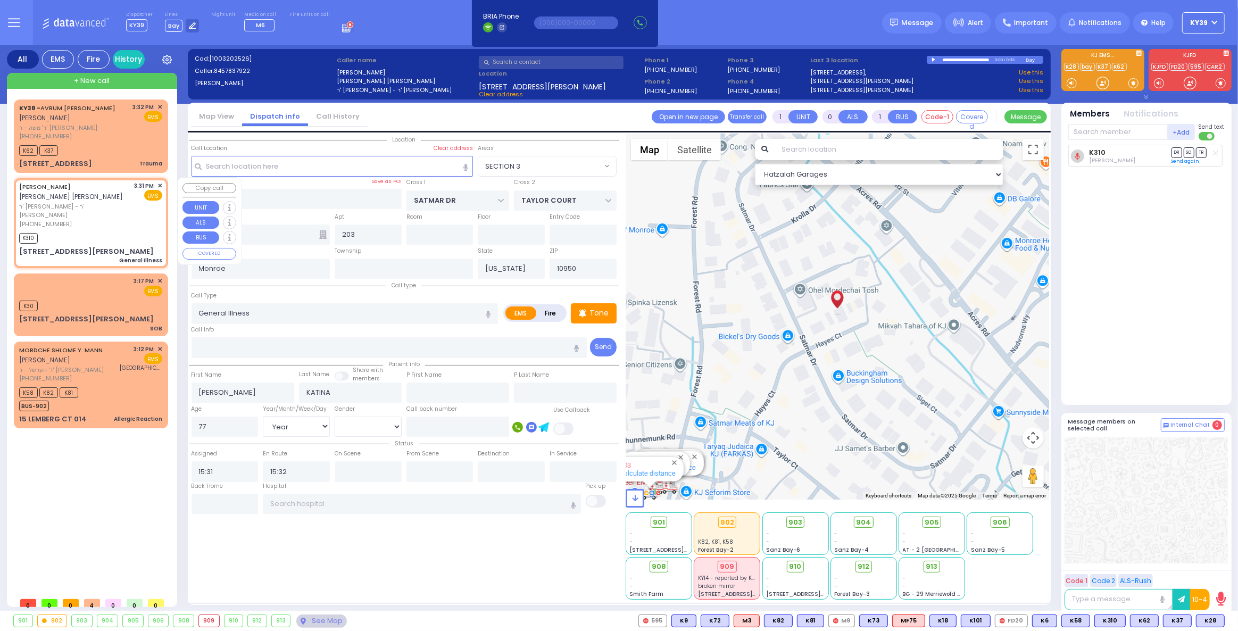
click at [85, 232] on div "K310" at bounding box center [90, 236] width 143 height 13
click at [1213, 620] on span "K28" at bounding box center [1211, 621] width 28 height 12
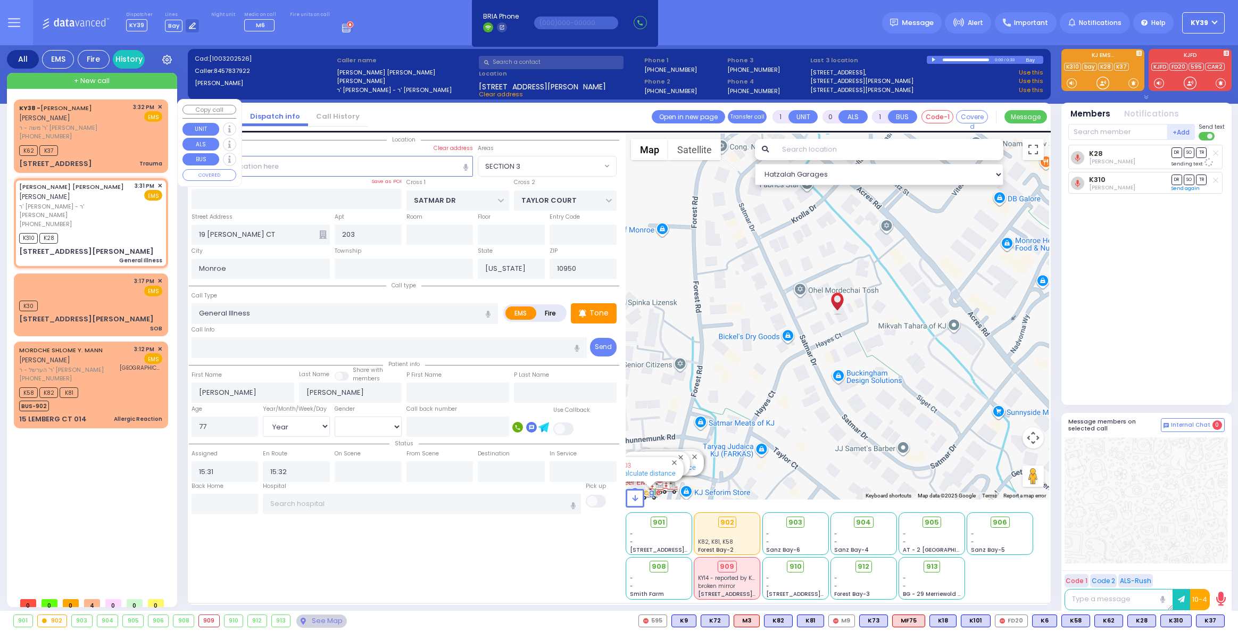
select select "SECTION 3"
select select "Year"
select select "[DEMOGRAPHIC_DATA]"
click at [128, 144] on div "K62 K37" at bounding box center [90, 149] width 143 height 13
type input "2"
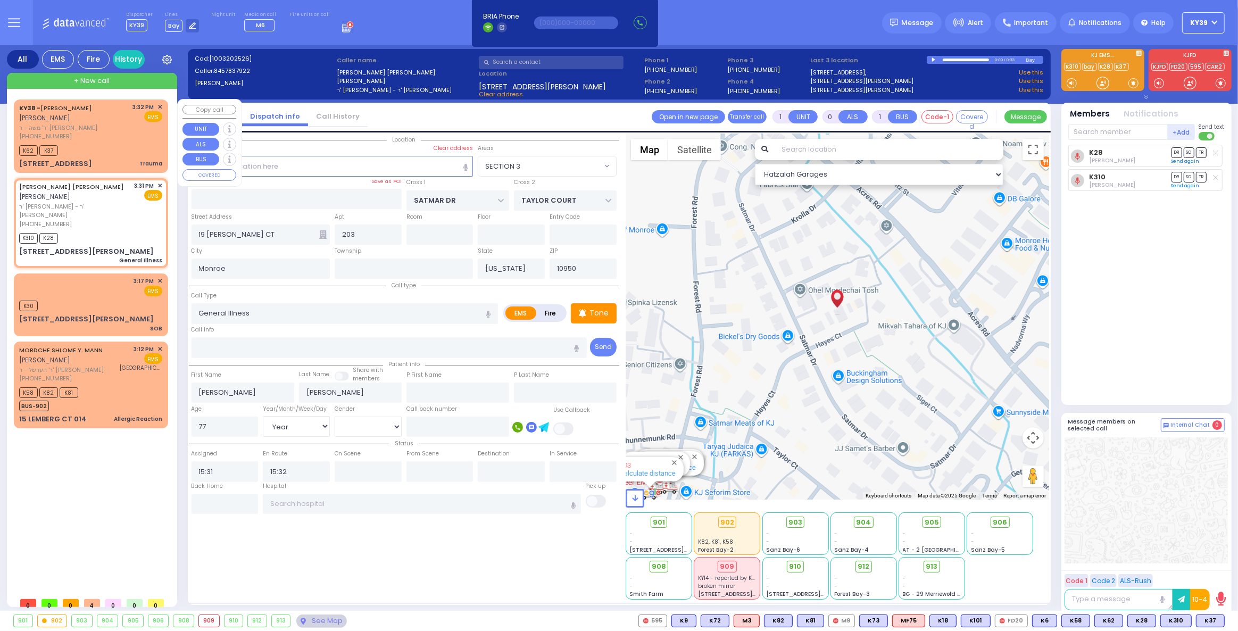
type input "0"
select select
type input "Trauma"
radio input "true"
type input "AVRUM MAYER"
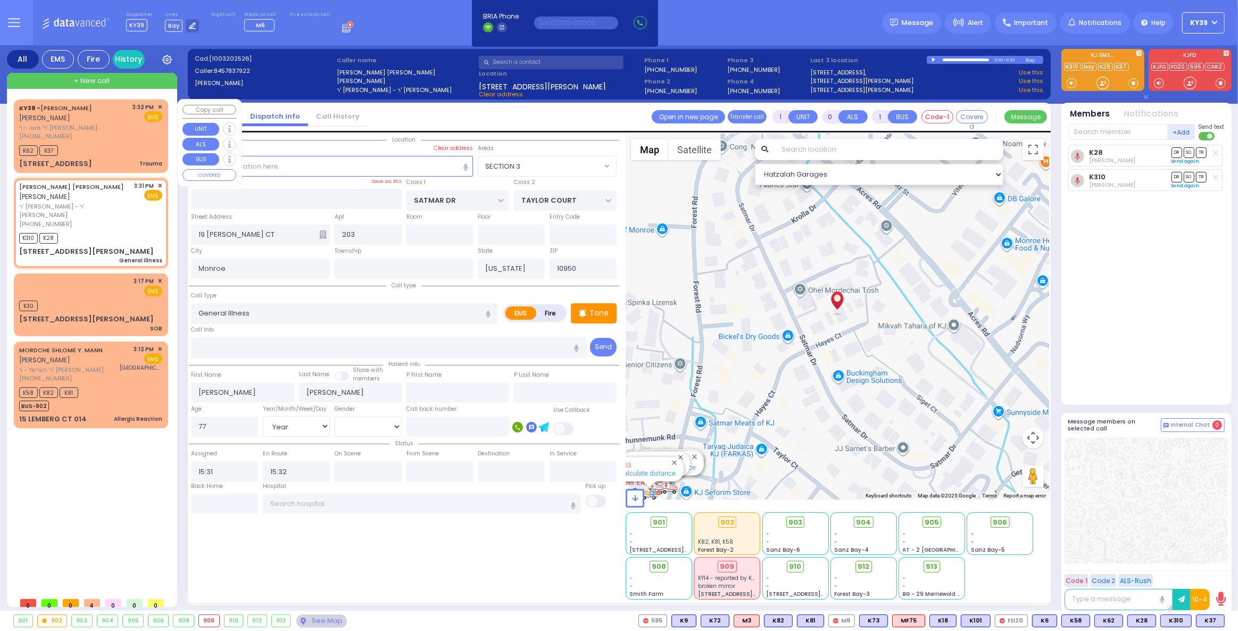
type input "MILLER"
select select
type input "15:32"
type input "15:34"
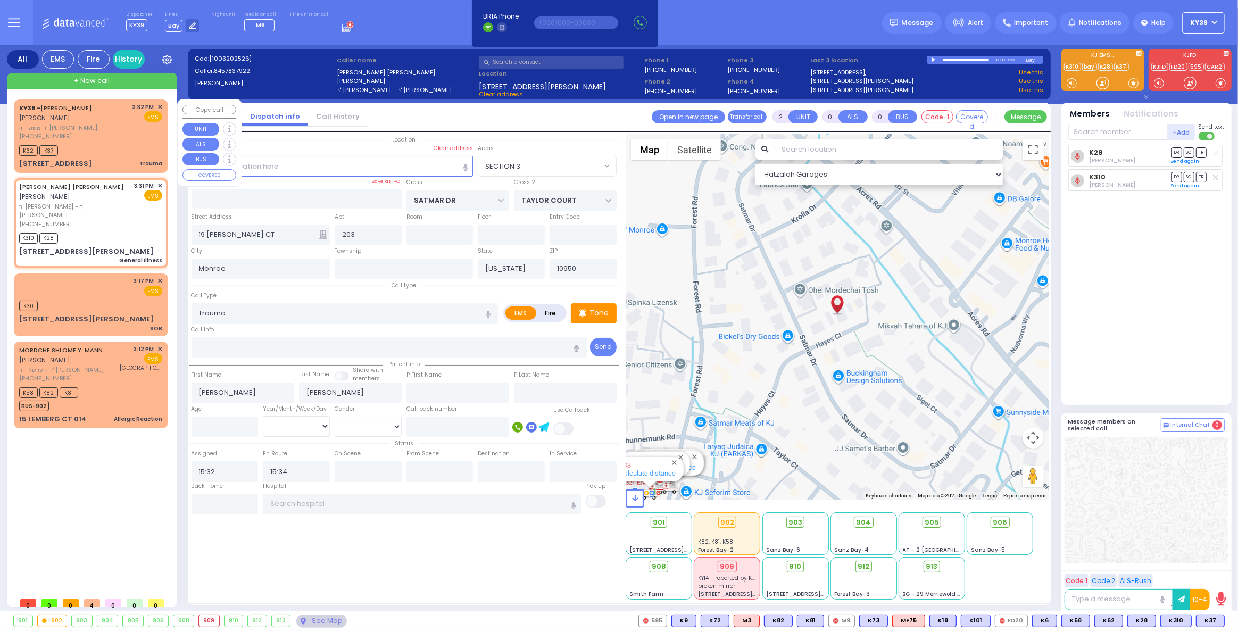
select select "Hatzalah Garages"
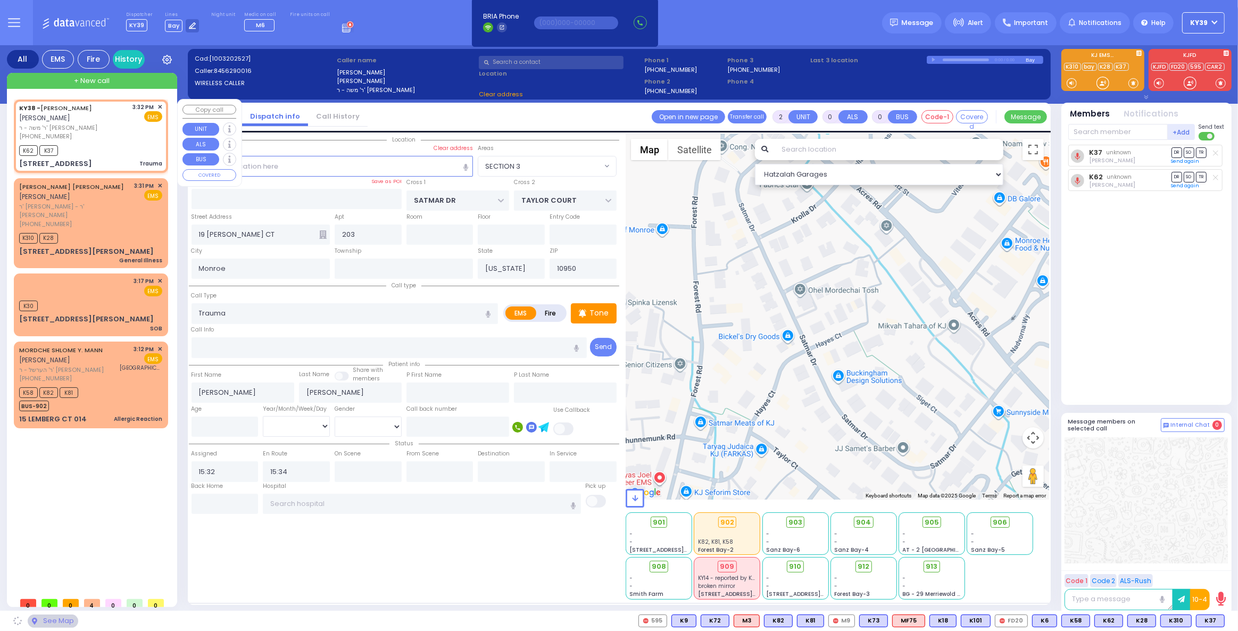
type input "KAHAN DR"
type input "PRAG BLVD"
type input "9 Meron Drive"
type input "202"
type input "10950 Cross Streets: : KAHAN DR/DAJ BLVD"
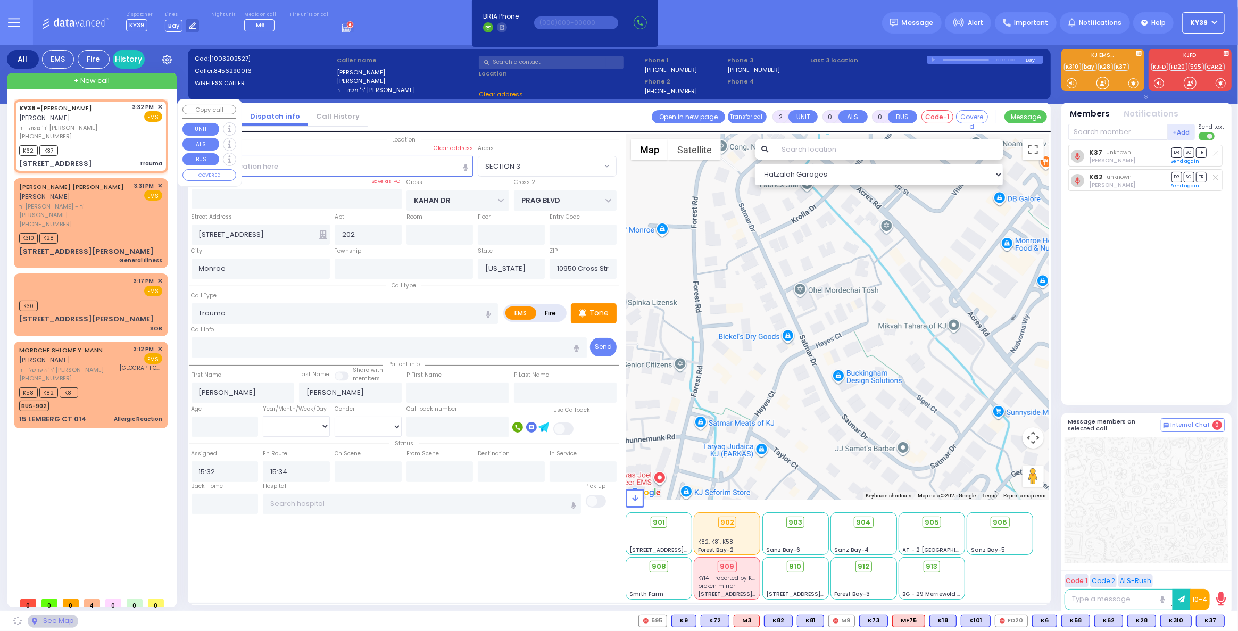
select select "SECTION 4"
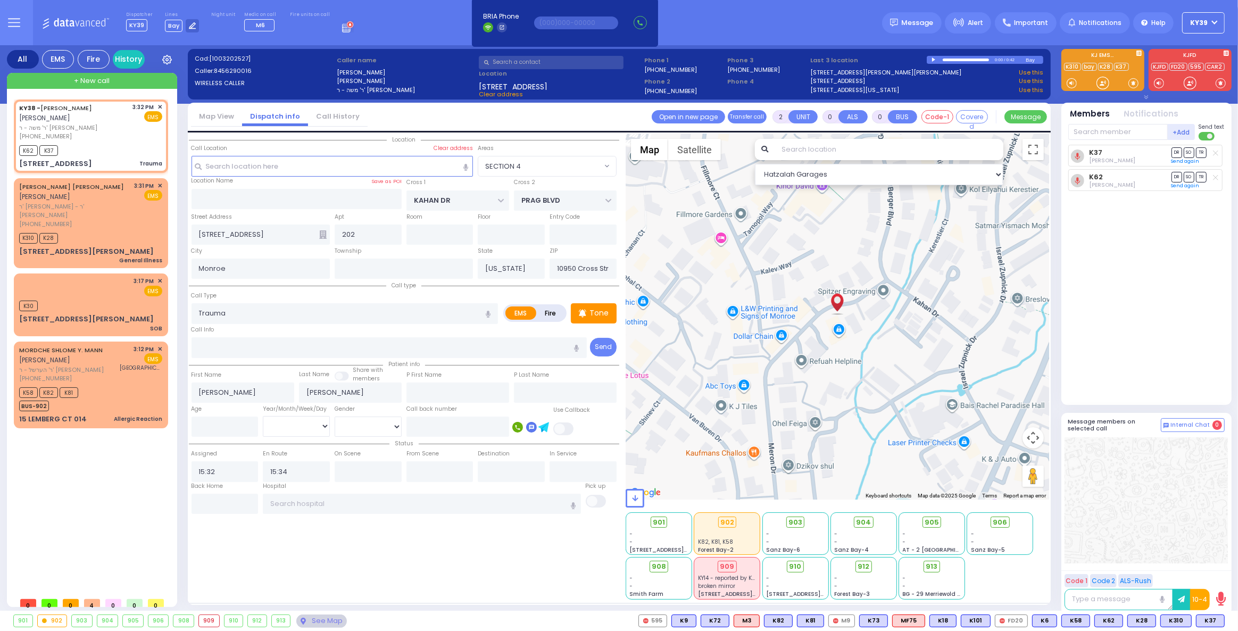
click at [1201, 25] on span "KY39" at bounding box center [1200, 23] width 18 height 10
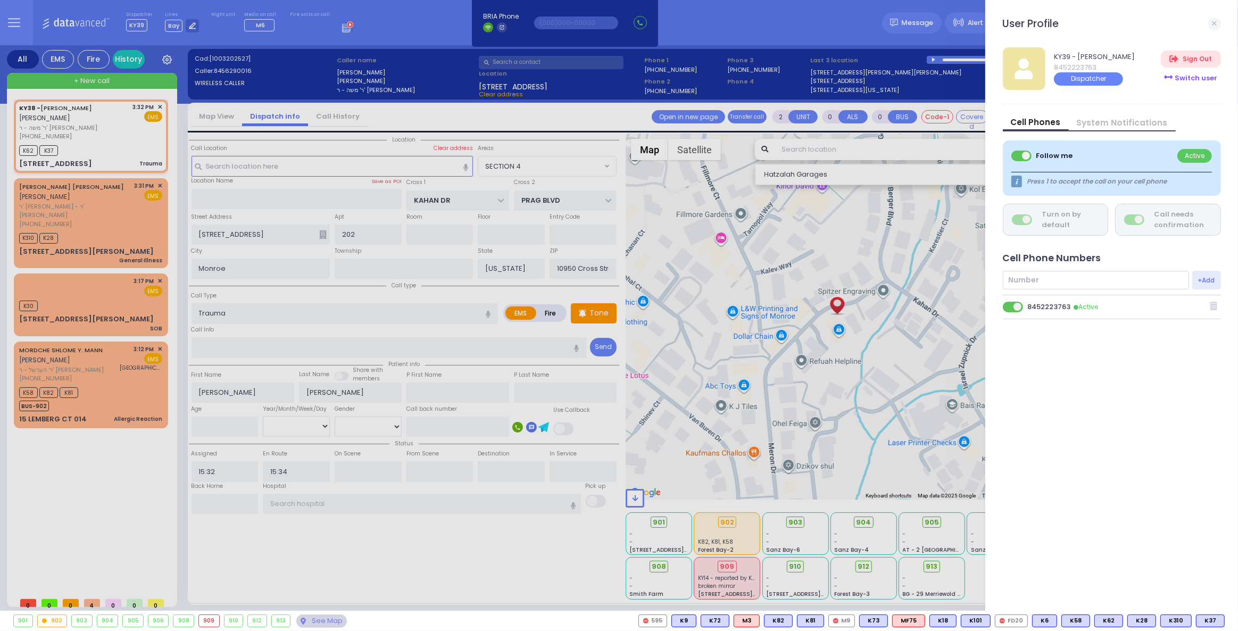
click at [1197, 76] on div "Switch user" at bounding box center [1191, 78] width 60 height 18
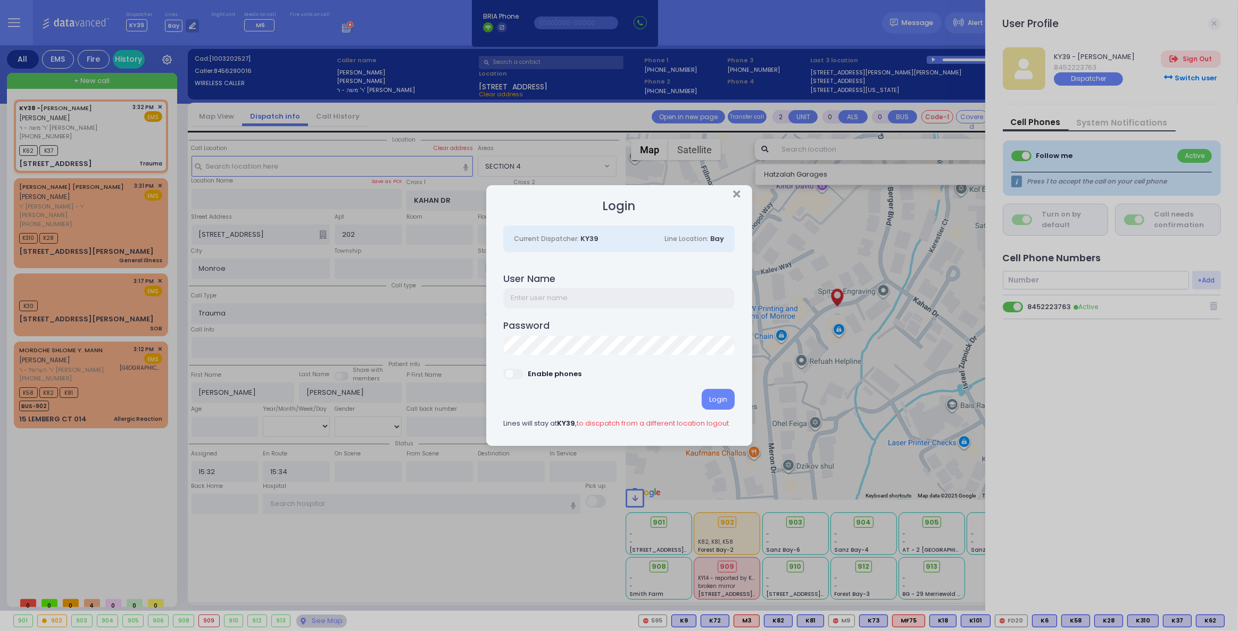
click at [533, 298] on input "text" at bounding box center [618, 298] width 231 height 20
click at [736, 192] on icon "Close" at bounding box center [736, 194] width 7 height 11
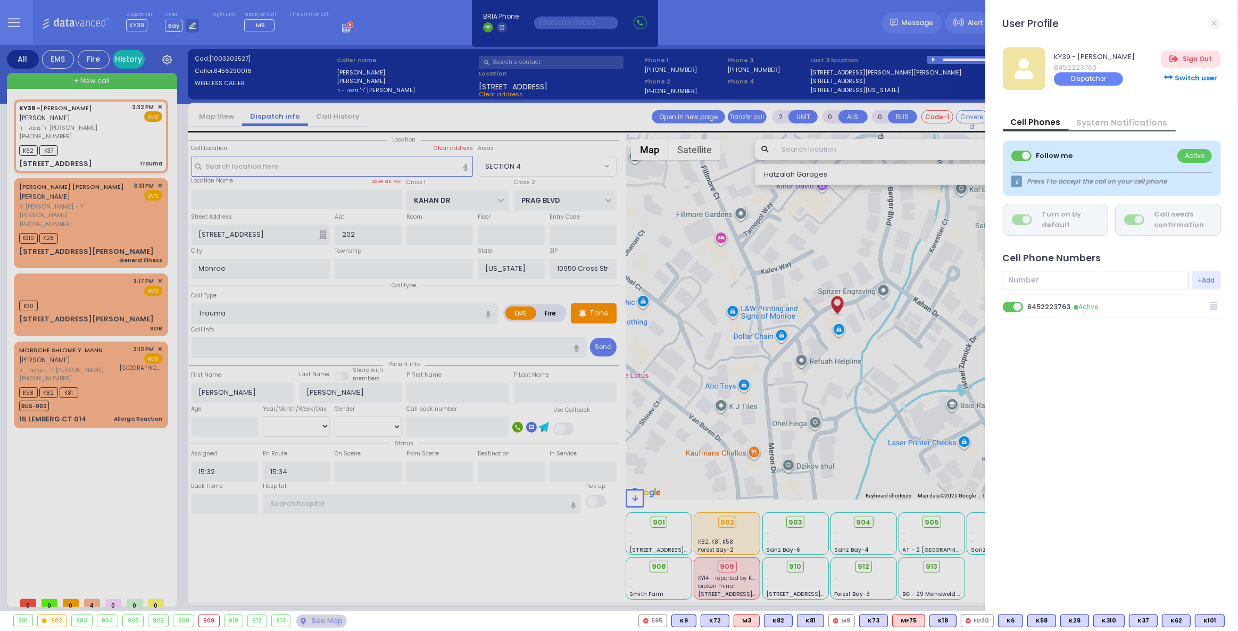
click at [134, 142] on div at bounding box center [619, 315] width 1238 height 631
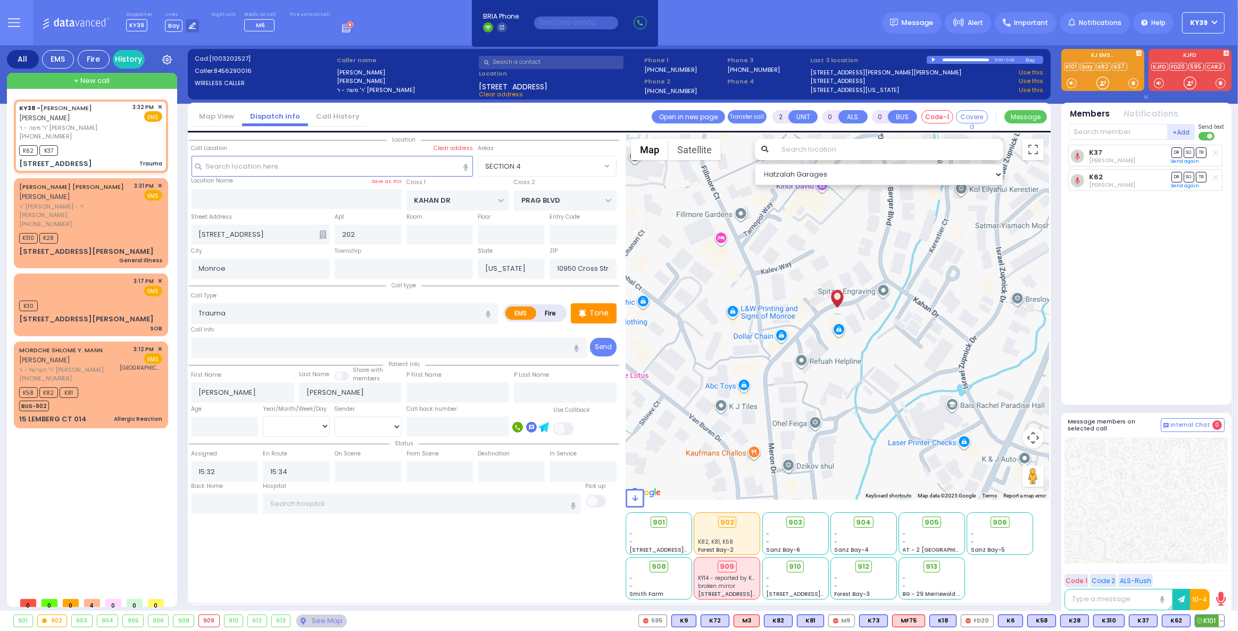
click at [1207, 618] on span "K101" at bounding box center [1210, 621] width 29 height 12
select select
radio input "true"
select select
select select "SECTION 4"
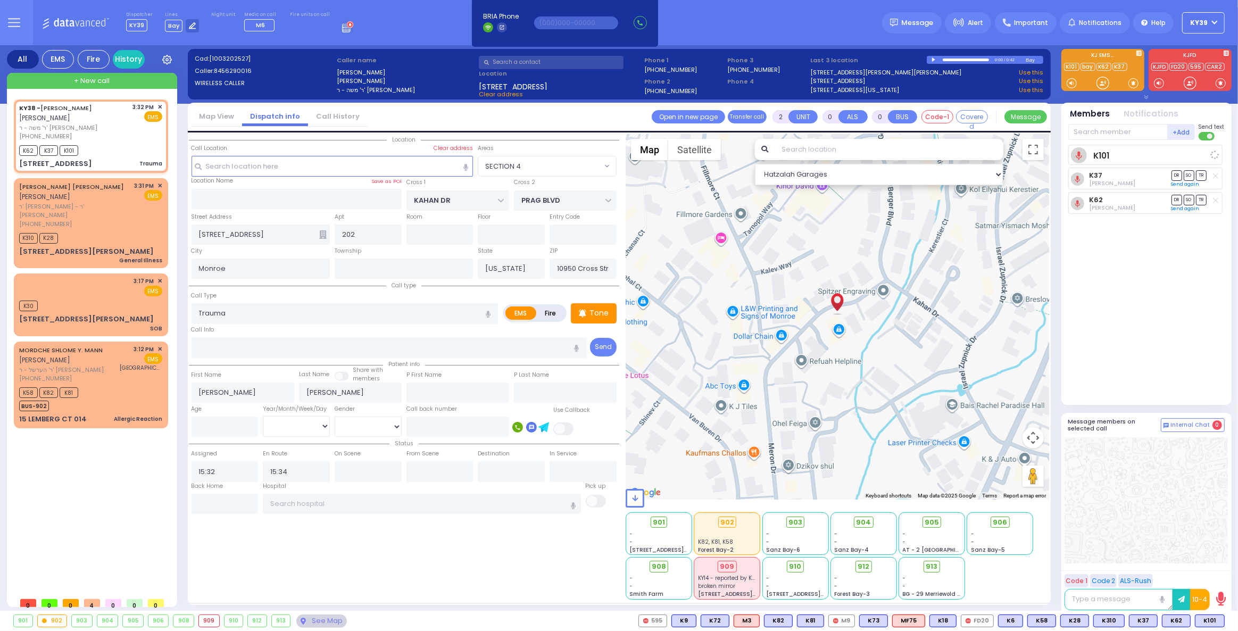
select select "Hatzalah Garages"
click at [797, 565] on span "910" at bounding box center [799, 566] width 12 height 11
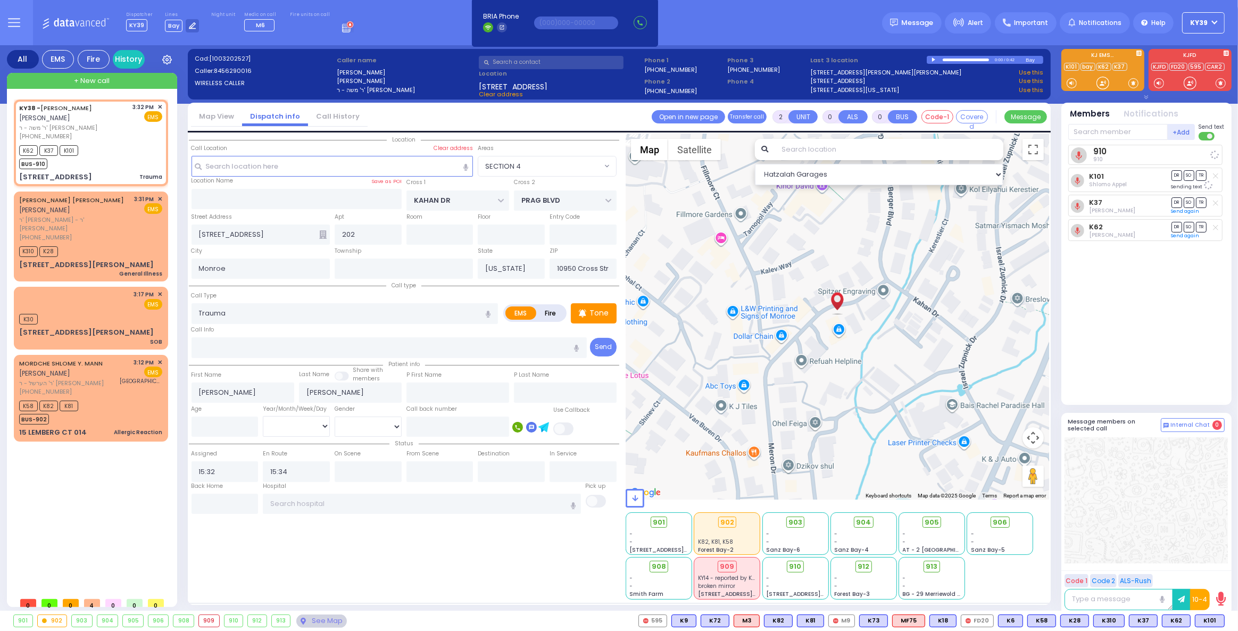
select select
radio input "true"
select select
select select "Hatzalah Garages"
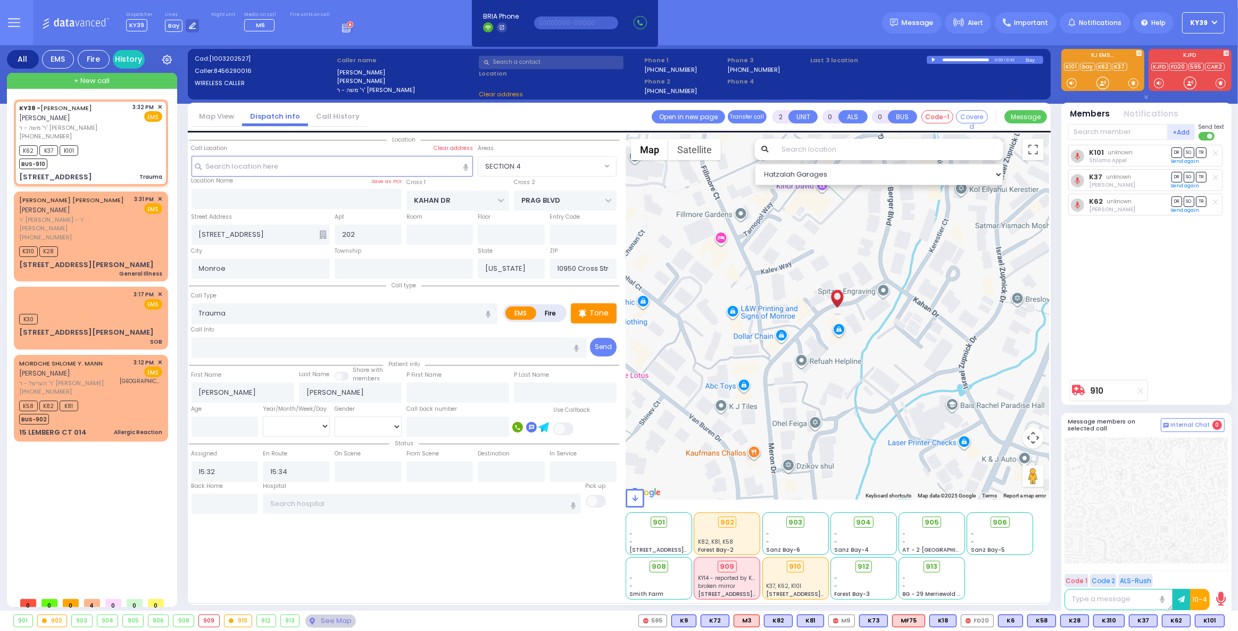
select select "SECTION 4"
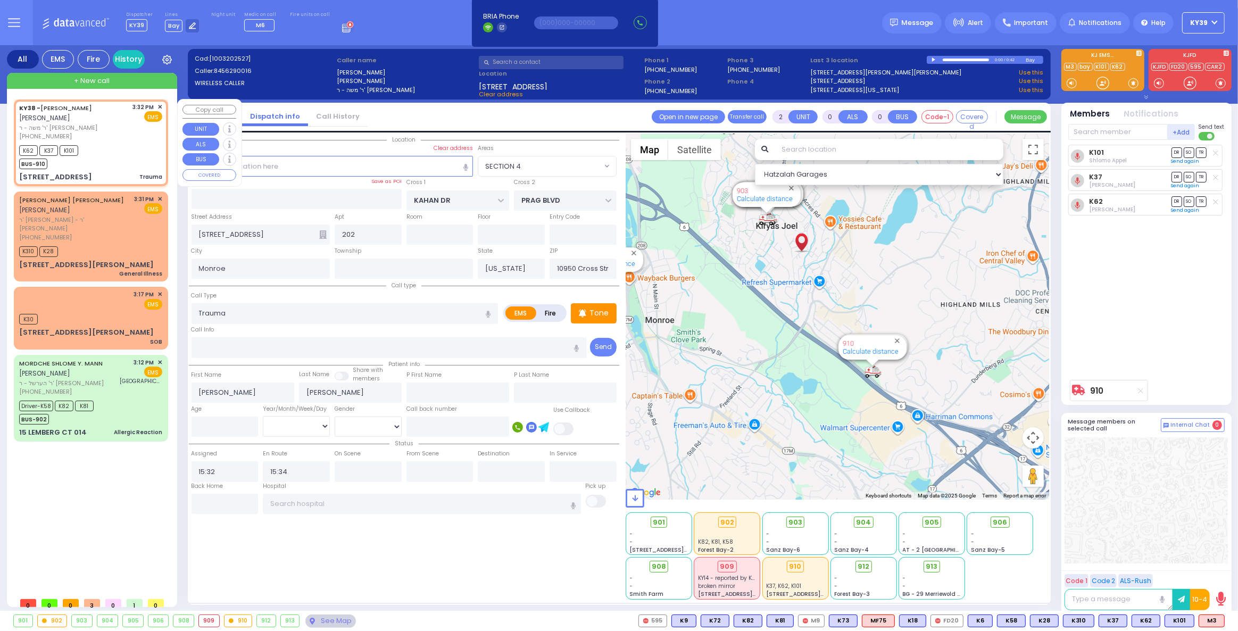
click at [98, 149] on div "K62 K37 K101 BUS-910" at bounding box center [90, 156] width 143 height 27
select select
radio input "true"
select select
select select "SECTION 4"
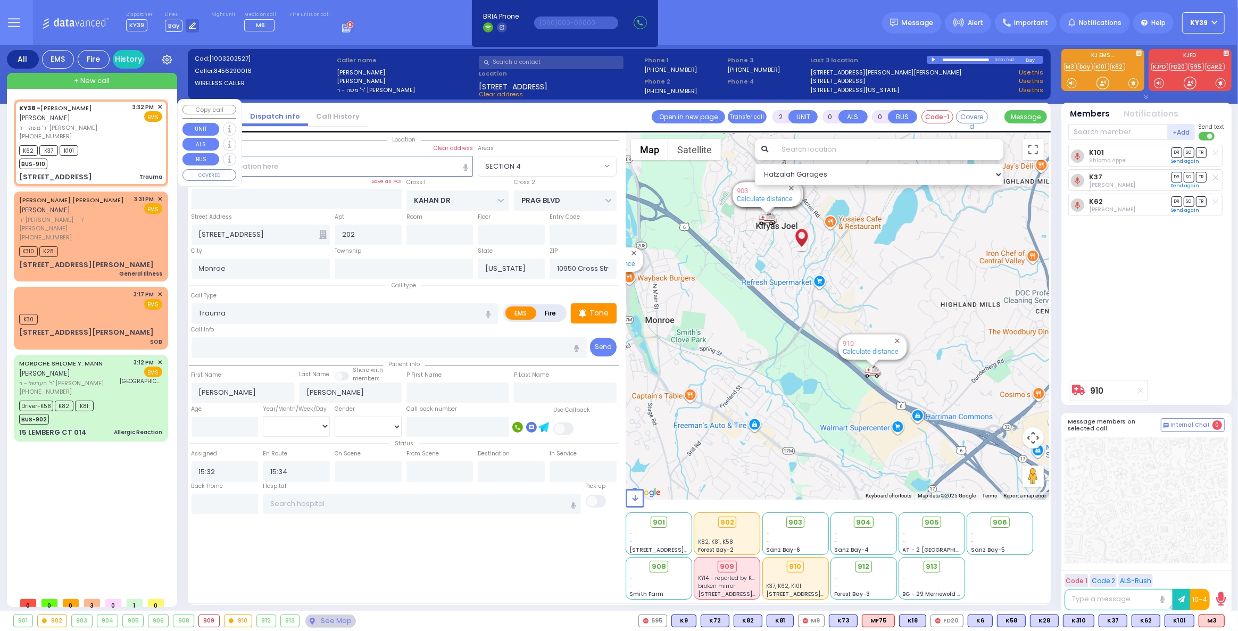
select select "Hatzalah Garages"
click at [117, 156] on div "K62 K37 K101 BUS-910" at bounding box center [90, 156] width 143 height 27
select select
radio input "true"
select select
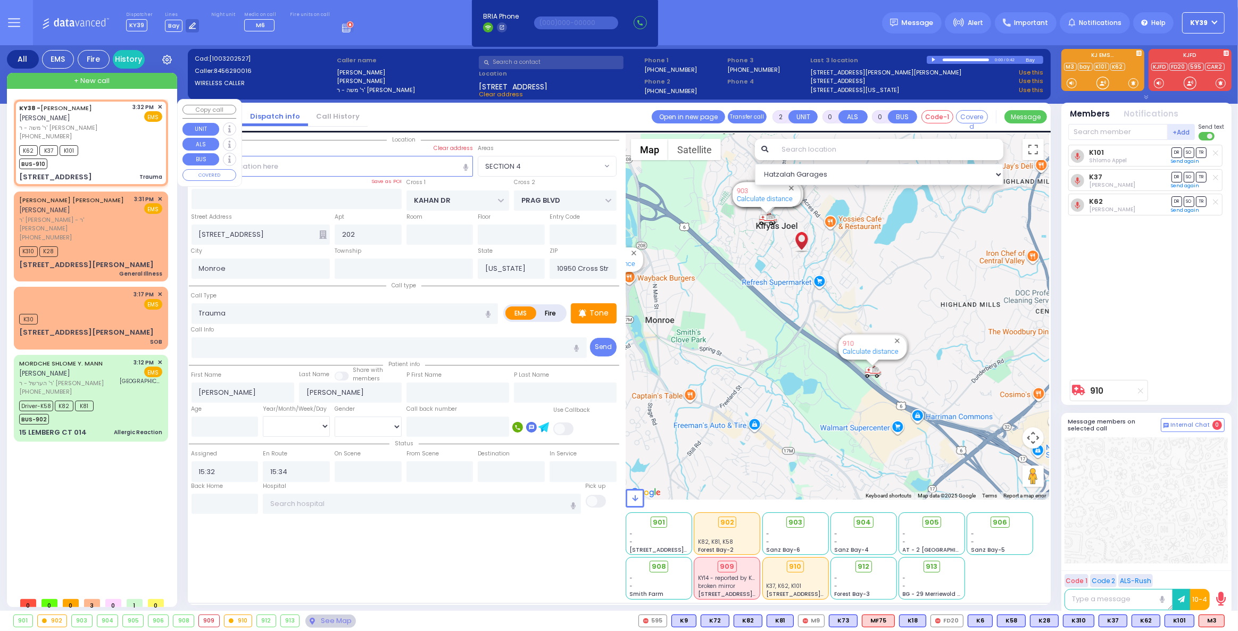
select select "SECTION 4"
select select "Hatzalah Garages"
click at [1212, 623] on span "M3" at bounding box center [1211, 621] width 25 height 12
select select
radio input "true"
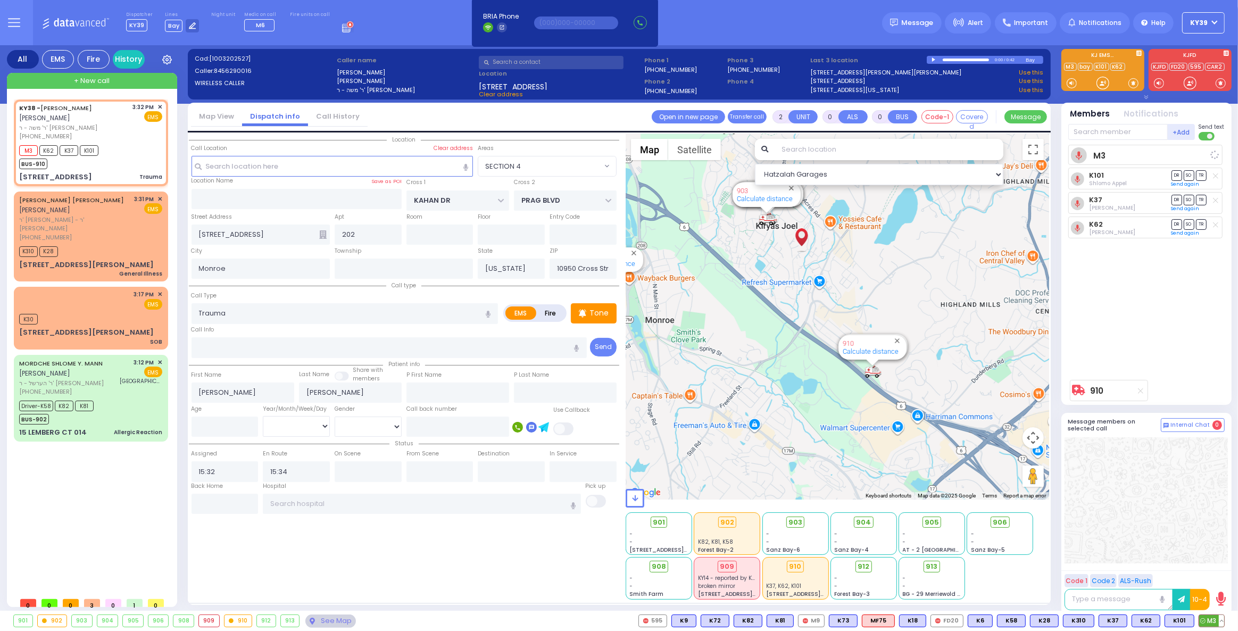
select select
select select "SECTION 4"
select select "Hatzalah Garages"
click at [1204, 22] on span "KY39" at bounding box center [1200, 23] width 18 height 10
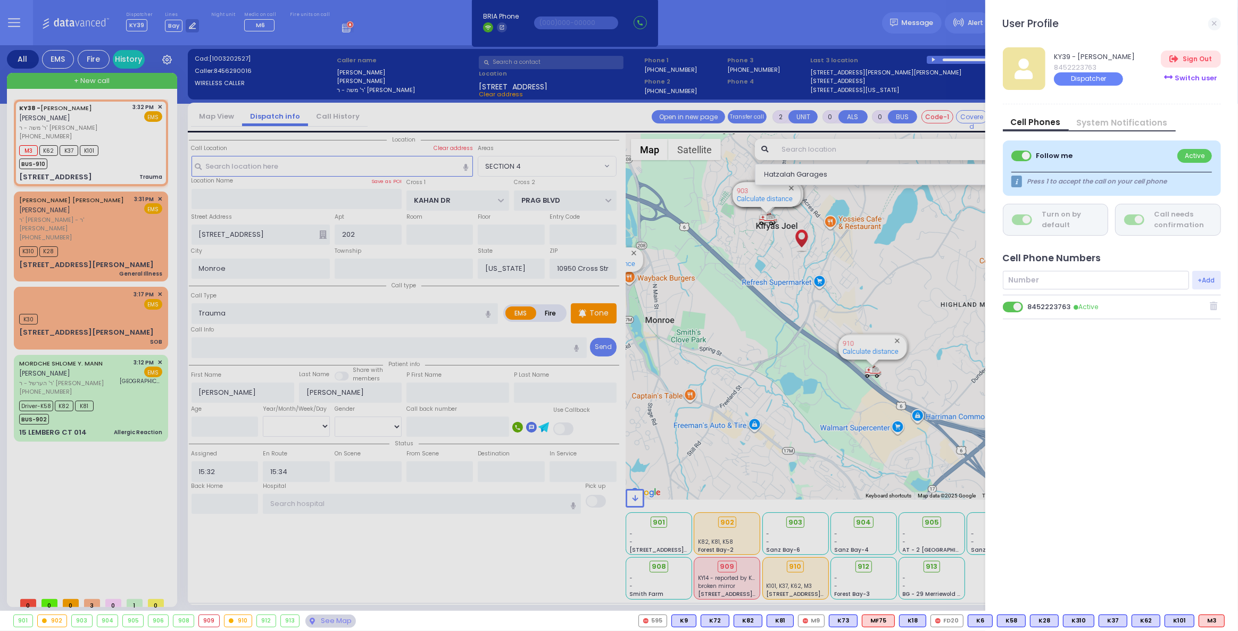
click at [1183, 78] on div "Switch user" at bounding box center [1191, 78] width 60 height 18
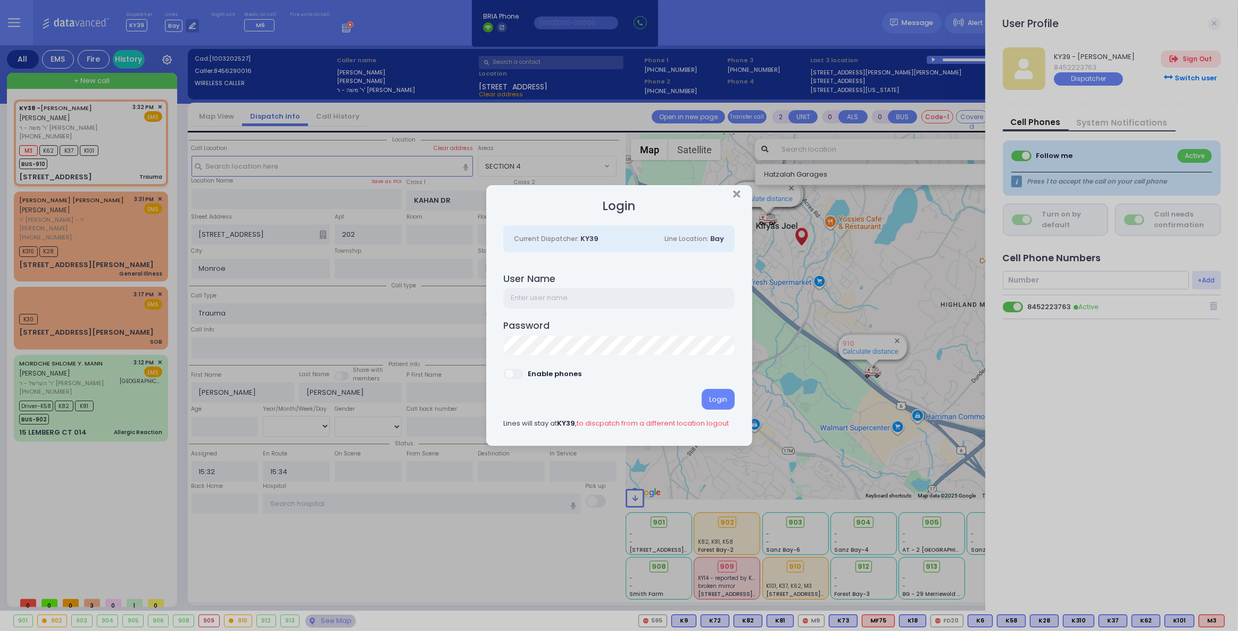
click at [582, 300] on input "text" at bounding box center [618, 298] width 231 height 20
type input "ky362"
